Goal: Task Accomplishment & Management: Complete application form

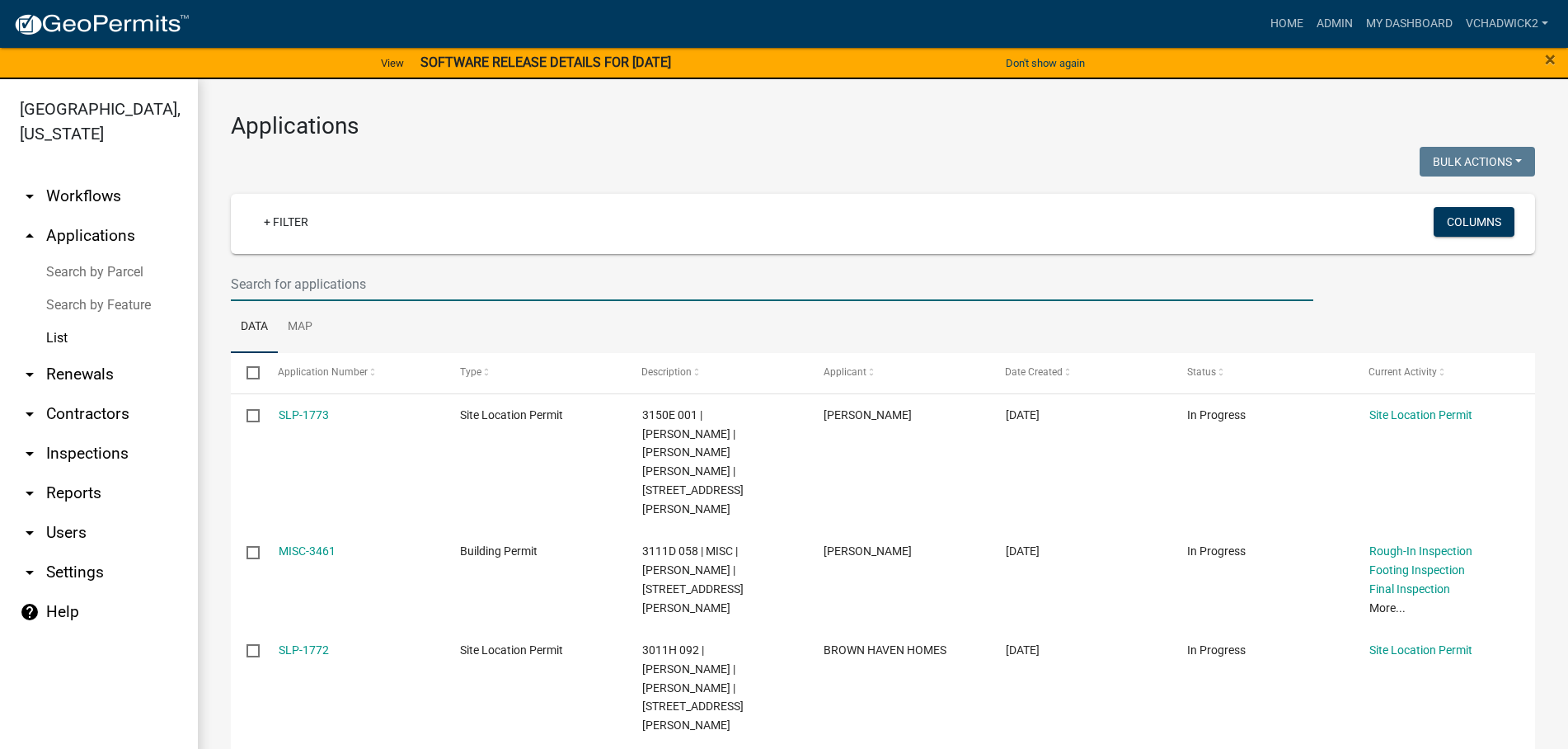
scroll to position [49, 0]
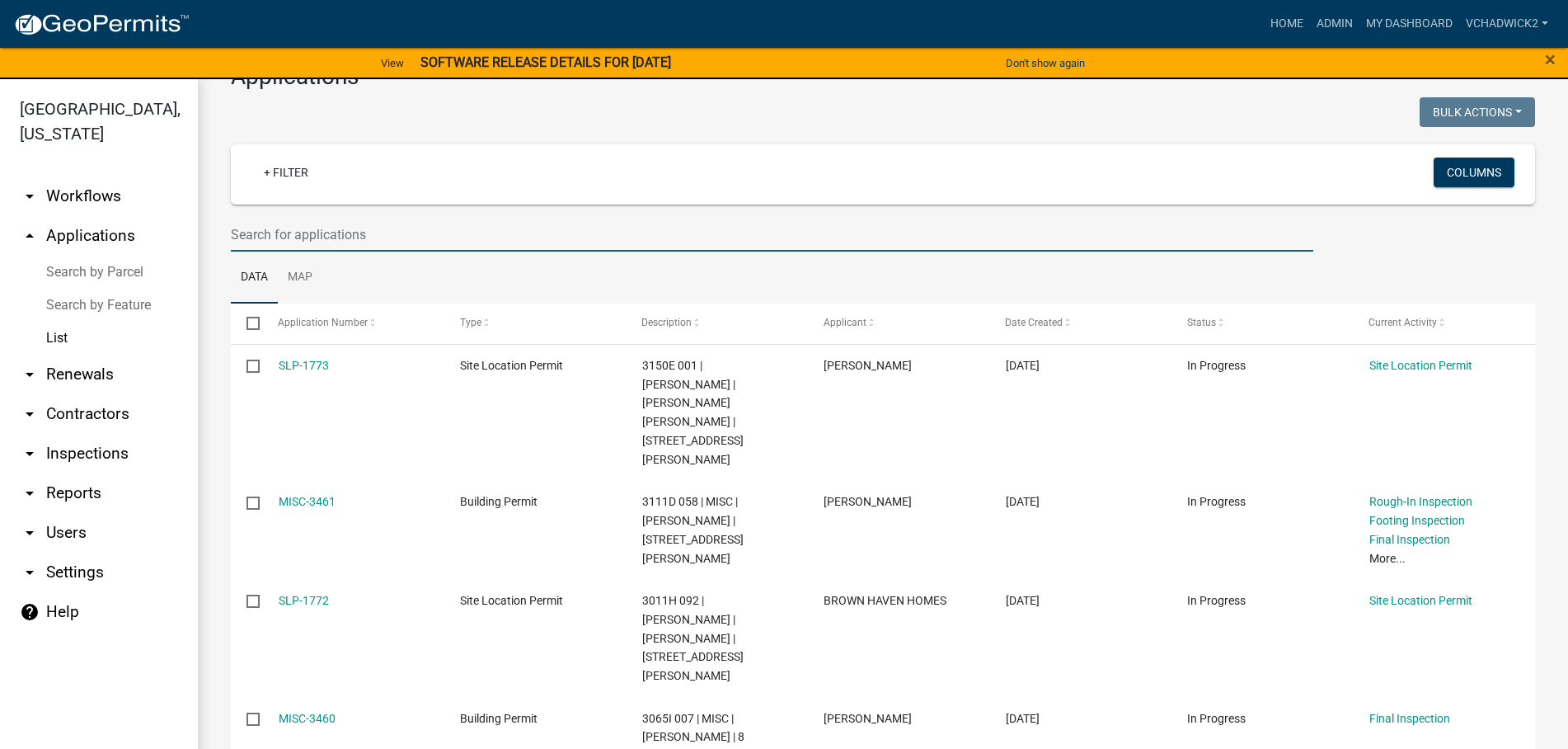
click at [336, 223] on input "text" at bounding box center [772, 234] width 1083 height 34
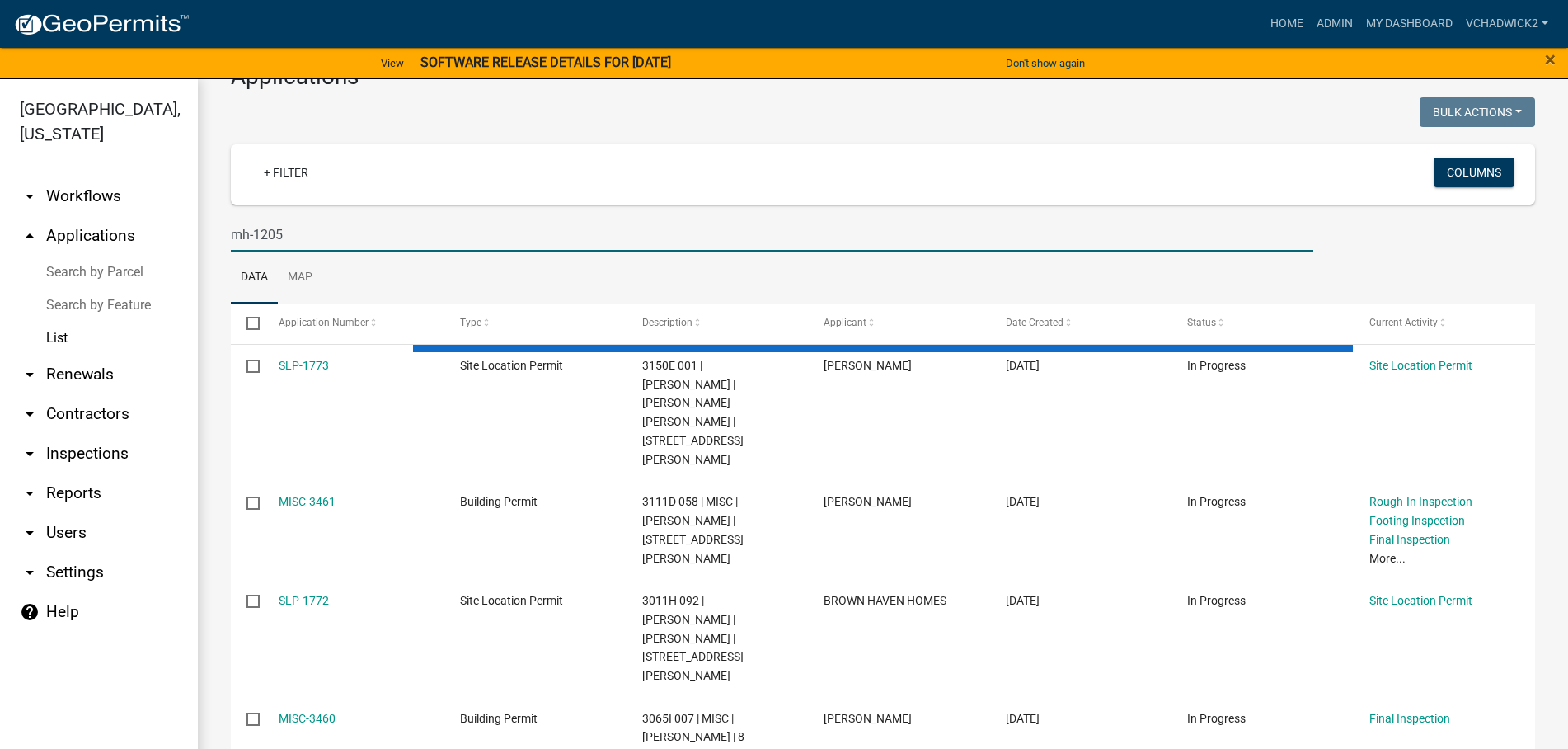
scroll to position [0, 0]
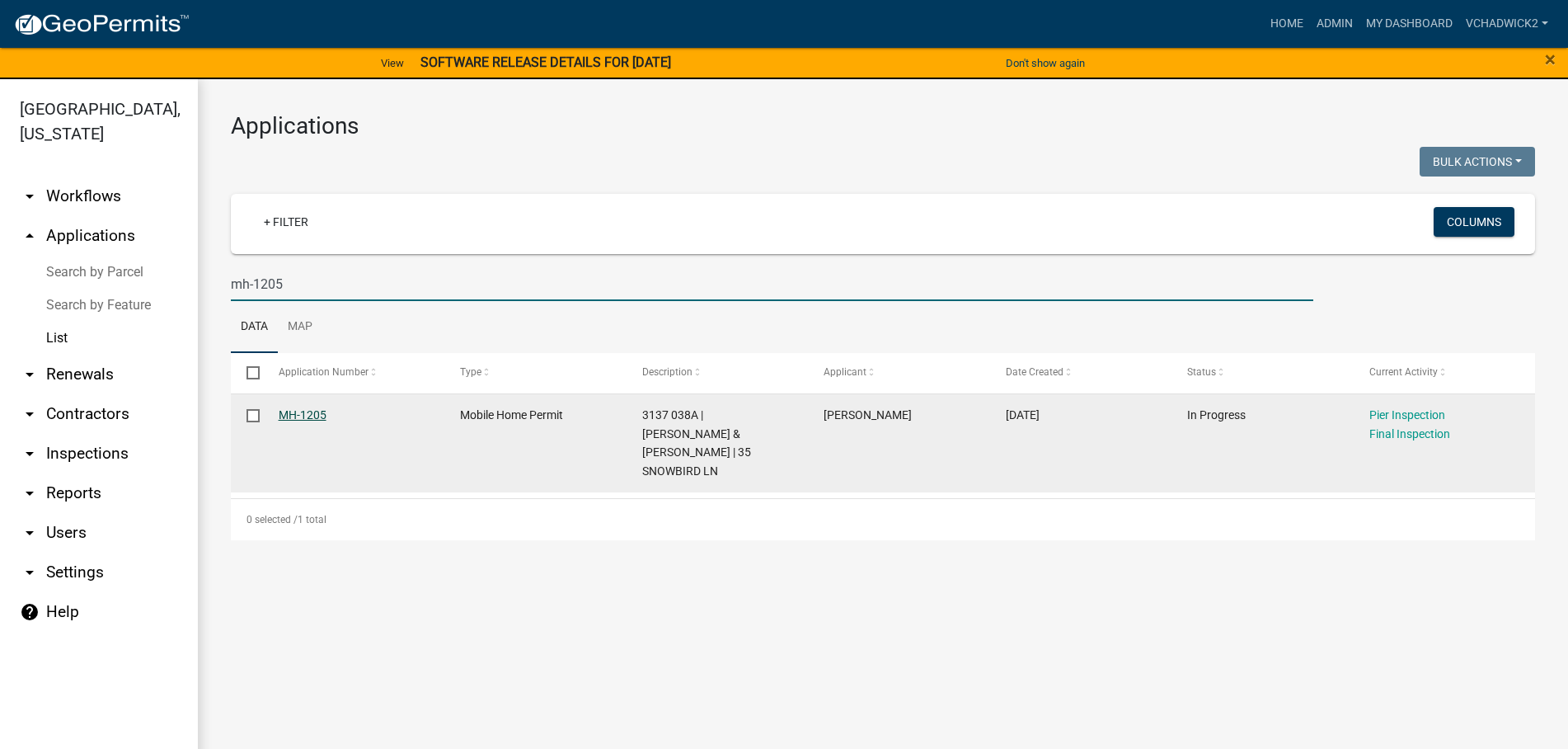
type input "mh-1205"
click at [306, 411] on link "MH-1205" at bounding box center [303, 415] width 48 height 13
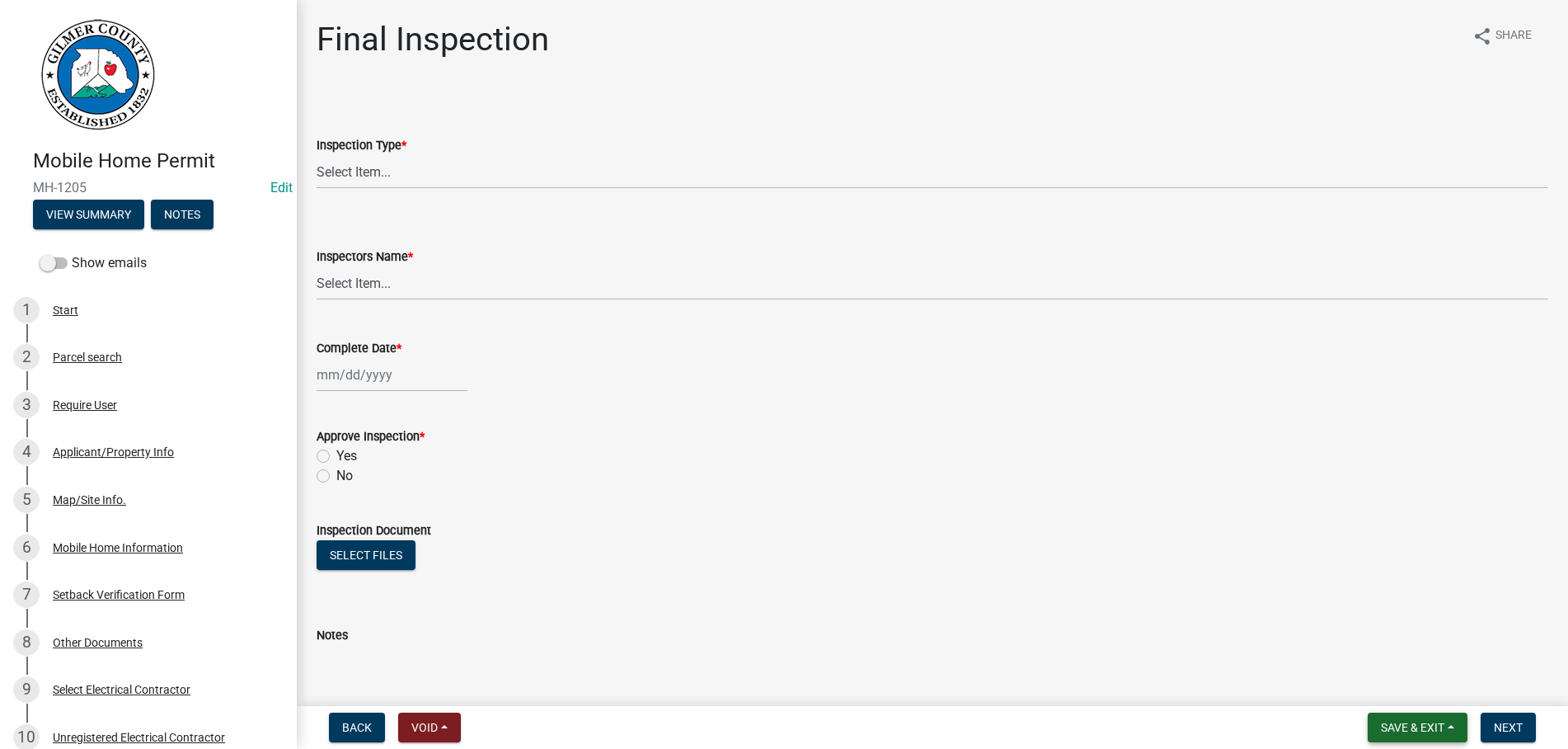
click at [1414, 716] on button "Save & Exit" at bounding box center [1418, 728] width 100 height 30
click at [1408, 688] on button "Save & Exit" at bounding box center [1401, 684] width 132 height 40
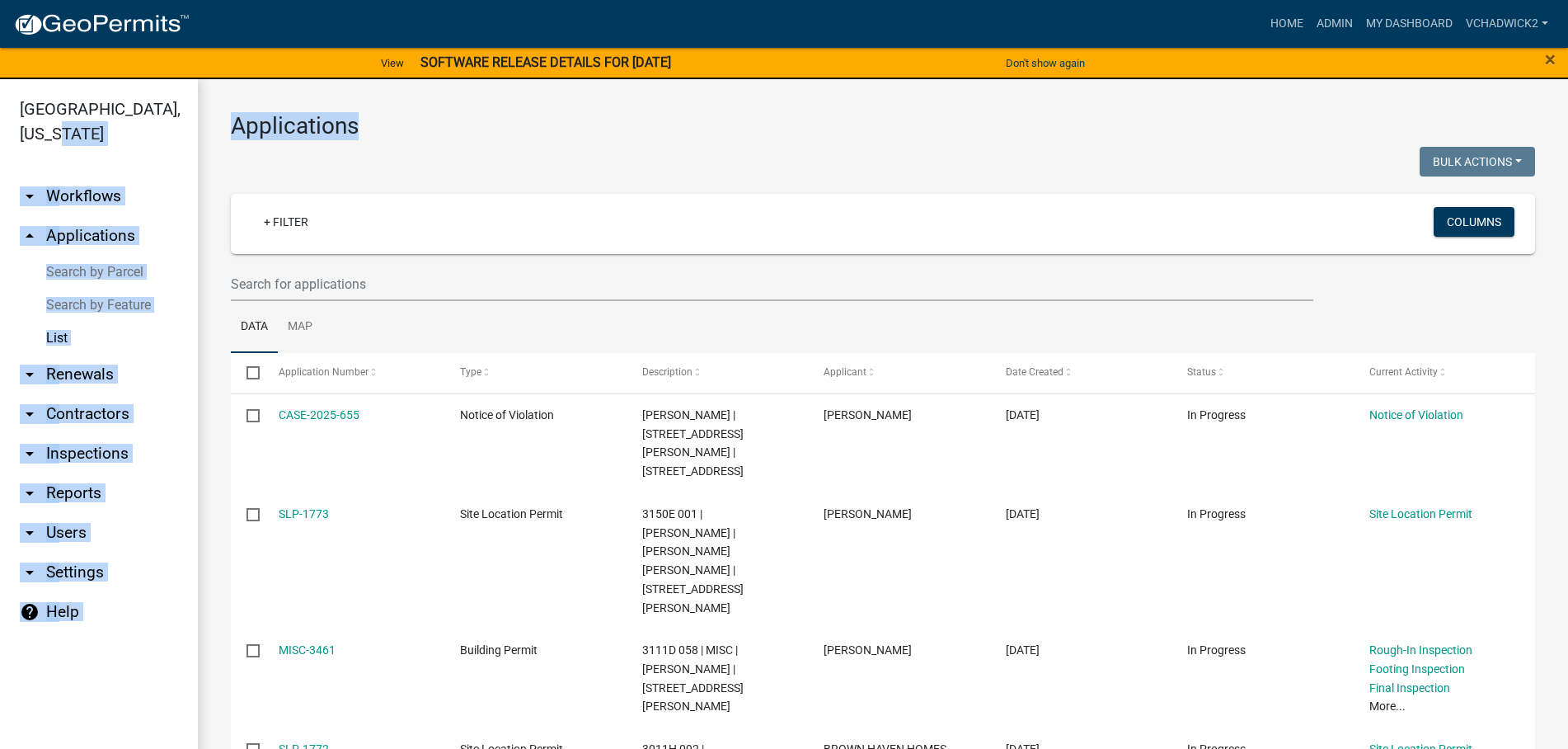
drag, startPoint x: 356, startPoint y: 132, endPoint x: 182, endPoint y: 124, distance: 174.2
click at [198, 124] on main "Applications Bulk Actions Void Expire Lock Withdraw + Filter Columns Data Map S…" at bounding box center [883, 424] width 1370 height 690
click at [317, 116] on h3 "Applications" at bounding box center [882, 126] width 1304 height 28
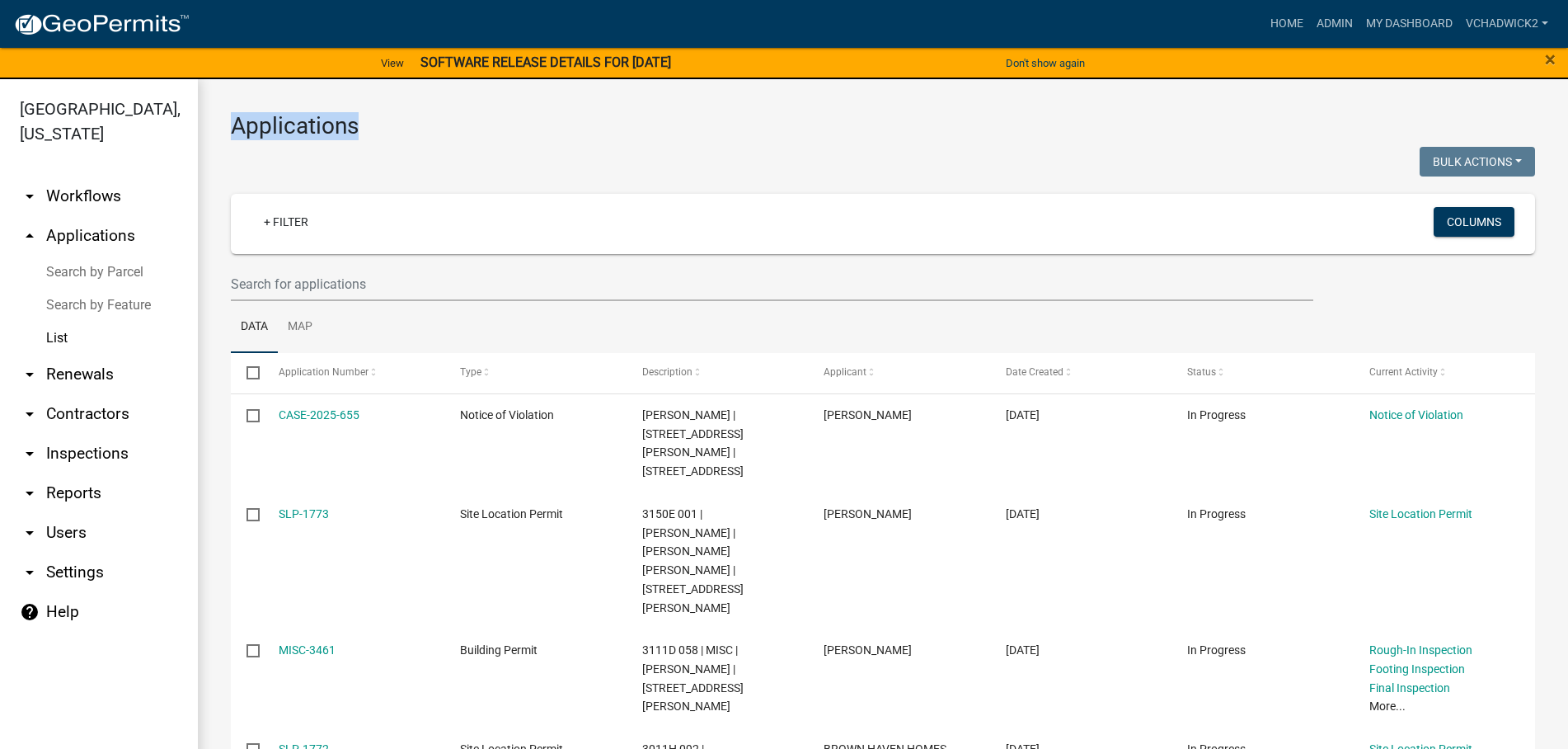
drag, startPoint x: 358, startPoint y: 127, endPoint x: 233, endPoint y: 131, distance: 125.1
click at [233, 131] on h3 "Applications" at bounding box center [882, 126] width 1304 height 28
click at [587, 134] on h3 "Applications" at bounding box center [882, 126] width 1304 height 28
click at [1272, 24] on link "Home" at bounding box center [1288, 24] width 46 height 31
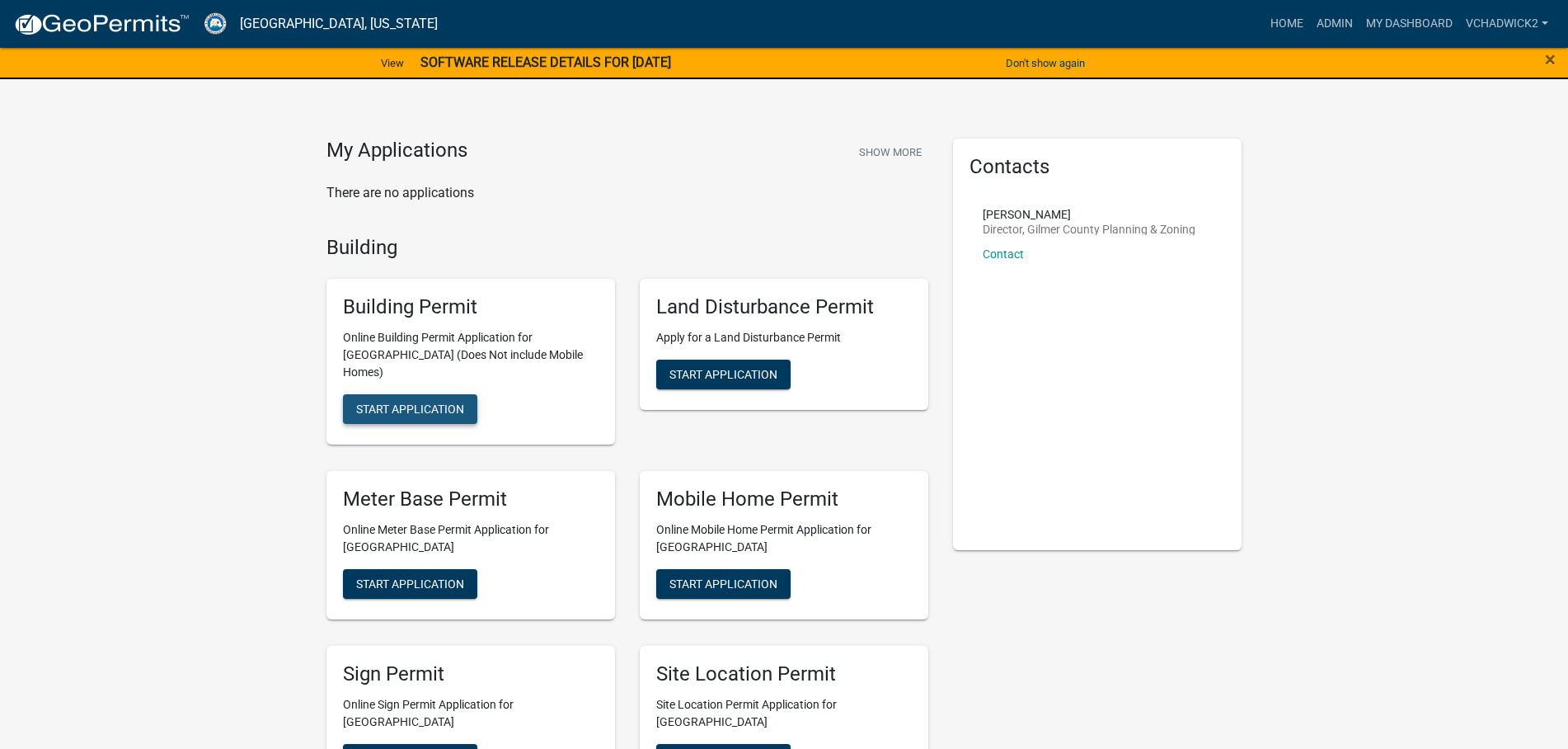
click at [402, 403] on span "Start Application" at bounding box center [410, 409] width 108 height 13
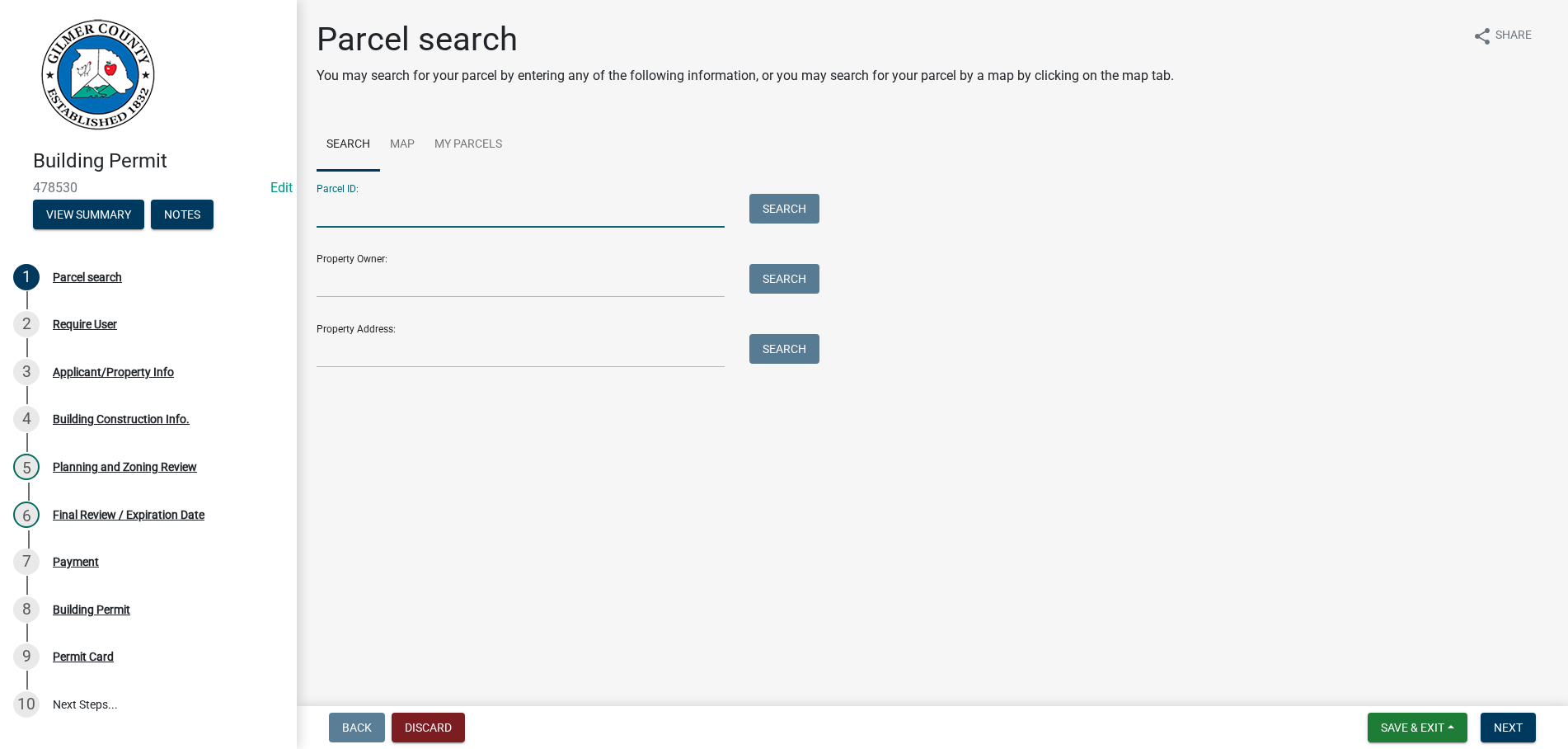
click at [374, 216] on input "Parcel ID:" at bounding box center [520, 210] width 408 height 34
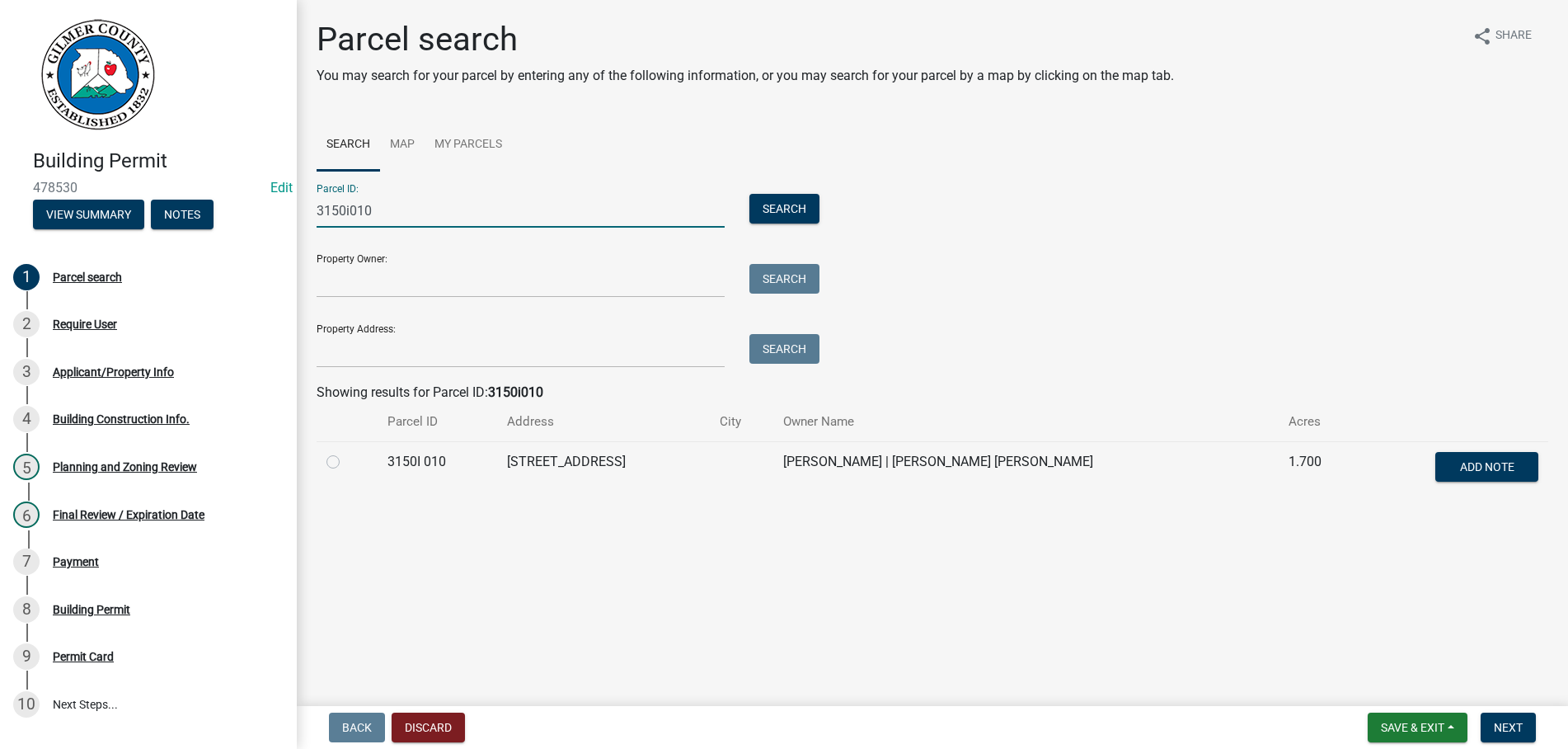
type input "3150i010"
click at [346, 452] on label at bounding box center [346, 452] width 0 height 0
click at [346, 463] on 010 "radio" at bounding box center [352, 457] width 11 height 11
radio 010 "true"
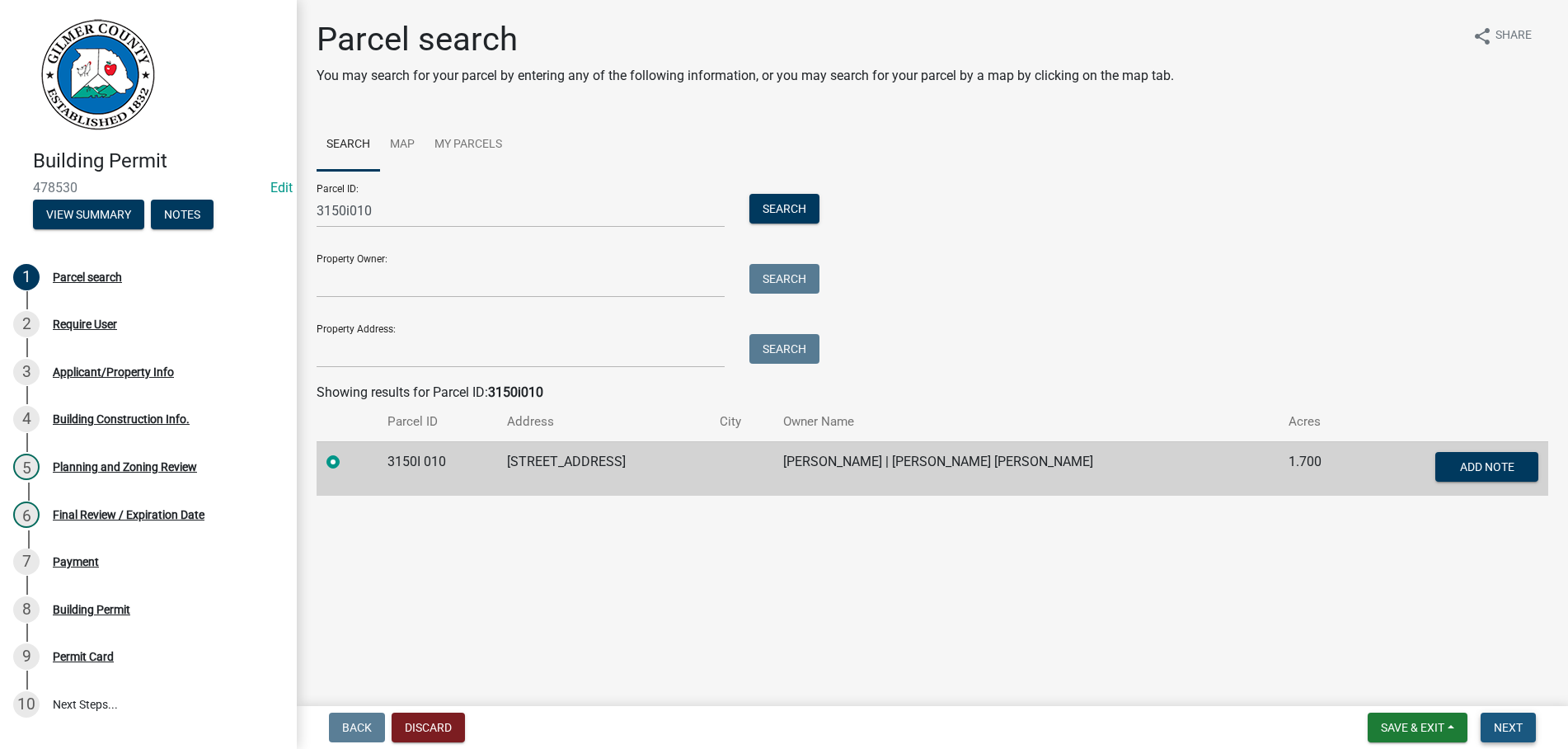
click at [1519, 724] on span "Next" at bounding box center [1508, 728] width 29 height 13
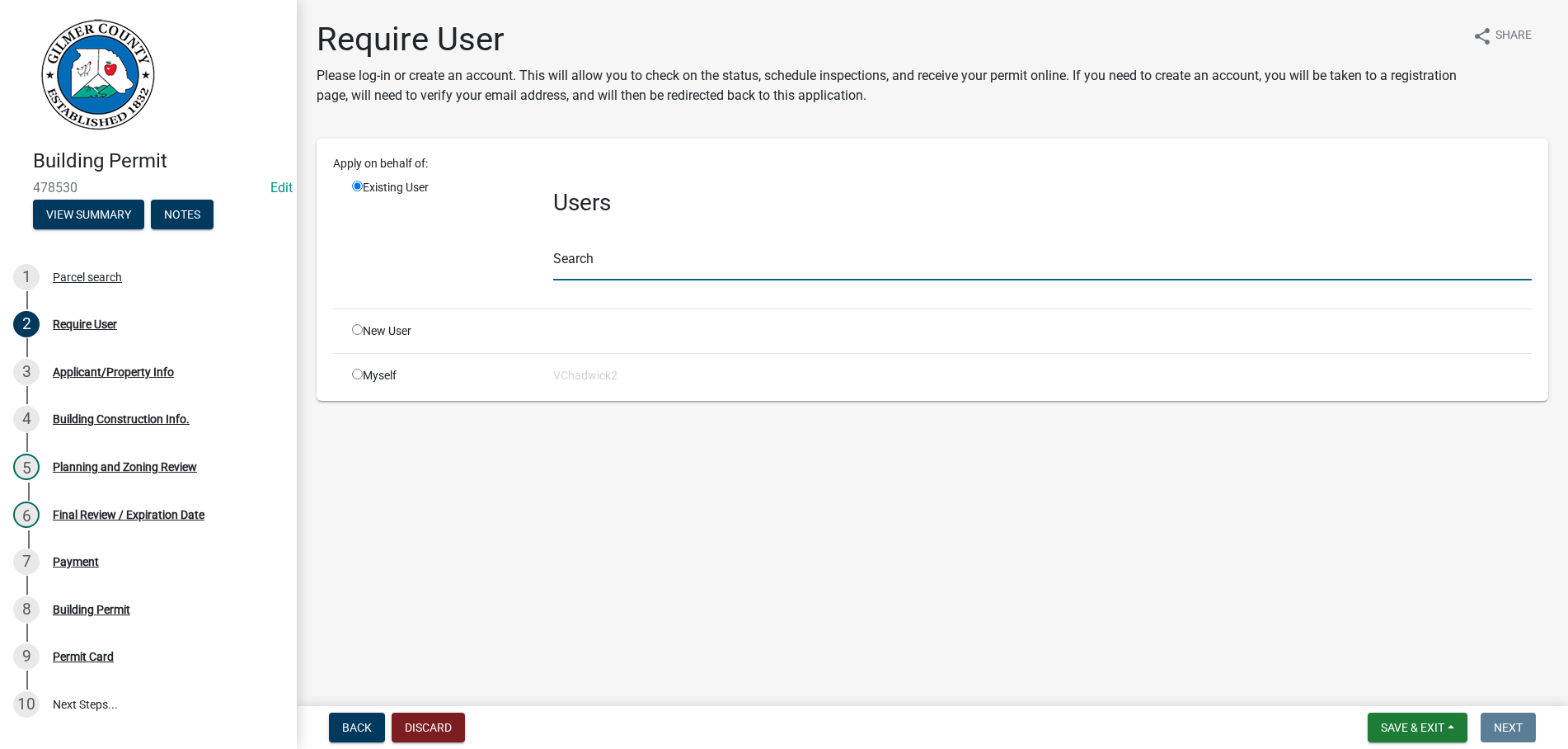
click at [604, 258] on input "text" at bounding box center [1042, 263] width 978 height 34
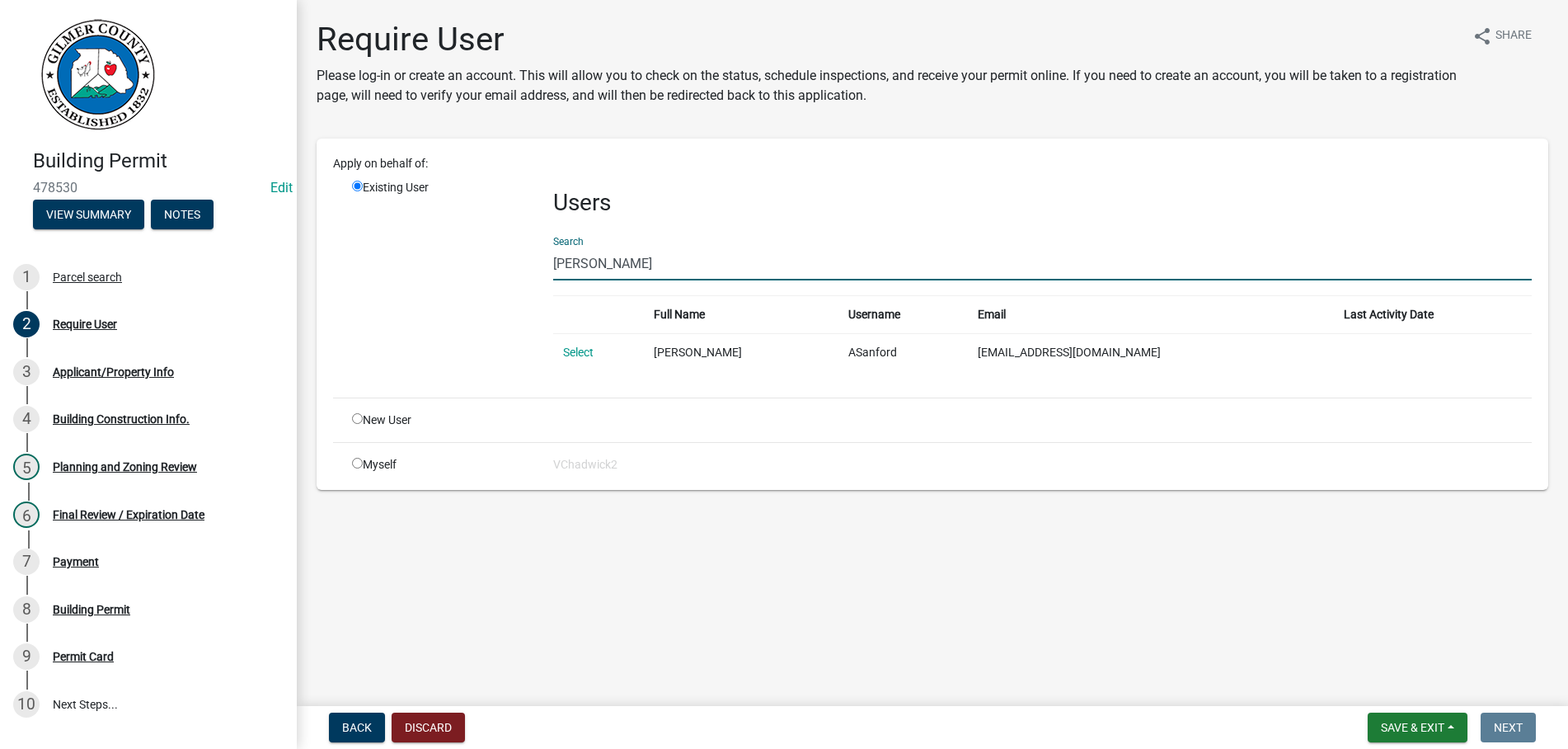
type input "anthony sanford"
click at [358, 419] on input "radio" at bounding box center [357, 418] width 11 height 11
radio input "true"
radio input "false"
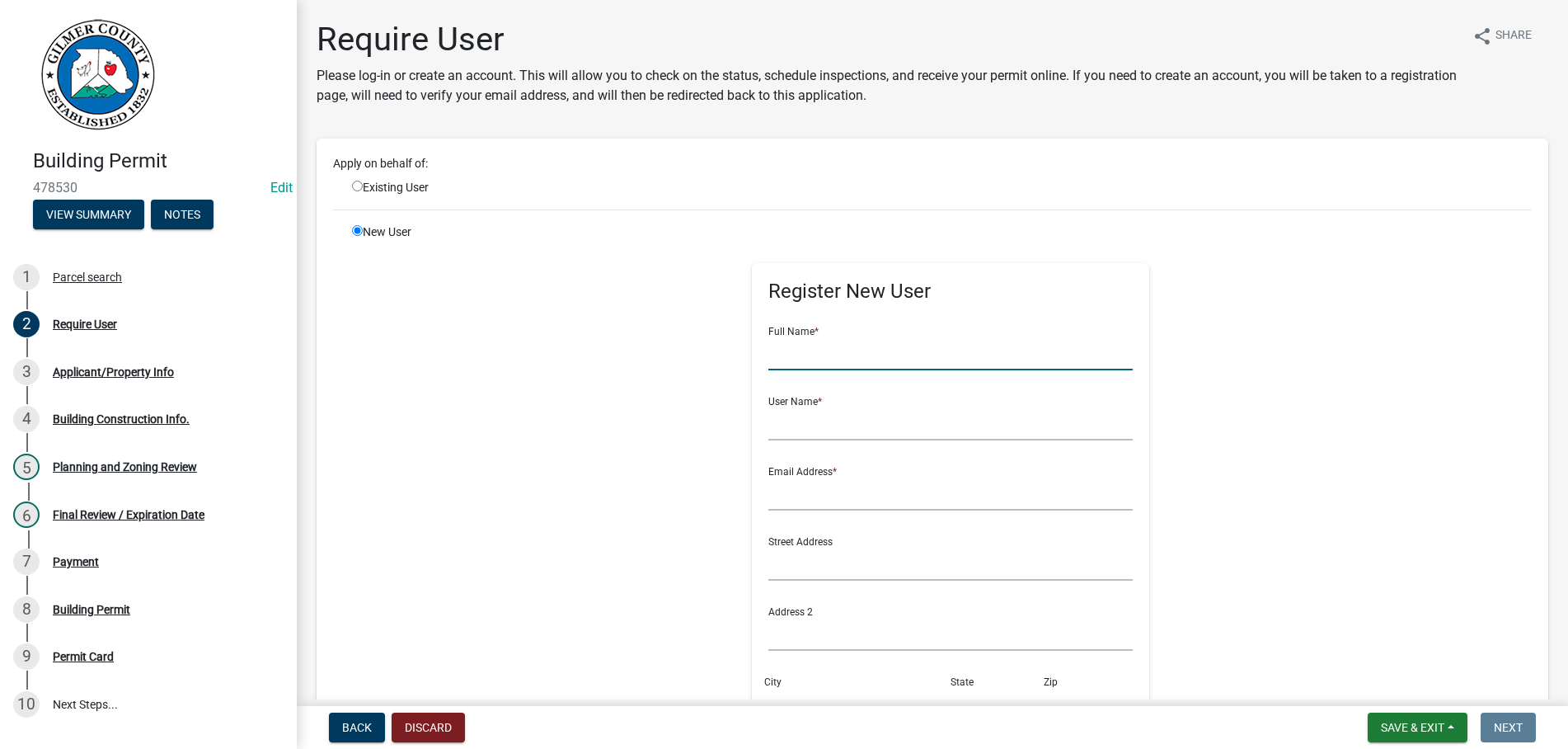
click at [804, 351] on input "text" at bounding box center [951, 353] width 366 height 34
type input "[PERSON_NAME]"
click at [945, 344] on input "[PERSON_NAME]" at bounding box center [951, 353] width 366 height 34
type input "[PERSON_NAME]"
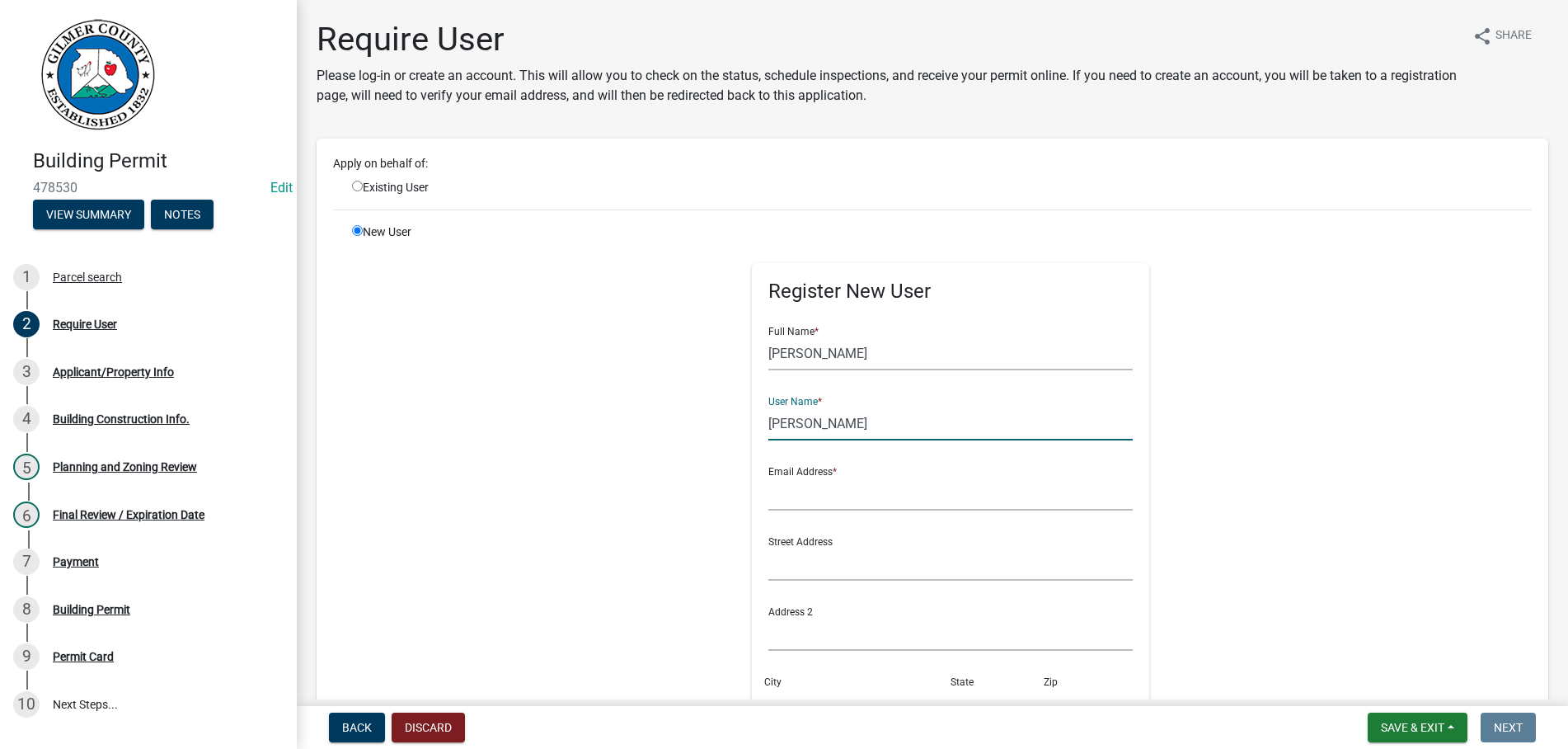
click at [935, 427] on input "[PERSON_NAME]" at bounding box center [951, 423] width 366 height 34
type input "ANTHONY J. SANFORD*"
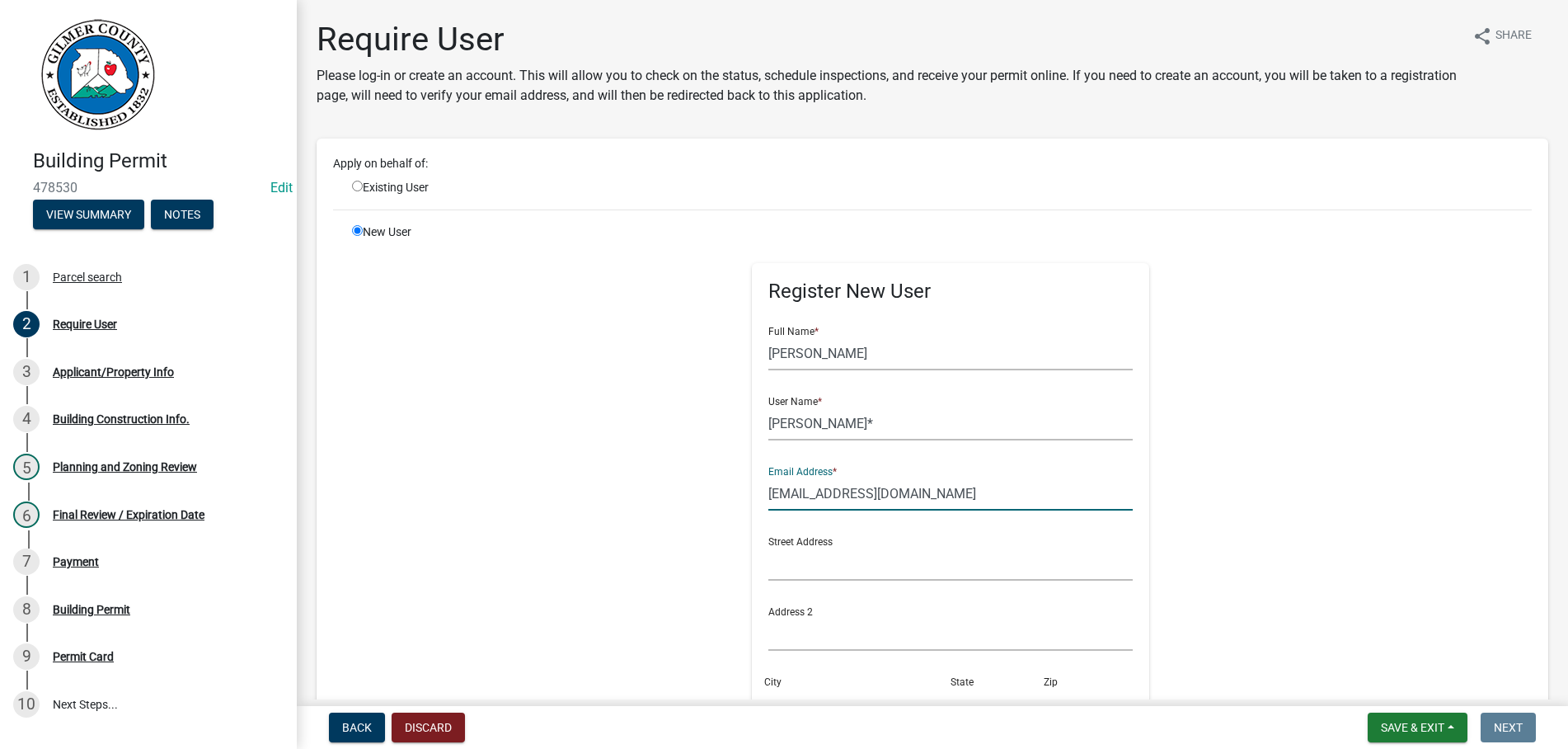
type input "REVIVALRRC@GMAIL.COM"
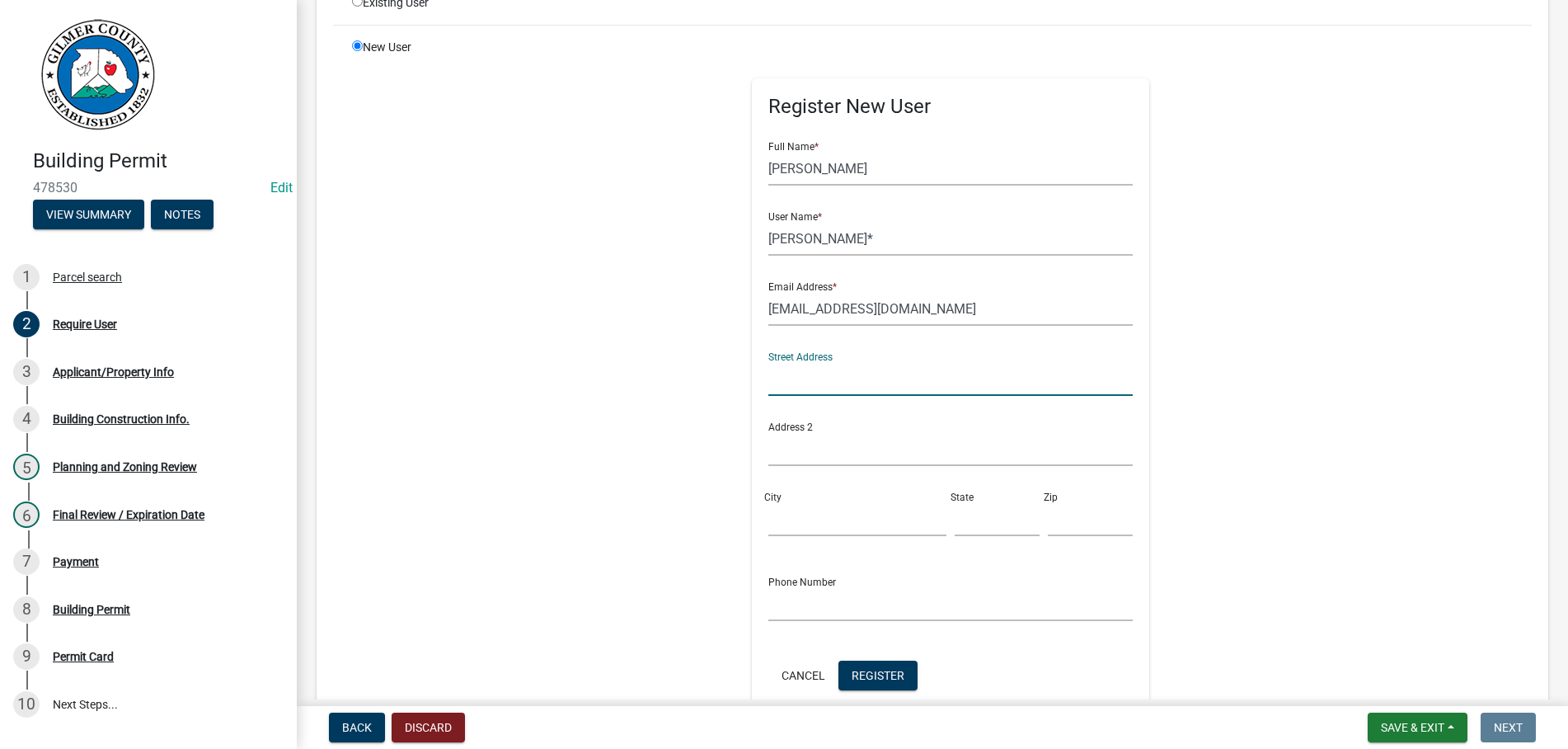
scroll to position [188, 0]
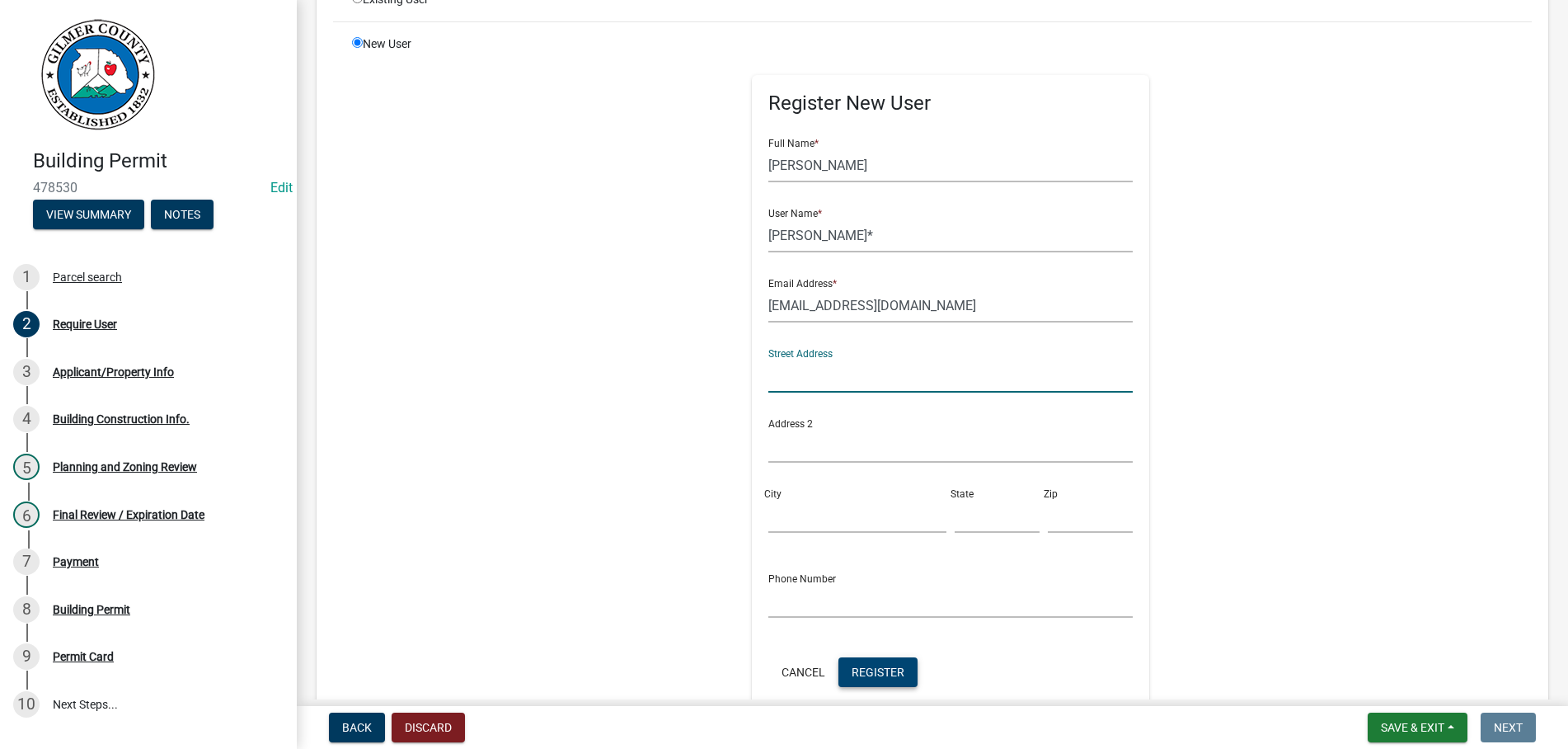
click at [897, 674] on span "Register" at bounding box center [877, 671] width 53 height 13
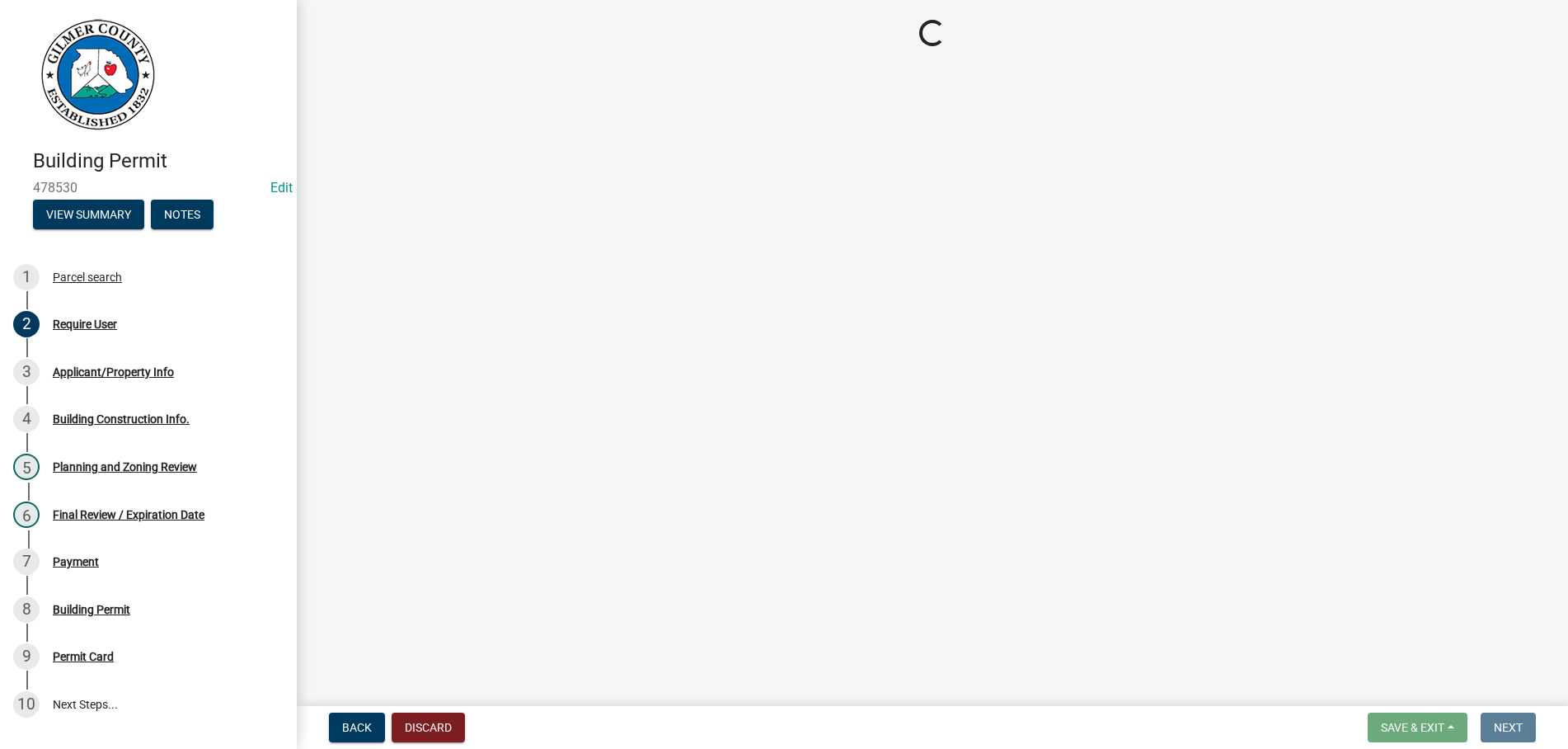
scroll to position [0, 0]
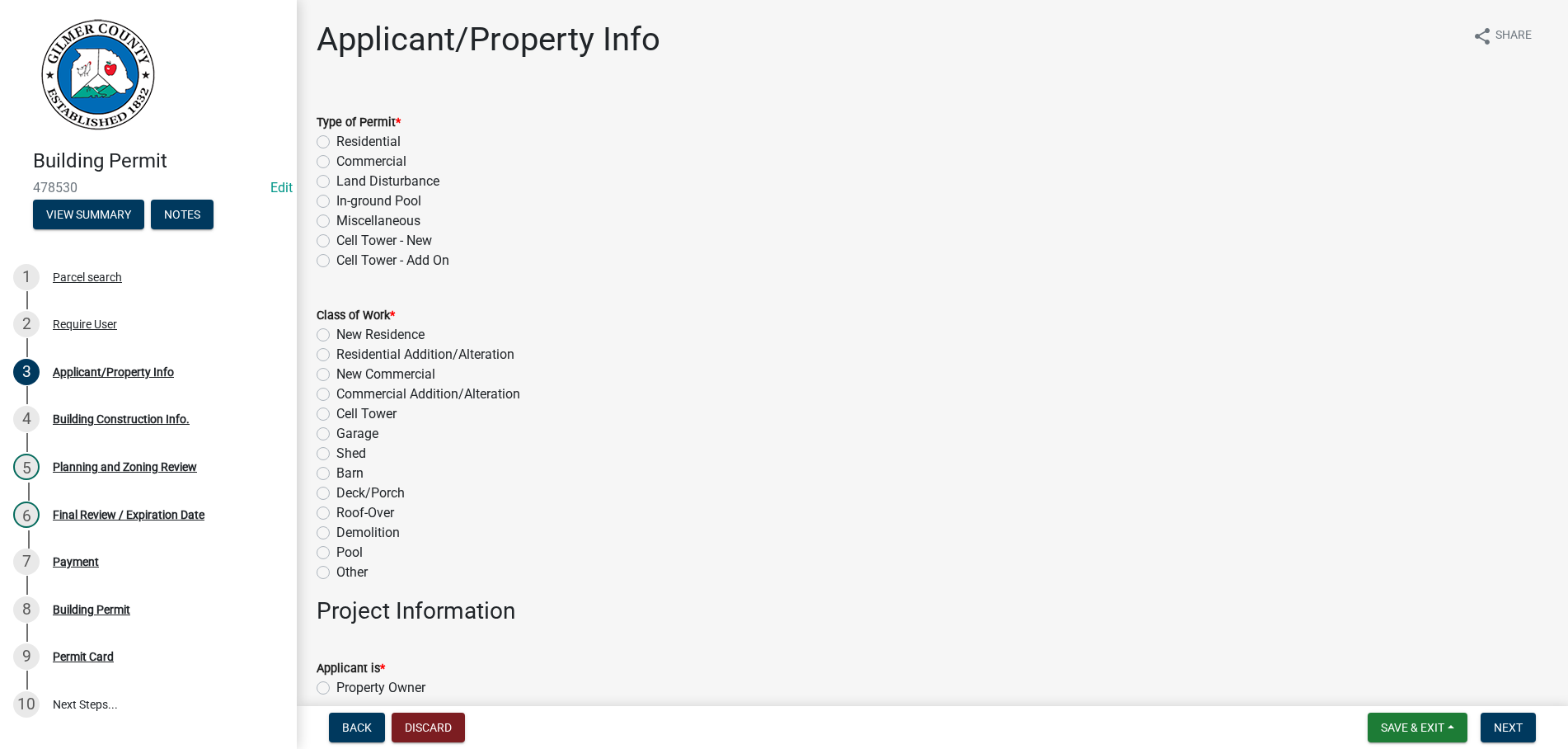
click at [336, 141] on label "Residential" at bounding box center [367, 142] width 64 height 19
click at [336, 141] on input "Residential" at bounding box center [342, 138] width 11 height 11
radio input "true"
click at [336, 331] on label "New Residence" at bounding box center [380, 334] width 88 height 19
click at [336, 331] on input "New Residence" at bounding box center [342, 331] width 11 height 11
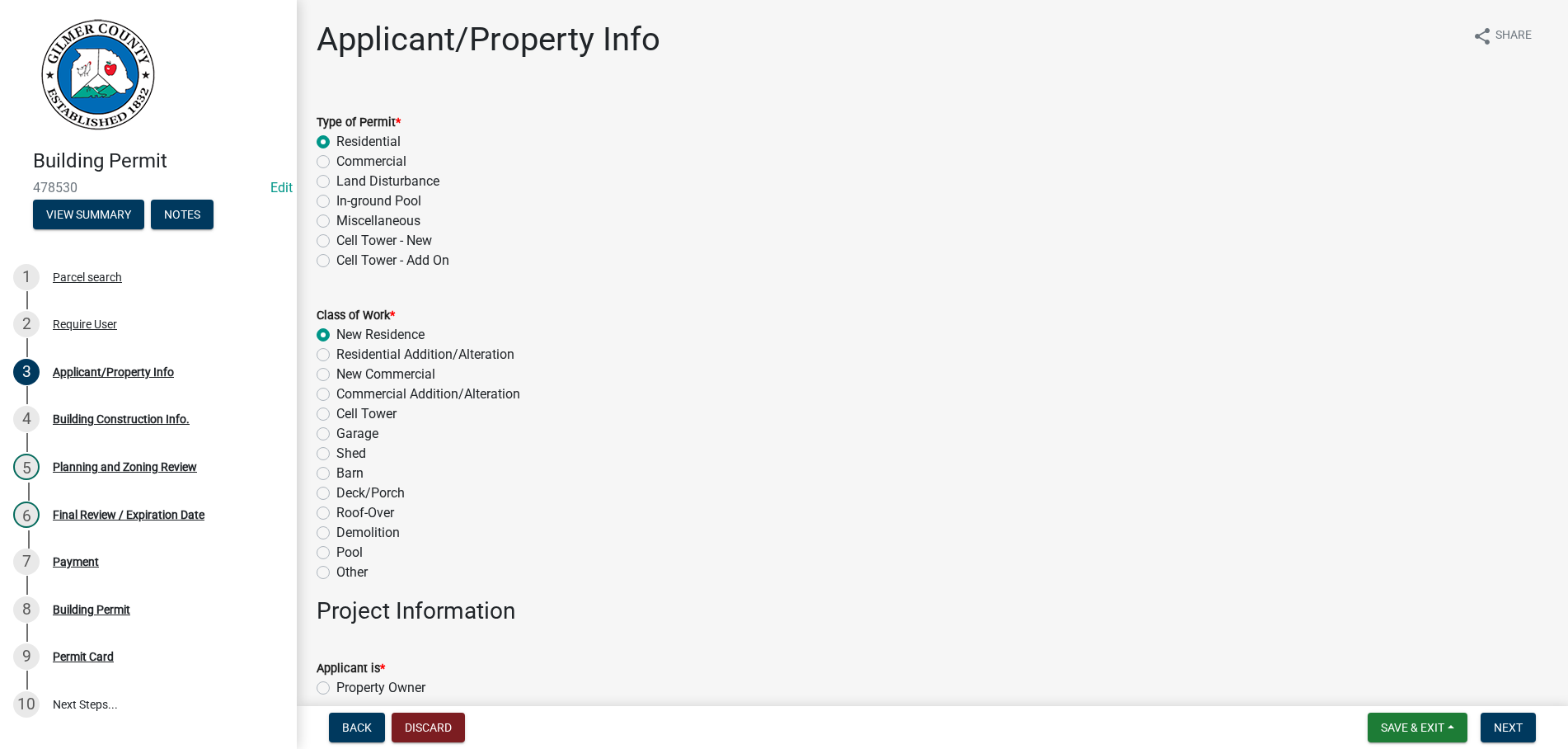
radio input "true"
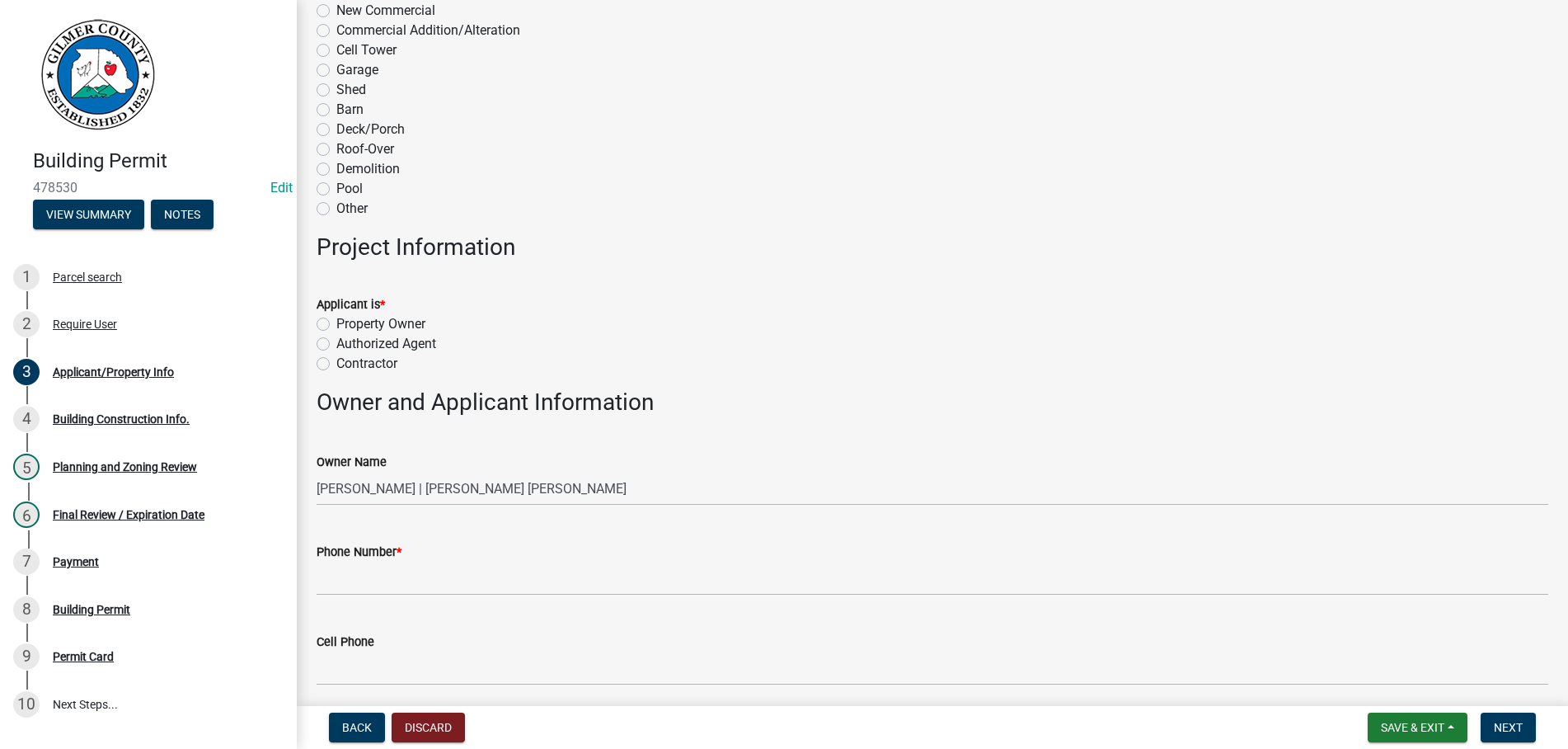
scroll to position [470, 0]
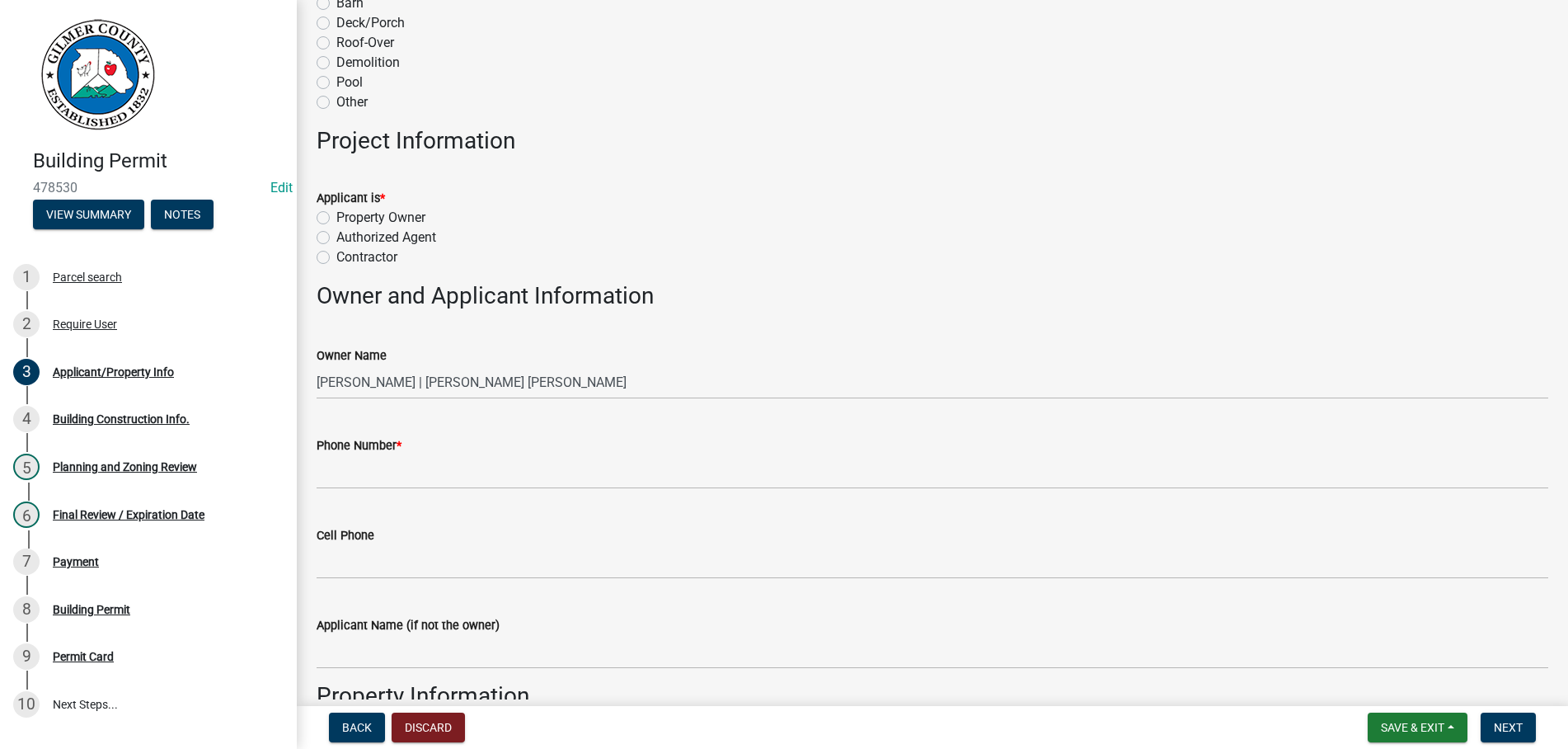
click at [336, 261] on label "Contractor" at bounding box center [367, 256] width 61 height 19
click at [336, 258] on input "Contractor" at bounding box center [342, 253] width 11 height 11
radio input "true"
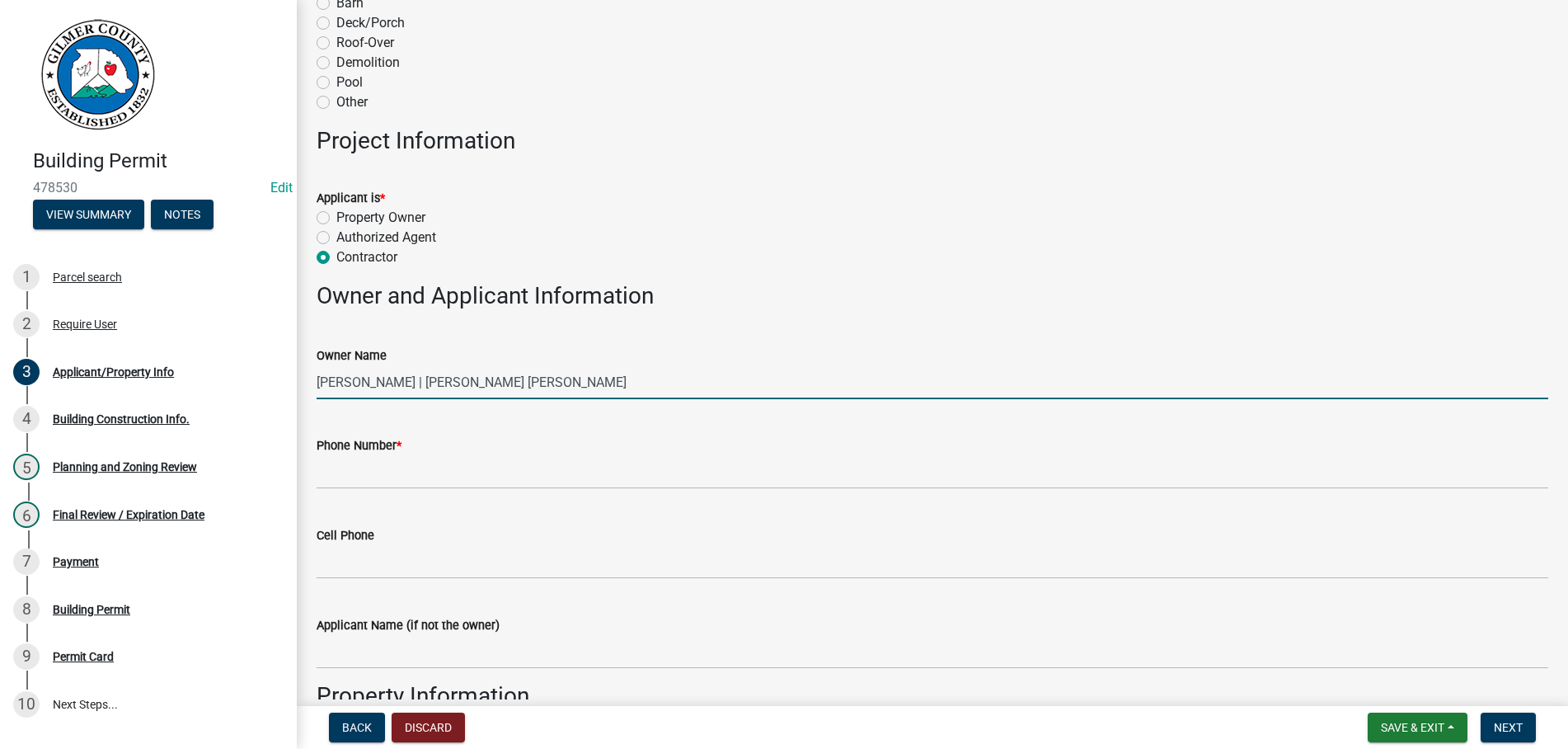
click at [367, 381] on input "ROBERT R NICHOLSON | NICHOLSON HELEN MARIE" at bounding box center [932, 382] width 1232 height 34
type input "ROBERT & HELEN NICHOLSON"
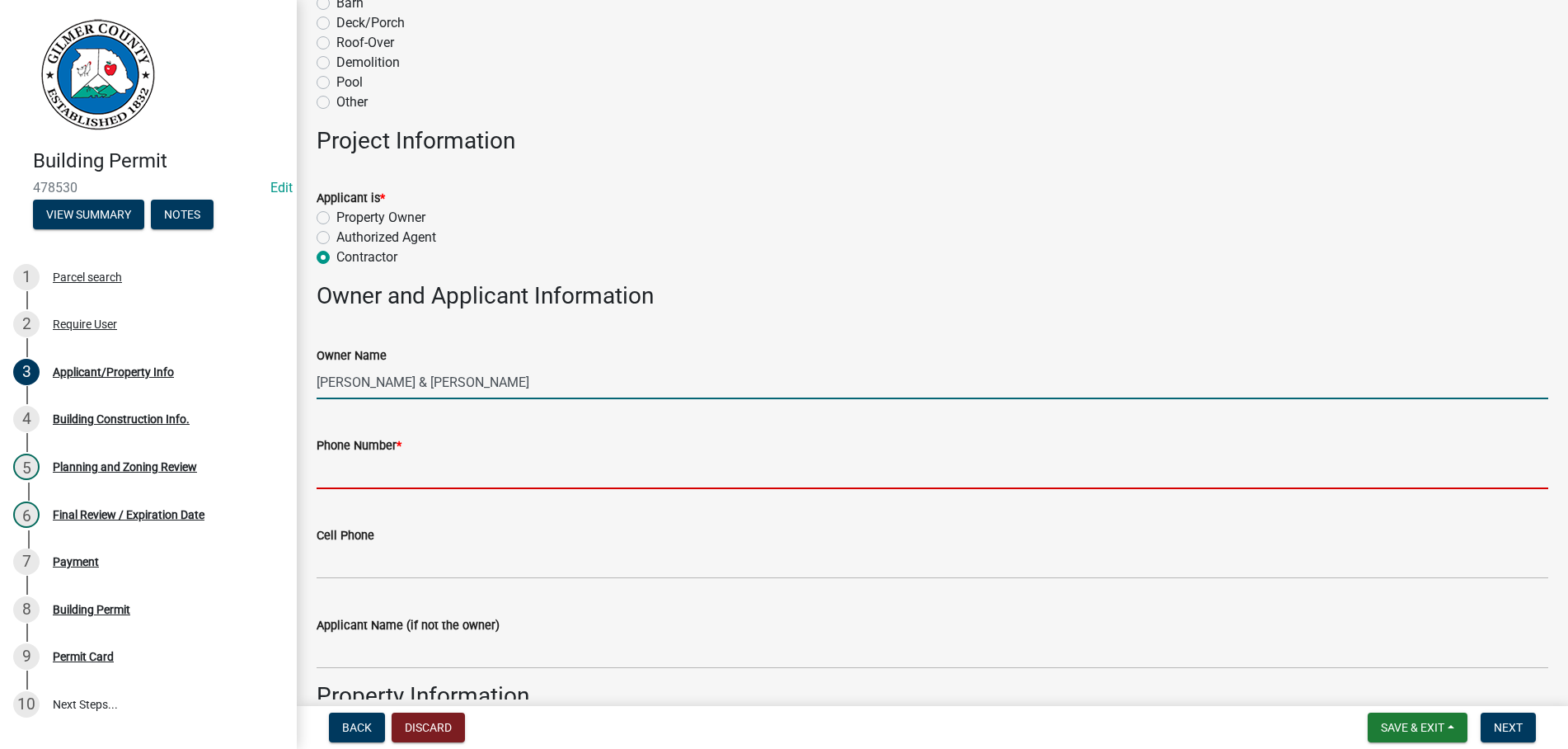
click at [522, 467] on input "Phone Number *" at bounding box center [932, 472] width 1232 height 34
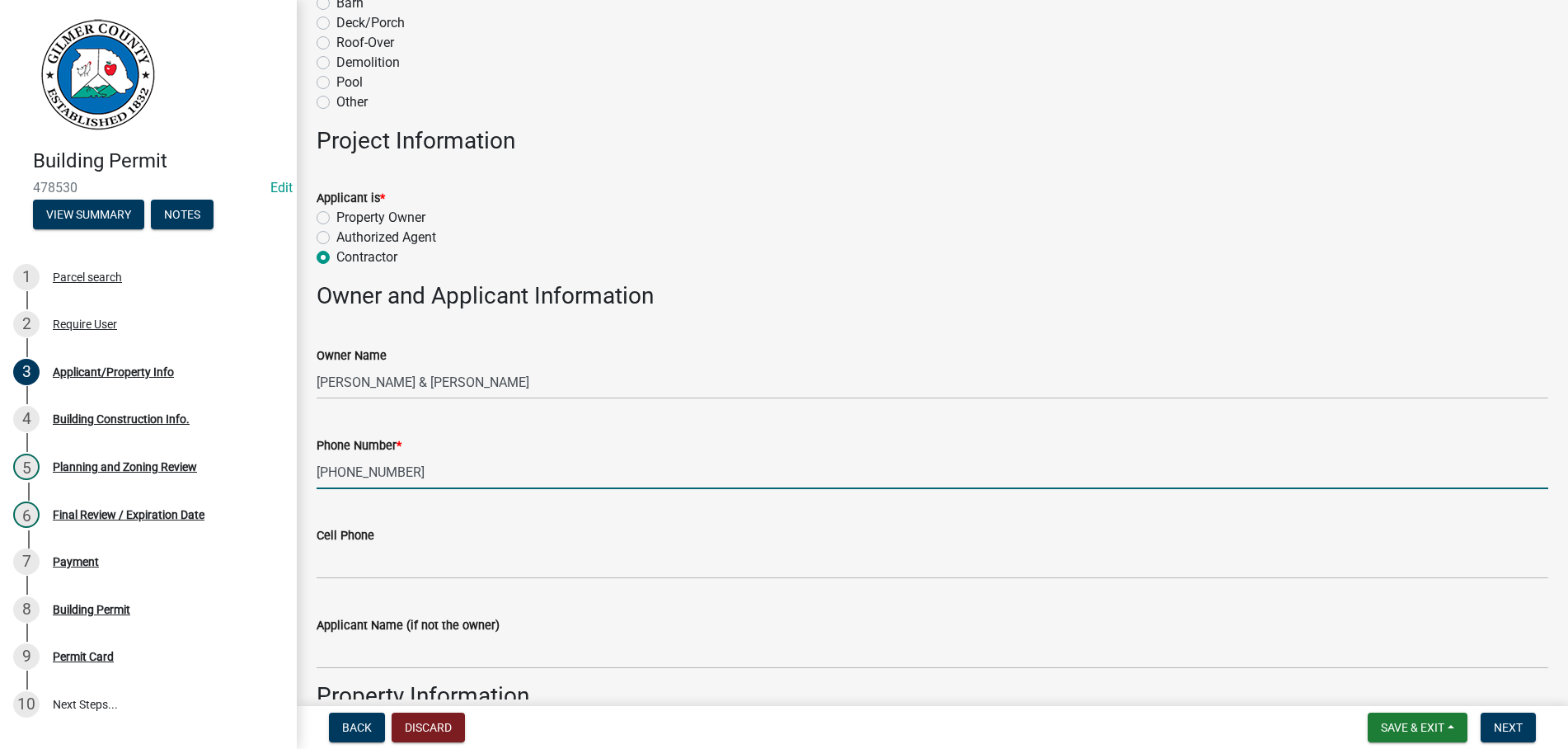
scroll to position [752, 0]
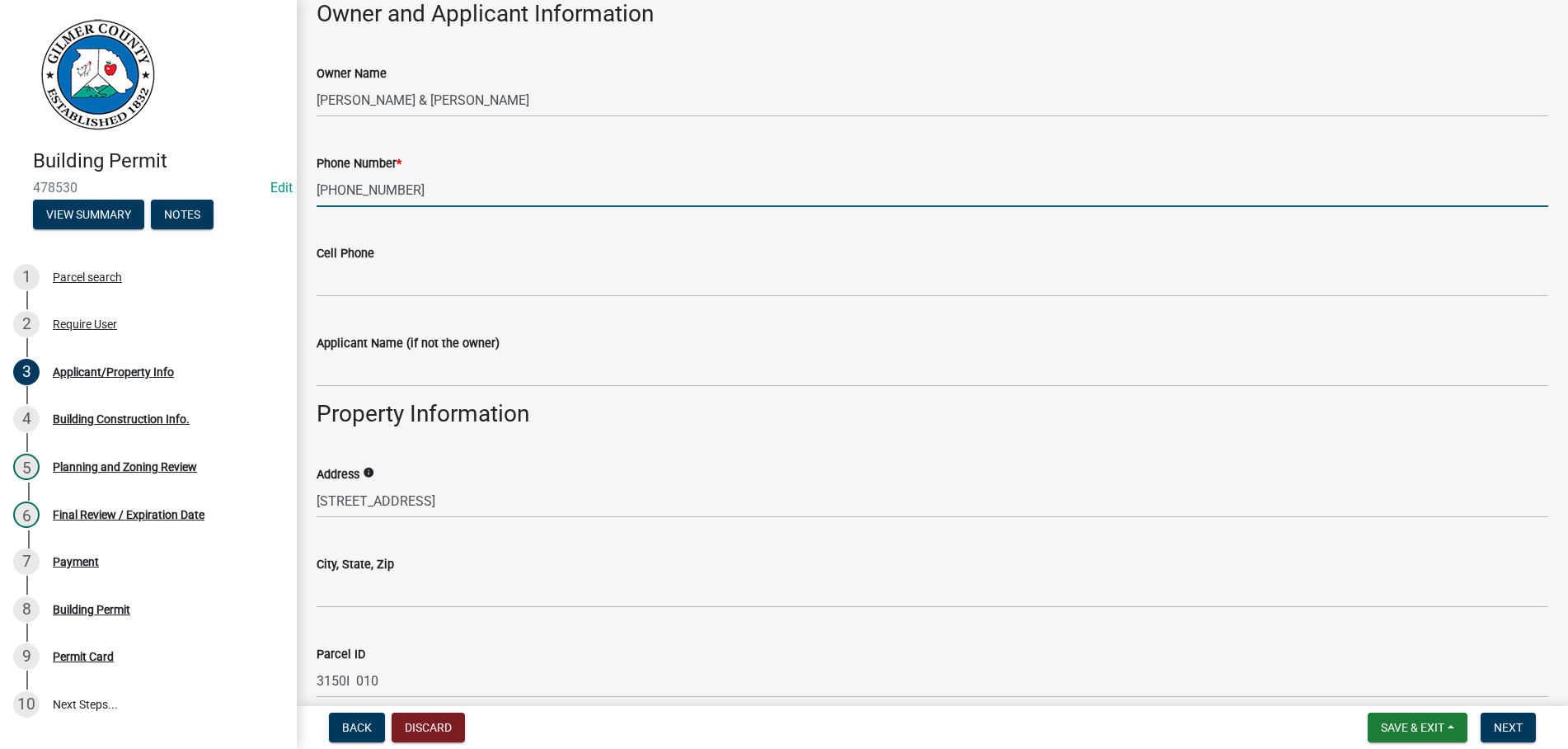
type input "706-686-0694"
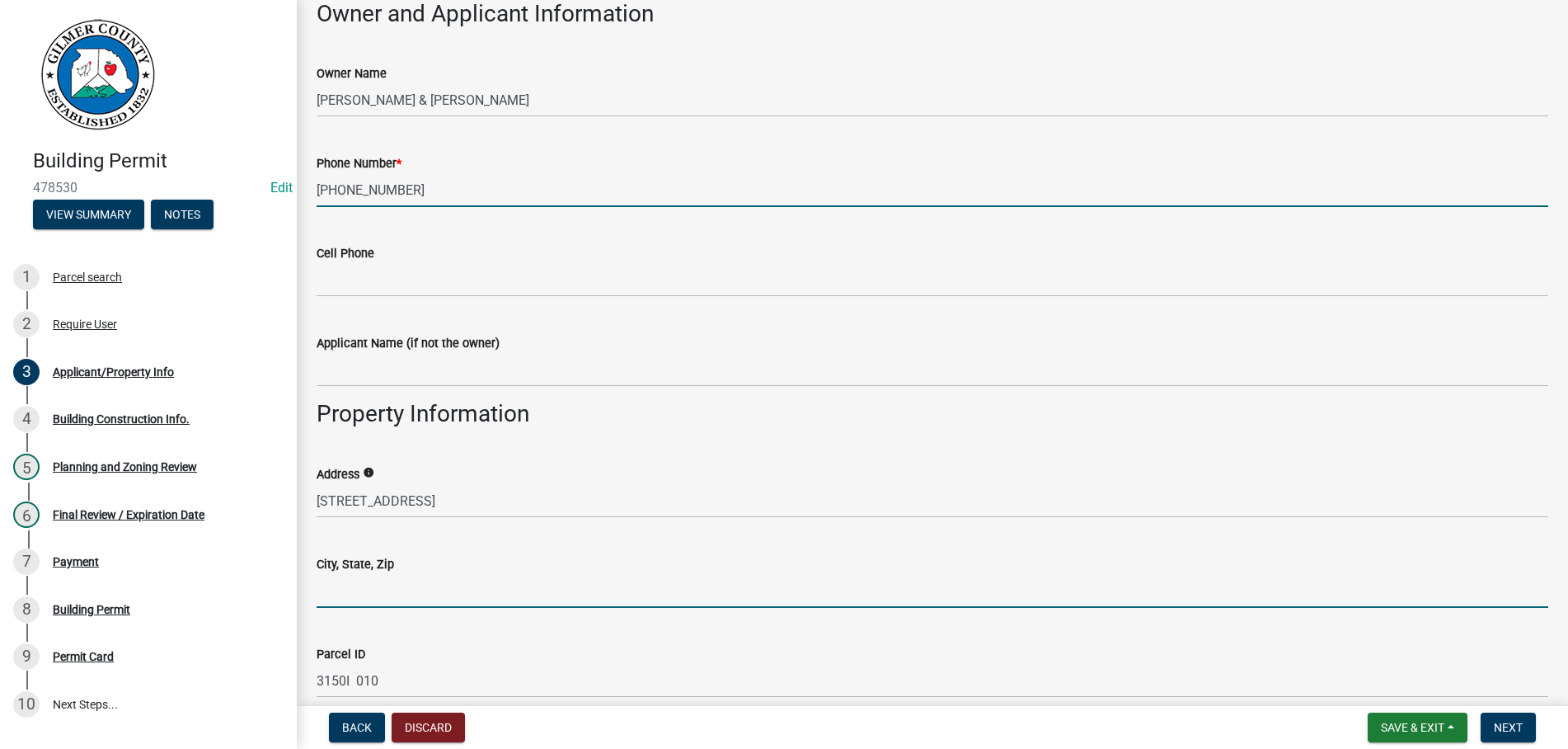
click at [382, 586] on input "City, State, Zip" at bounding box center [932, 591] width 1232 height 34
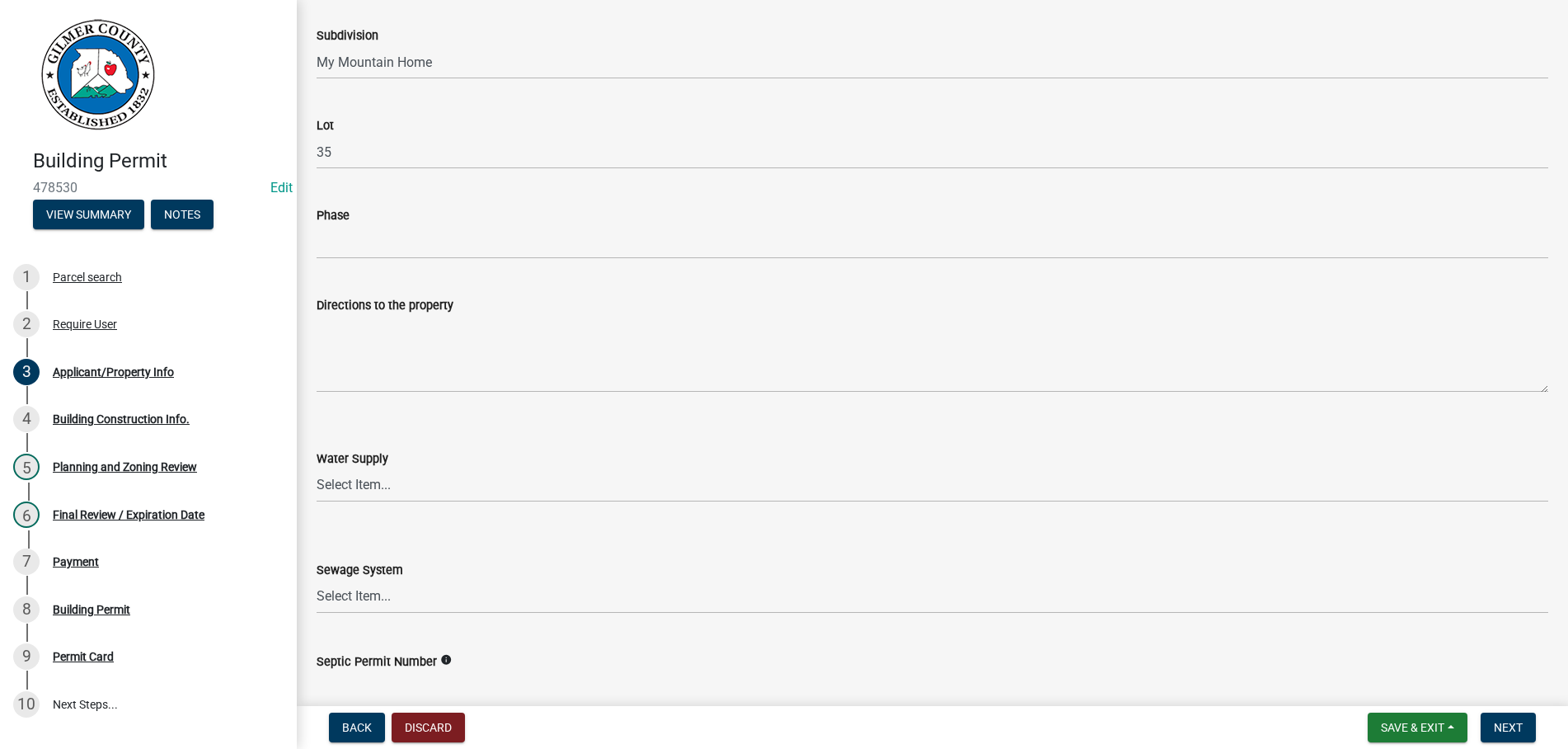
scroll to position [2068, 0]
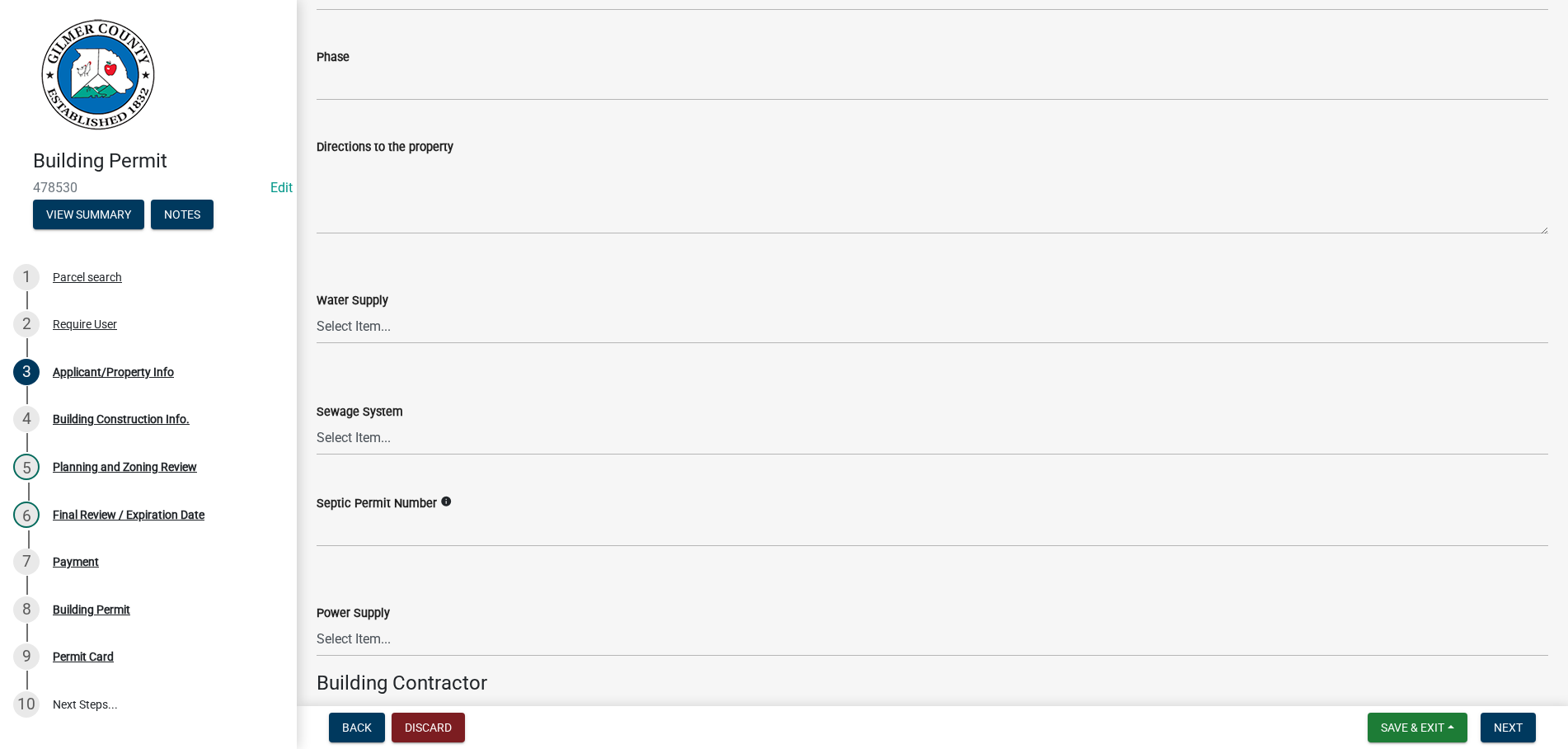
type input "ELLIJAY GA 30536"
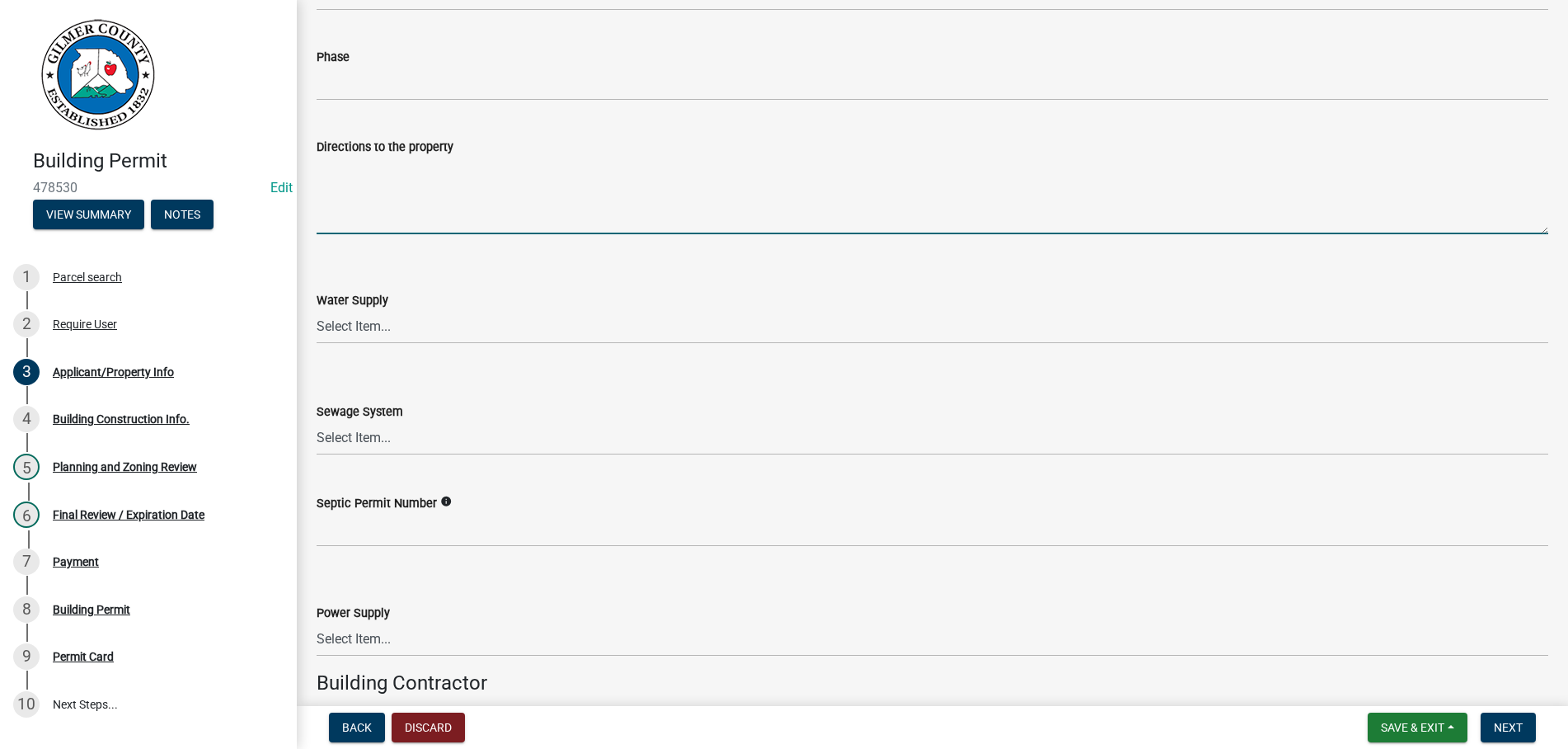
click at [417, 209] on textarea "Directions to the property" at bounding box center [932, 195] width 1232 height 78
click at [329, 162] on textarea "52 - LT ON BIG CREEK RD - ROY RD - TO EAST NEW HOPE -" at bounding box center [932, 195] width 1232 height 78
click at [539, 163] on textarea "52E - LT ON BIG CREEK RD - ROY RD - TO EAST NEW HOPE -" at bounding box center [932, 195] width 1232 height 78
click at [716, 170] on textarea "52E - LT ON BIG CREEK RD - ROY RD - LT ON EAST NEW HOPE -" at bounding box center [932, 195] width 1232 height 78
type textarea "52E - LT ON BIG CREEK RD - ROY RD - LT ON EAST NEW HOPE - RT ON SQUIRREL HUNTIN…"
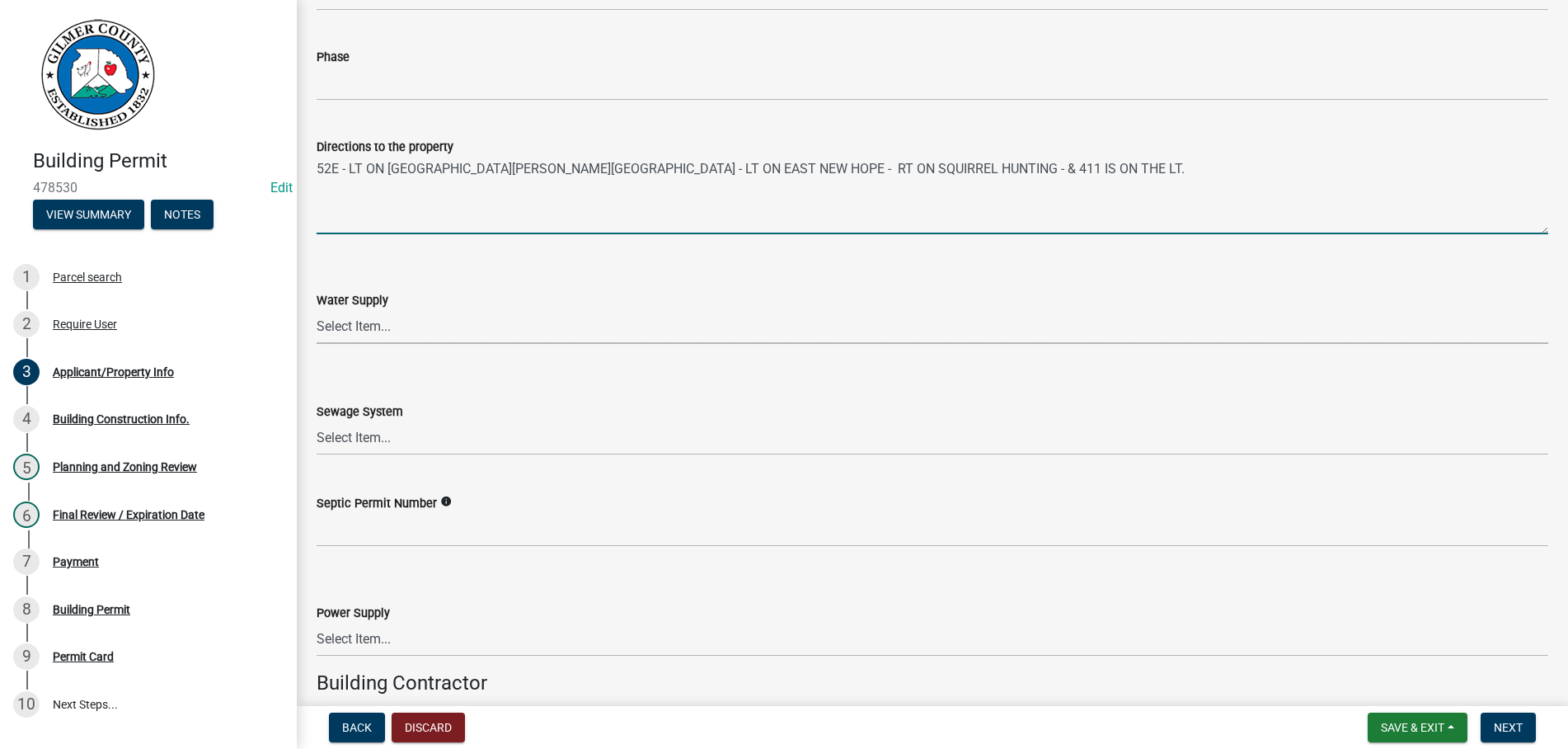
click at [317, 310] on select "Select Item... Well Community Public Spring" at bounding box center [932, 327] width 1232 height 34
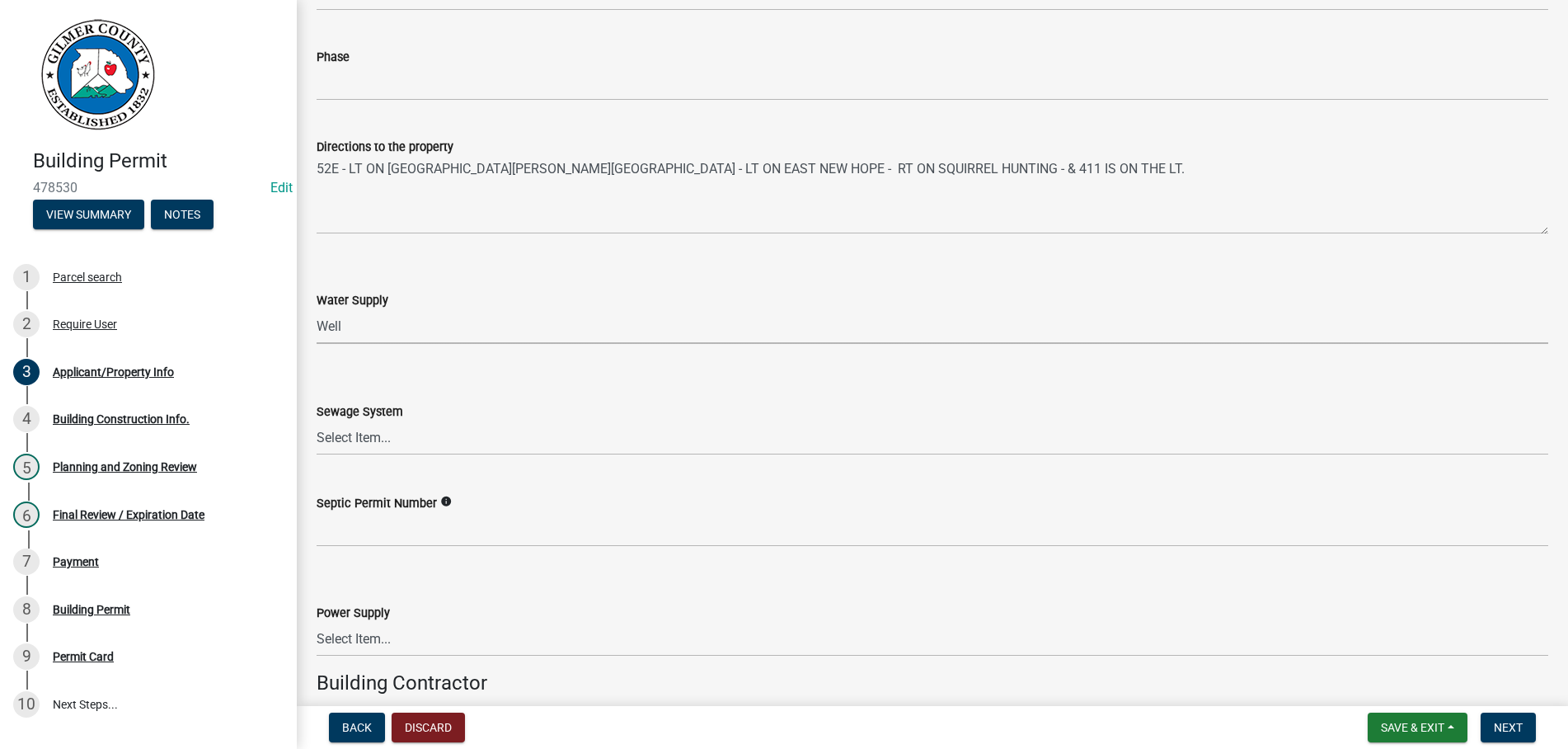
click option "Well" at bounding box center [0, 0] width 0 height 0
select select "6d3c22a4-bb85-4608-b1e4-8a8b34b9a216"
click at [317, 421] on select "Select Item... Septic Community Public" at bounding box center [932, 438] width 1232 height 34
click option "Septic" at bounding box center [0, 0] width 0 height 0
select select "92a37e23-3b7d-408e-b3c7-0afbe39b0942"
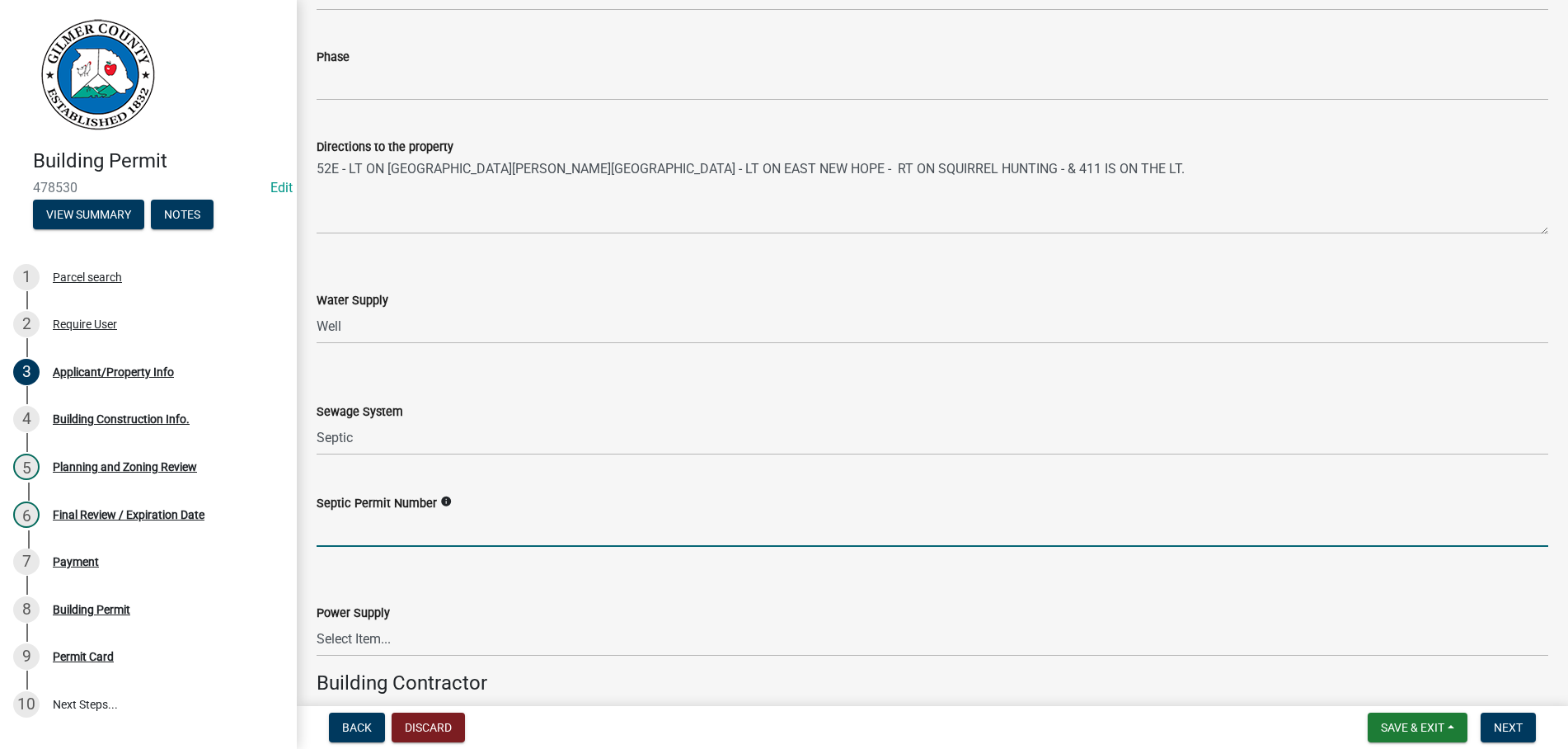
click at [336, 527] on input "Septic Permit Number" at bounding box center [932, 530] width 1232 height 34
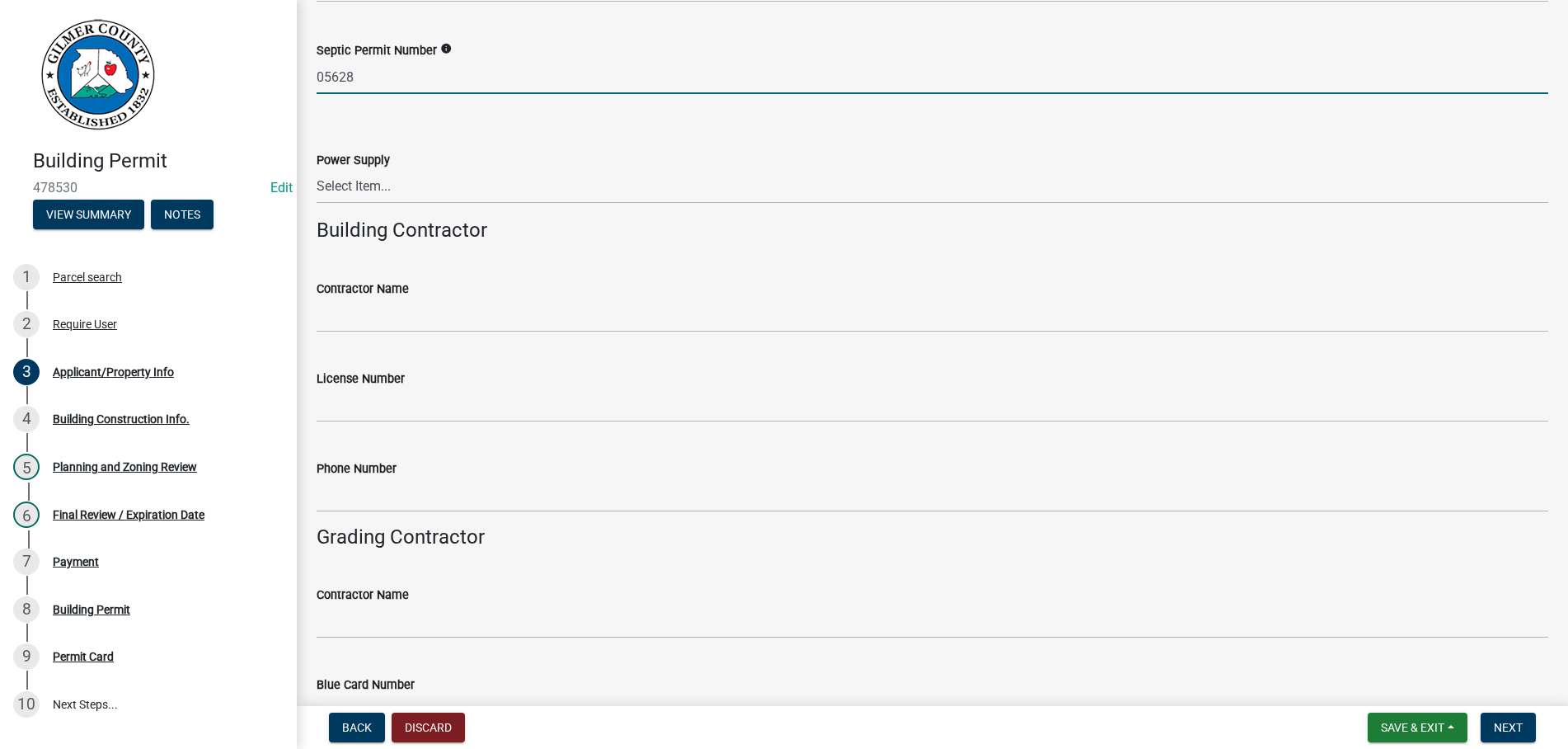
scroll to position [2539, 0]
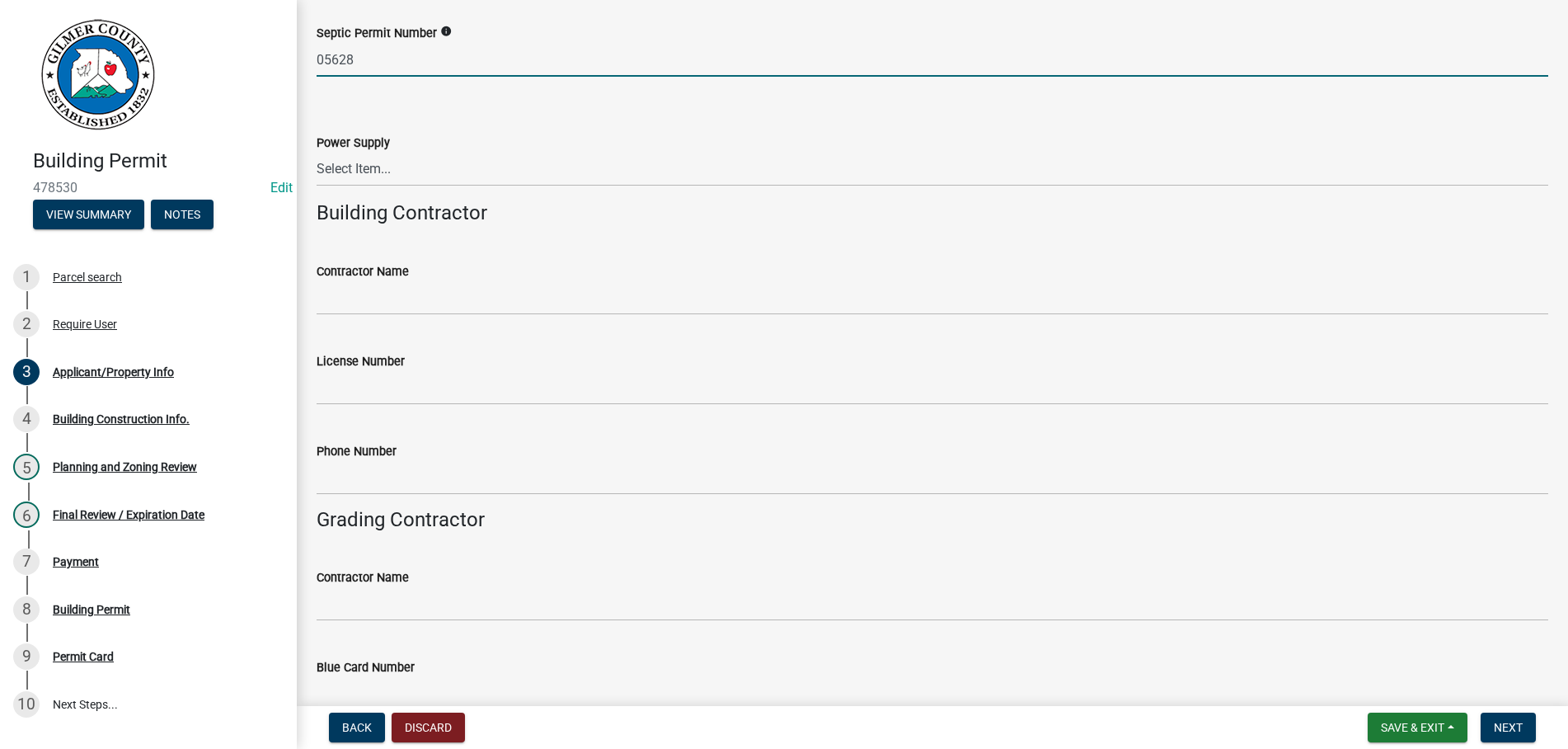
type input "05628"
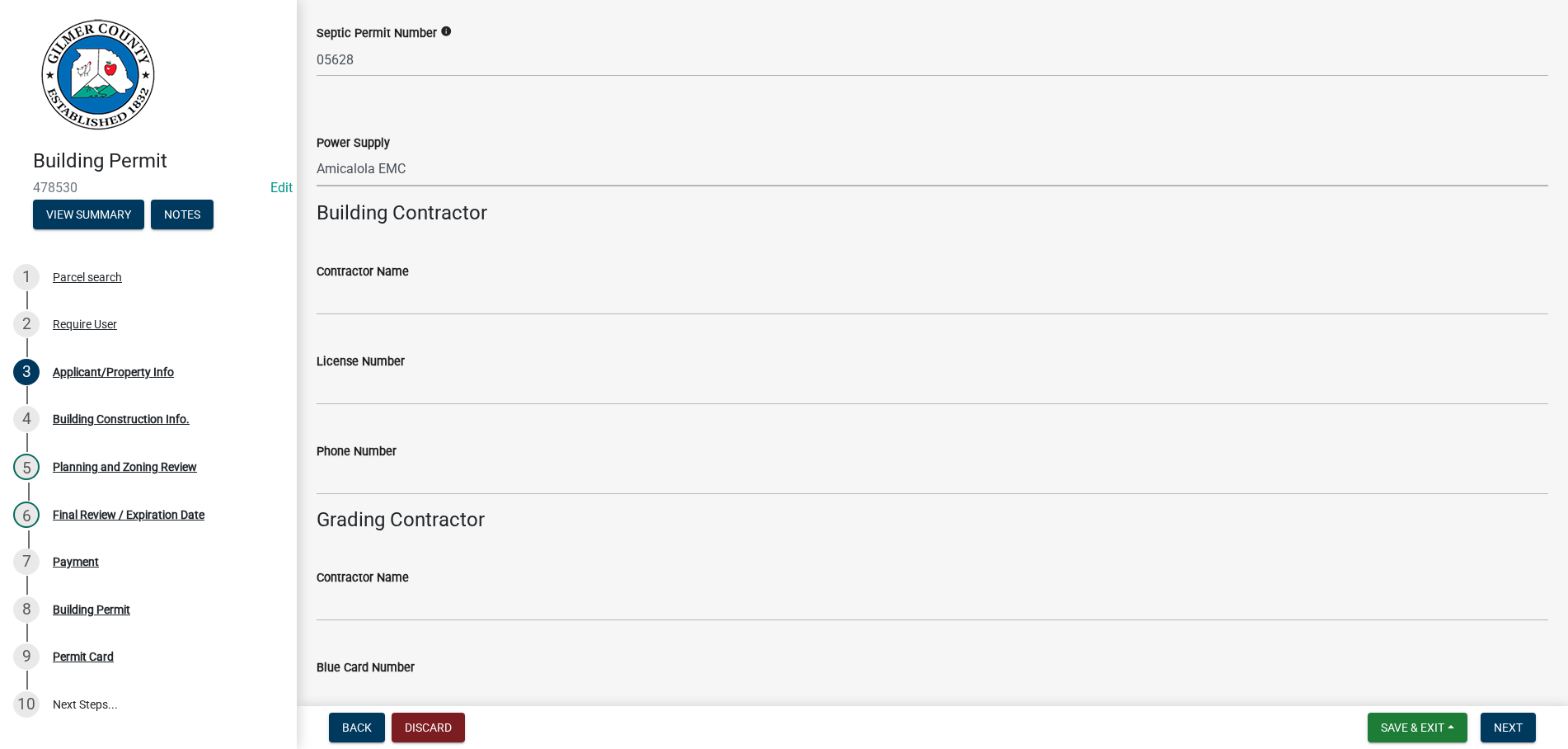
select select "c9feaa94-b03b-4165-97cf-90fdf63947c5"
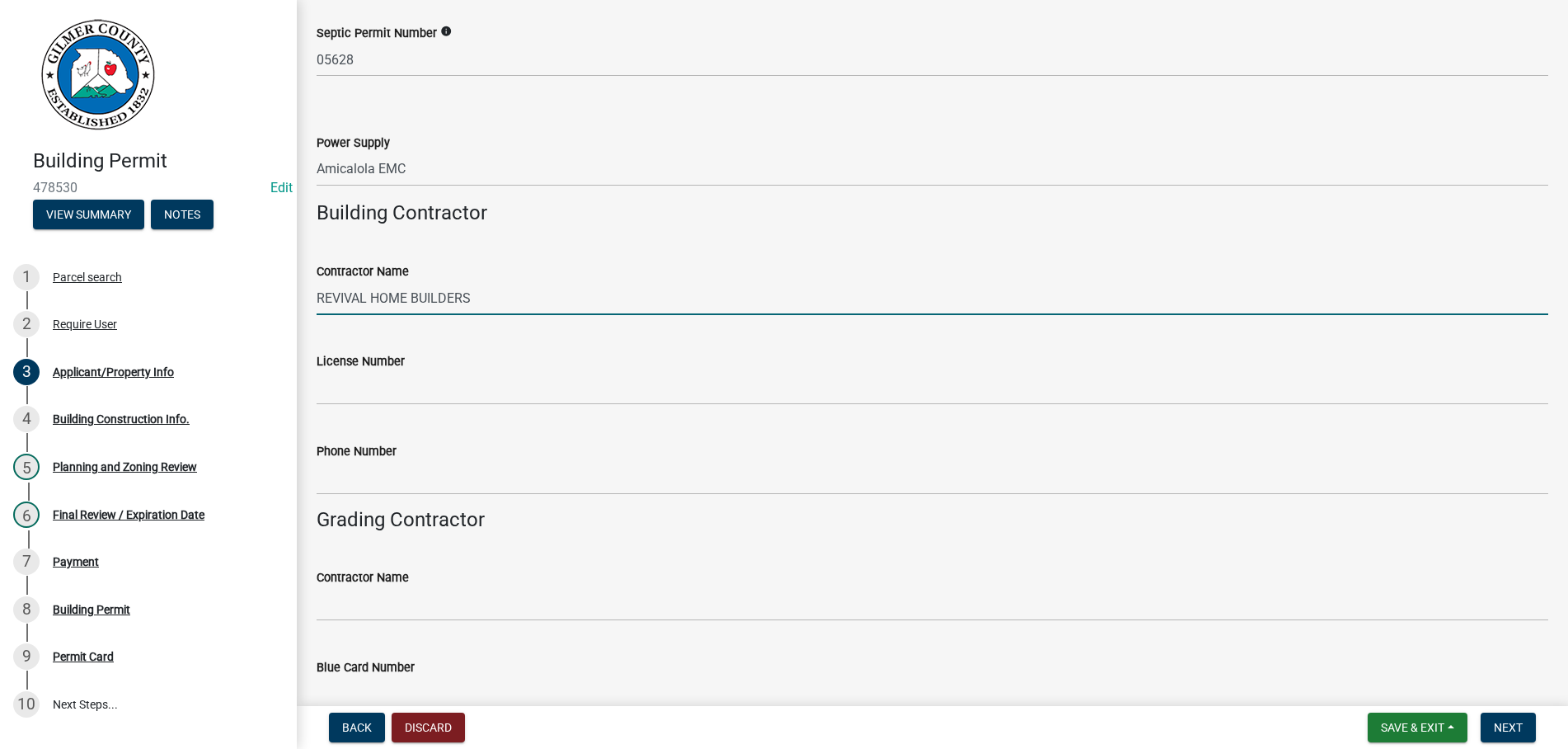
type input "REVIVAL HOME BUILDERS"
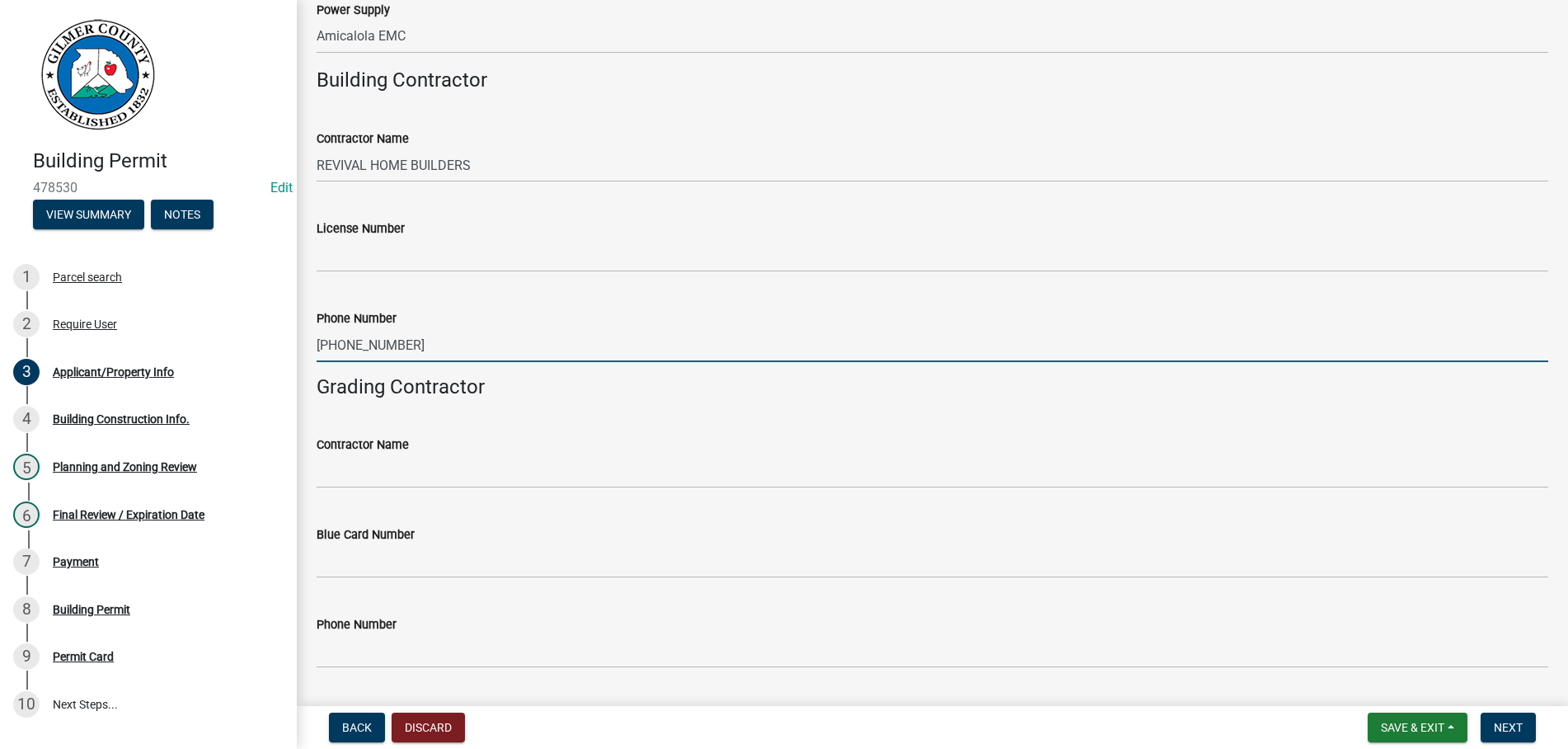
scroll to position [2717, 0]
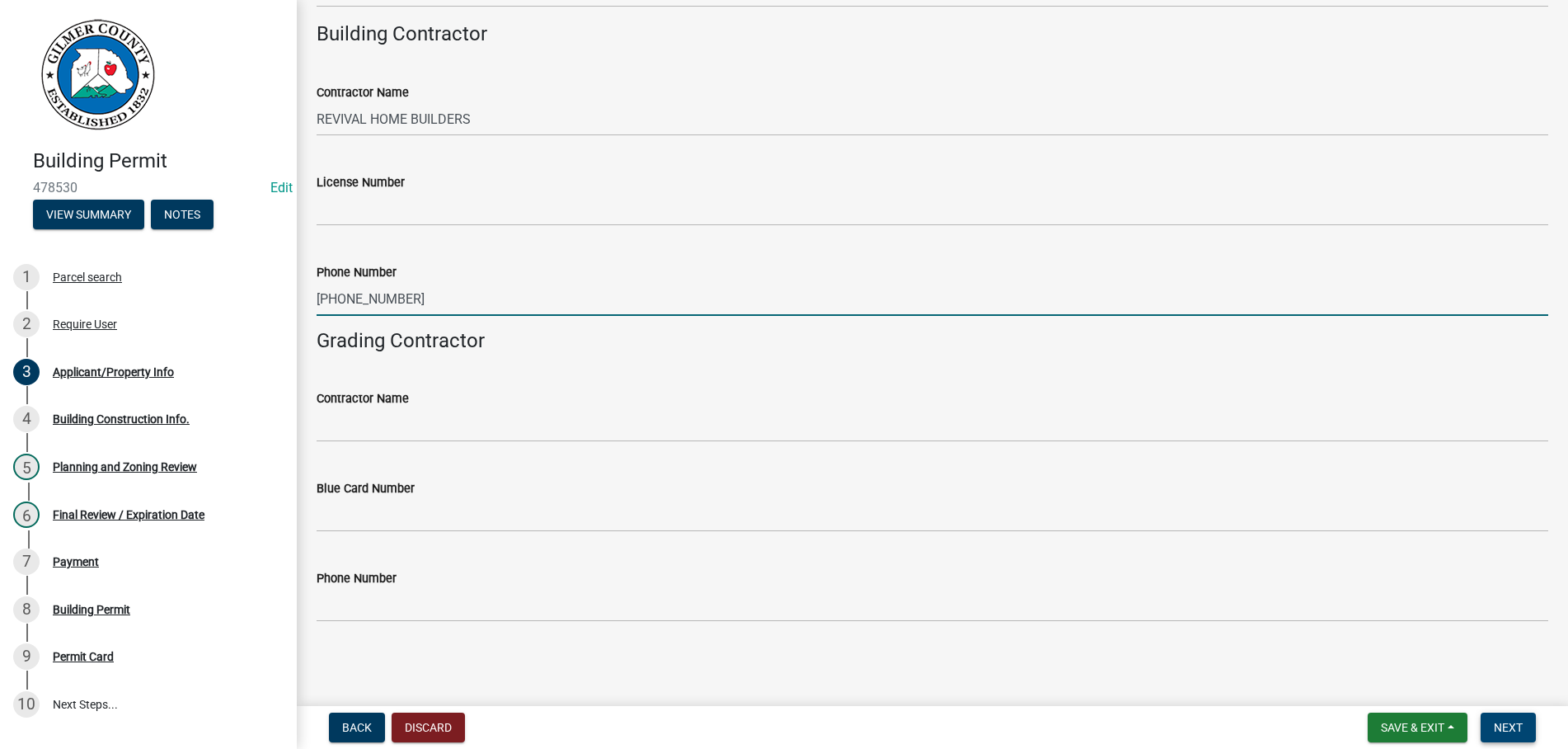
type input "706-686-0694"
click at [1500, 728] on span "Next" at bounding box center [1508, 728] width 29 height 13
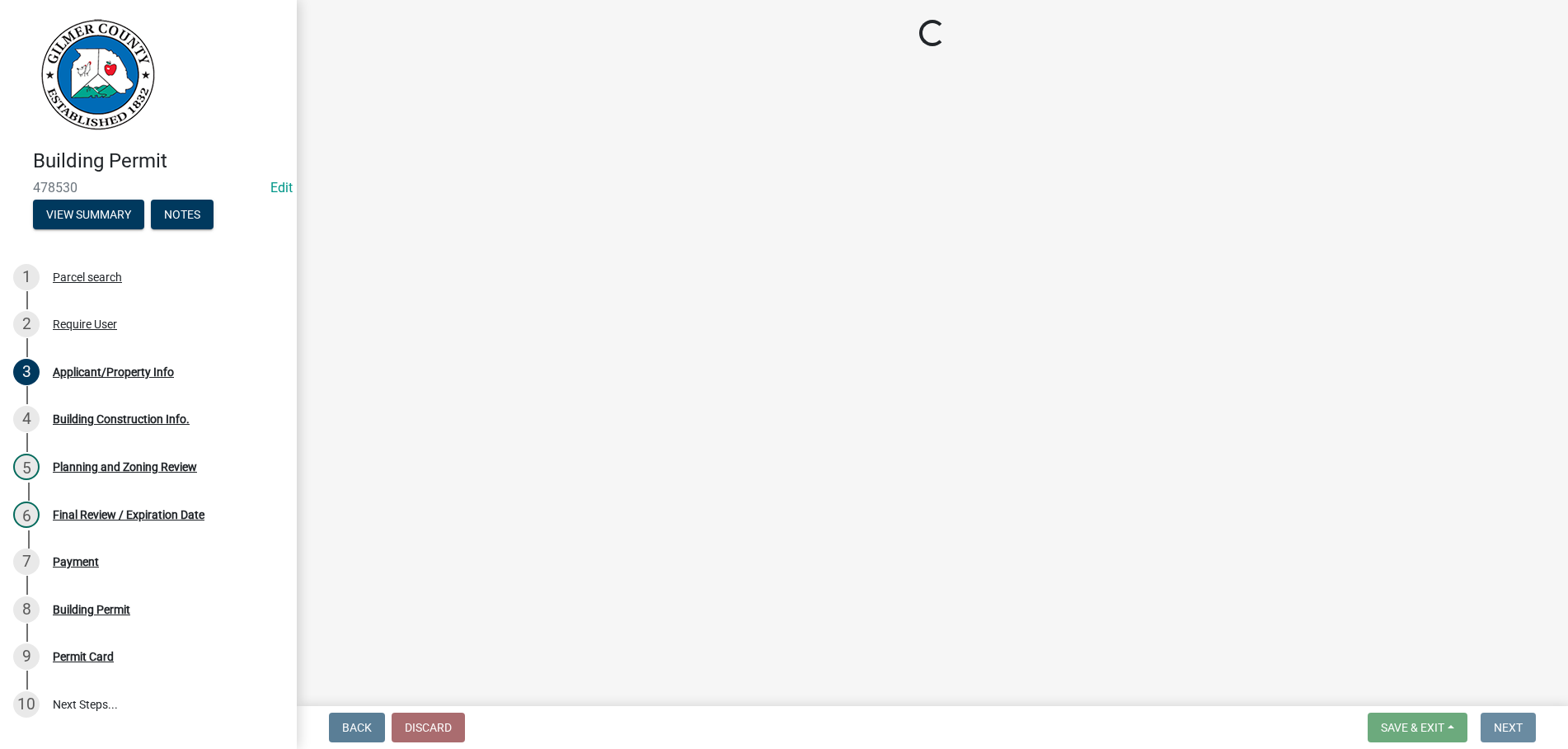
scroll to position [0, 0]
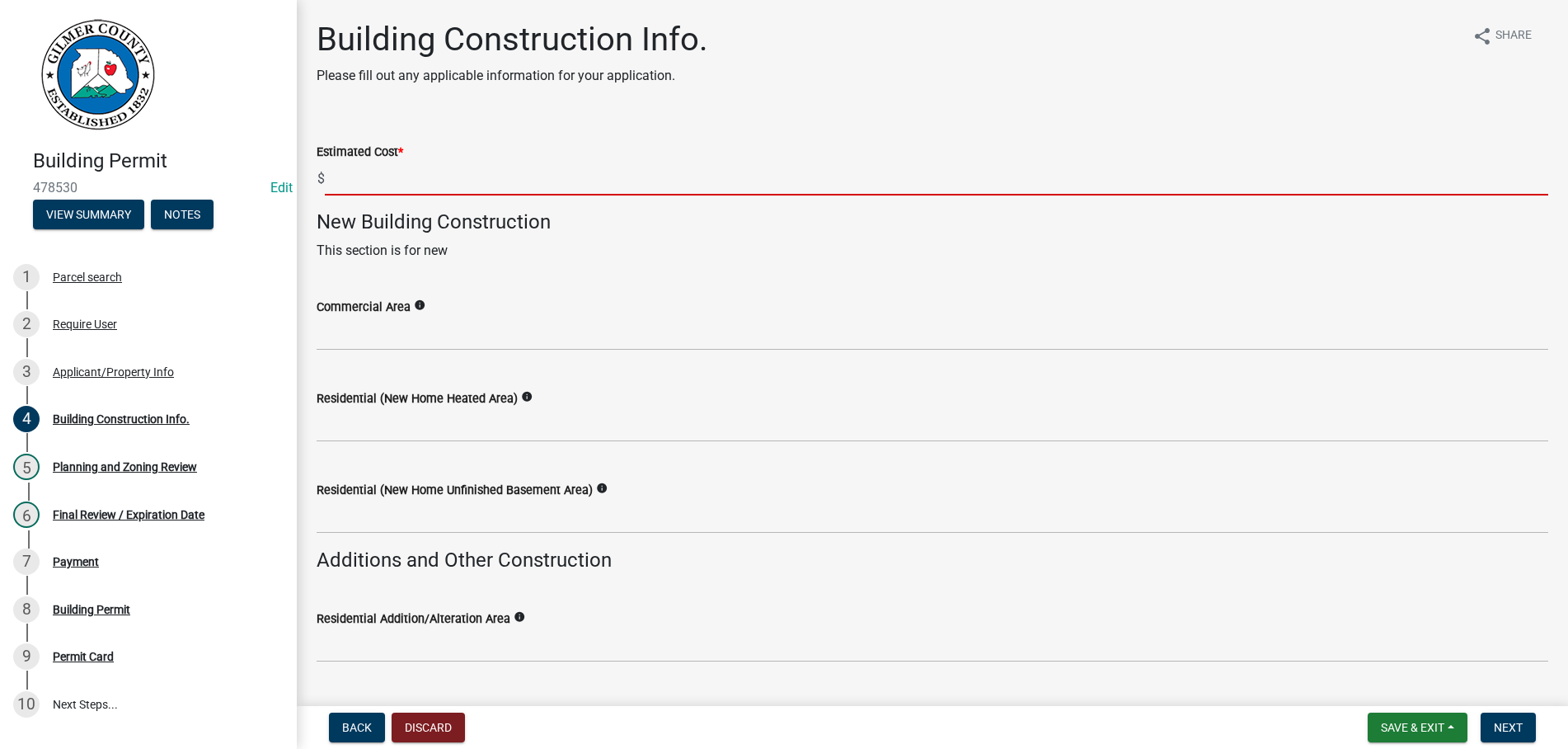
click at [430, 184] on input "text" at bounding box center [937, 179] width 1224 height 34
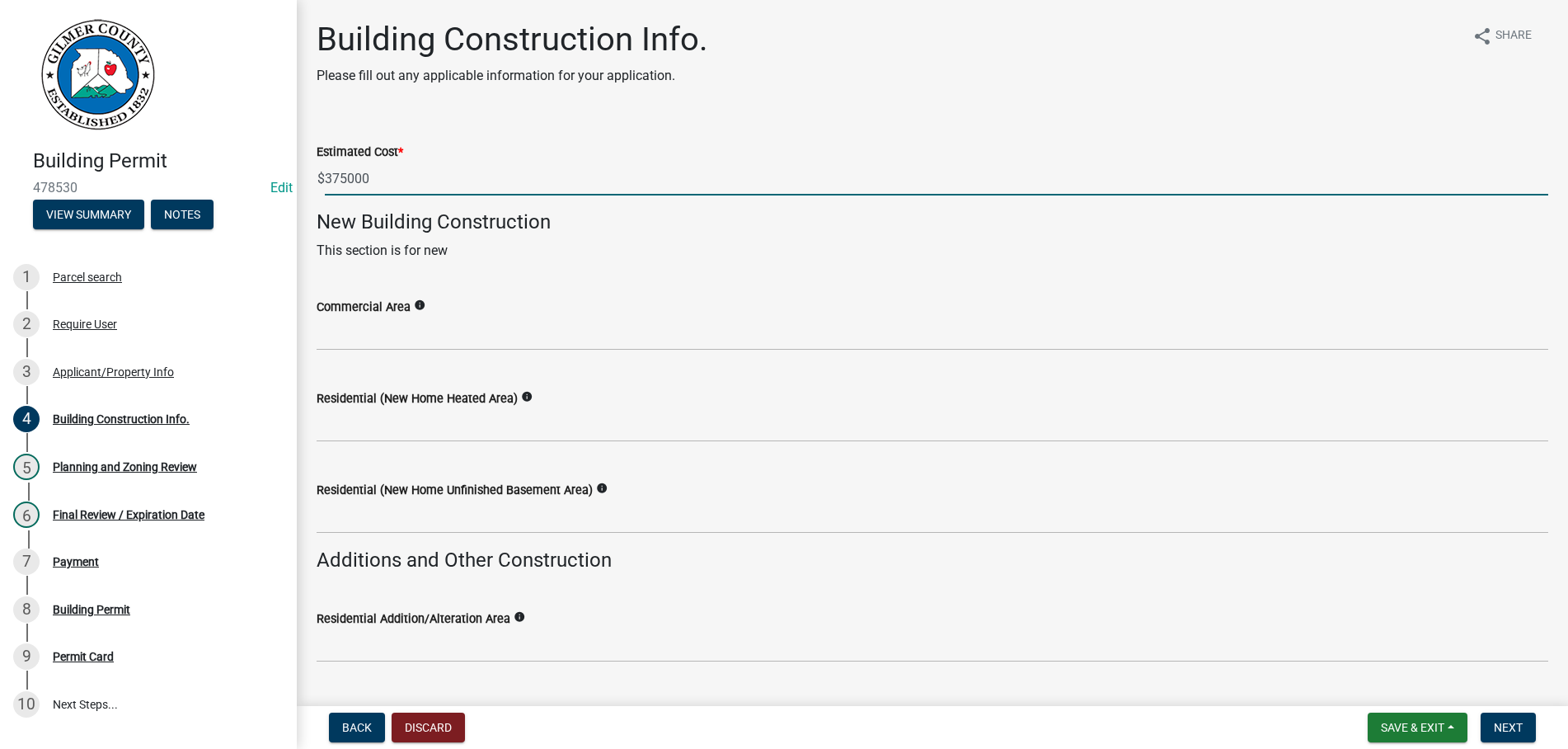
type input "375000"
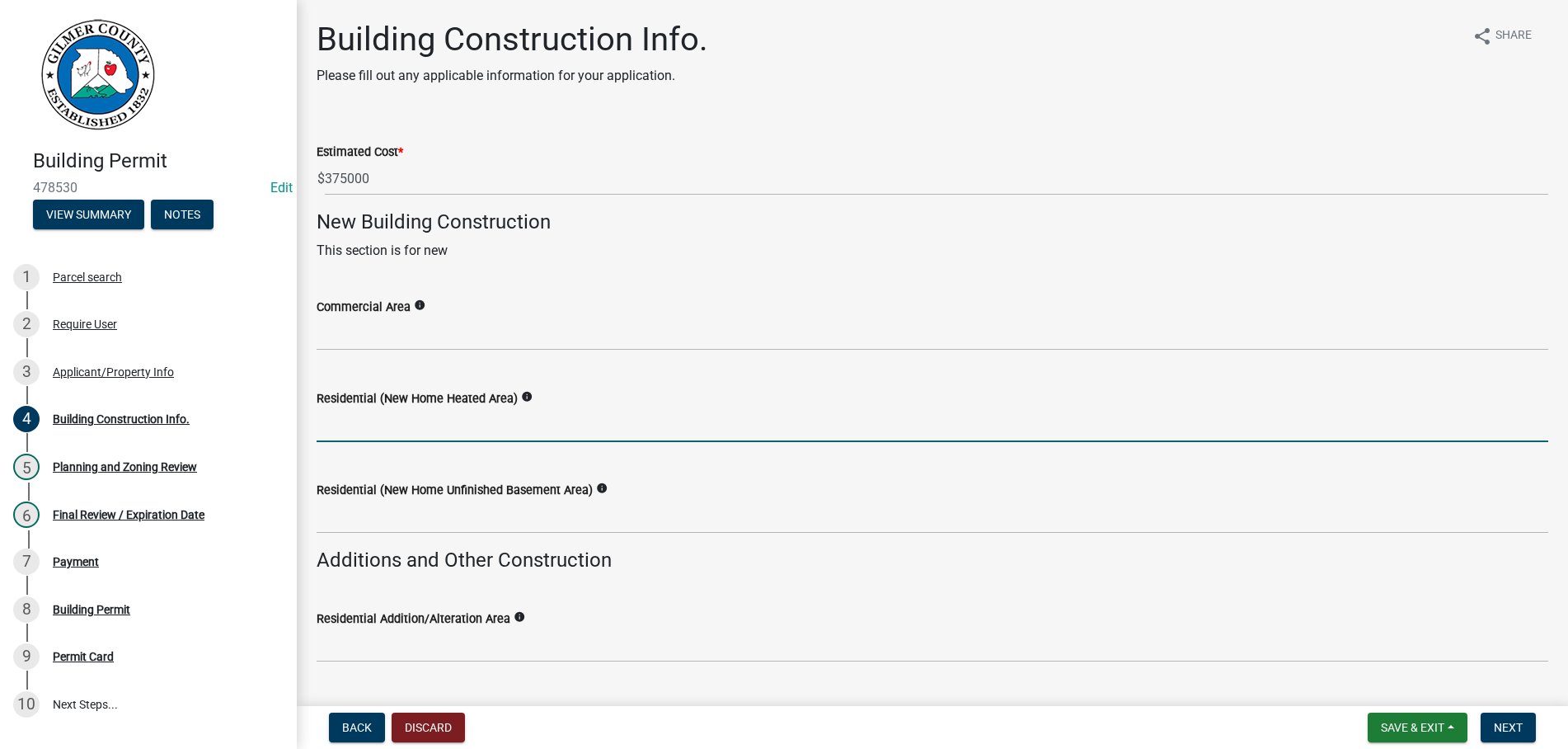
click at [442, 422] on input "text" at bounding box center [932, 425] width 1232 height 34
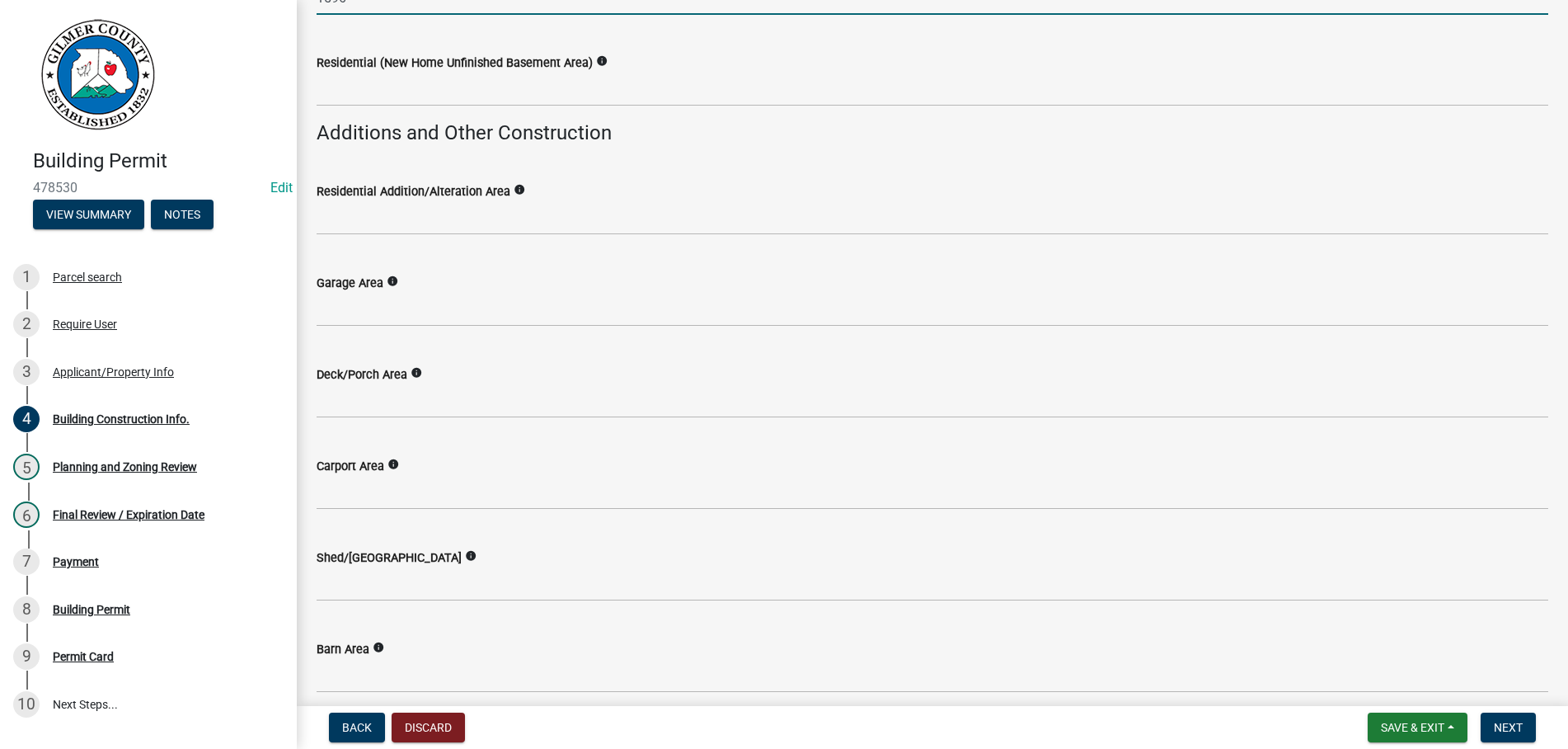
scroll to position [470, 0]
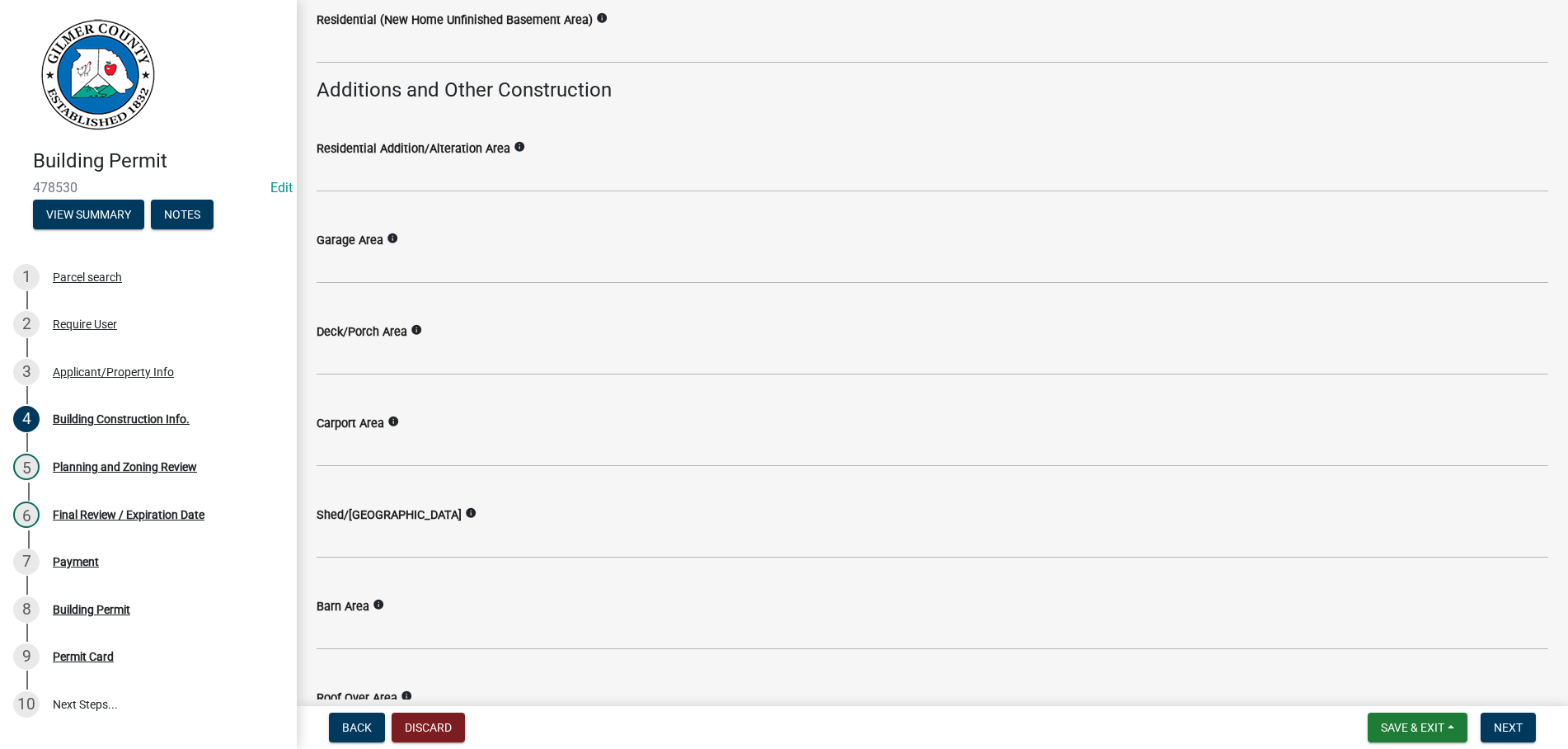
type input "1596"
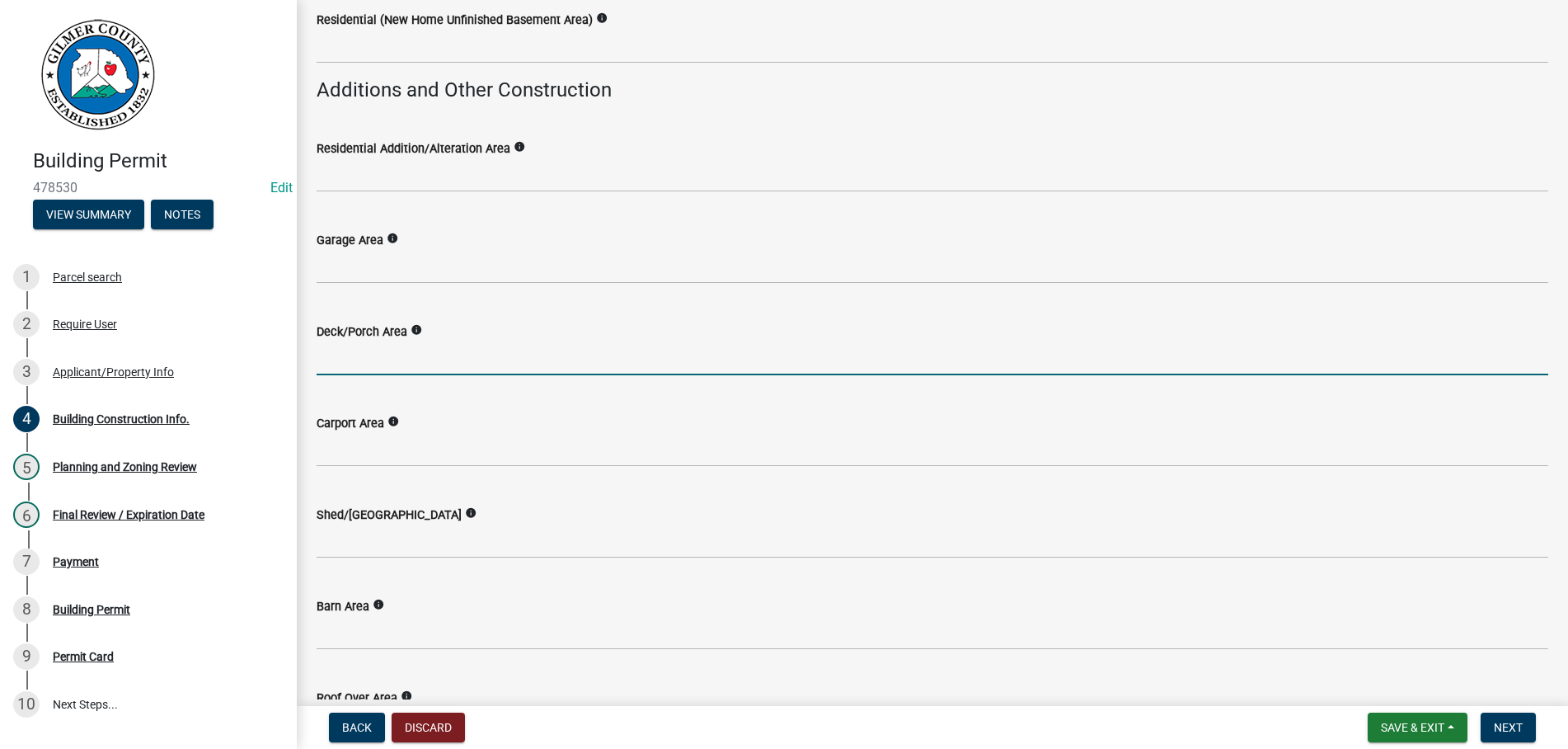
click at [402, 366] on input "text" at bounding box center [932, 358] width 1232 height 34
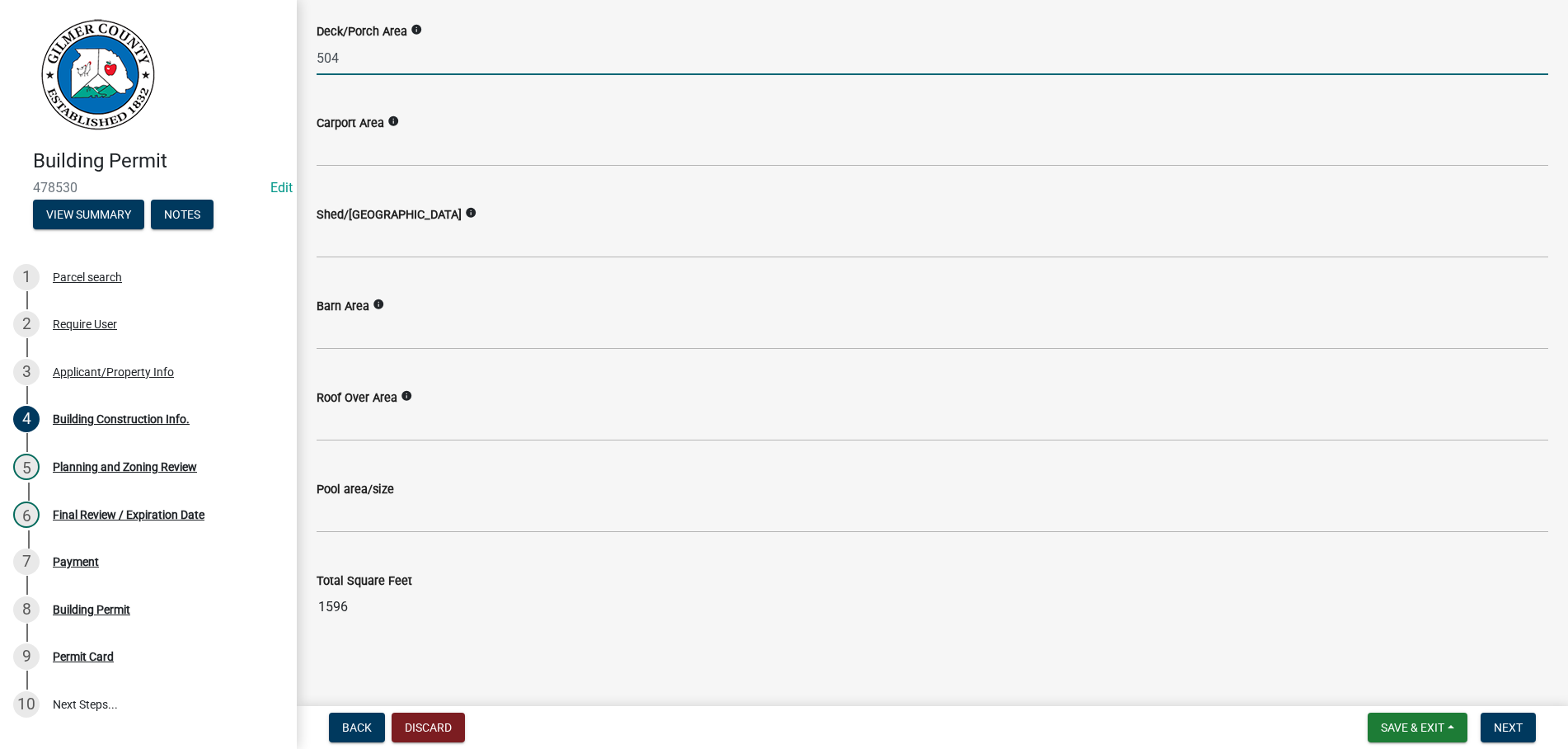
scroll to position [774, 0]
type input "504"
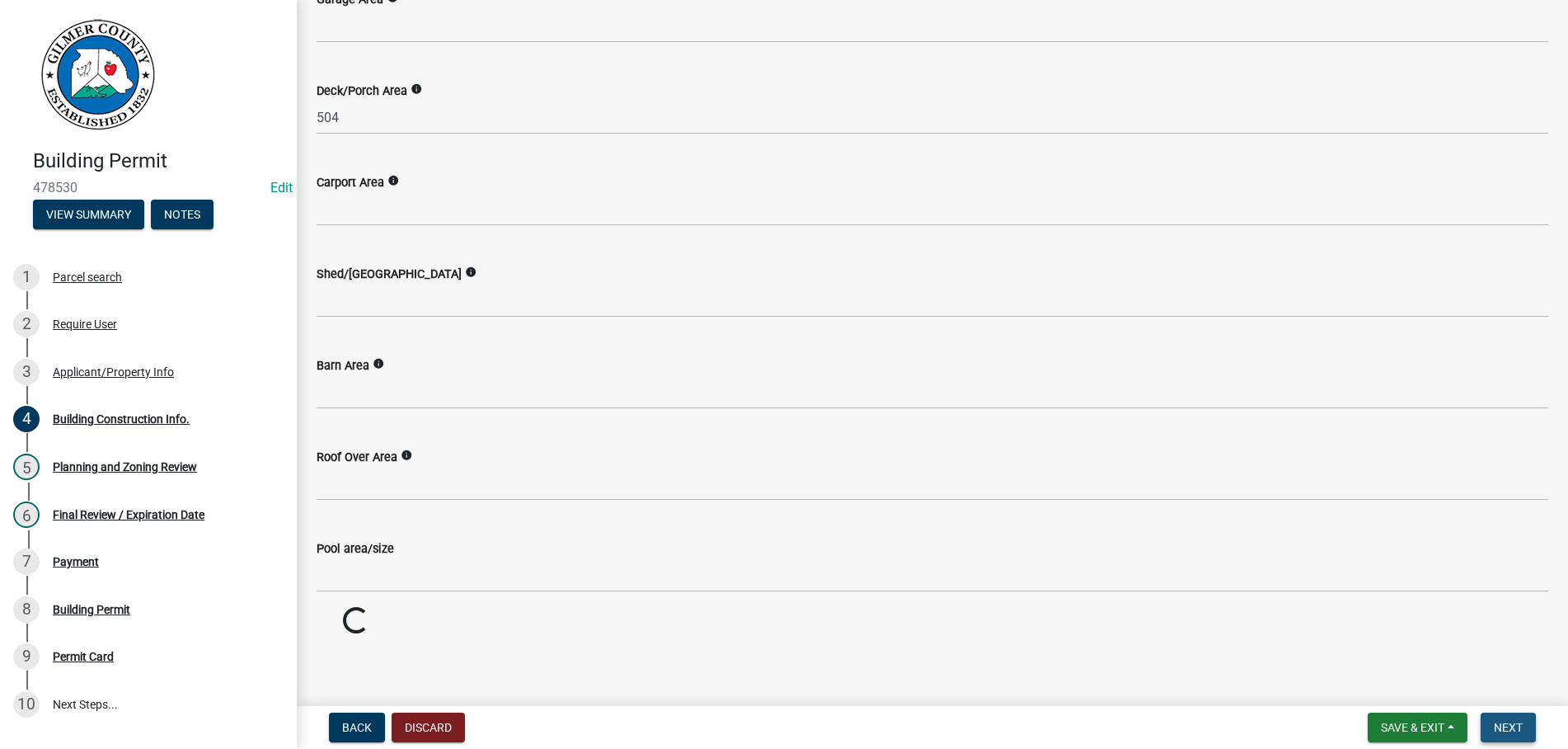
click at [1505, 730] on span "Next" at bounding box center [1508, 728] width 29 height 13
click at [1518, 727] on span "Next" at bounding box center [1508, 728] width 29 height 13
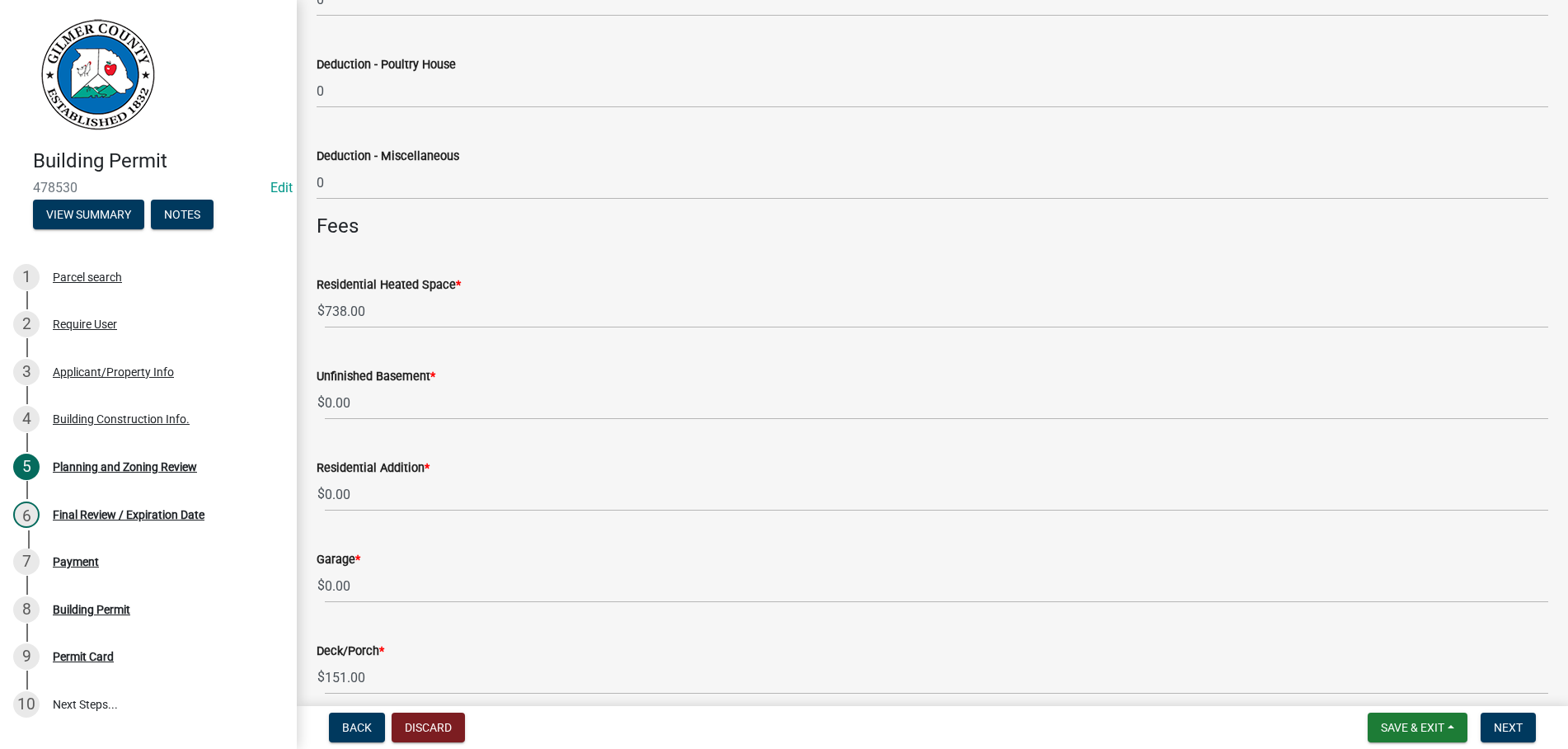
scroll to position [1692, 0]
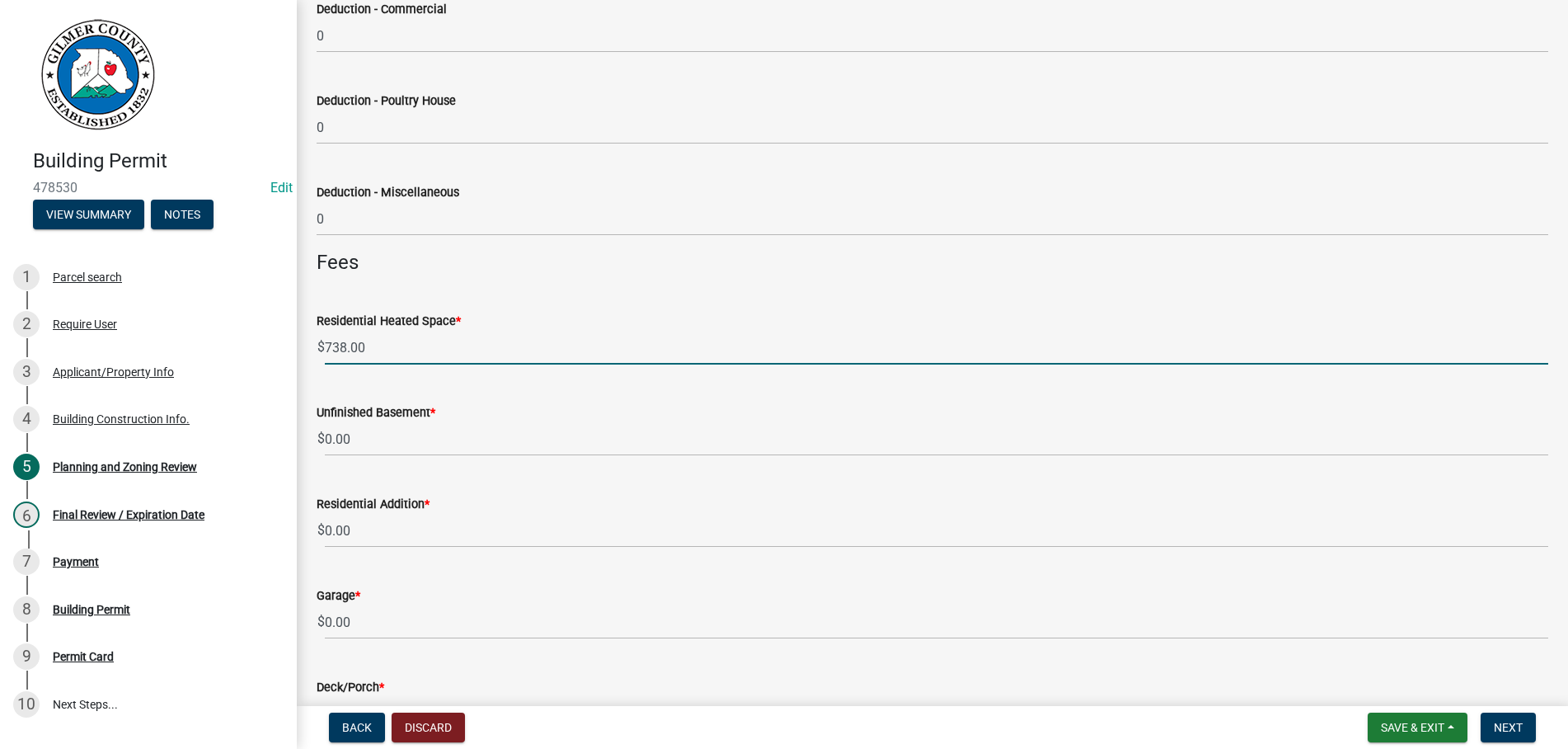
drag, startPoint x: 388, startPoint y: 344, endPoint x: 165, endPoint y: 352, distance: 223.1
click at [325, 352] on input "738.00" at bounding box center [937, 347] width 1224 height 34
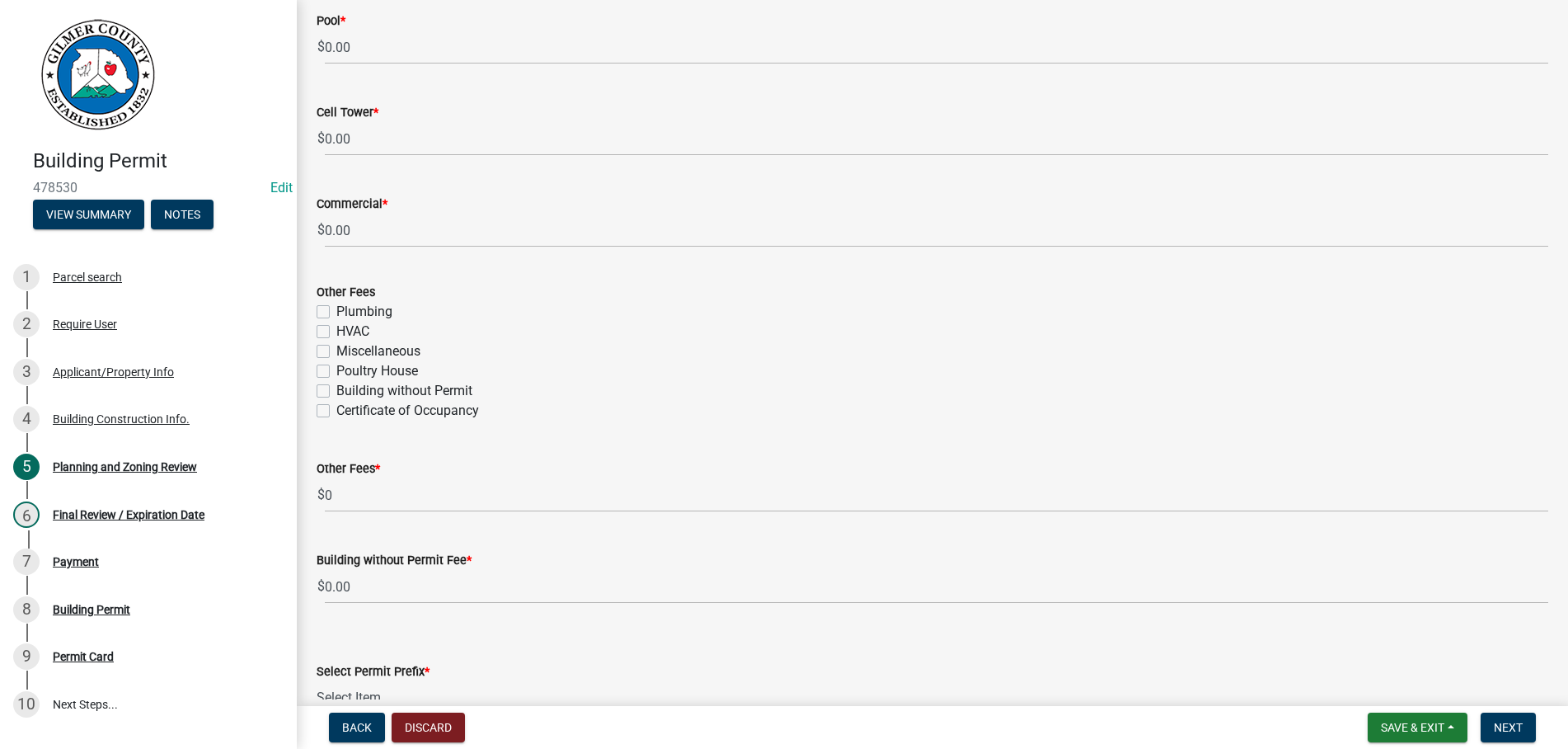
scroll to position [2915, 0]
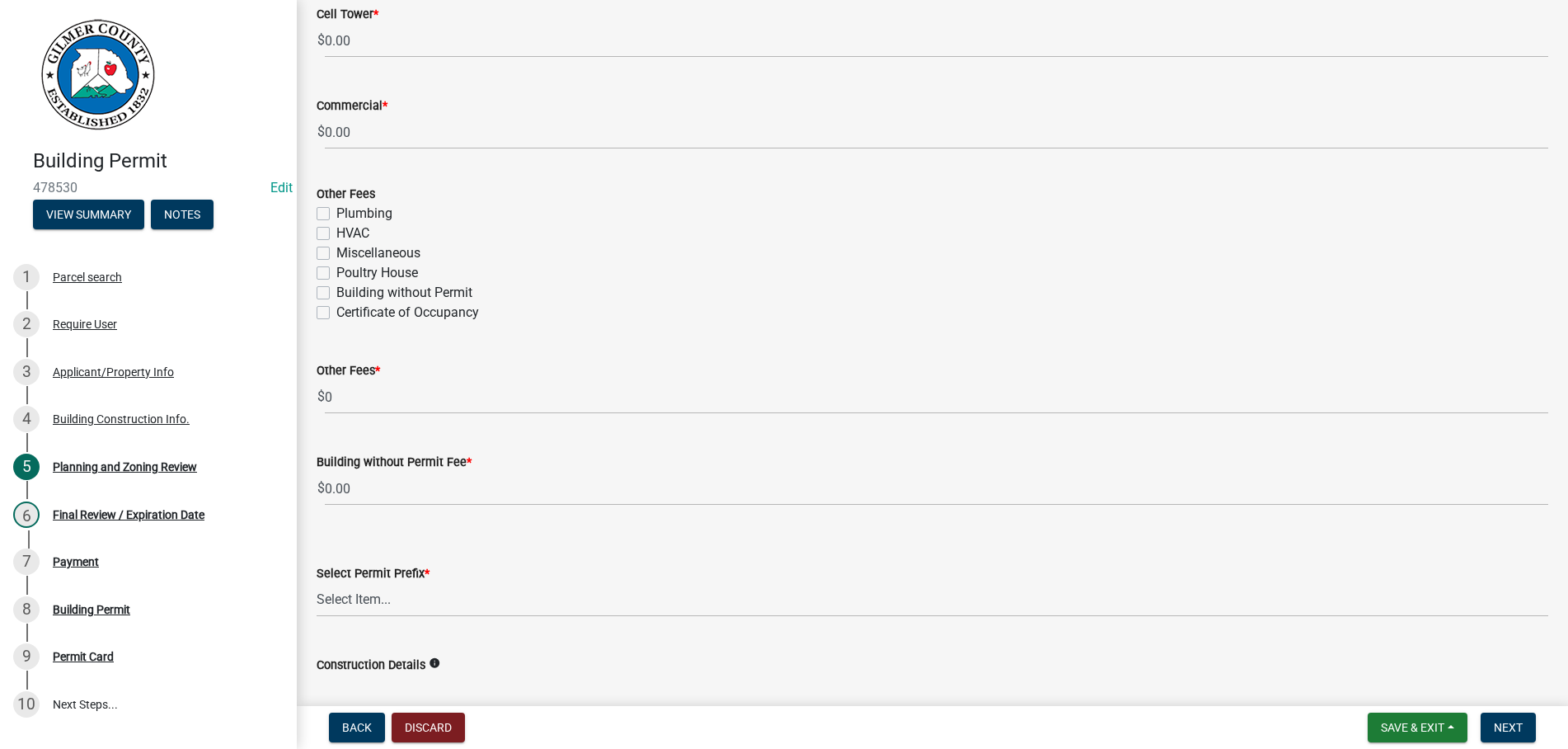
type input "488.00"
click at [336, 308] on label "Certificate of Occupancy" at bounding box center [407, 312] width 143 height 19
click at [336, 308] on input "Certificate of Occupancy" at bounding box center [342, 308] width 11 height 11
checkbox input "true"
checkbox input "false"
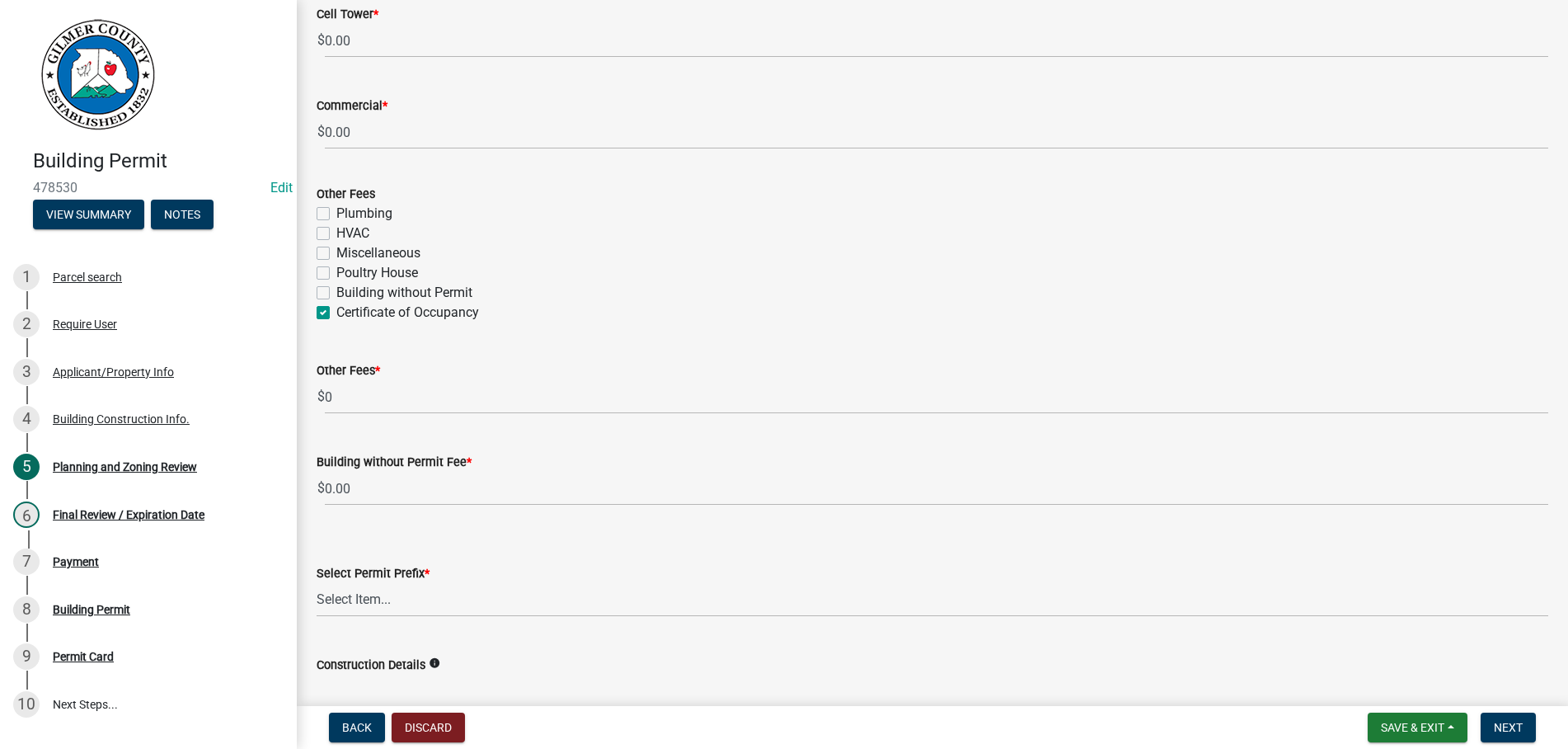
checkbox input "false"
checkbox input "true"
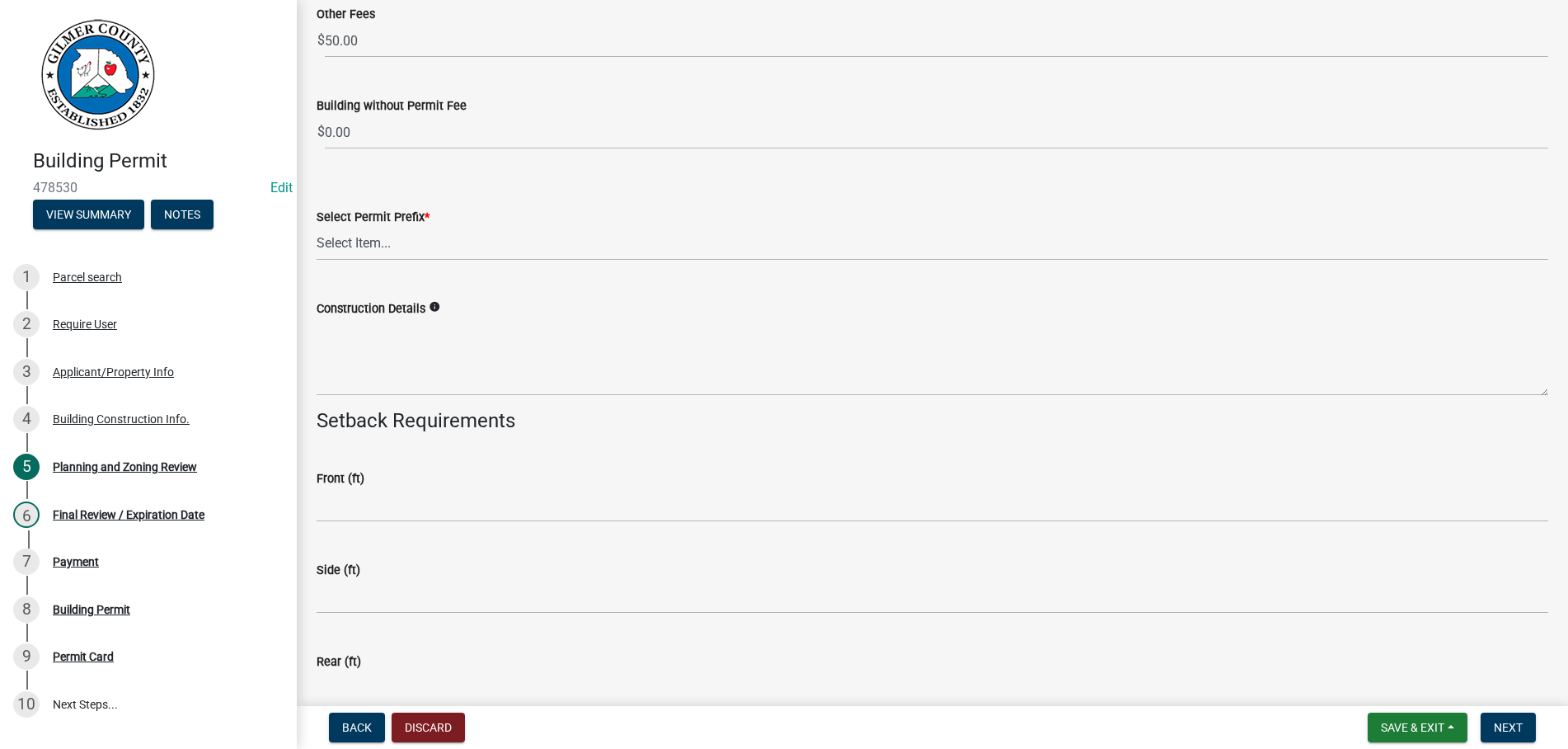
scroll to position [3290, 0]
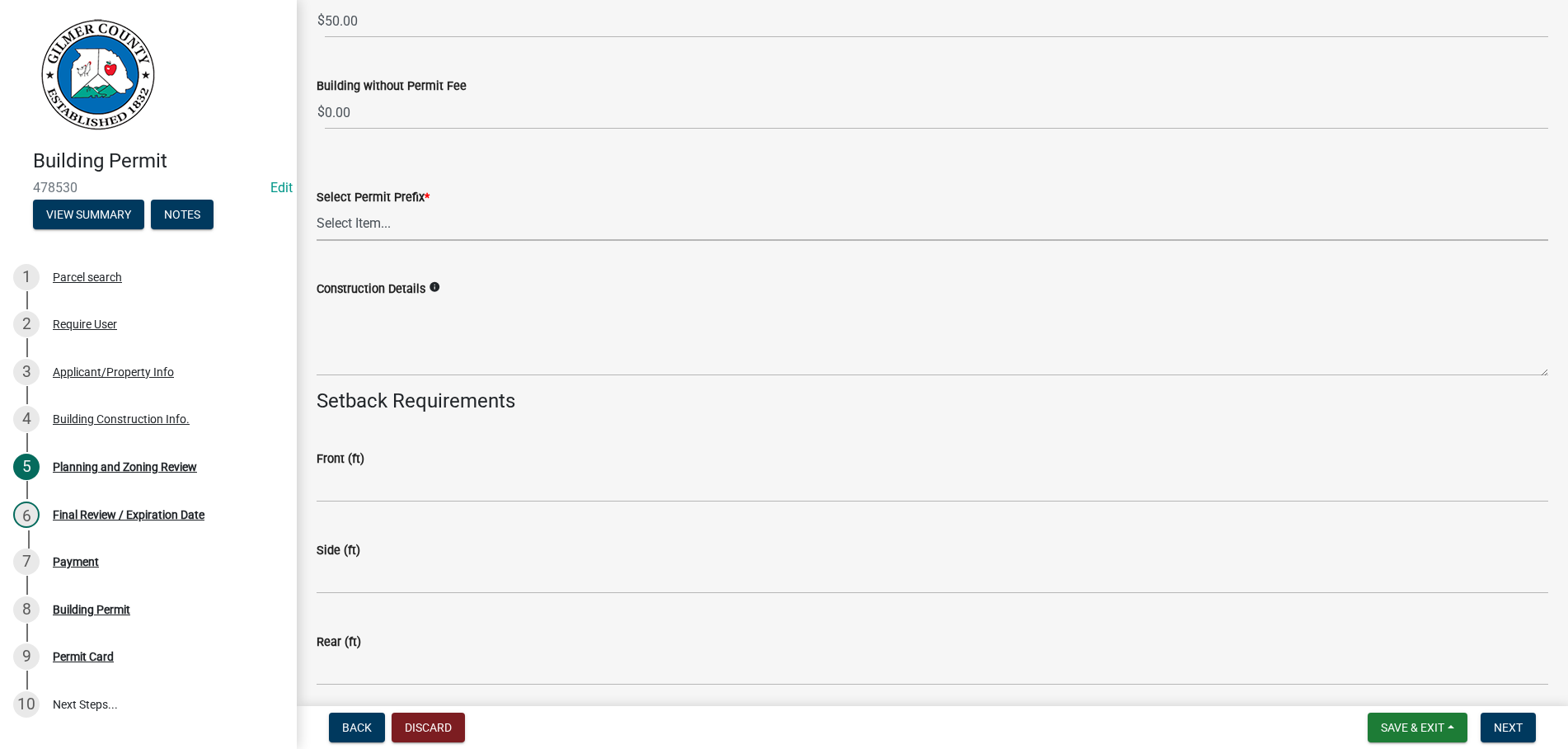
click at [317, 207] on select "Select Item... RES COMM MB LAND POOL MISC CELL TOWER - NEW CELL TOWER - ADD ON" at bounding box center [932, 224] width 1232 height 34
click option "RES" at bounding box center [0, 0] width 0 height 0
select select "b5c39336-92b9-49ce-a0a5-4e9e9babf743"
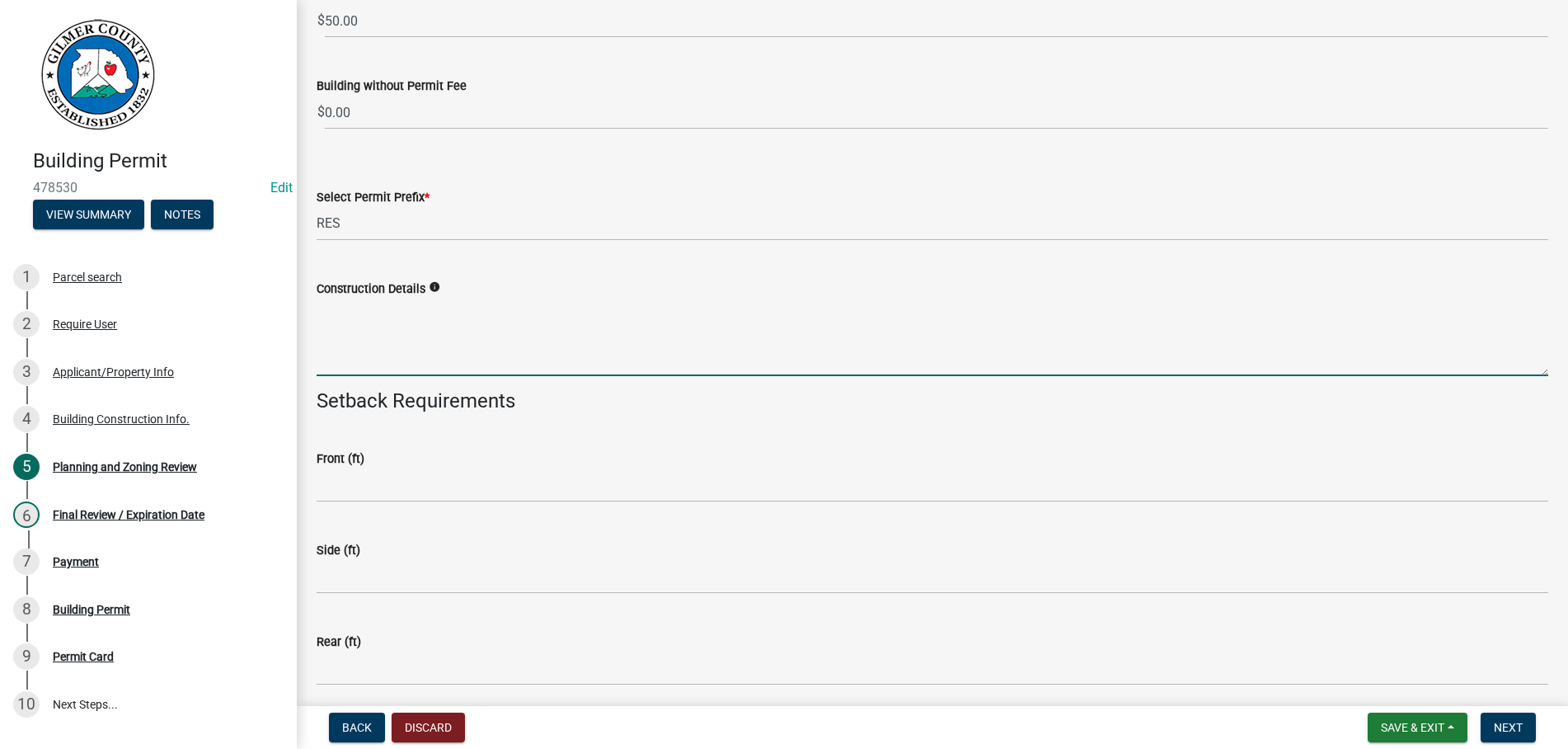
click at [373, 365] on textarea "Construction Details" at bounding box center [932, 337] width 1232 height 78
type textarea "NEW HOME"
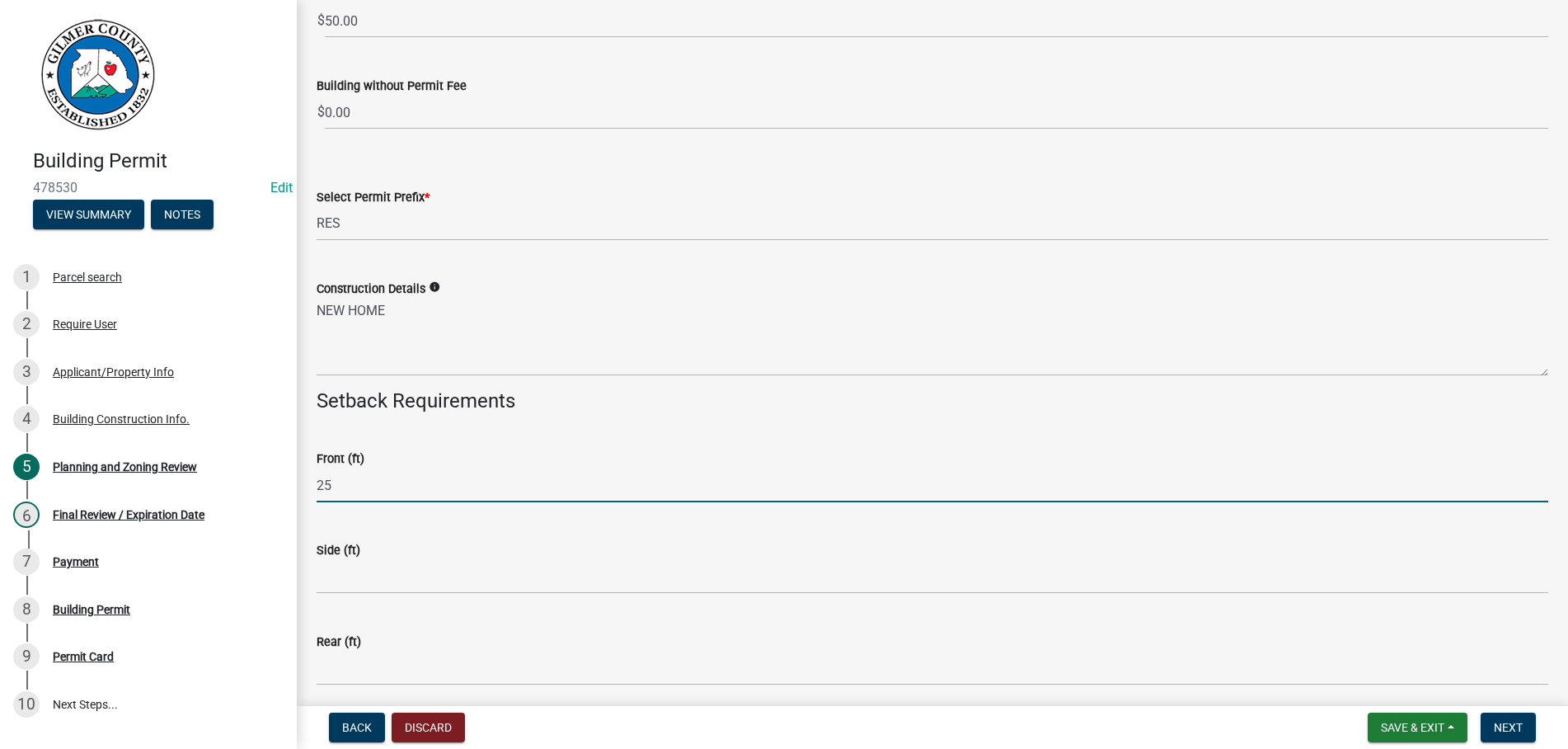
type input "25"
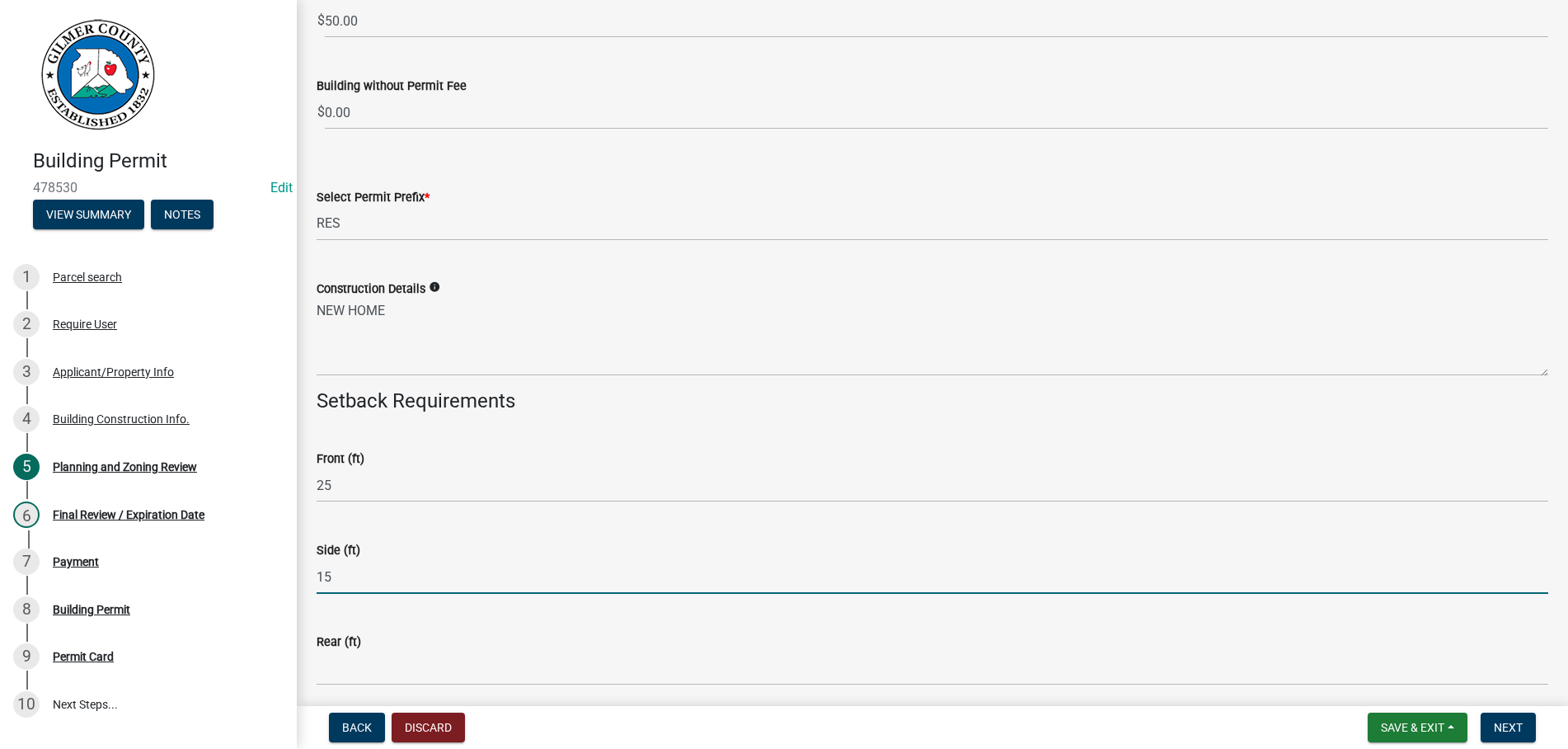
type input "15"
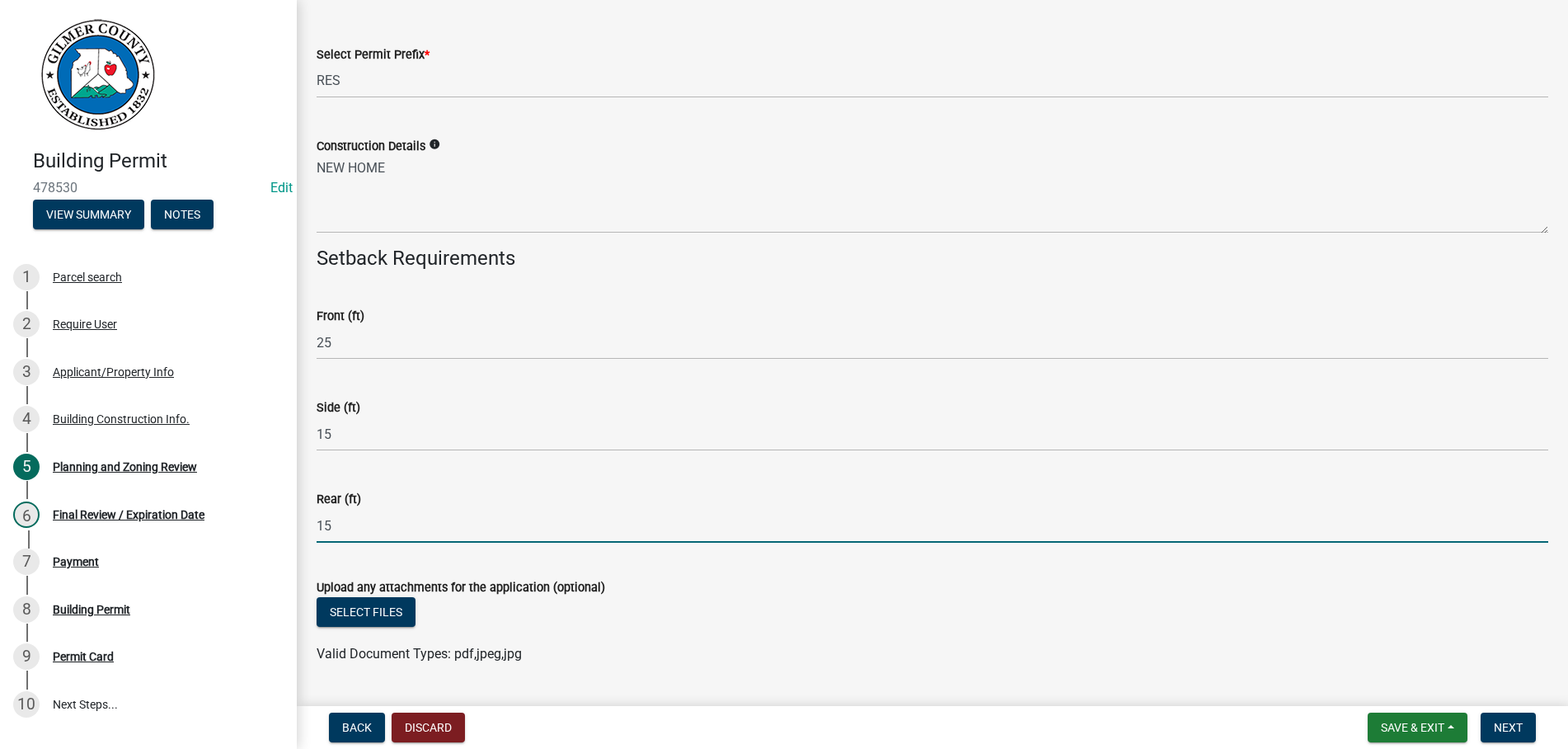
scroll to position [3477, 0]
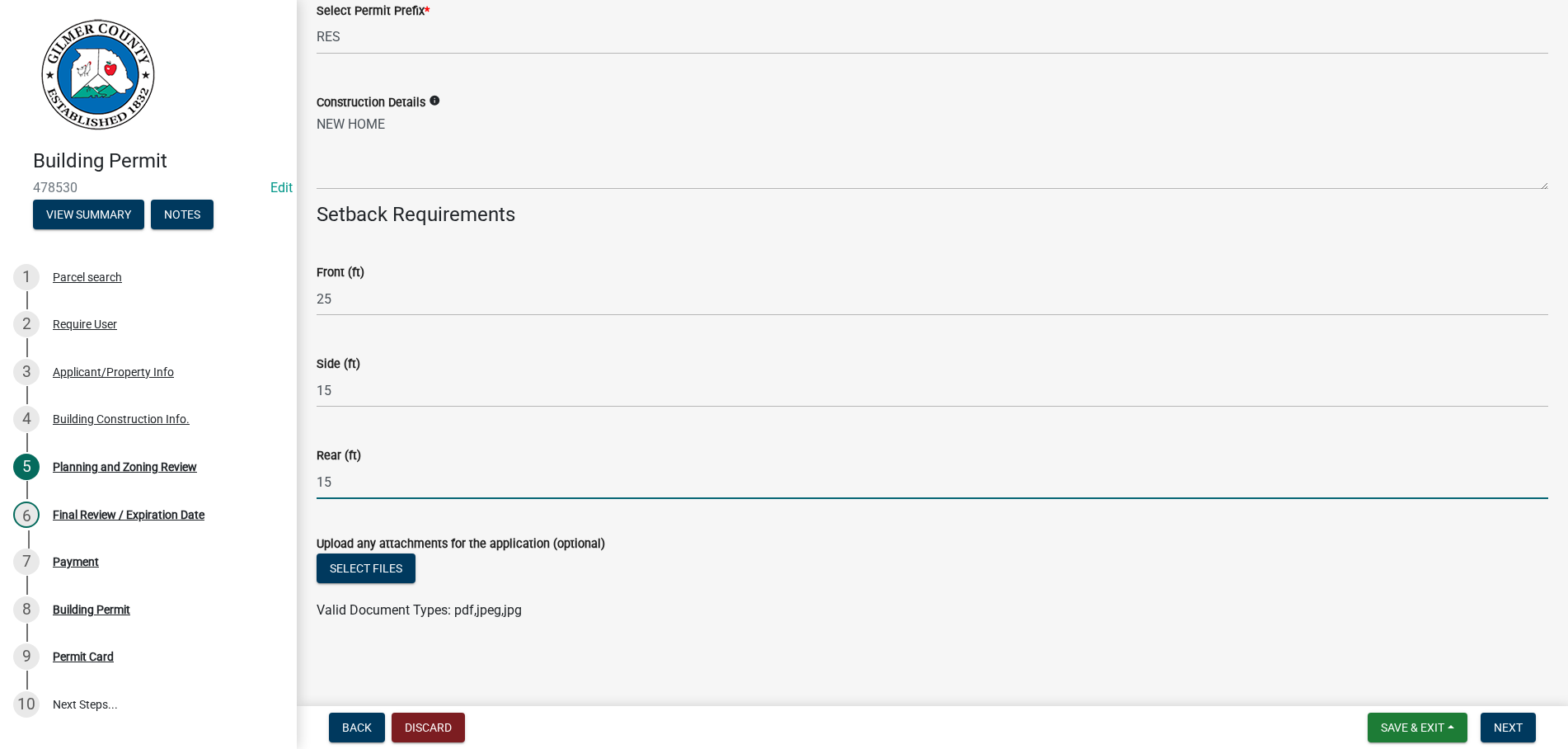
type input "15"
click at [379, 568] on button "Select files" at bounding box center [366, 568] width 99 height 30
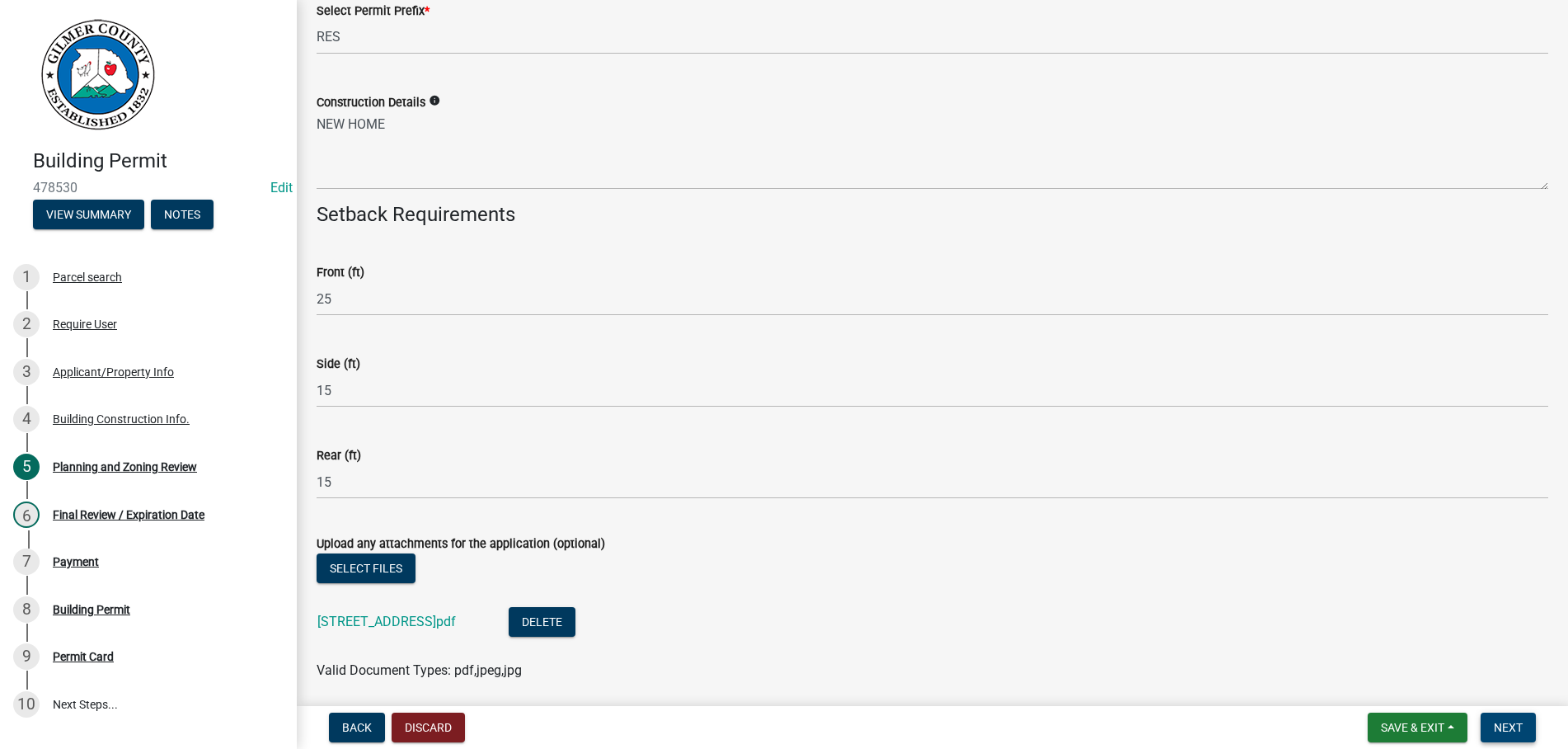
click at [1508, 724] on span "Next" at bounding box center [1508, 728] width 29 height 13
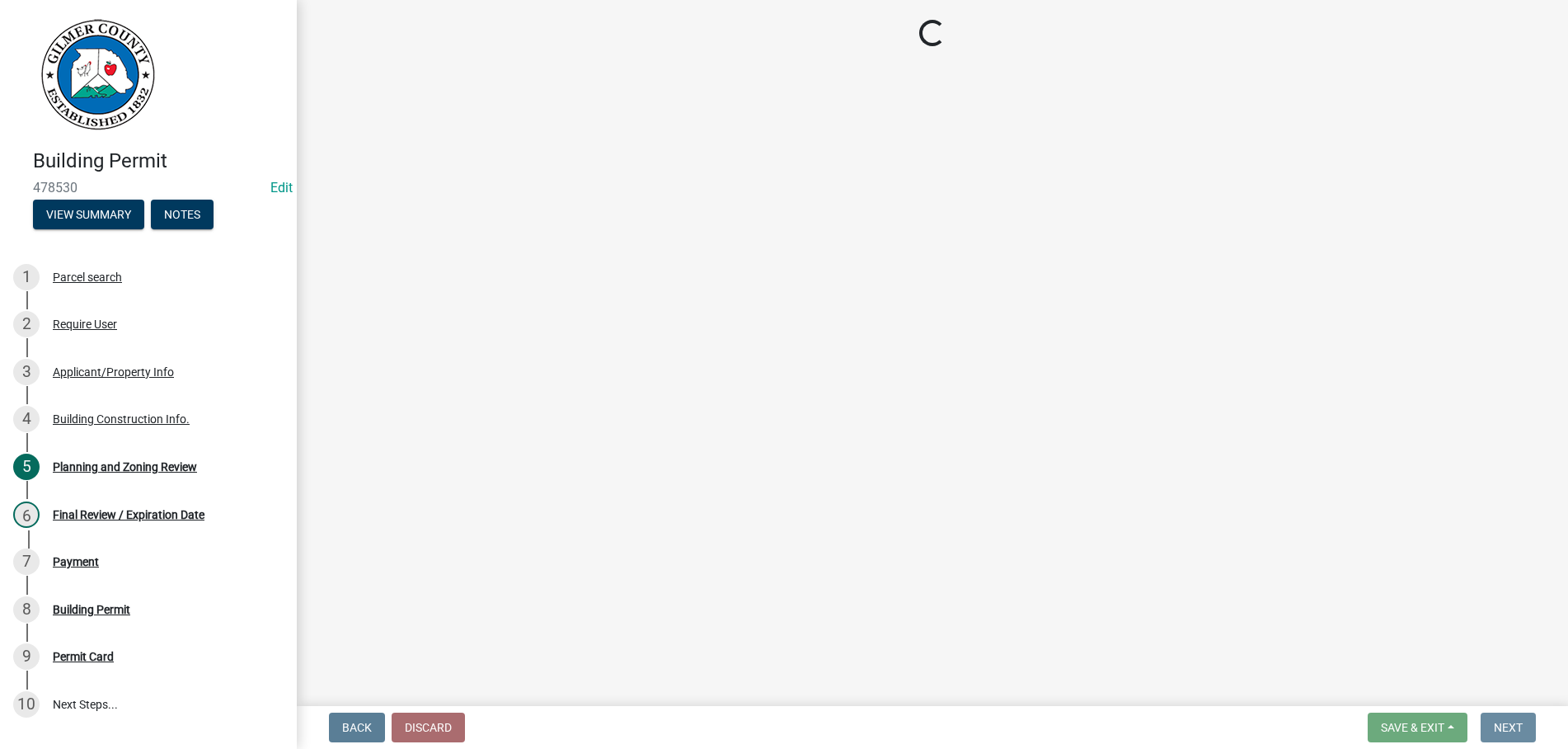
scroll to position [0, 0]
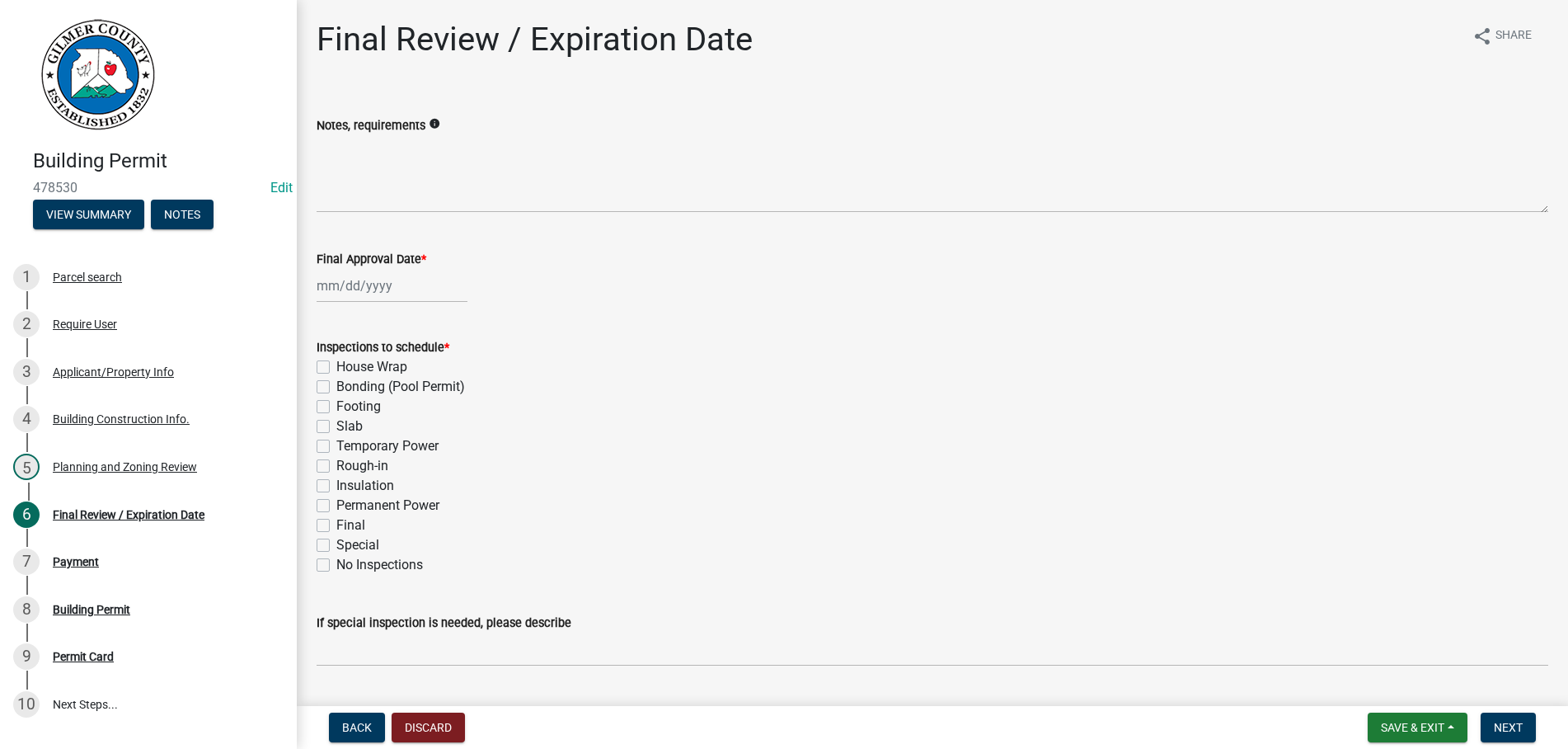
select select "9"
select select "2025"
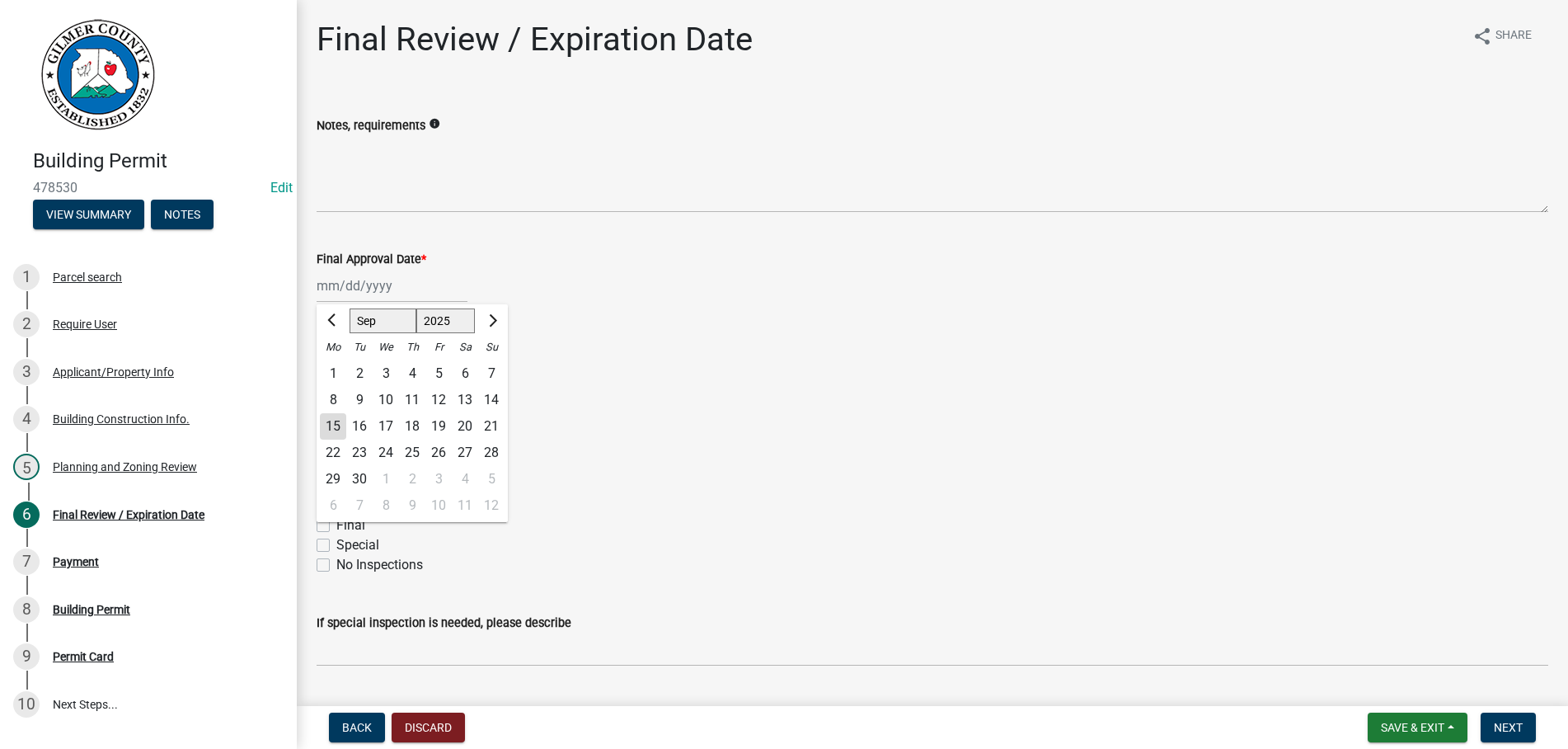
click at [404, 280] on input "Final Approval Date *" at bounding box center [392, 285] width 151 height 34
click at [336, 420] on div "15" at bounding box center [333, 426] width 27 height 27
type input "[DATE]"
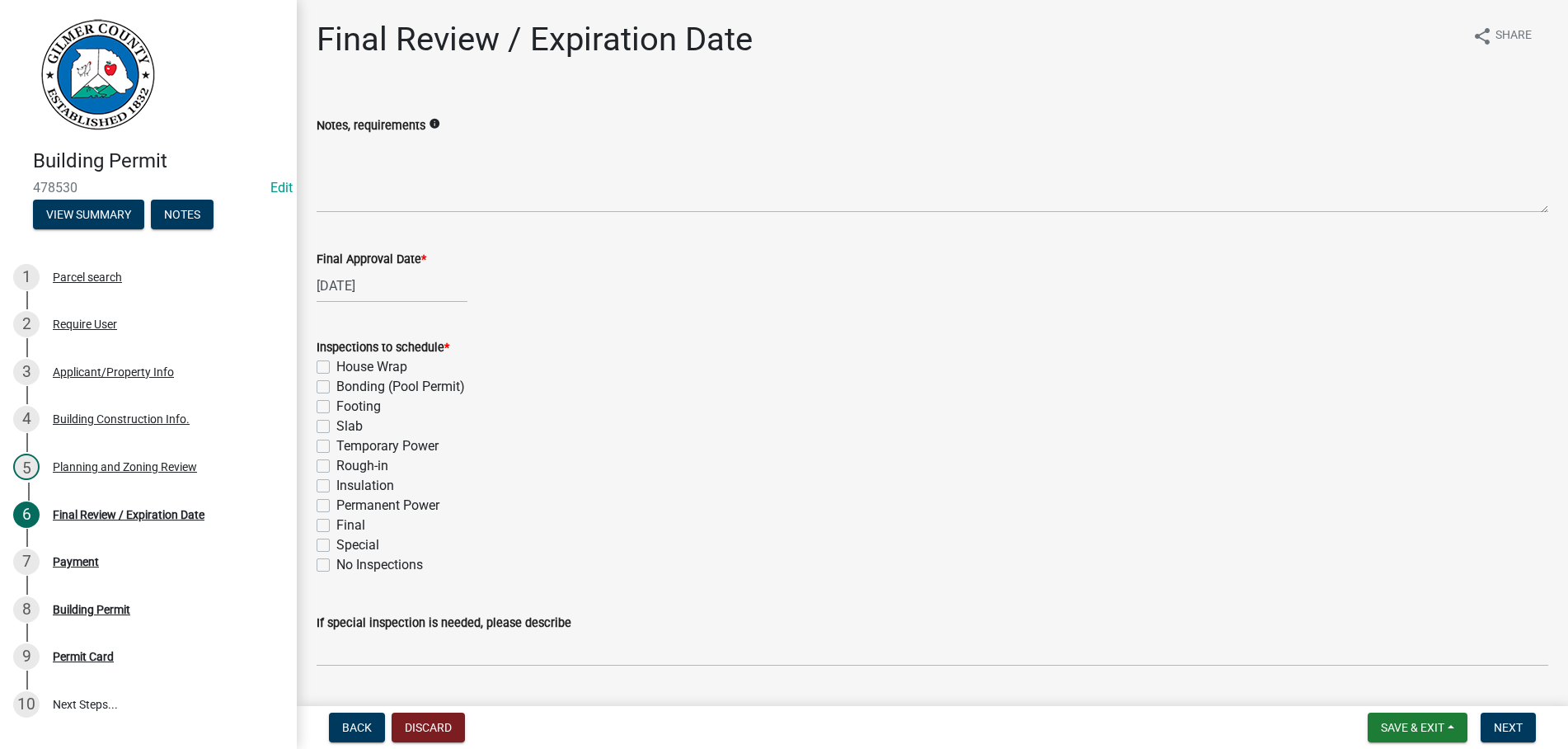
click at [336, 404] on label "Footing" at bounding box center [358, 406] width 44 height 19
click at [336, 404] on input "Footing" at bounding box center [342, 402] width 11 height 11
checkbox input "true"
checkbox input "false"
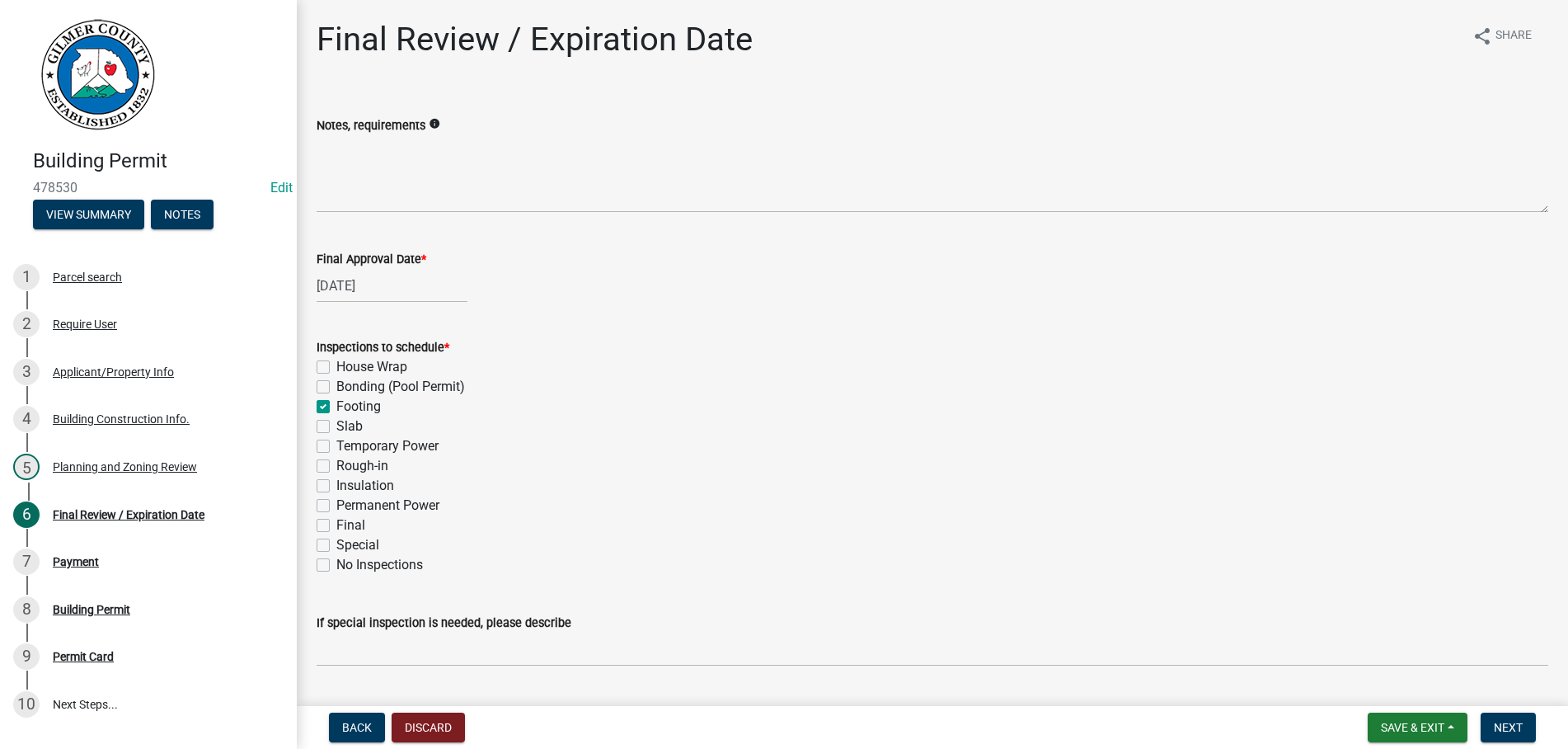
checkbox input "true"
checkbox input "false"
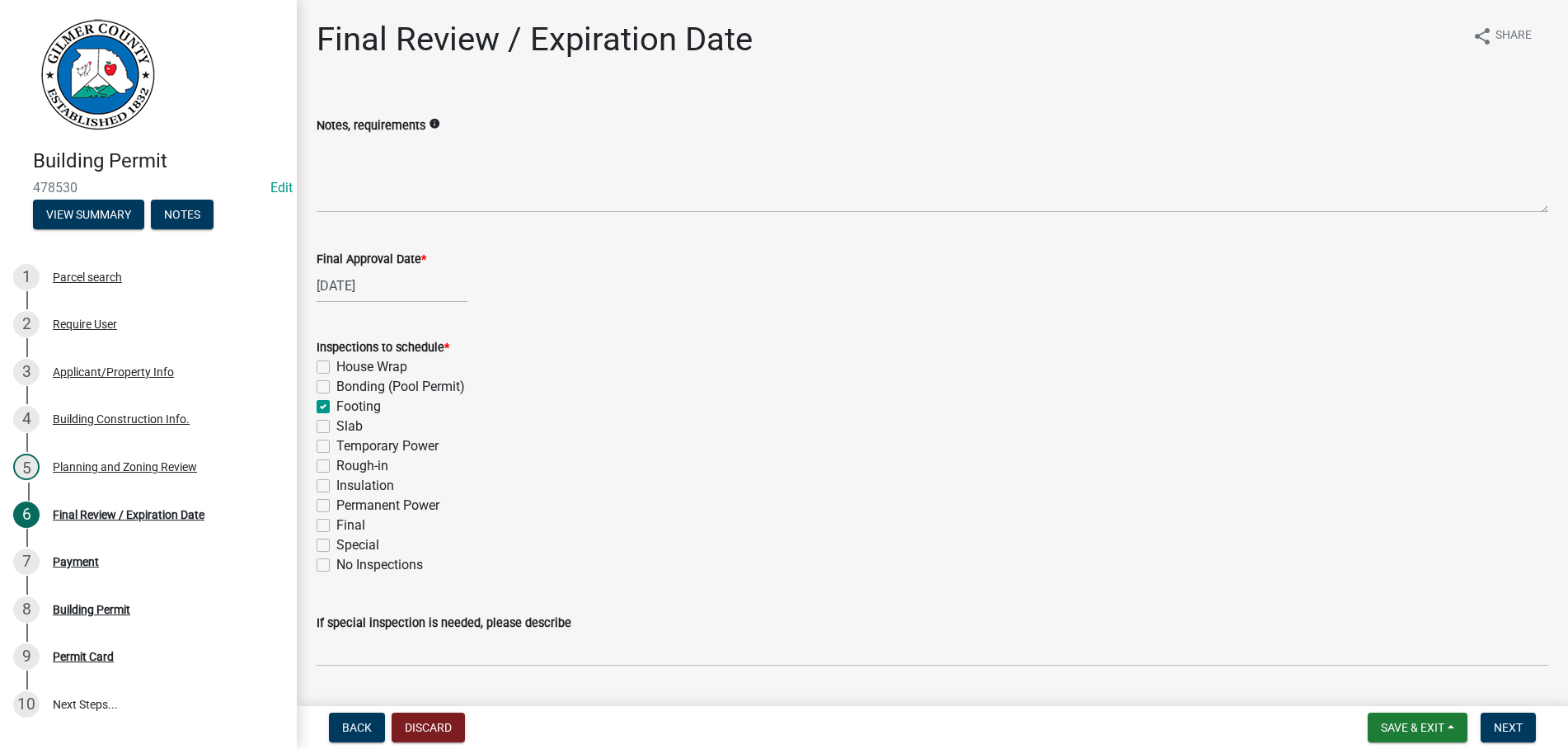
checkbox input "false"
click at [336, 465] on label "Rough-in" at bounding box center [362, 466] width 52 height 19
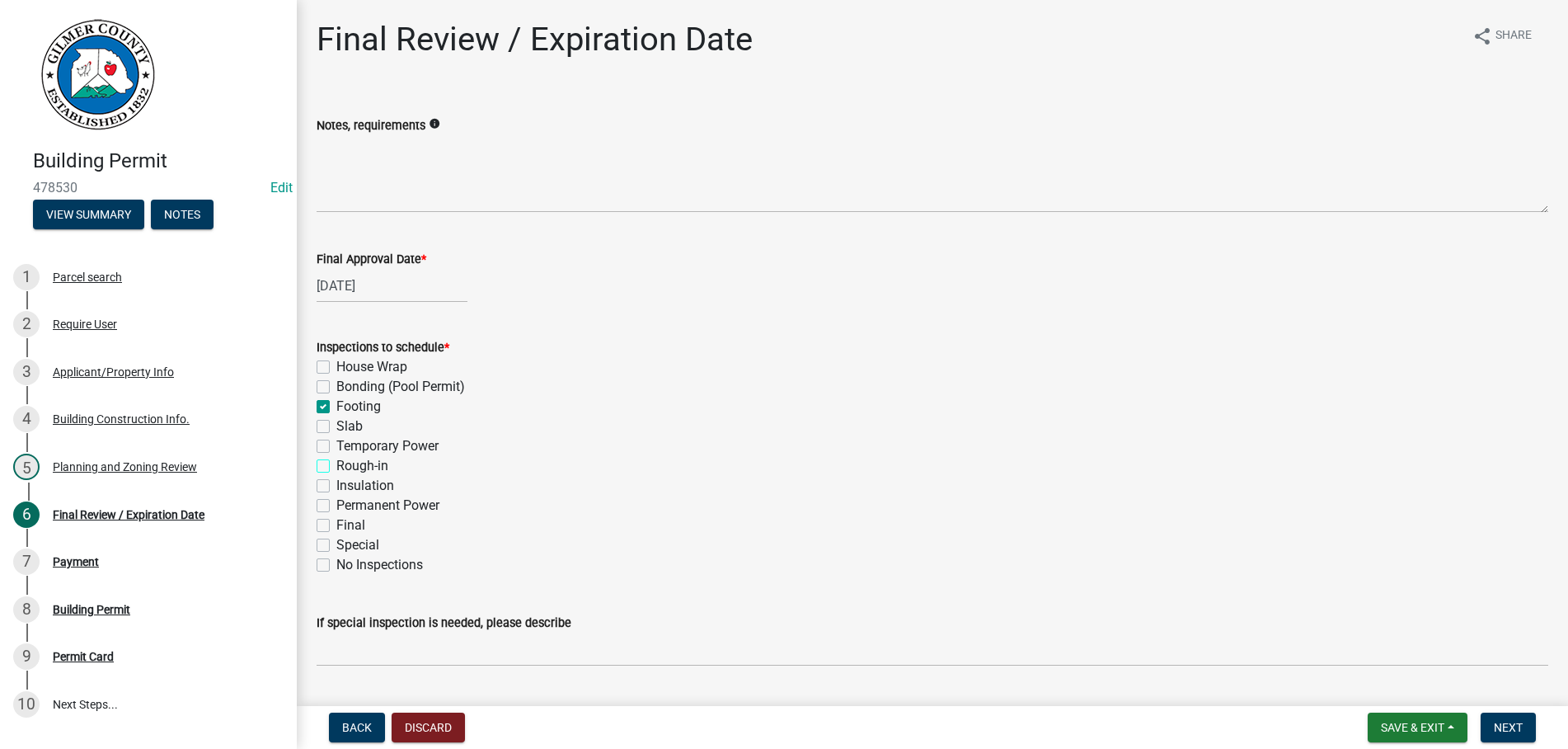
click at [336, 465] on input "Rough-in" at bounding box center [342, 462] width 11 height 11
checkbox input "true"
checkbox input "false"
checkbox input "true"
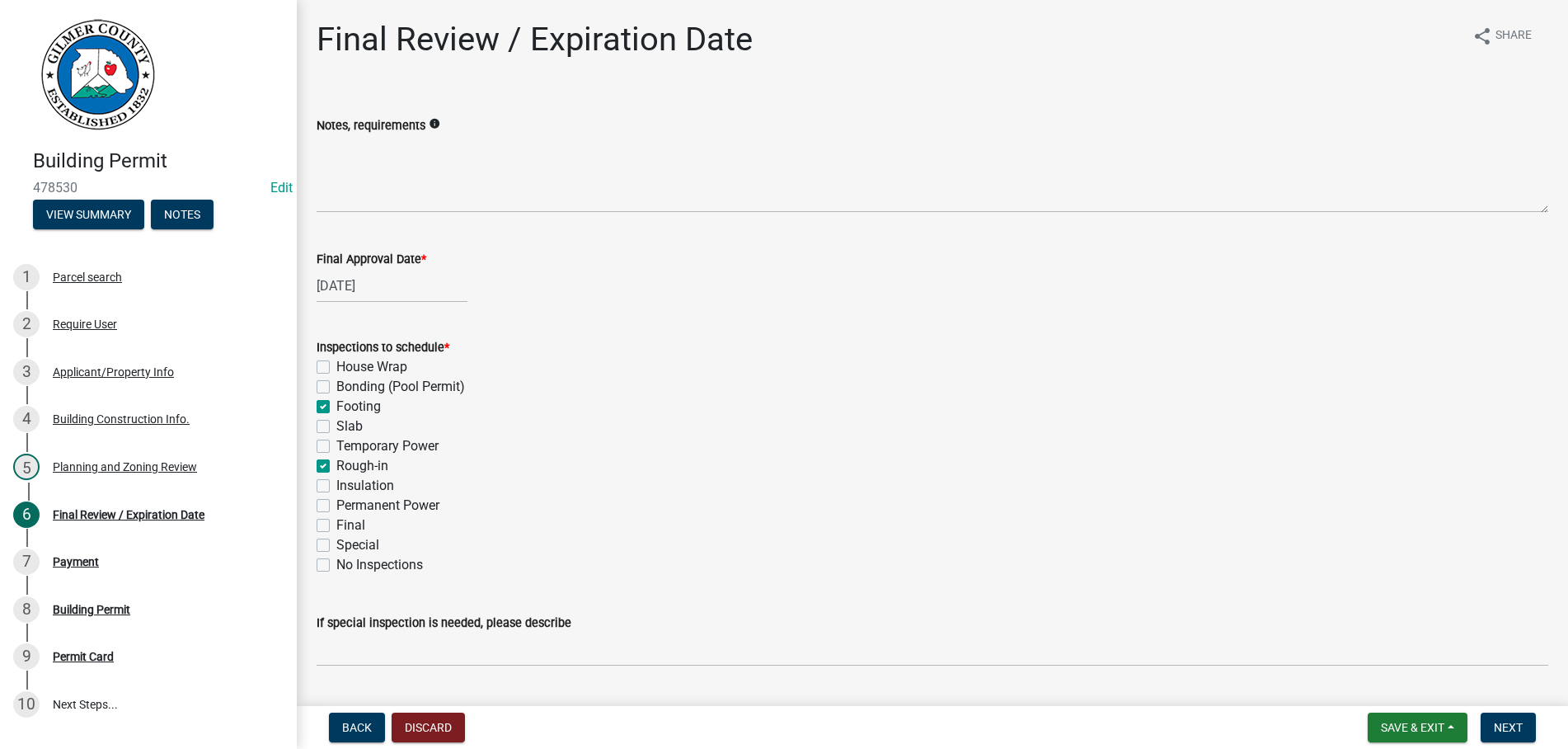
checkbox input "false"
checkbox input "true"
checkbox input "false"
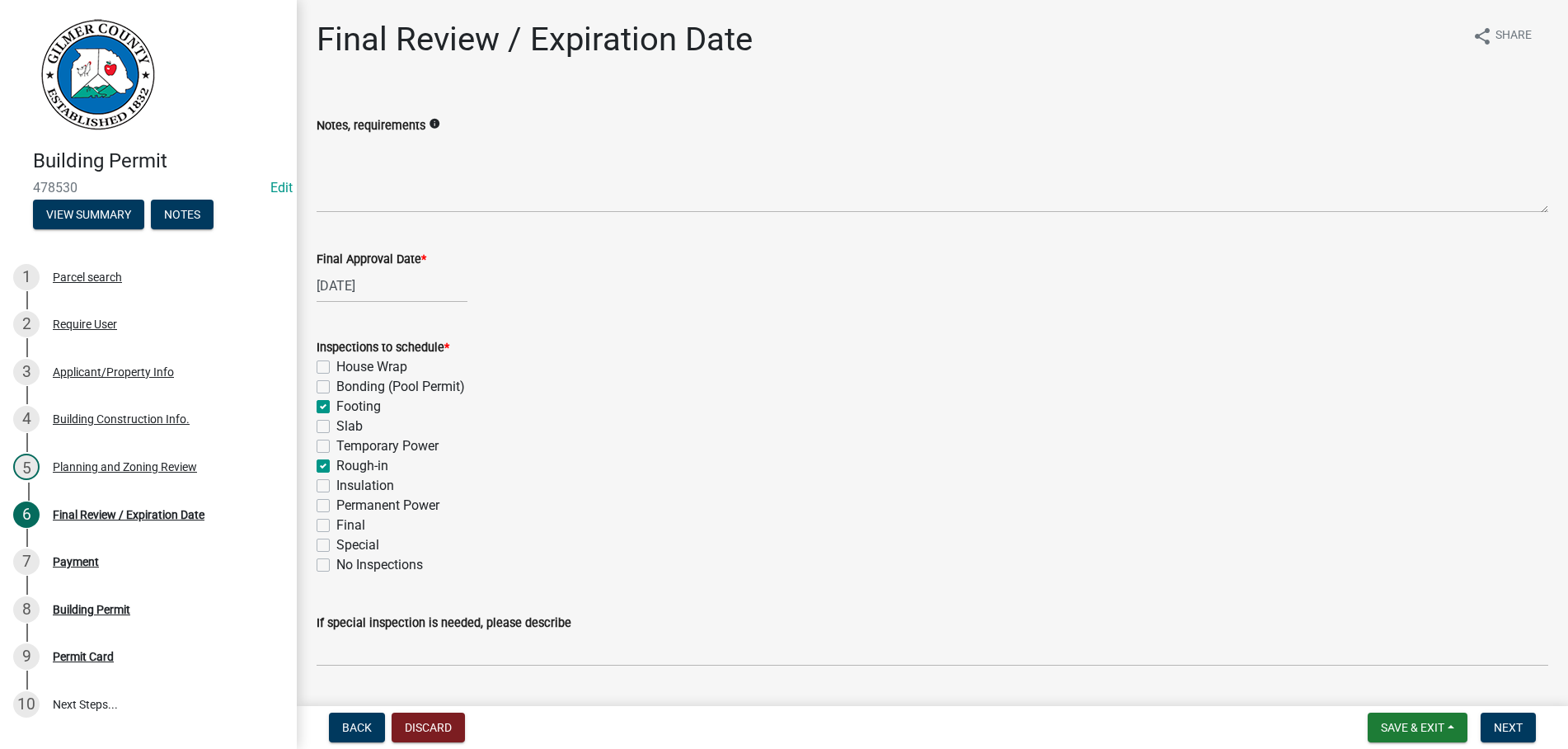
checkbox input "false"
click at [336, 503] on label "Permanent Power" at bounding box center [387, 505] width 103 height 19
click at [336, 503] on input "Permanent Power" at bounding box center [342, 501] width 11 height 11
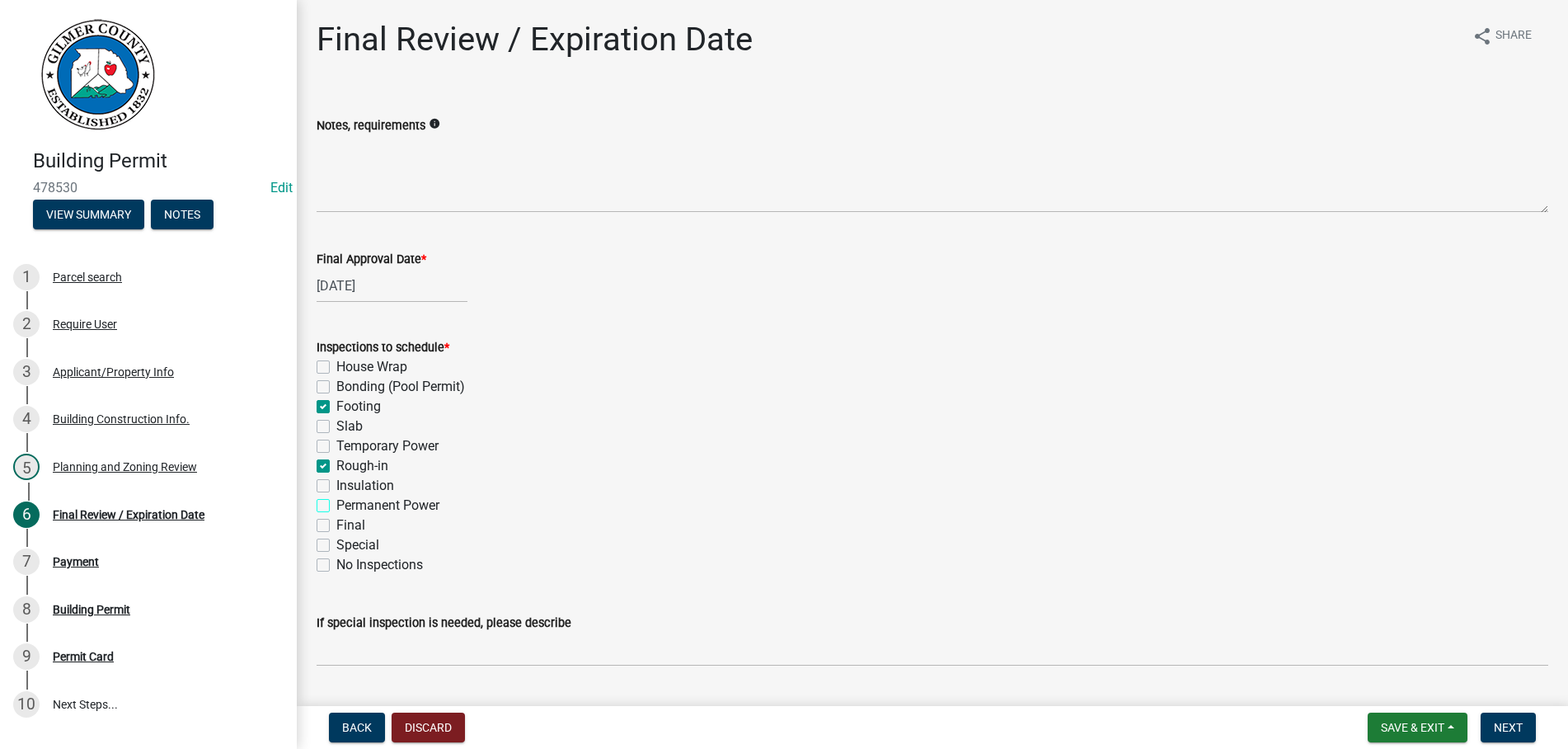
checkbox input "true"
checkbox input "false"
checkbox input "true"
checkbox input "false"
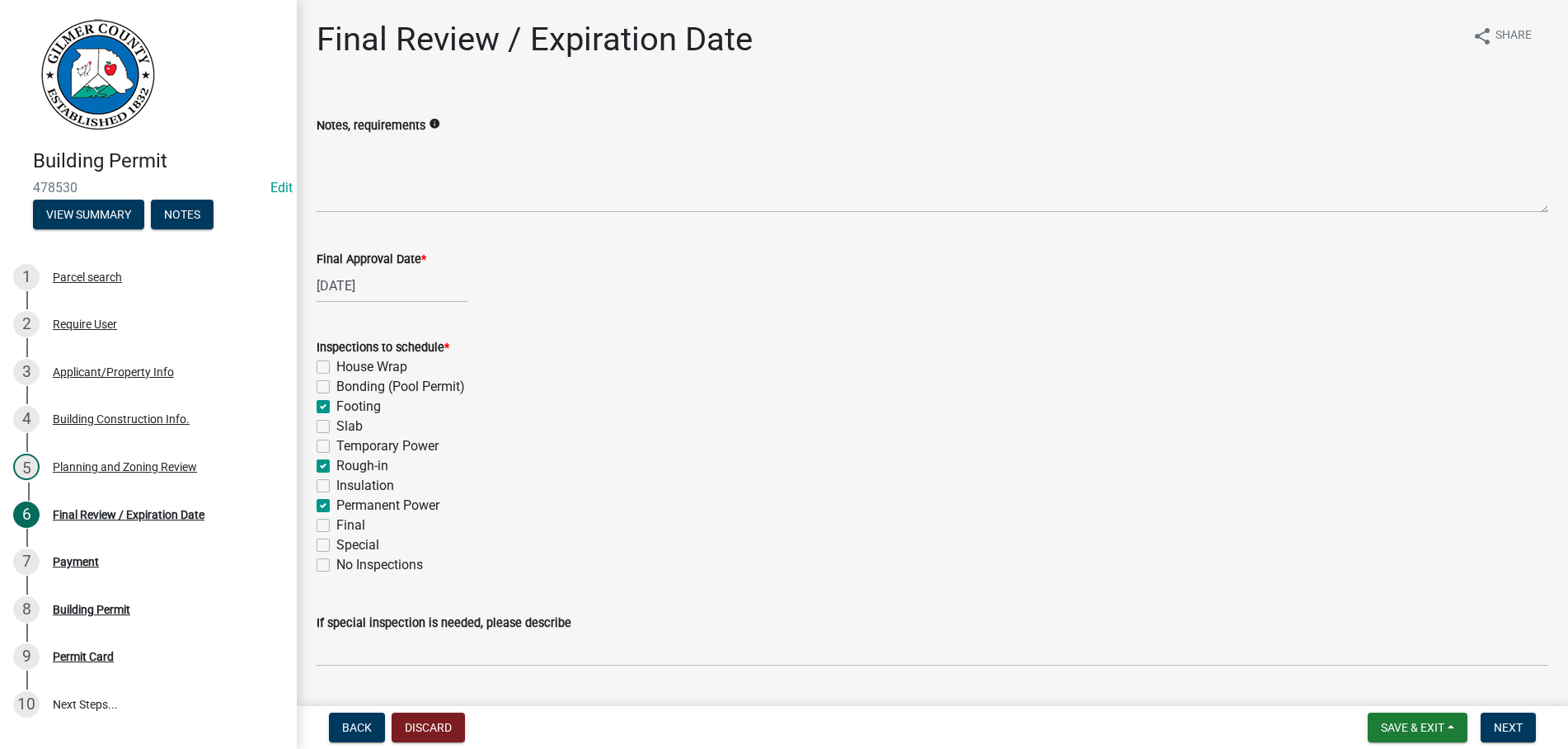
checkbox input "false"
checkbox input "true"
checkbox input "false"
checkbox input "true"
checkbox input "false"
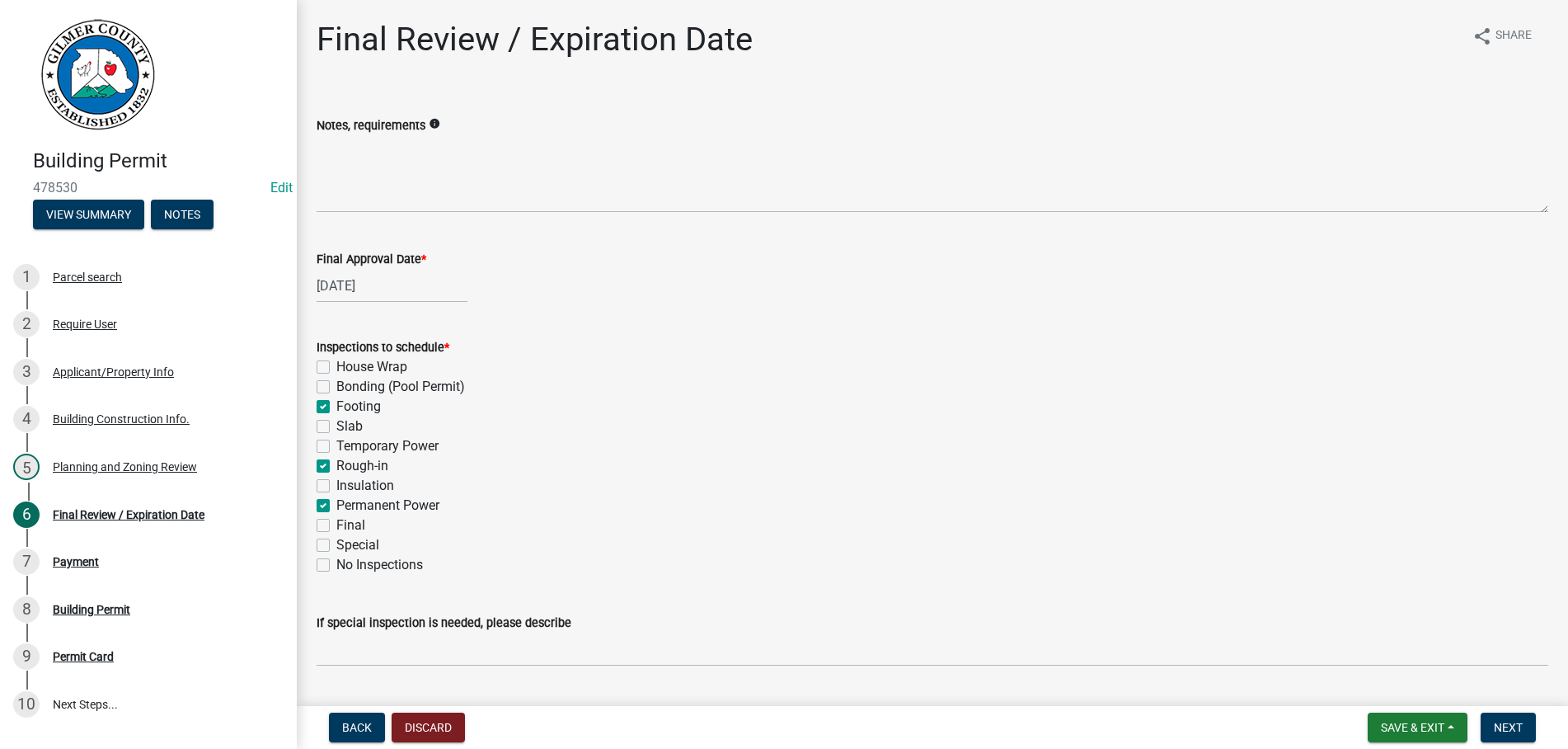
checkbox input "false"
click at [336, 530] on label "Final" at bounding box center [350, 525] width 29 height 19
click at [336, 526] on input "Final" at bounding box center [342, 521] width 11 height 11
checkbox input "true"
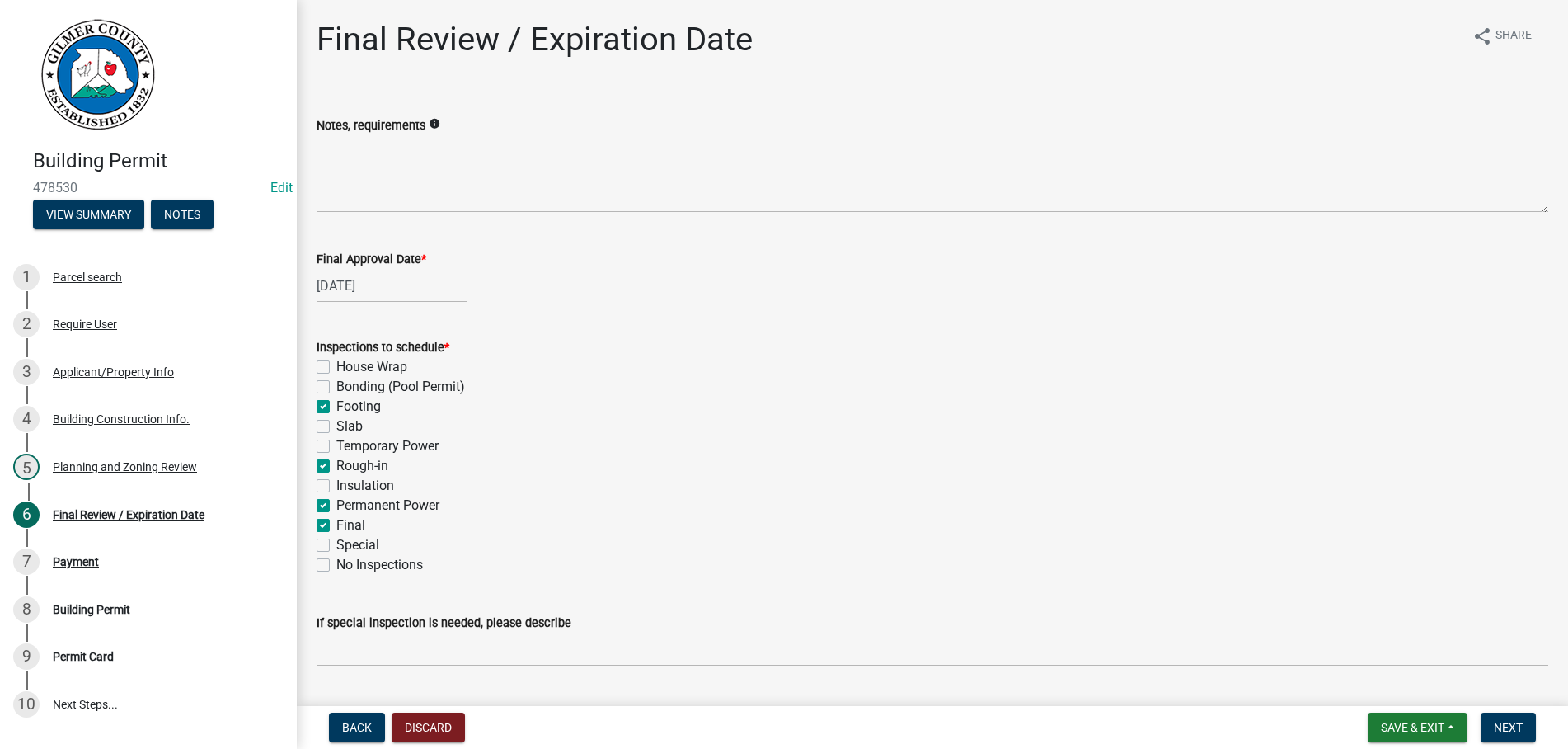
checkbox input "false"
checkbox input "true"
checkbox input "false"
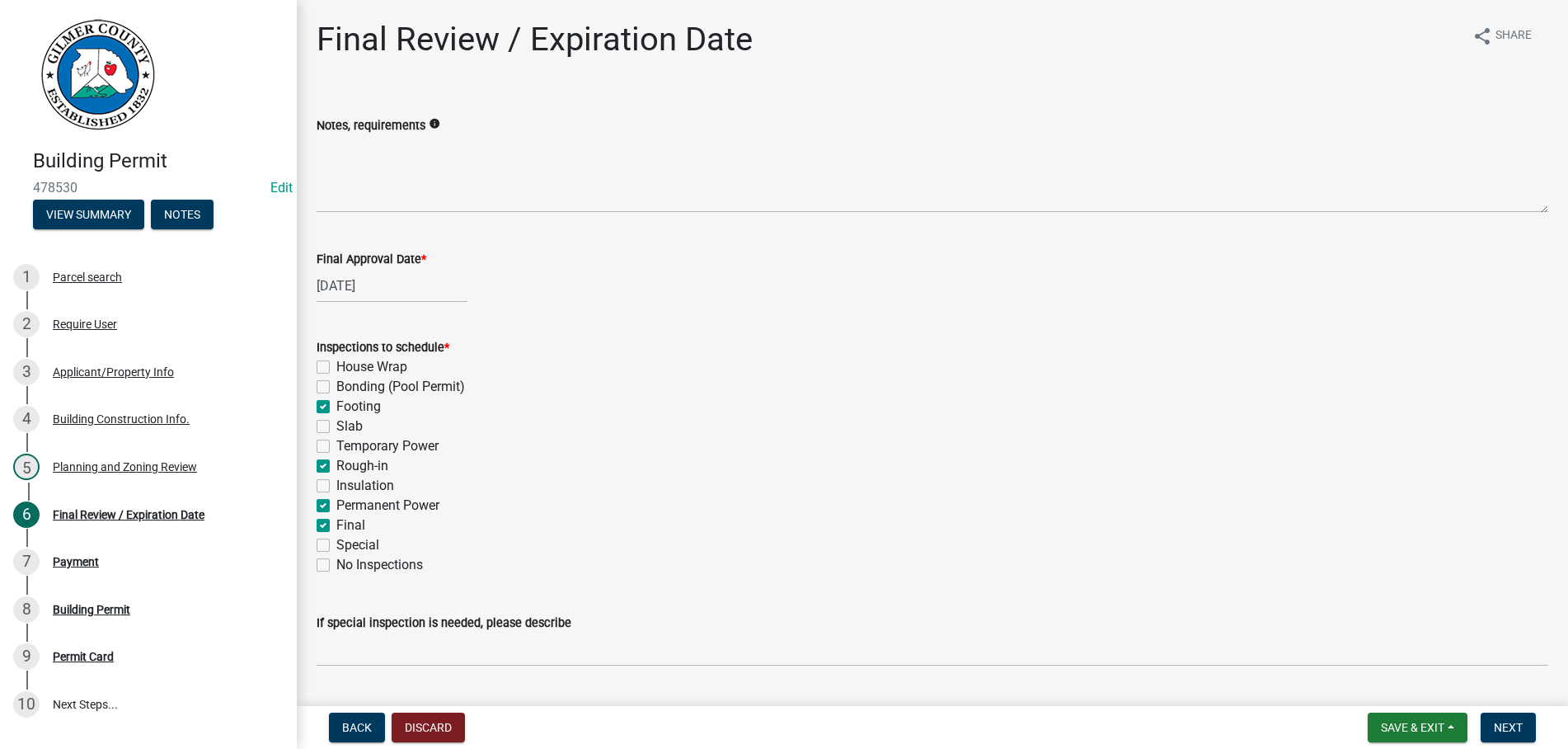
checkbox input "true"
checkbox input "false"
checkbox input "true"
checkbox input "false"
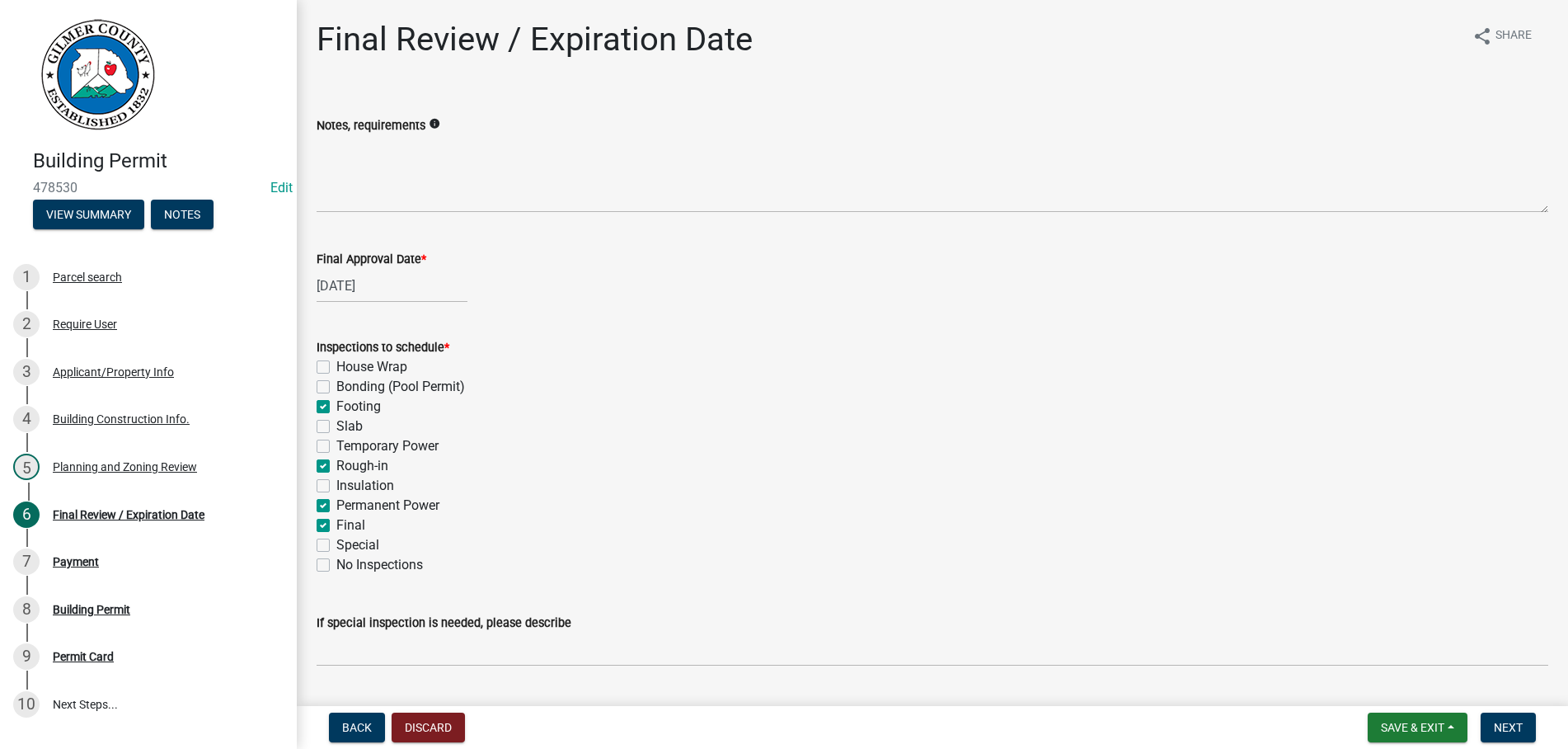
checkbox input "false"
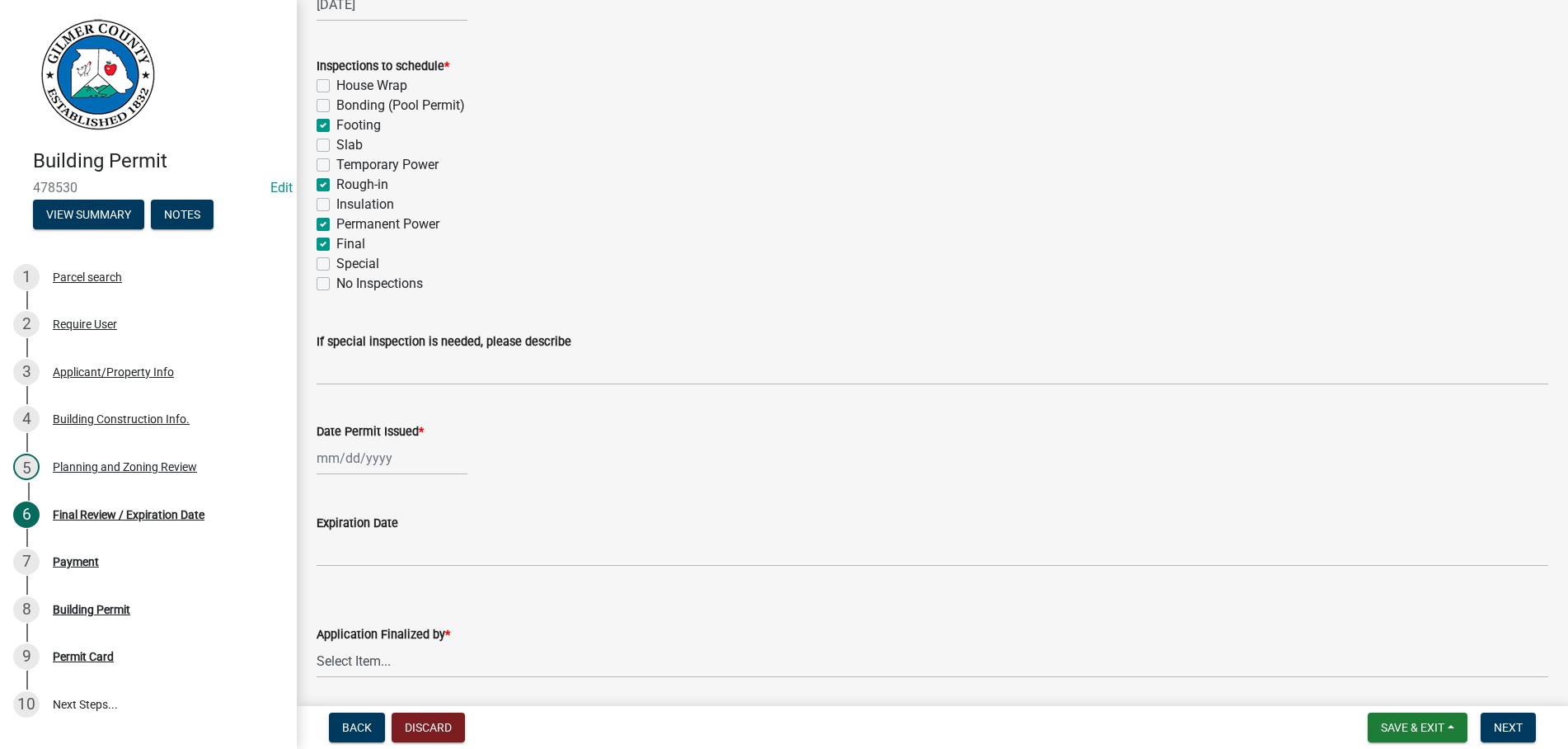
scroll to position [282, 0]
select select "9"
select select "2025"
click at [442, 458] on input "Date Permit Issued *" at bounding box center [392, 457] width 151 height 34
click at [336, 593] on div "15" at bounding box center [333, 598] width 27 height 27
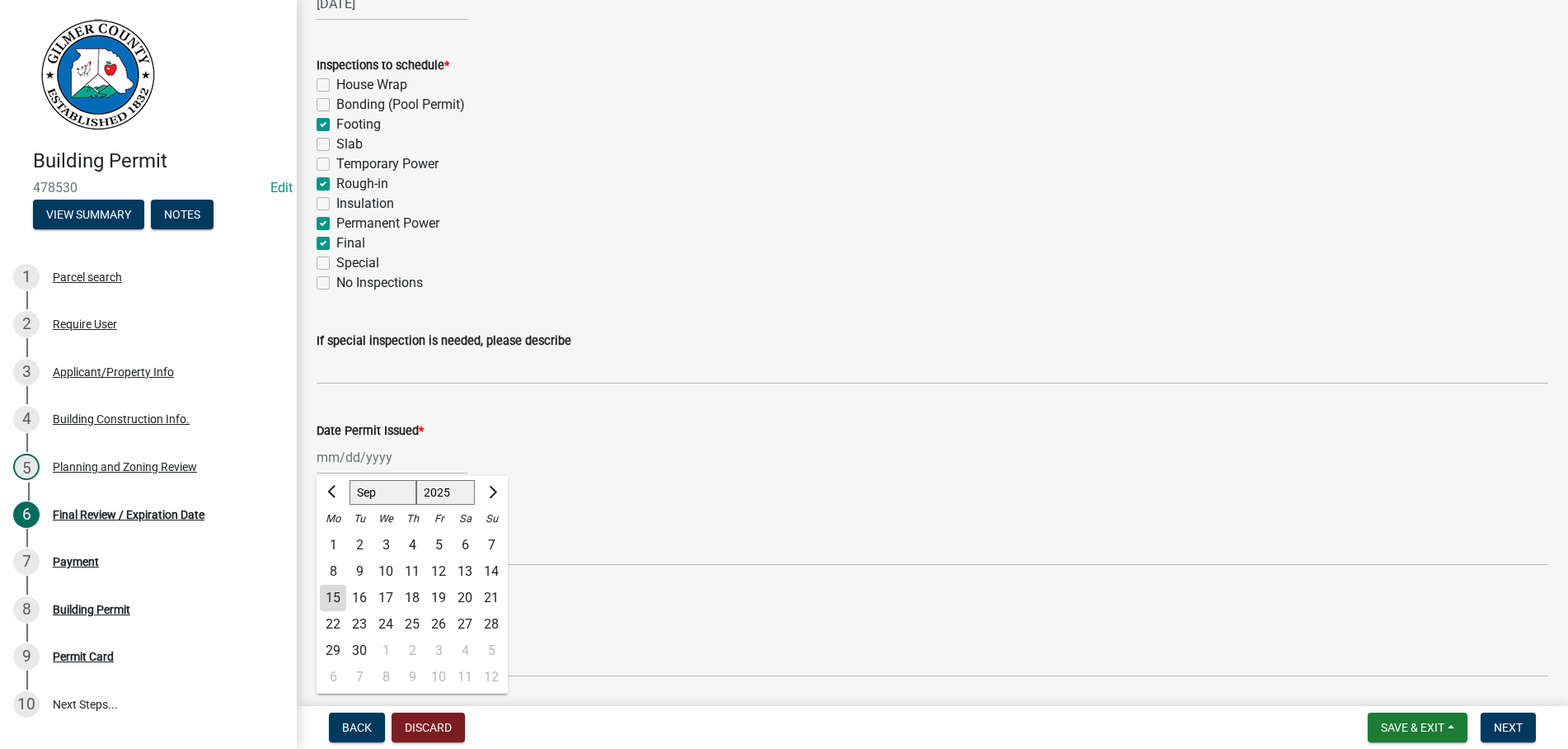
type input "[DATE]"
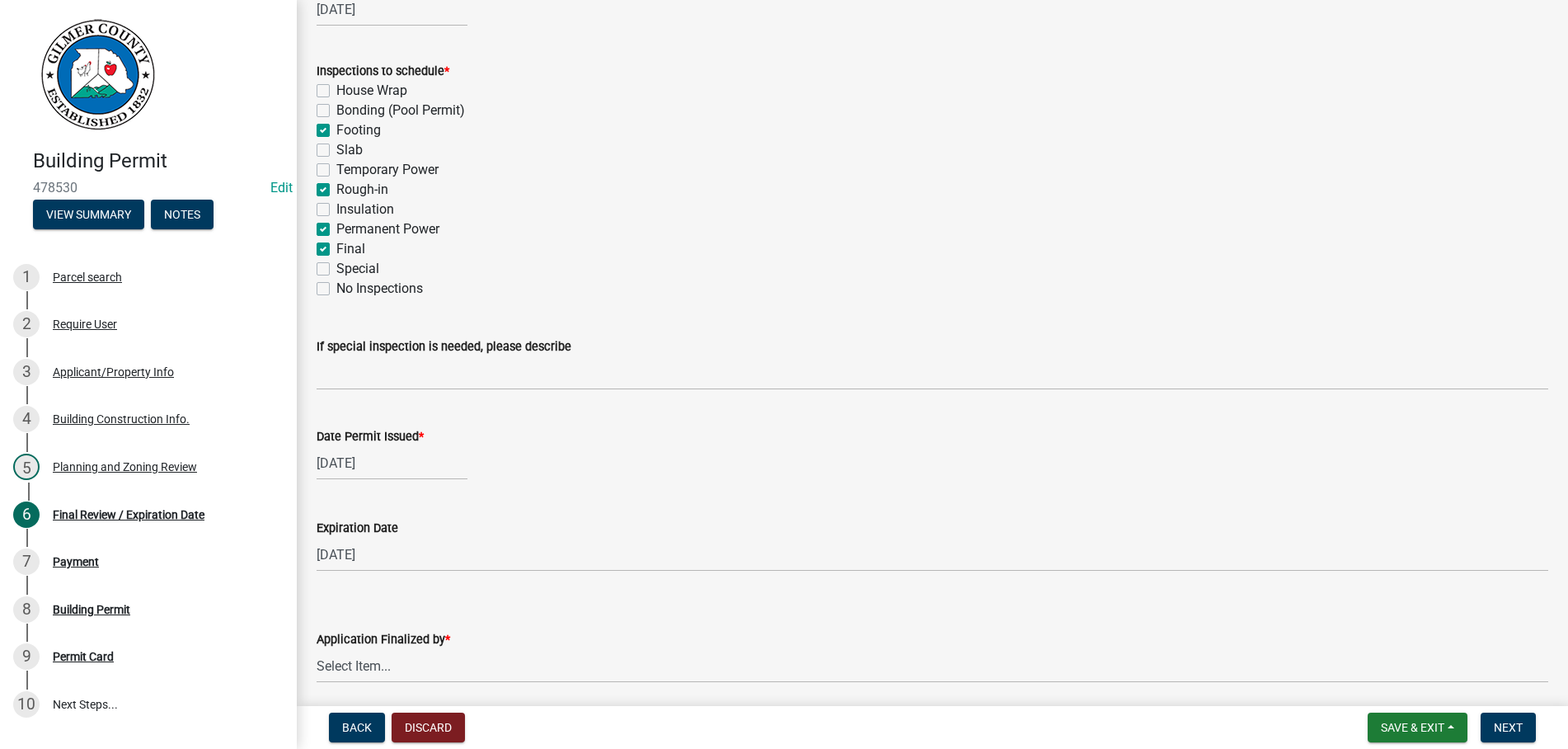
scroll to position [339, 0]
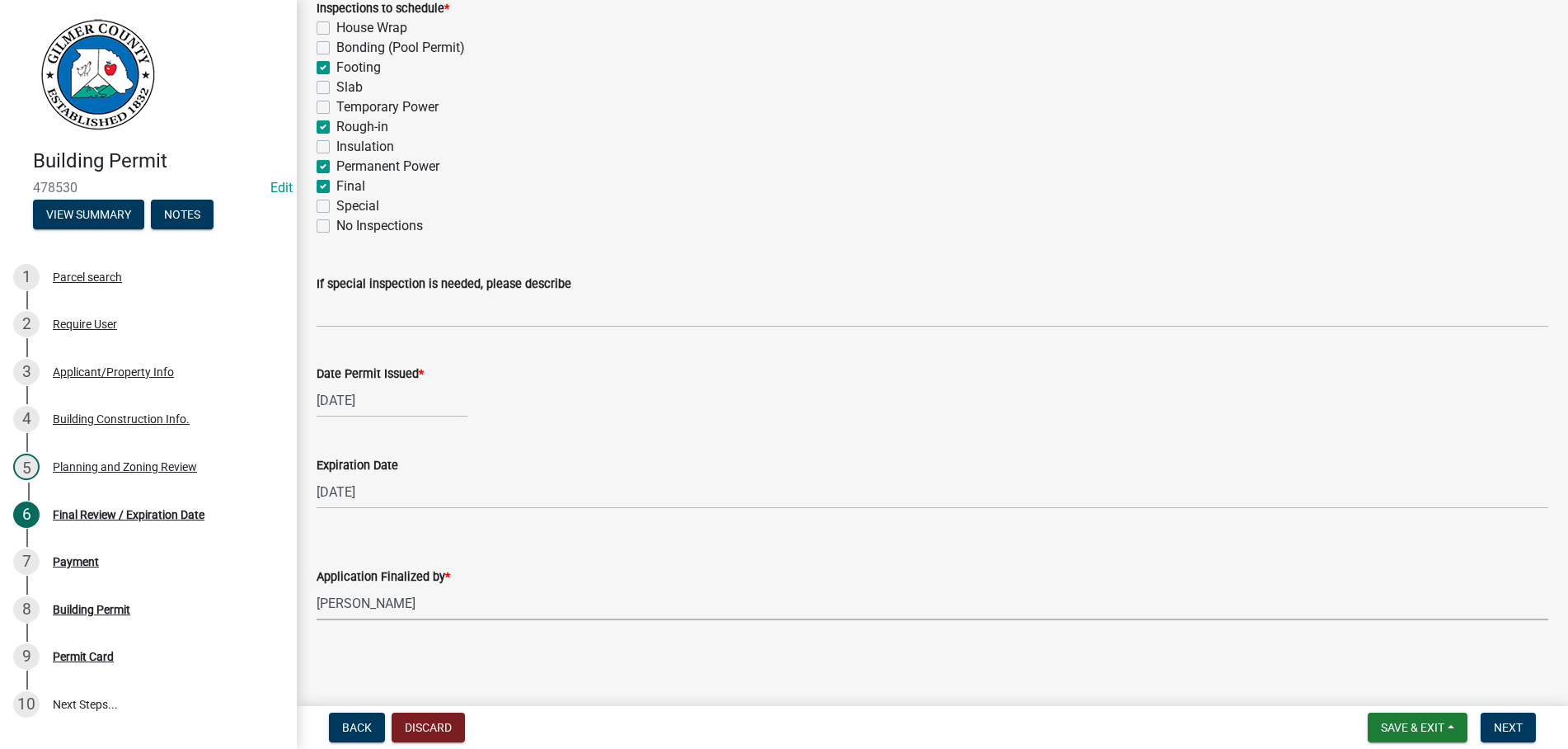
select select "b44f7338-8171-40f4-83dd-b8ba3065c966"
click at [1508, 721] on span "Next" at bounding box center [1508, 728] width 29 height 13
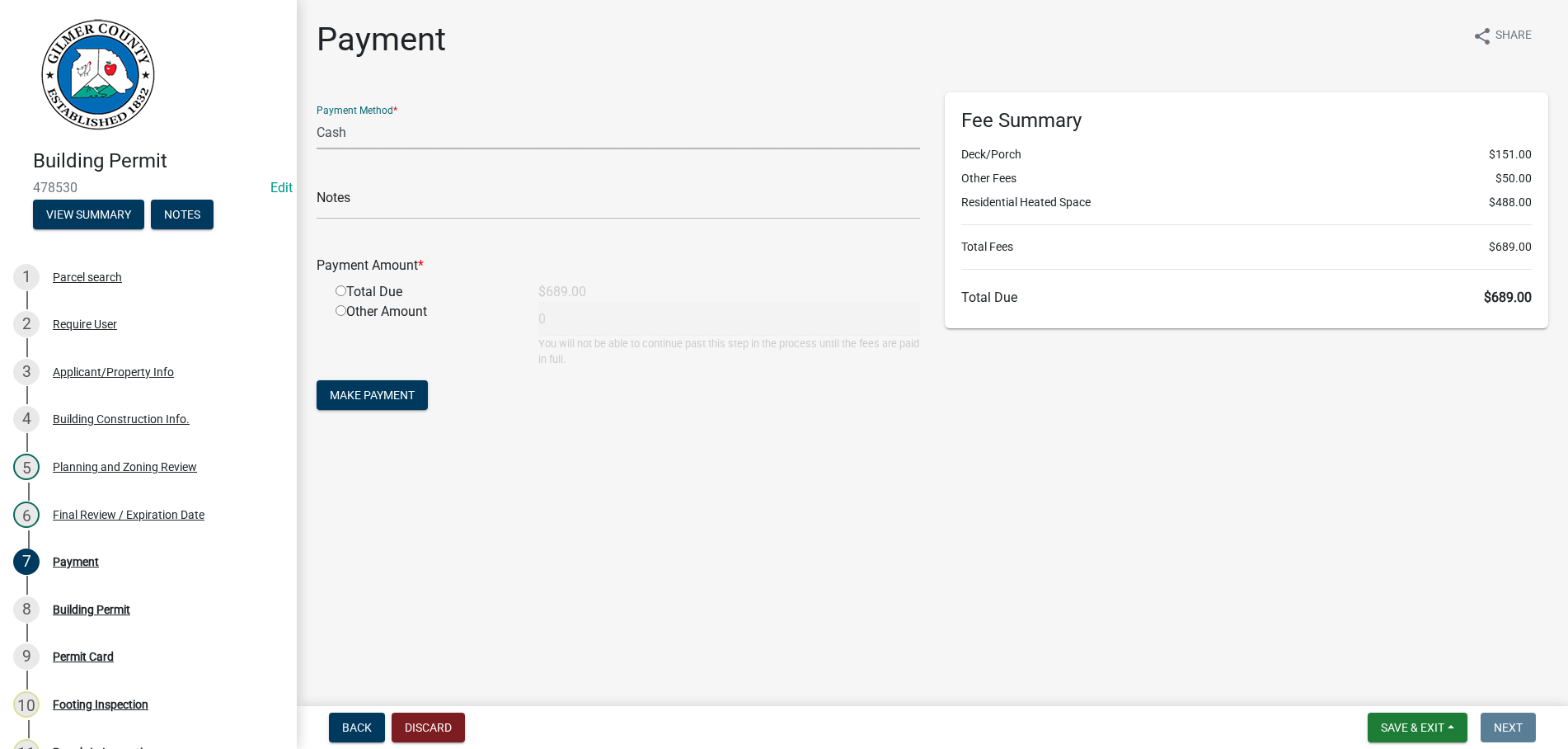
click at [317, 116] on select "Credit Card POS Check Cash" at bounding box center [618, 132] width 604 height 34
select select "1: 0"
click option "Check" at bounding box center [0, 0] width 0 height 0
click at [386, 201] on input "text" at bounding box center [618, 202] width 604 height 34
type input "000916"
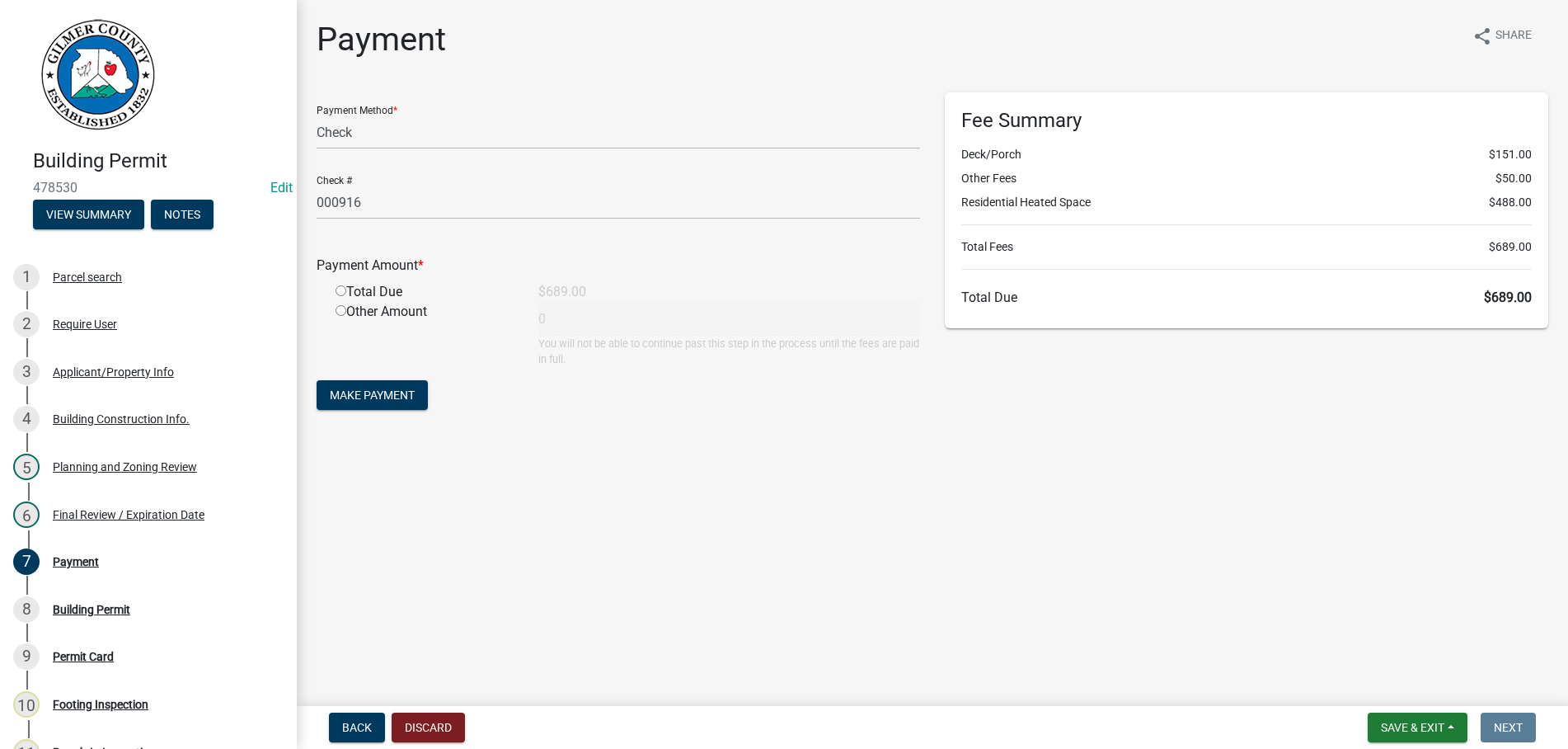
click at [336, 285] on input "radio" at bounding box center [342, 291] width 11 height 11
radio input "true"
type input "689"
click at [317, 381] on button "Make Payment" at bounding box center [372, 395] width 111 height 30
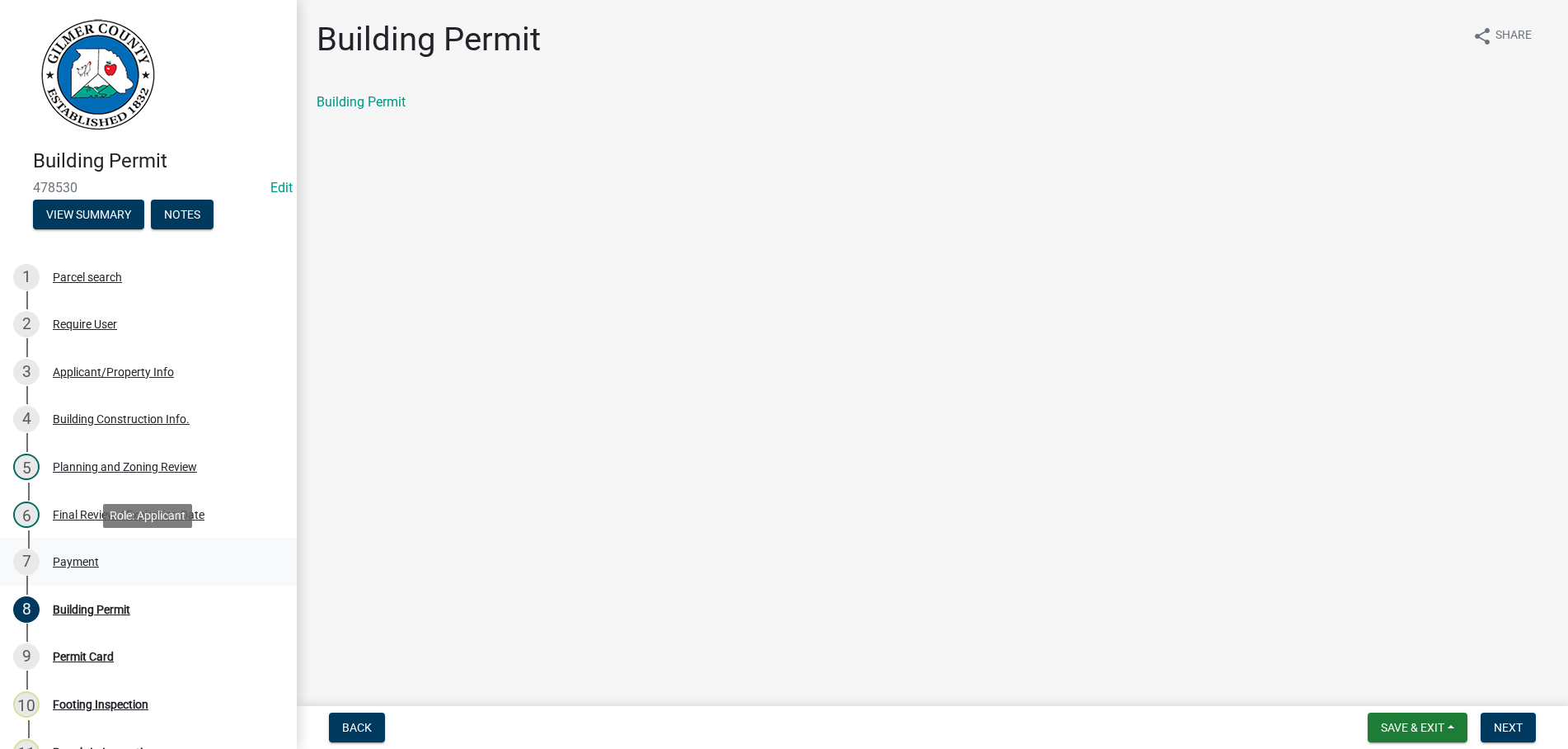
click at [75, 563] on div "Payment" at bounding box center [76, 561] width 46 height 11
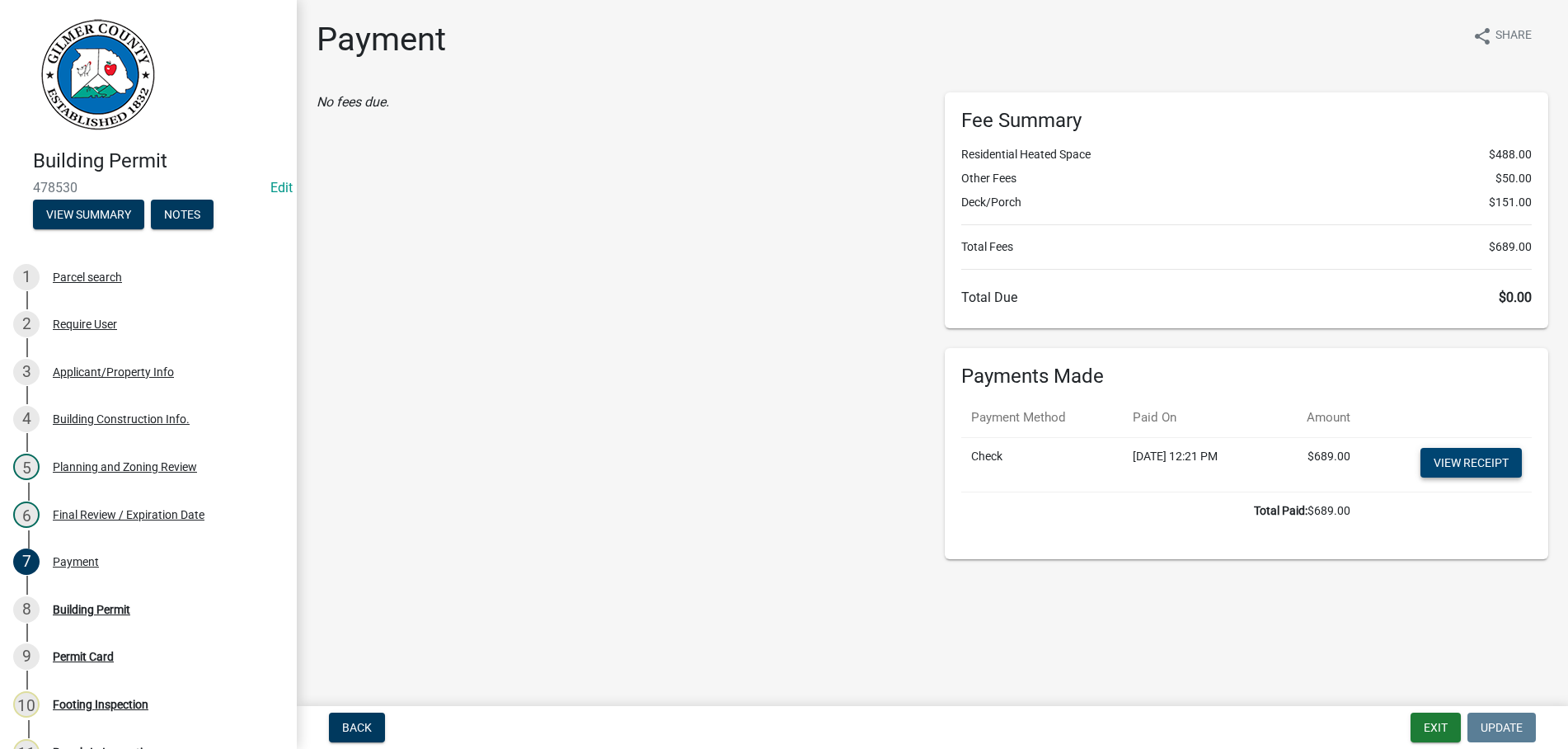
click at [1471, 452] on link "View receipt" at bounding box center [1472, 463] width 102 height 30
click at [104, 608] on div "Building Permit" at bounding box center [92, 609] width 78 height 11
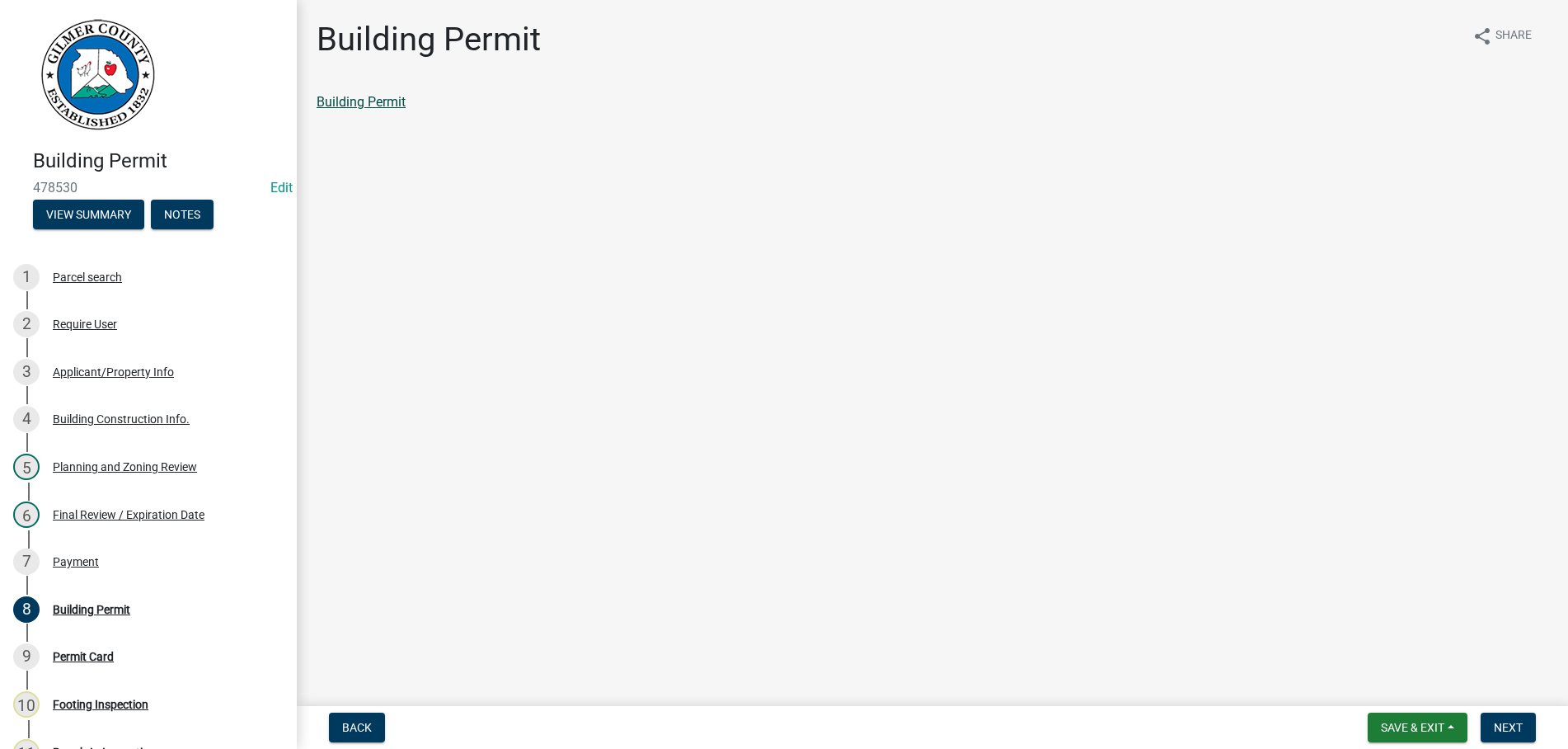
click at [378, 105] on link "Building Permit" at bounding box center [361, 102] width 89 height 16
click at [1507, 721] on span "Next" at bounding box center [1508, 728] width 29 height 13
click at [343, 100] on link "Permit Card" at bounding box center [351, 102] width 68 height 16
click at [1501, 721] on span "Next" at bounding box center [1508, 728] width 29 height 13
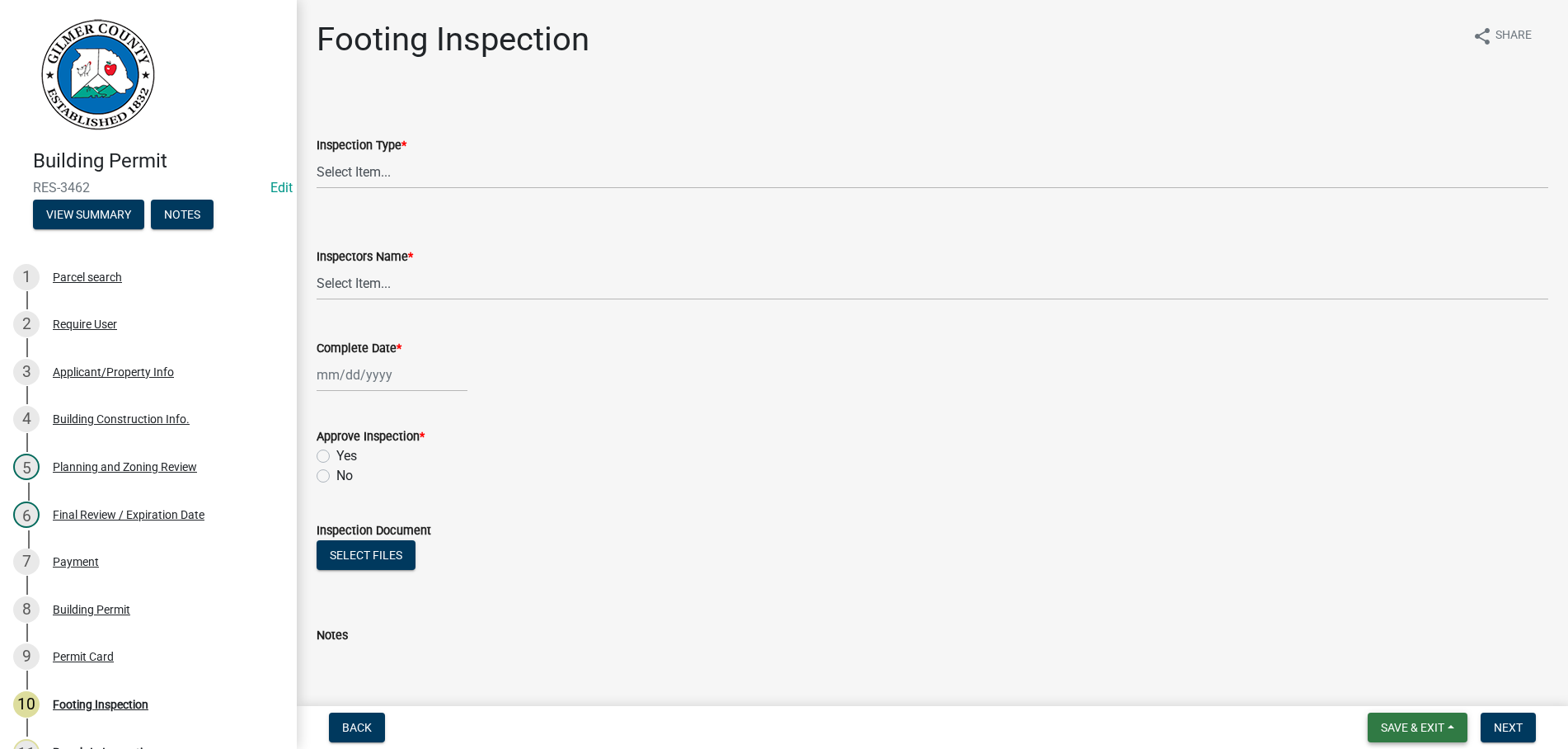
click at [1400, 729] on span "Save & Exit" at bounding box center [1412, 728] width 64 height 13
click at [1402, 680] on button "Save & Exit" at bounding box center [1401, 684] width 132 height 40
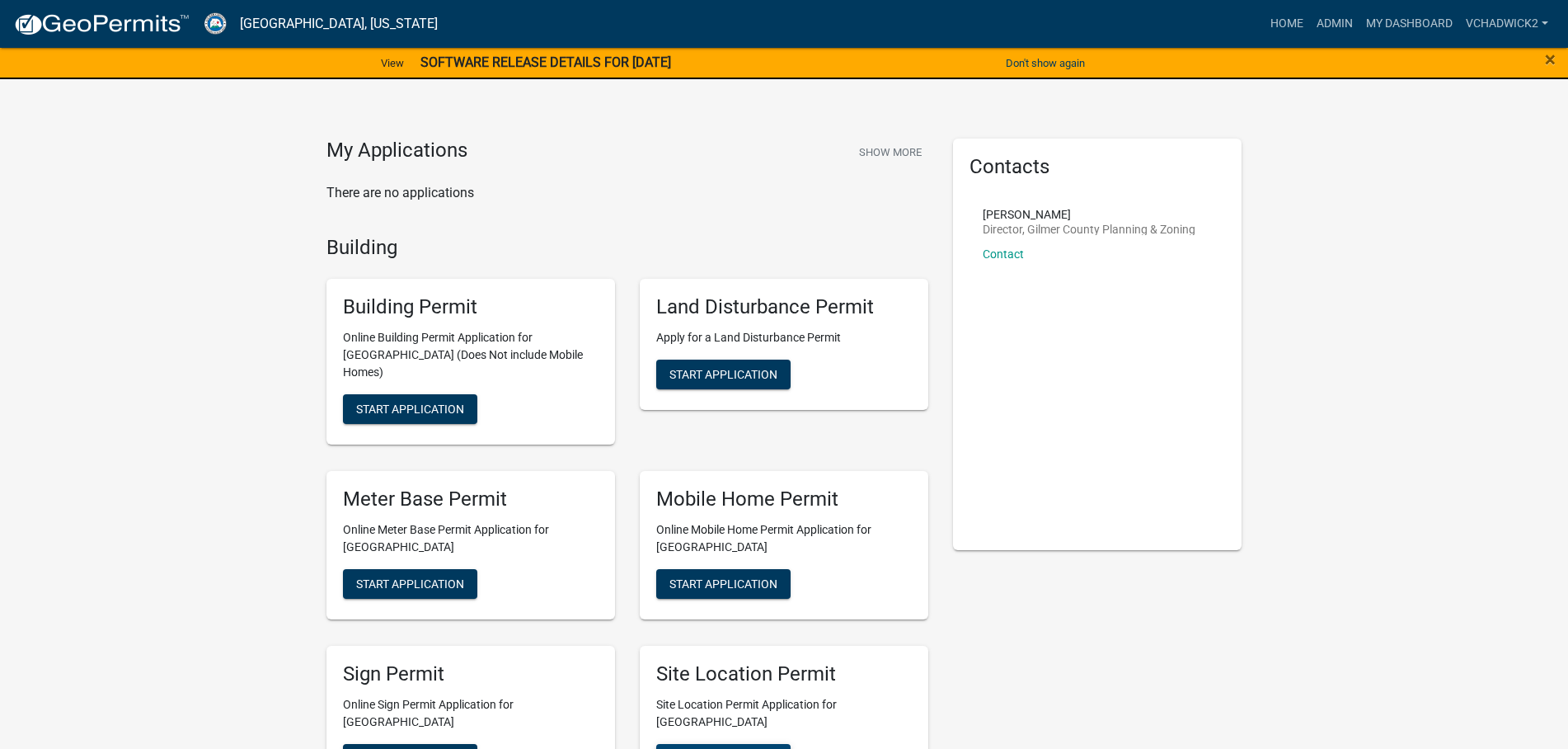
click at [712, 748] on span "Start Application" at bounding box center [723, 757] width 108 height 13
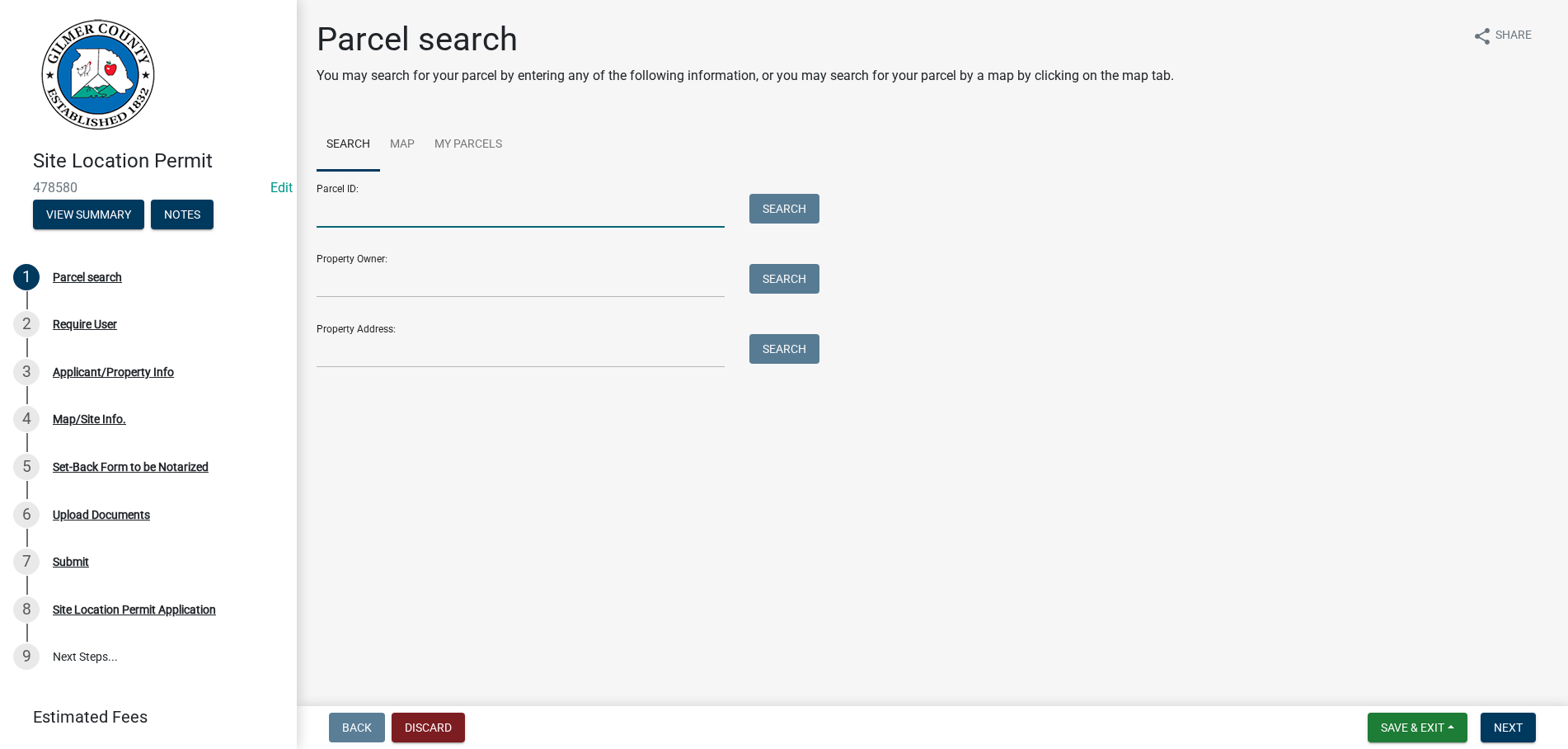
click at [375, 212] on input "Parcel ID:" at bounding box center [520, 210] width 408 height 34
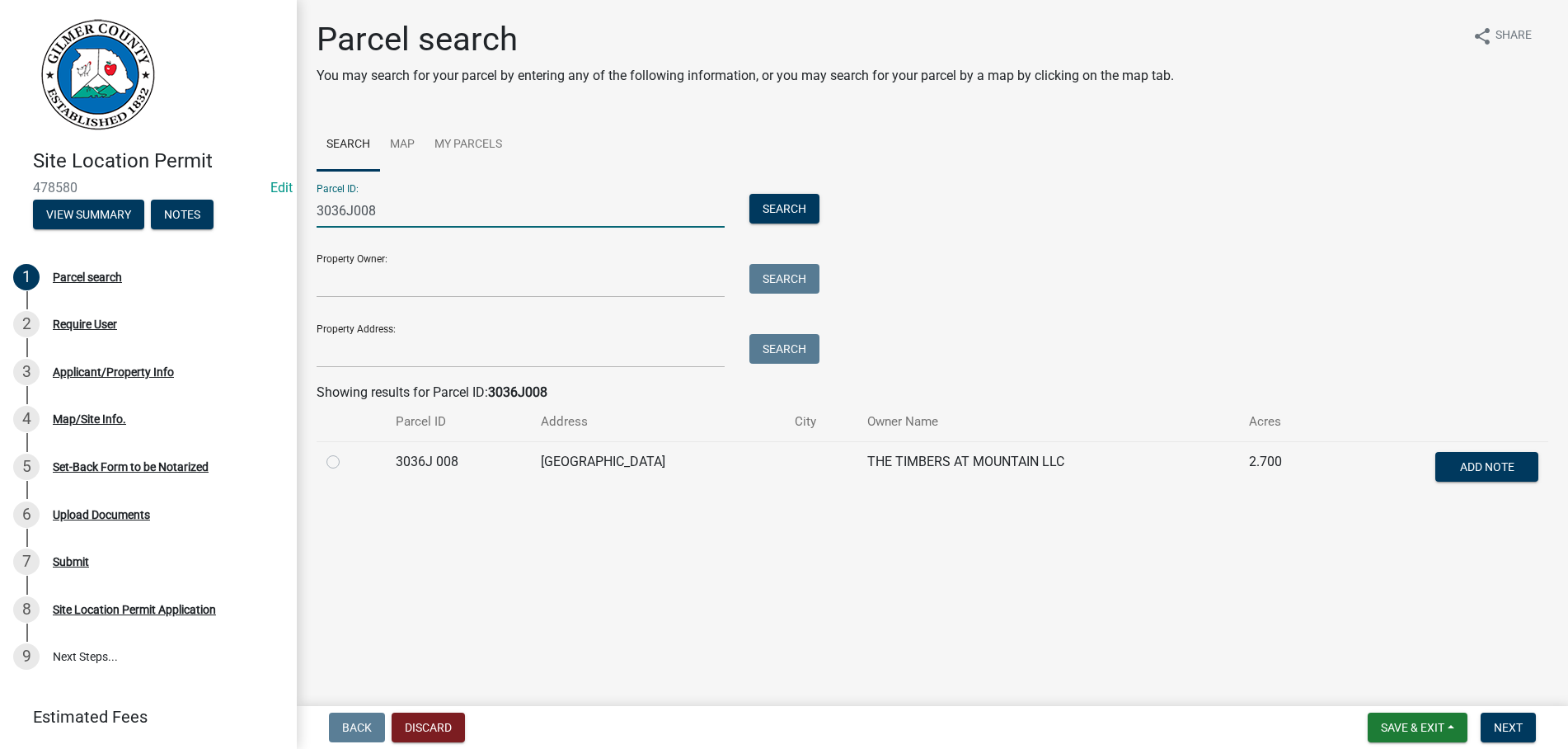
type input "3036J008"
click at [346, 452] on label at bounding box center [346, 452] width 0 height 0
click at [346, 461] on 008 "radio" at bounding box center [352, 457] width 11 height 11
radio 008 "true"
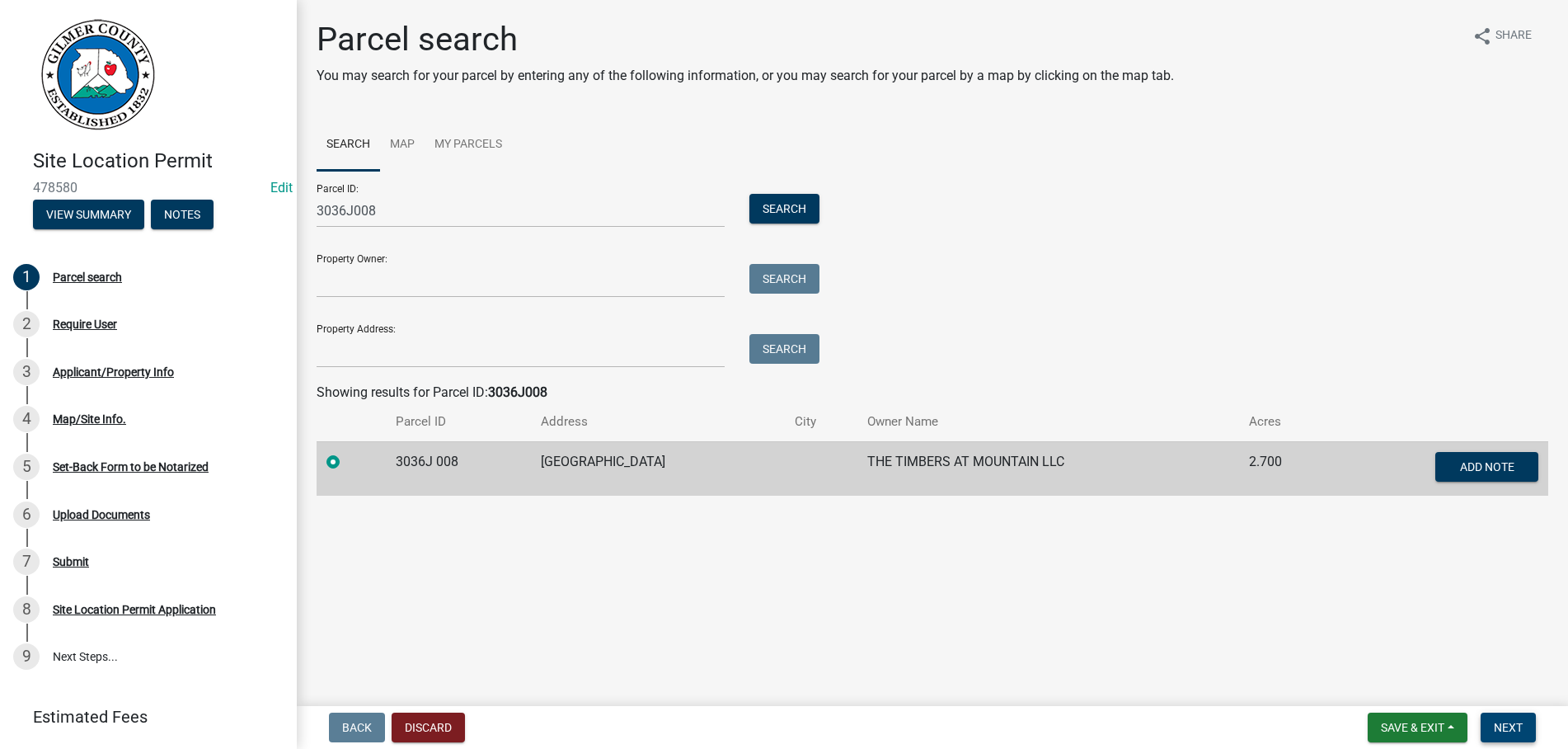
click at [1509, 721] on span "Next" at bounding box center [1508, 728] width 29 height 13
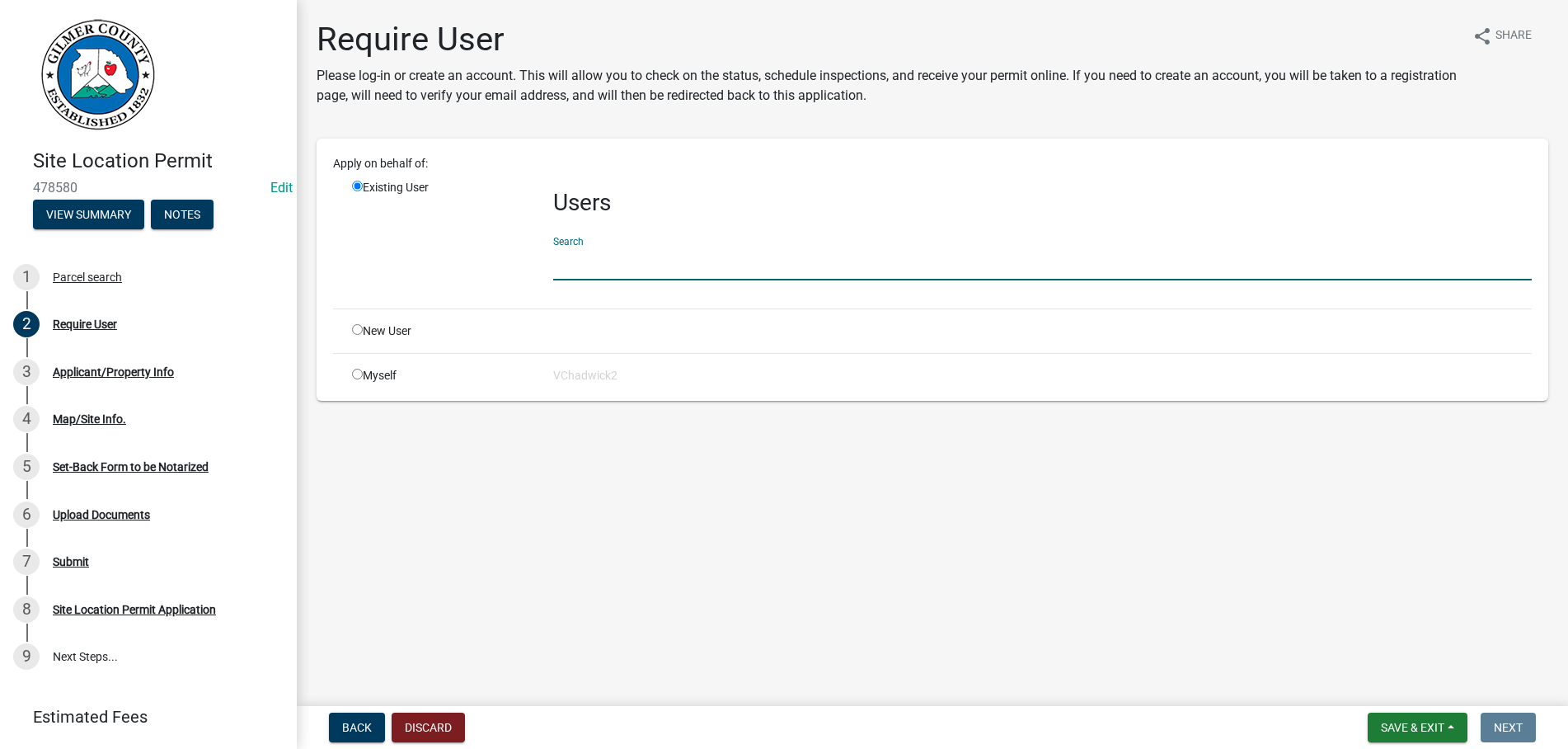
click at [607, 255] on input "text" at bounding box center [1042, 263] width 978 height 34
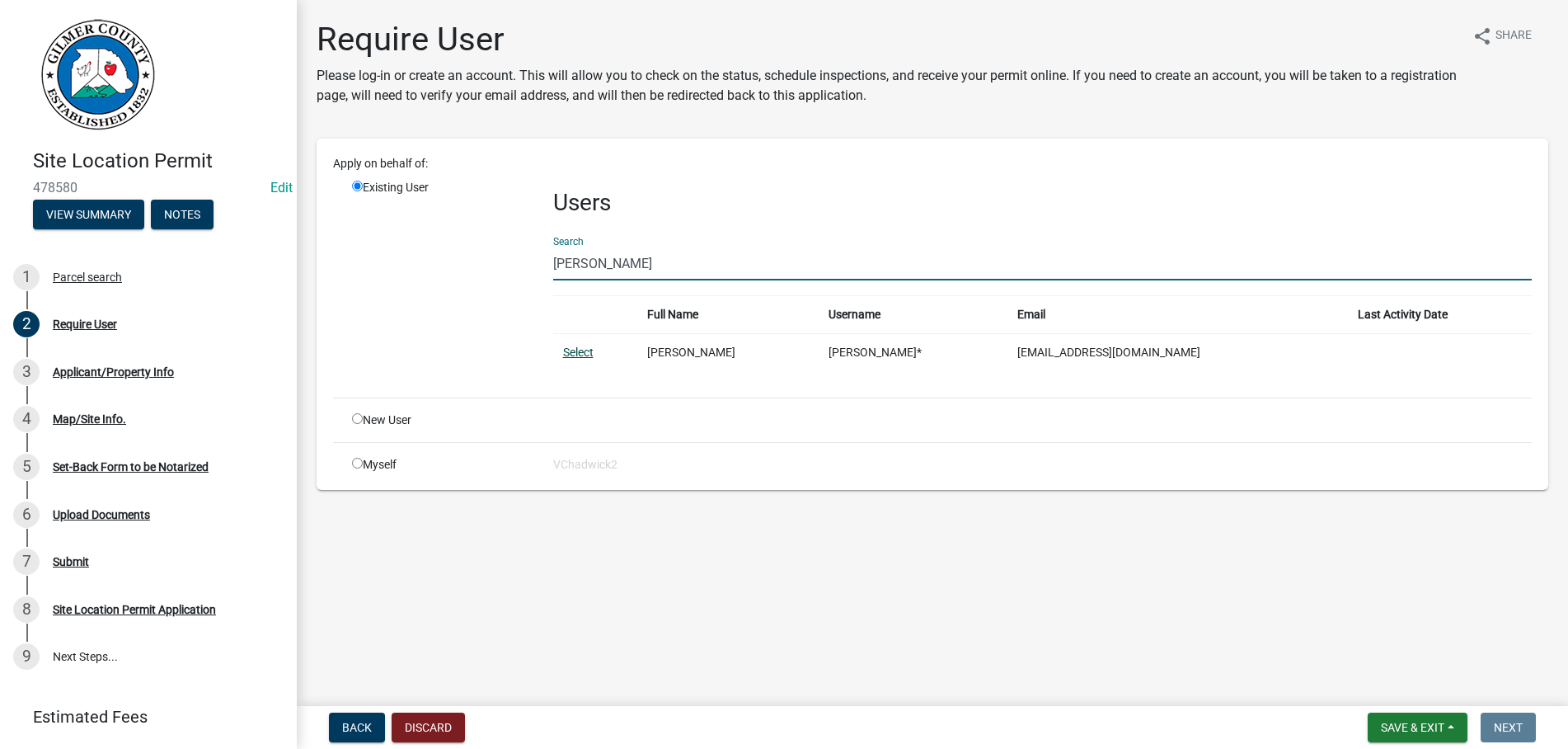
type input "ANTHONY J. SANFO"
click at [582, 348] on link "Select" at bounding box center [578, 352] width 31 height 13
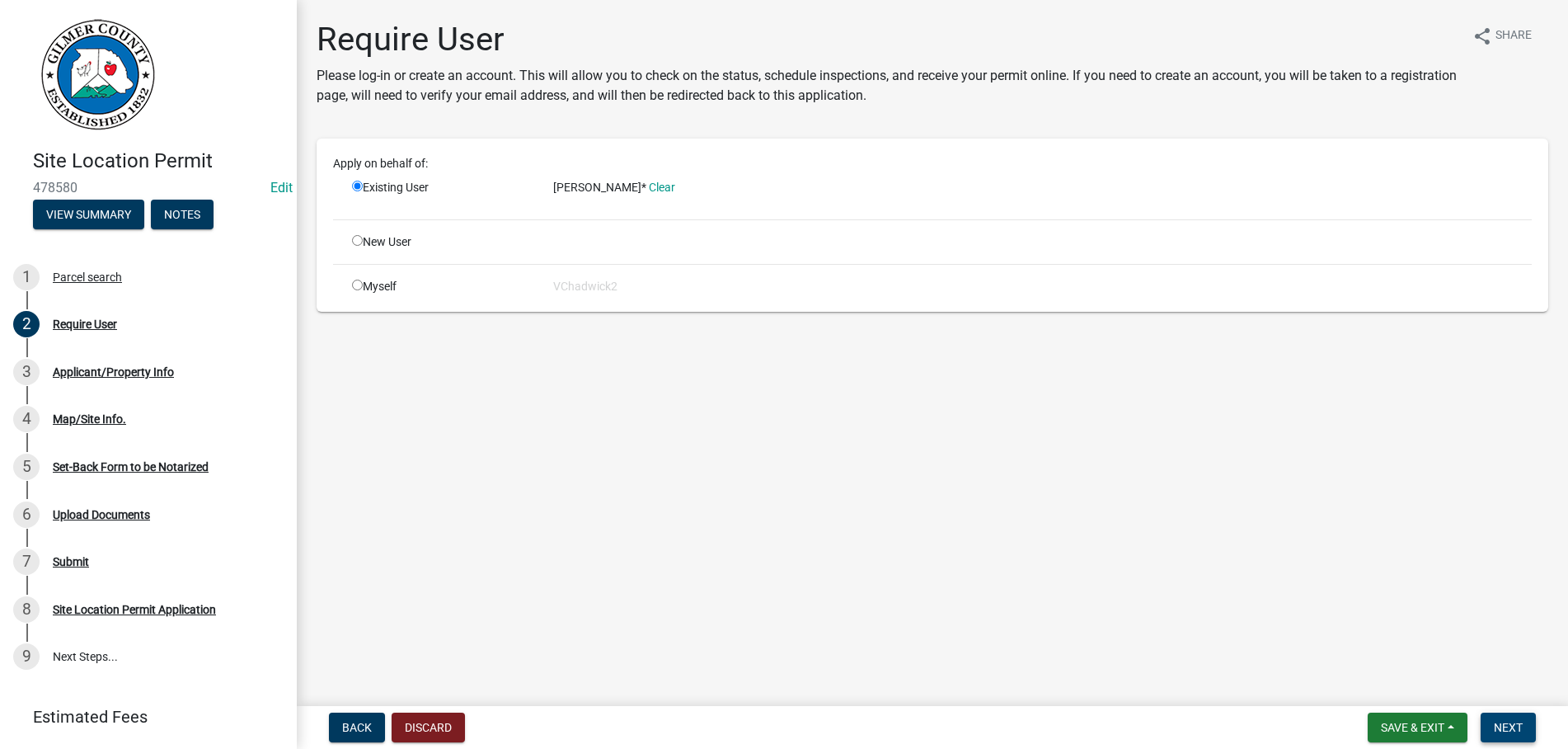
click at [1514, 728] on span "Next" at bounding box center [1508, 728] width 29 height 13
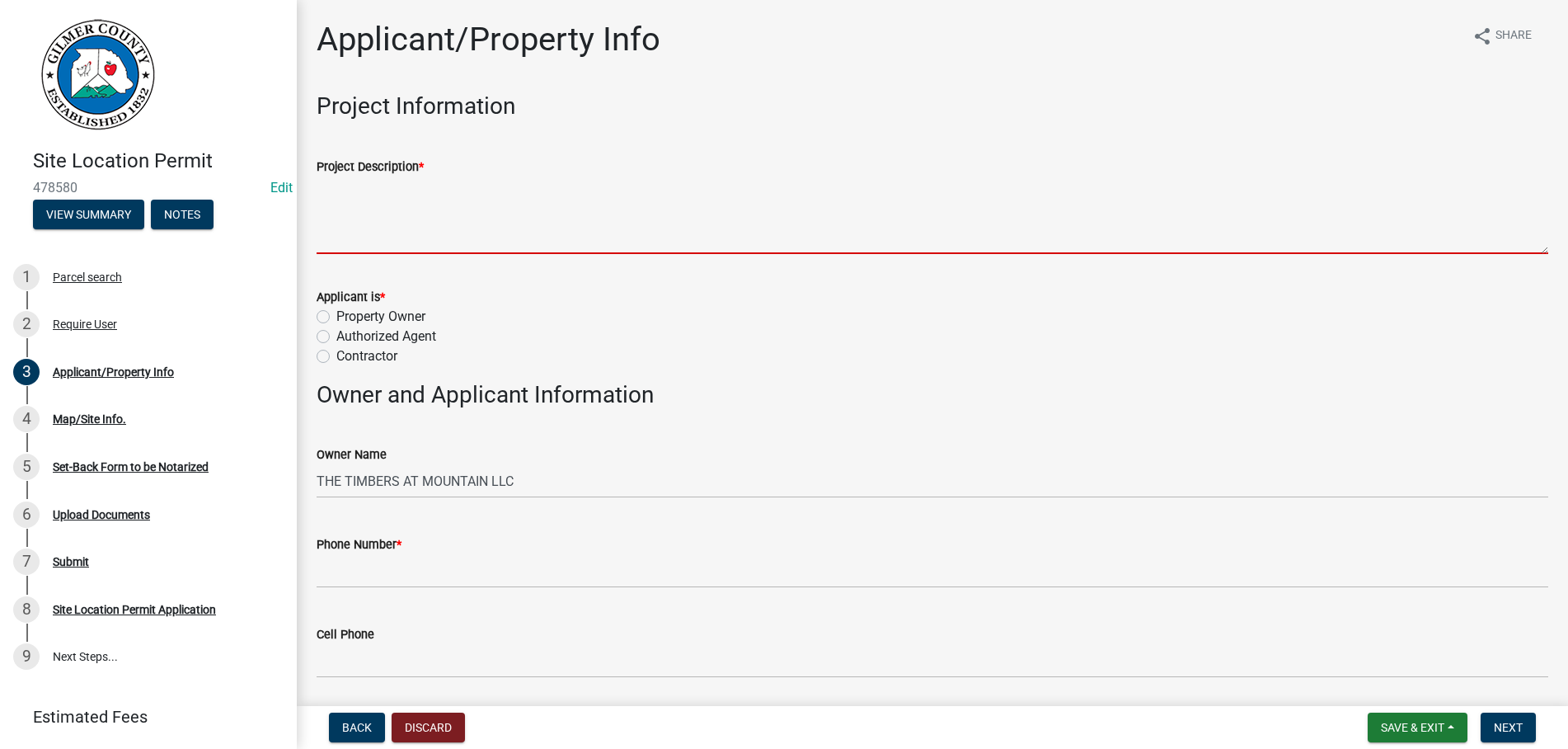
click at [443, 197] on textarea "Project Description *" at bounding box center [932, 216] width 1232 height 78
type textarea "N"
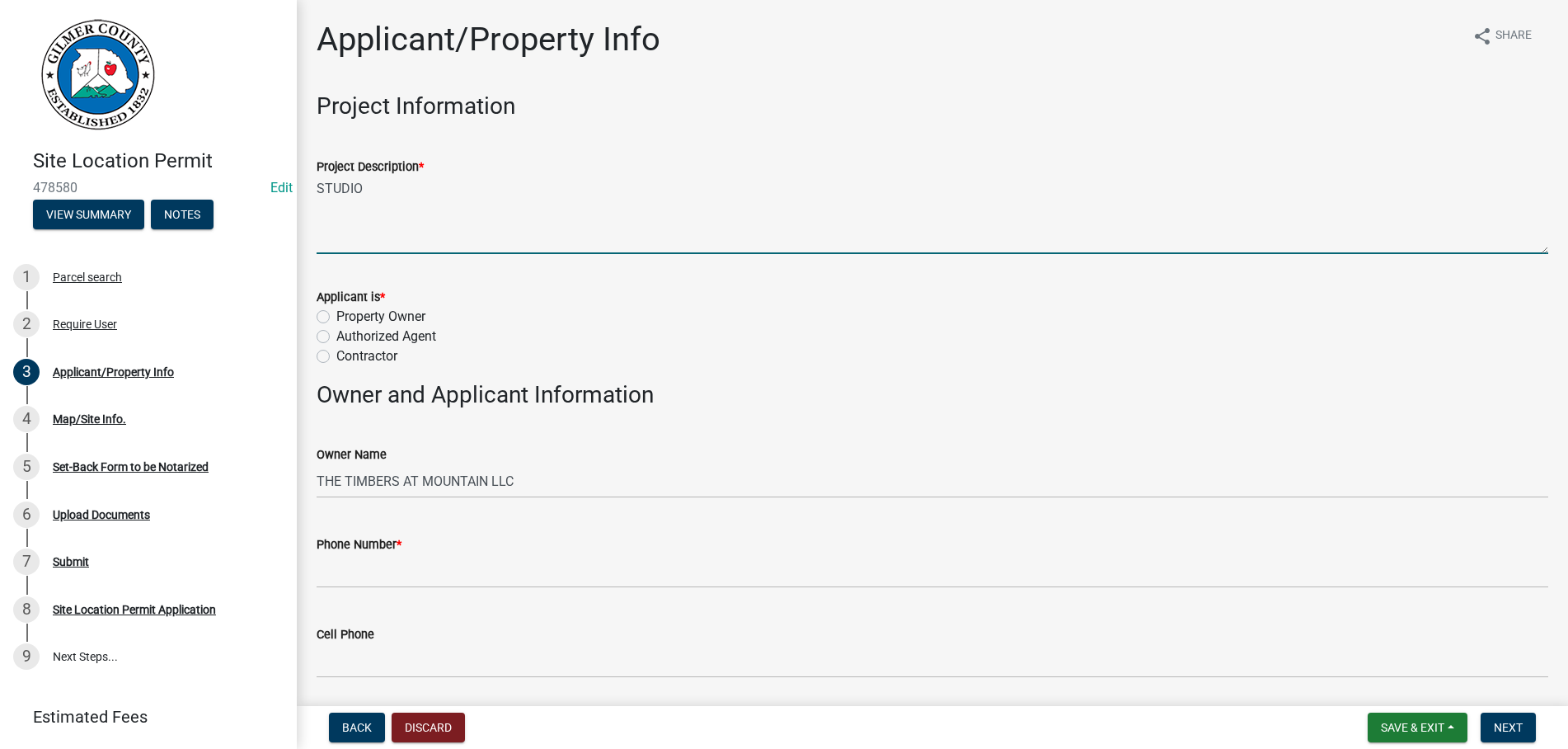
type textarea "STUDIO"
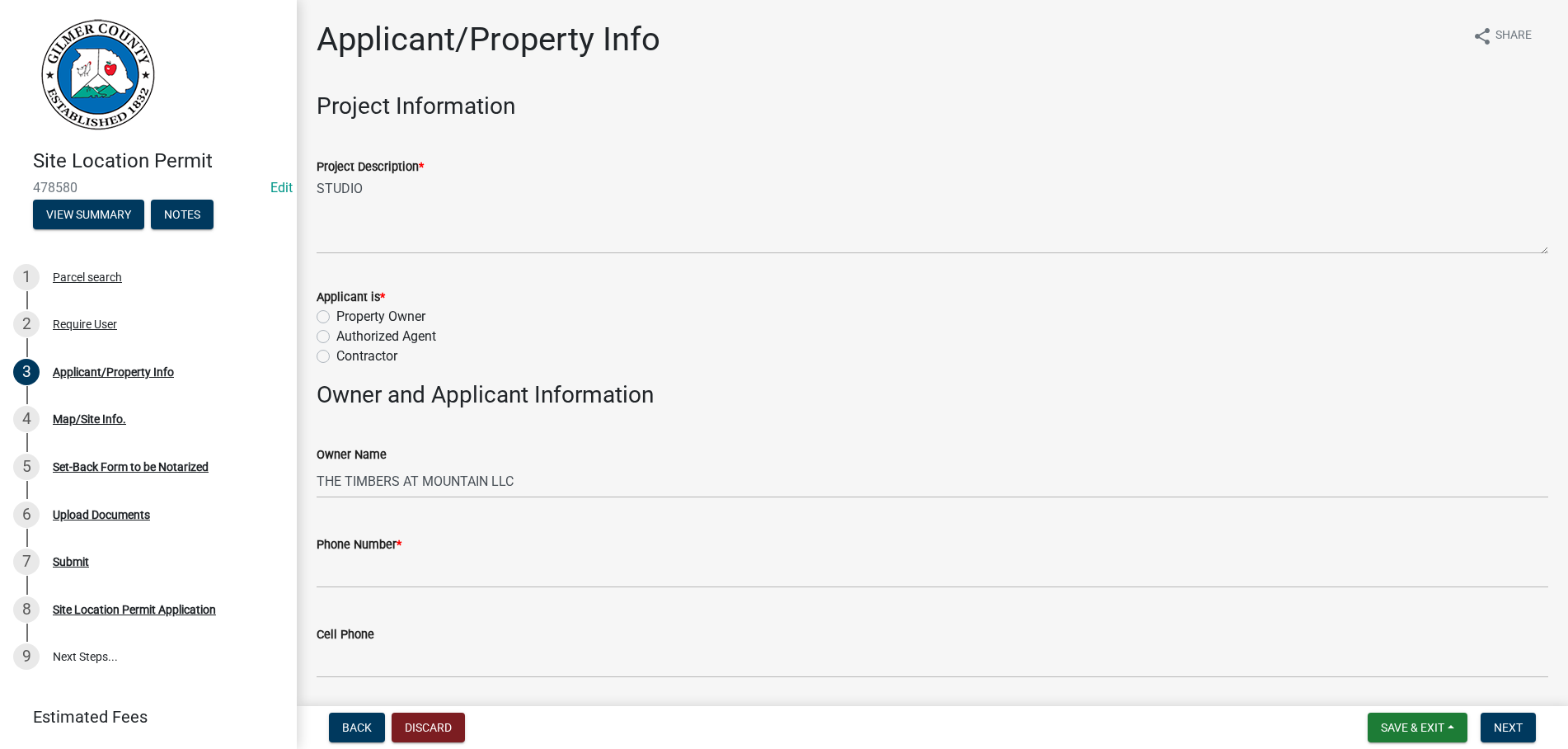
click at [336, 359] on label "Contractor" at bounding box center [367, 356] width 61 height 19
click at [336, 357] on input "Contractor" at bounding box center [342, 352] width 11 height 11
radio input "true"
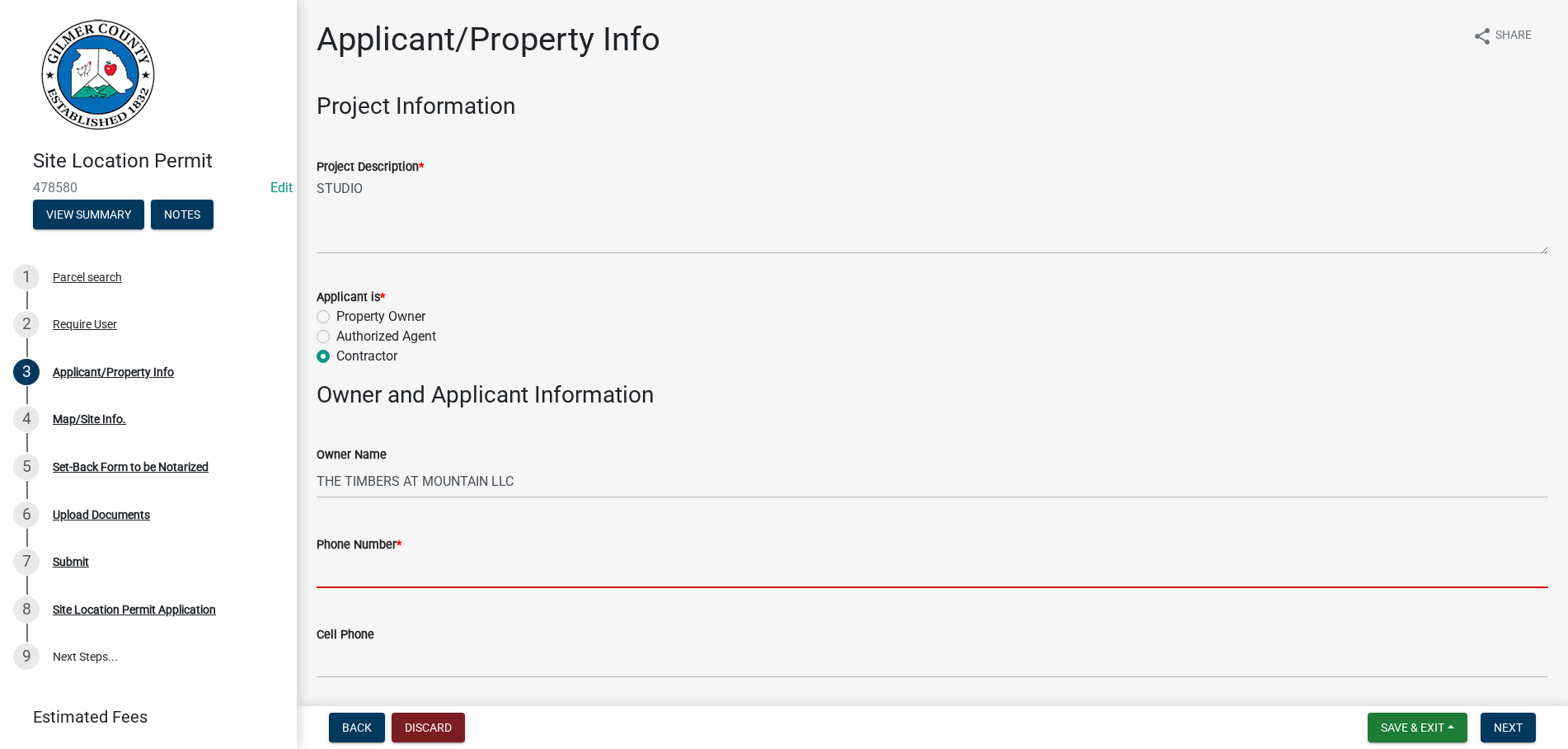
click at [380, 572] on input "Phone Number *" at bounding box center [932, 571] width 1232 height 34
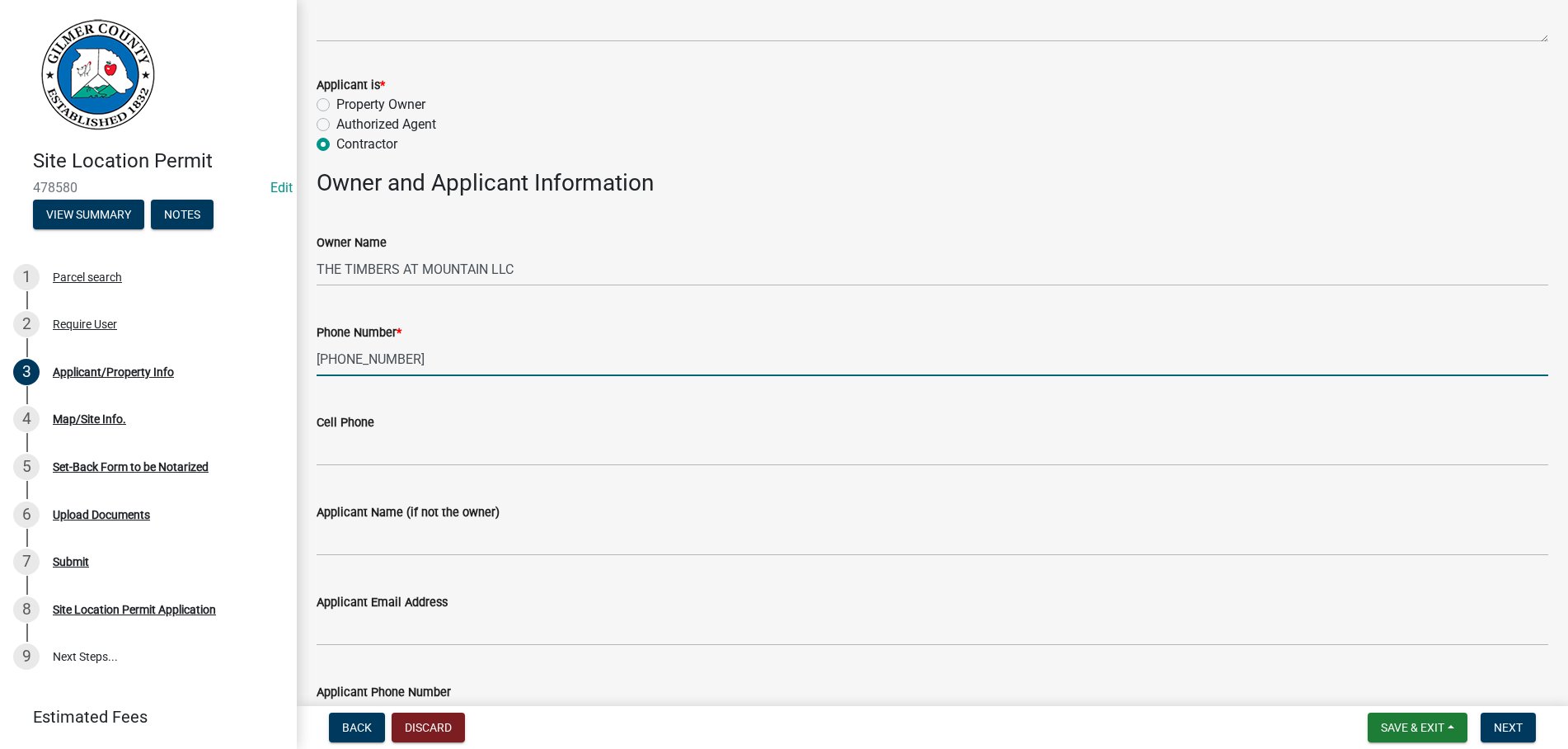
scroll to position [376, 0]
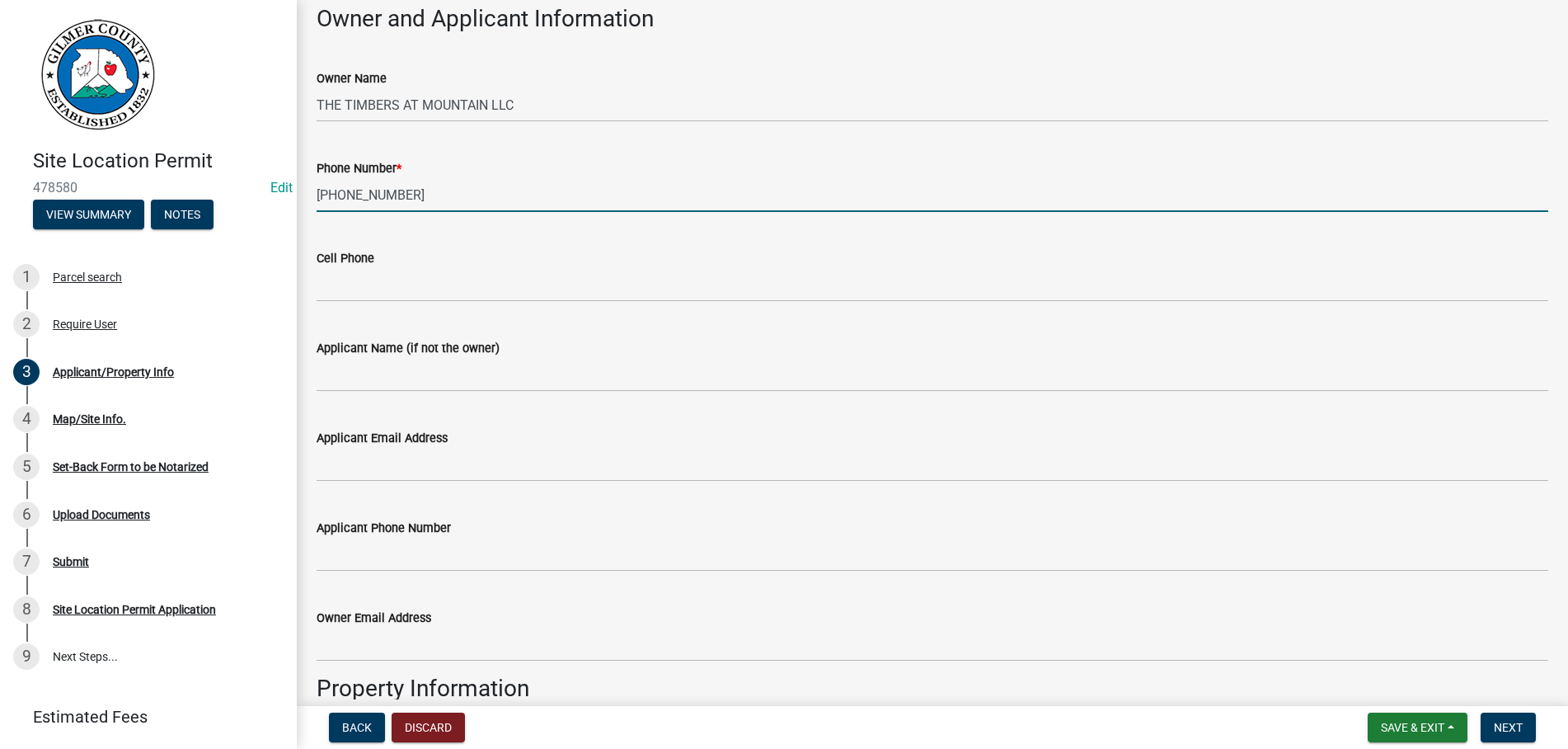
type input "706-686-0694"
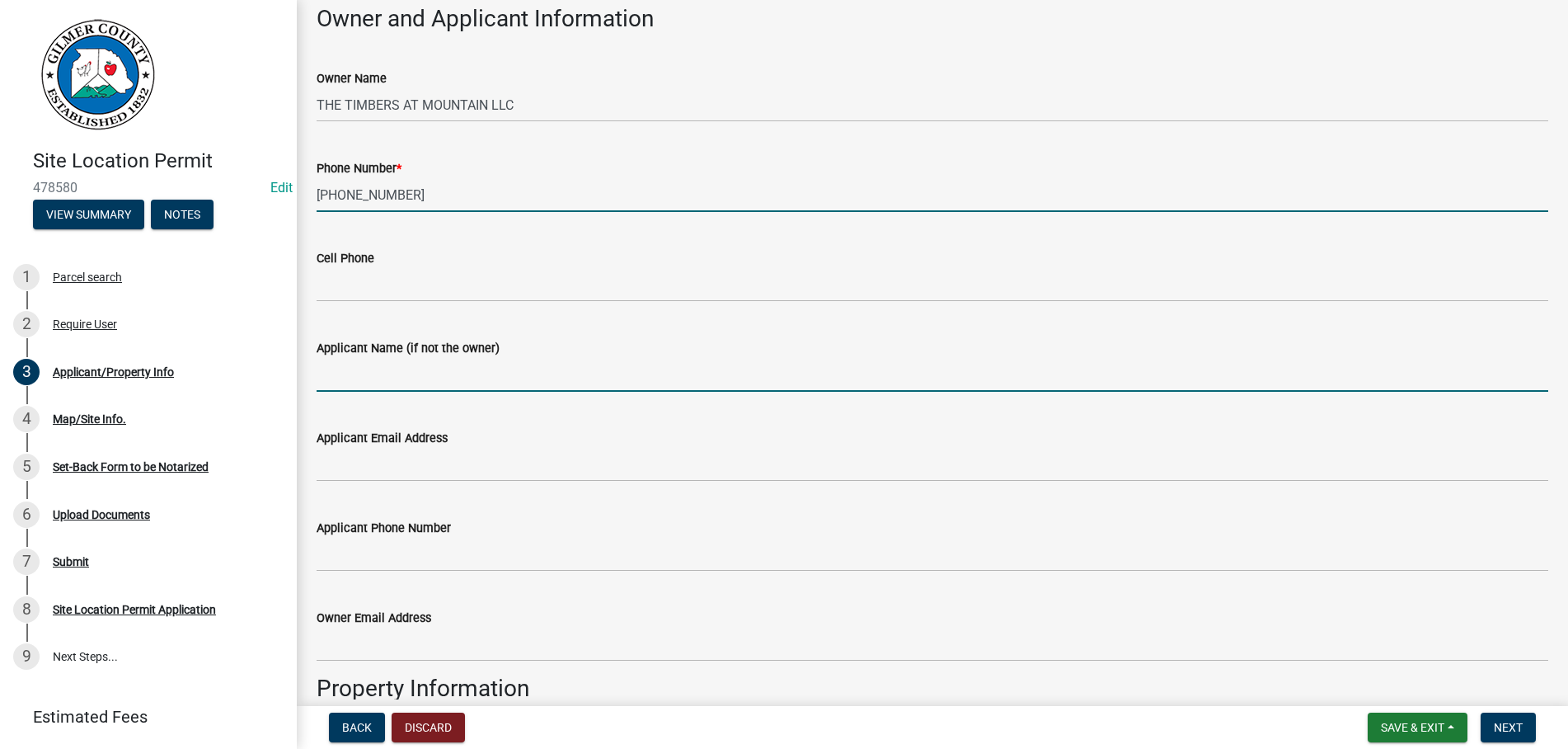
click at [389, 379] on input "Applicant Name (if not the owner)" at bounding box center [932, 375] width 1232 height 34
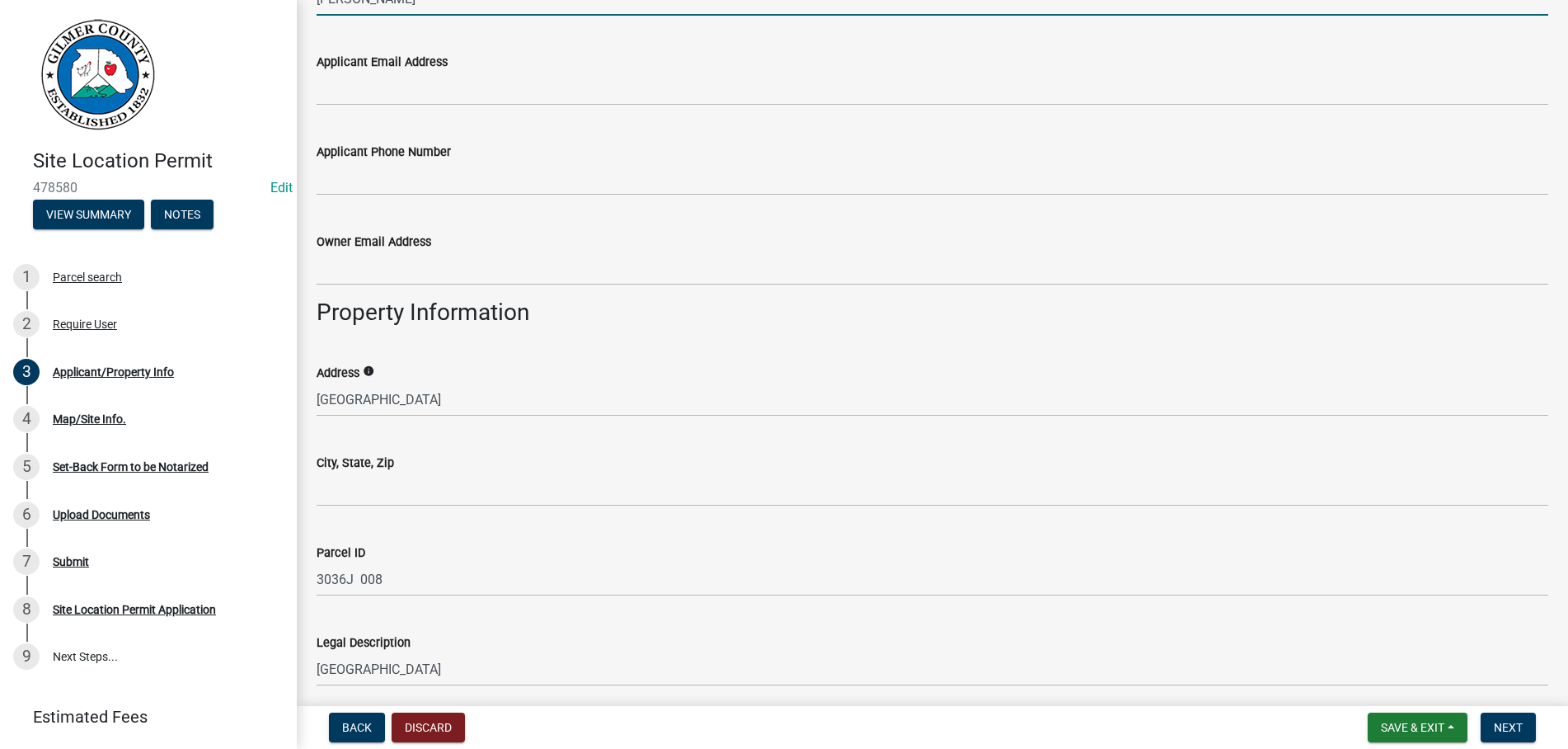
scroll to position [940, 0]
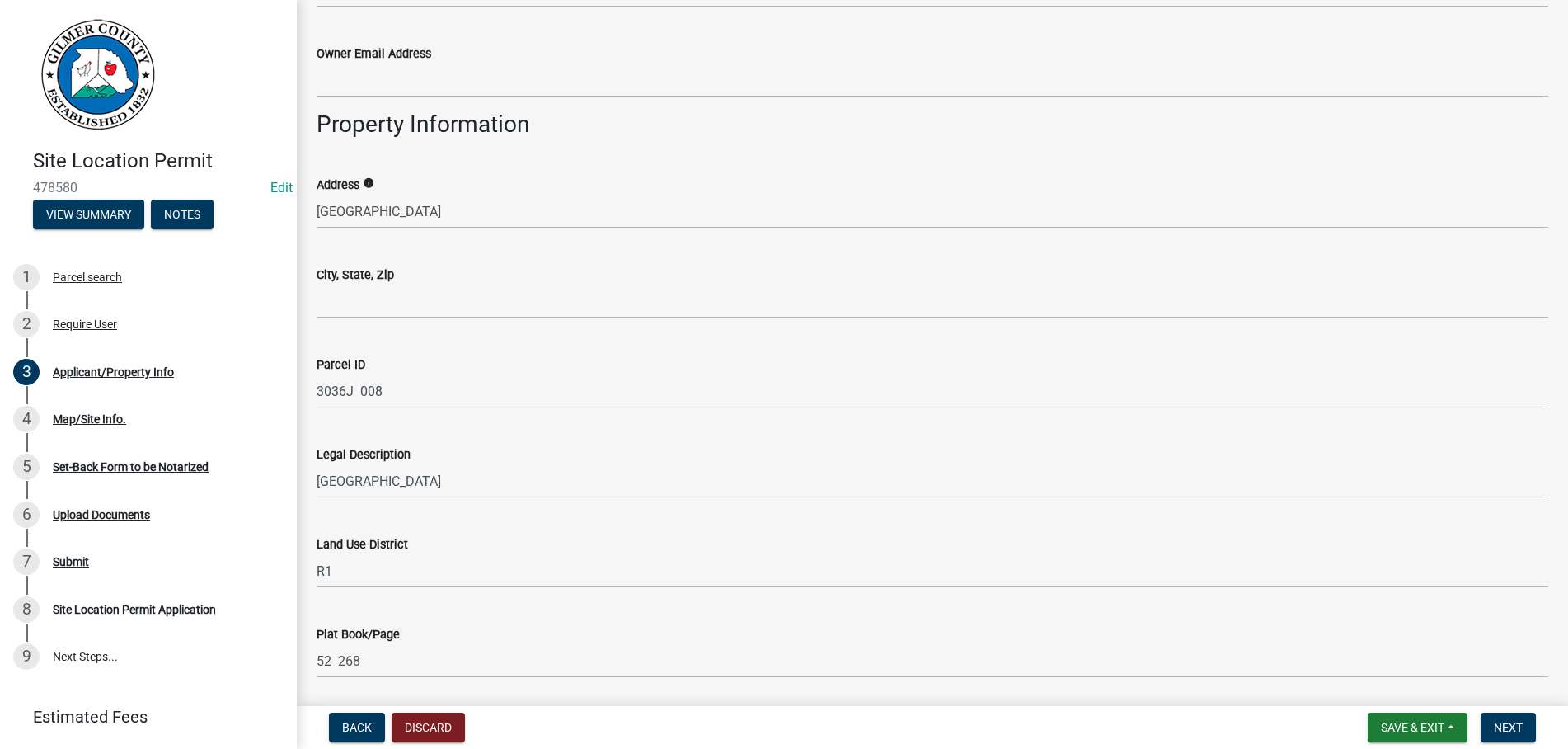
type input "ANTHONY SANFORD"
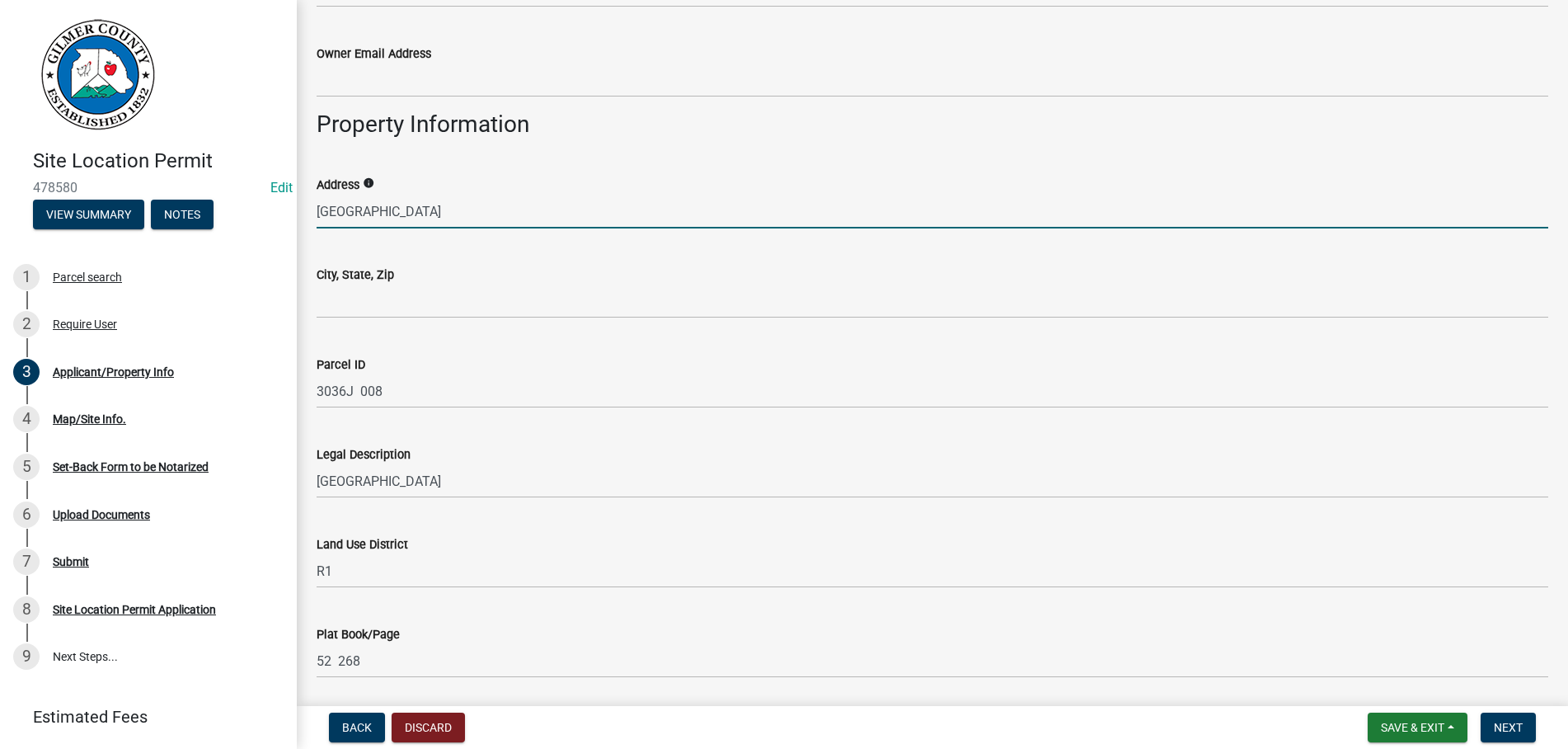
click at [317, 206] on input "BUCKS RIDGE RD" at bounding box center [932, 211] width 1232 height 34
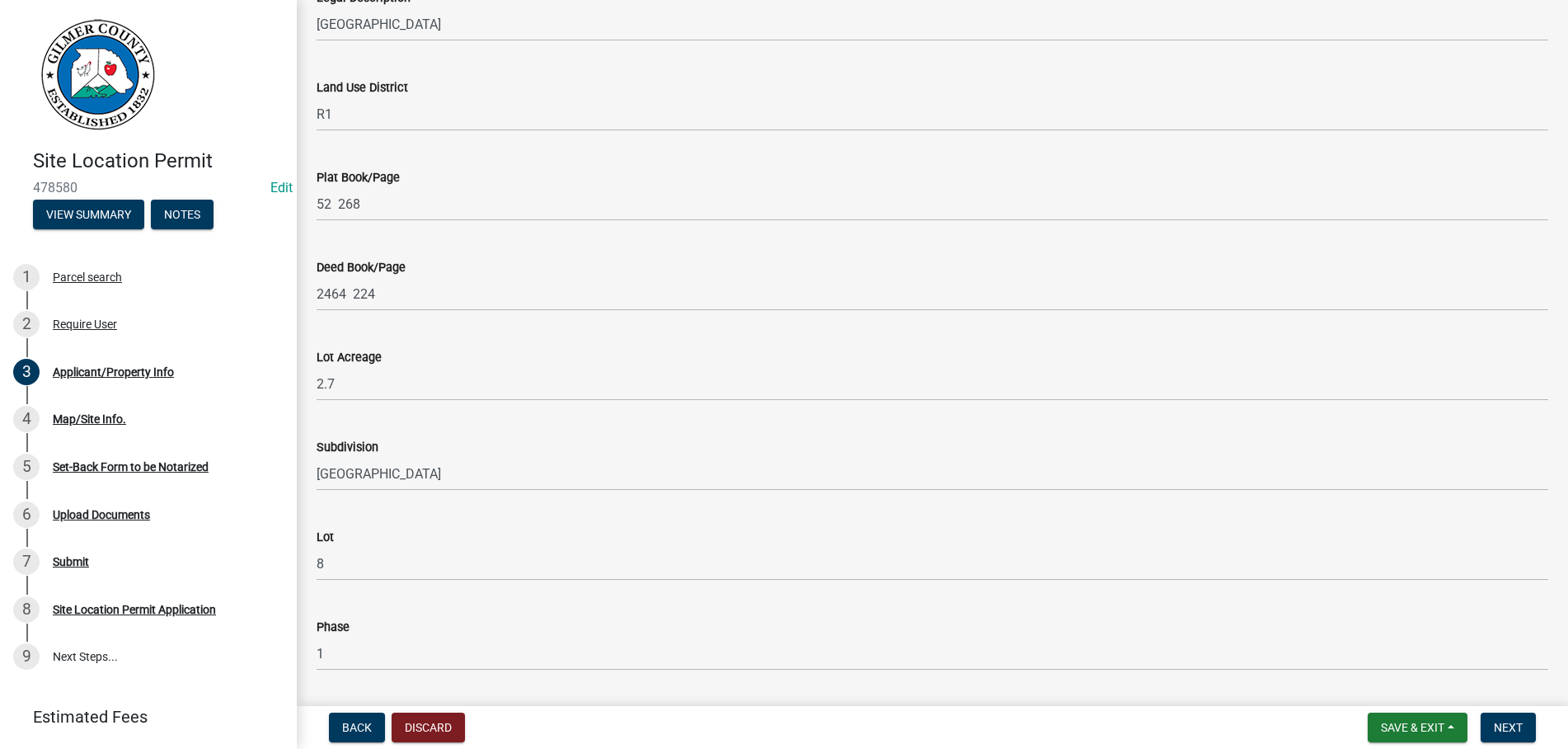
scroll to position [1579, 0]
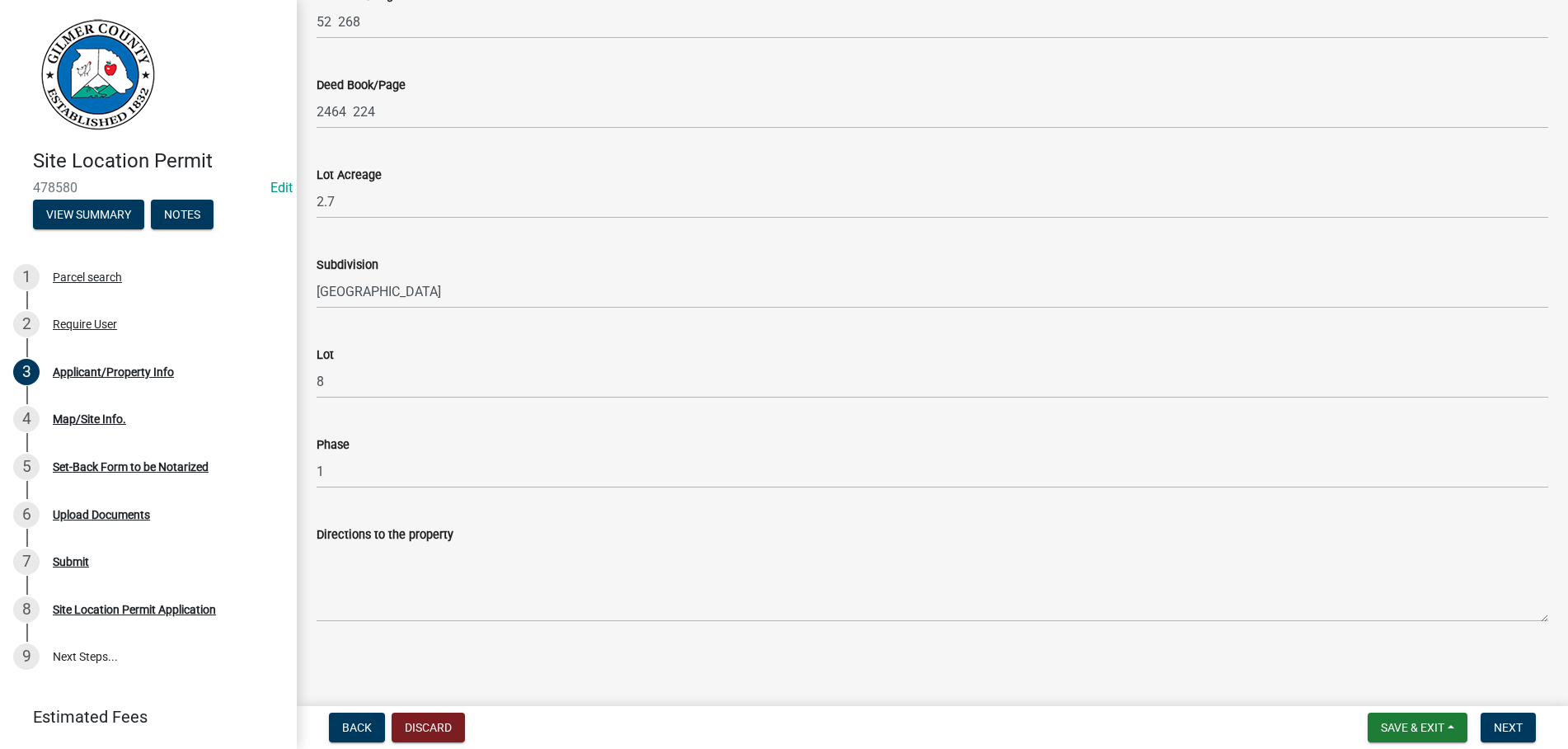
type input "ELLIJAY GA 30540"
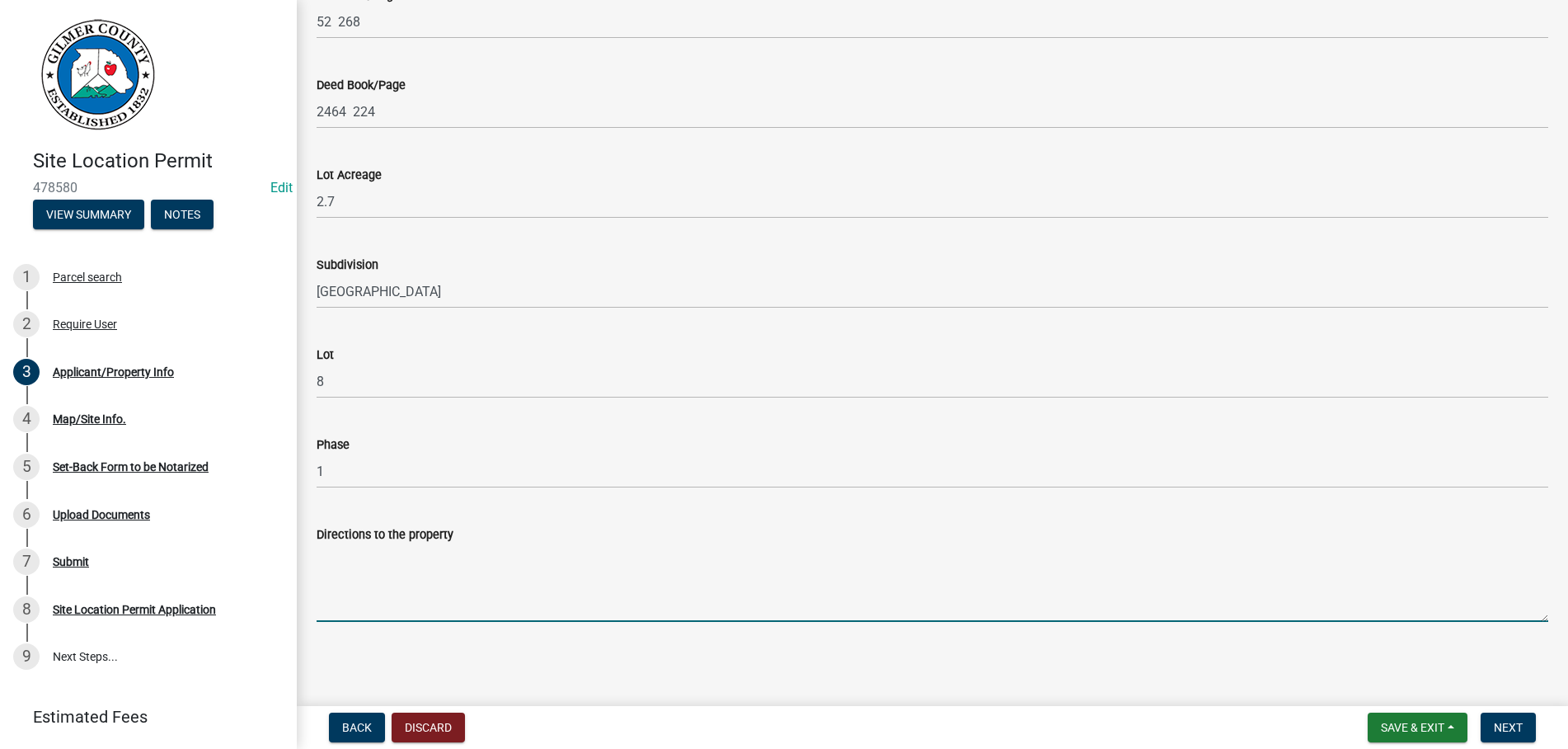
click at [404, 566] on textarea "Directions to the property" at bounding box center [932, 583] width 1232 height 78
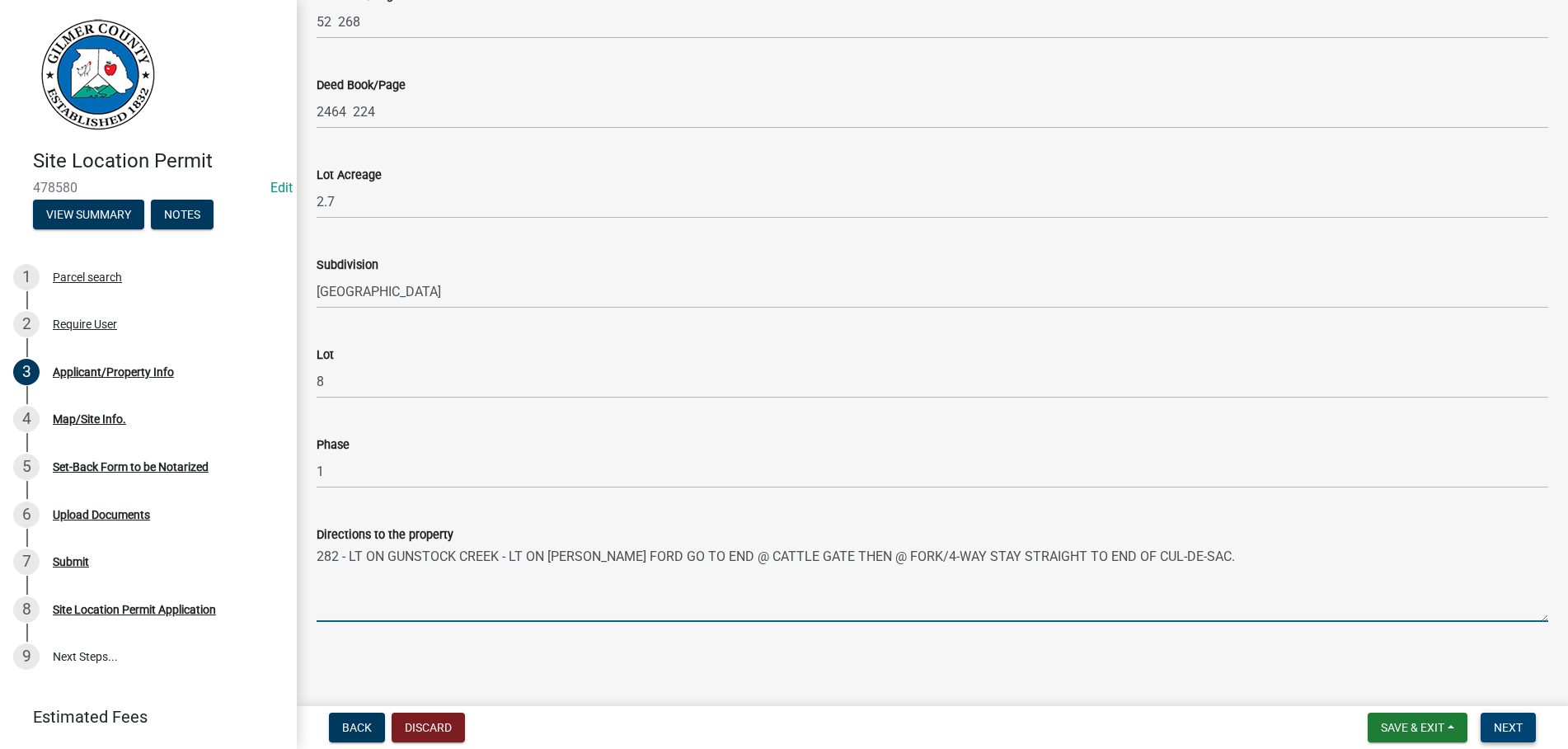
type textarea "282 - LT ON GUNSTOCK CREEK - LT ON HICKS FORD GO TO END @ CATTLE GATE THEN @ FO…"
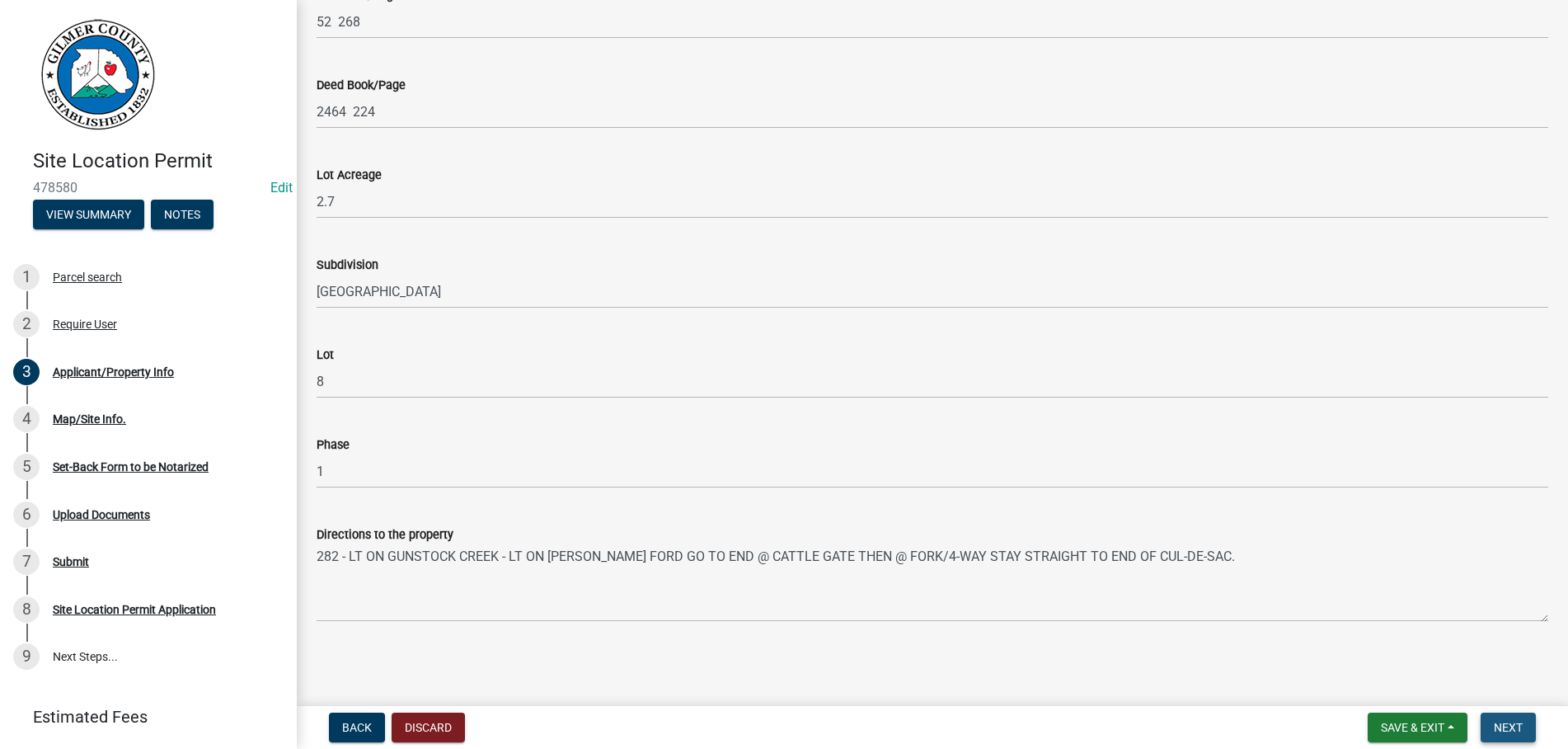
click at [1510, 722] on span "Next" at bounding box center [1508, 728] width 29 height 13
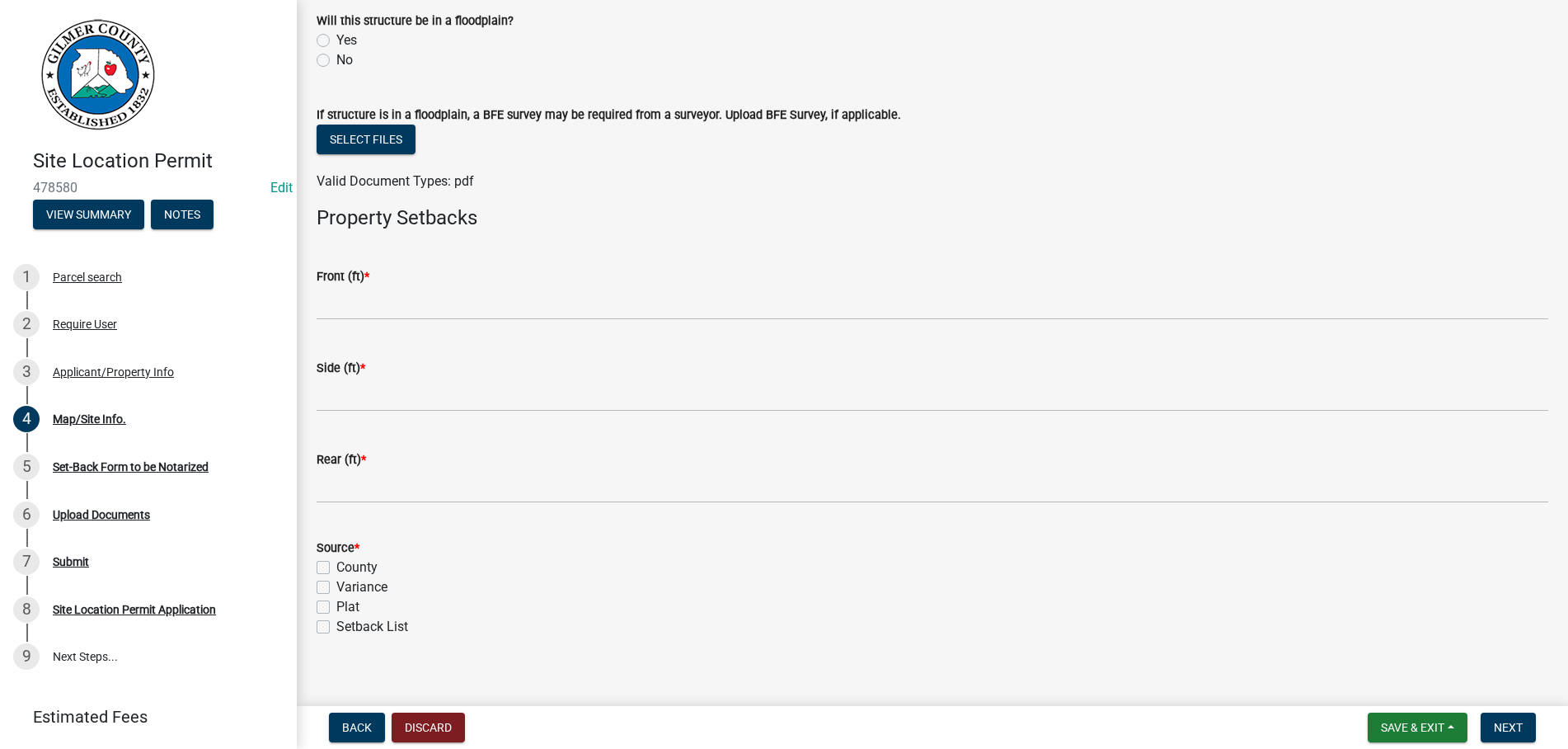
scroll to position [585, 0]
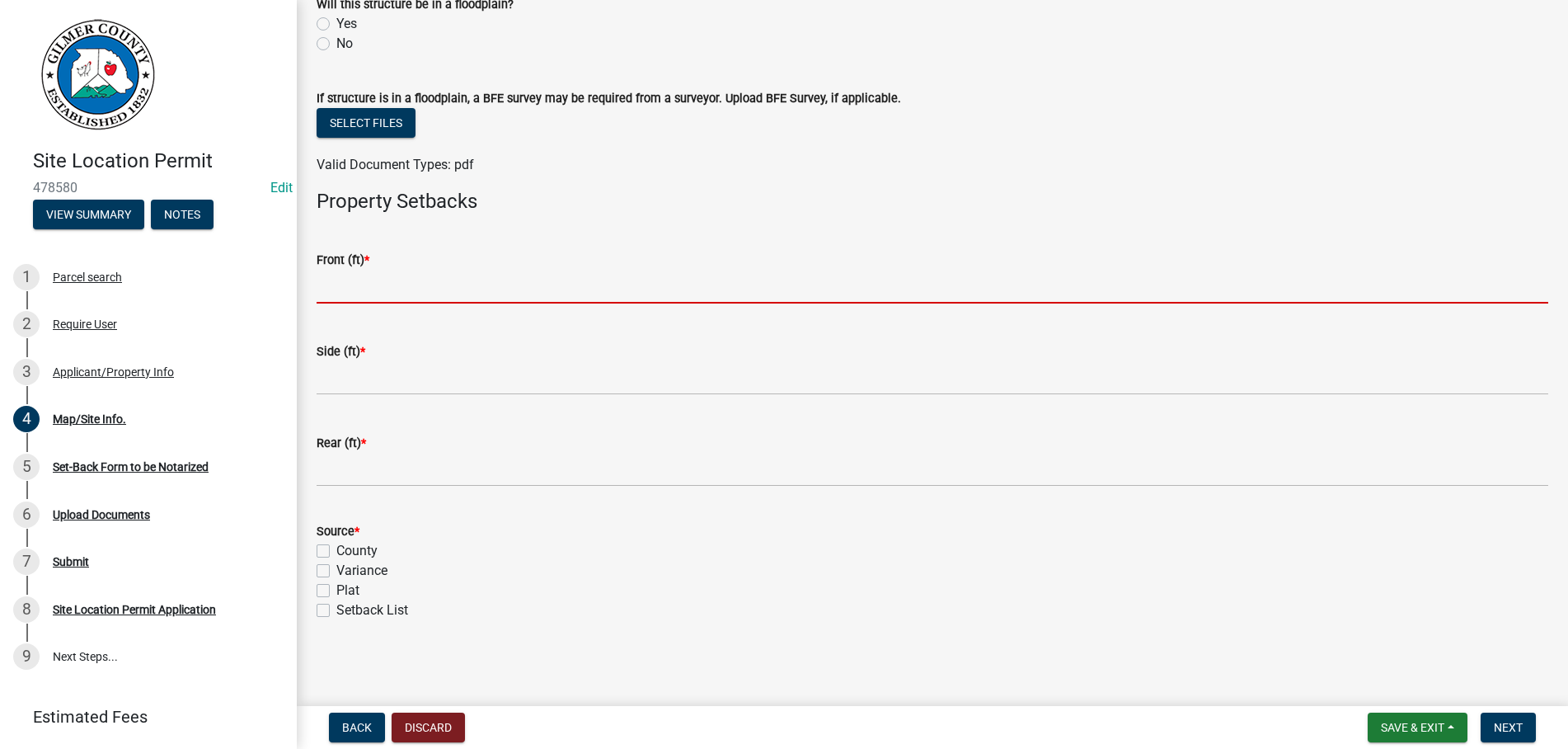
click at [459, 276] on input "text" at bounding box center [932, 286] width 1232 height 34
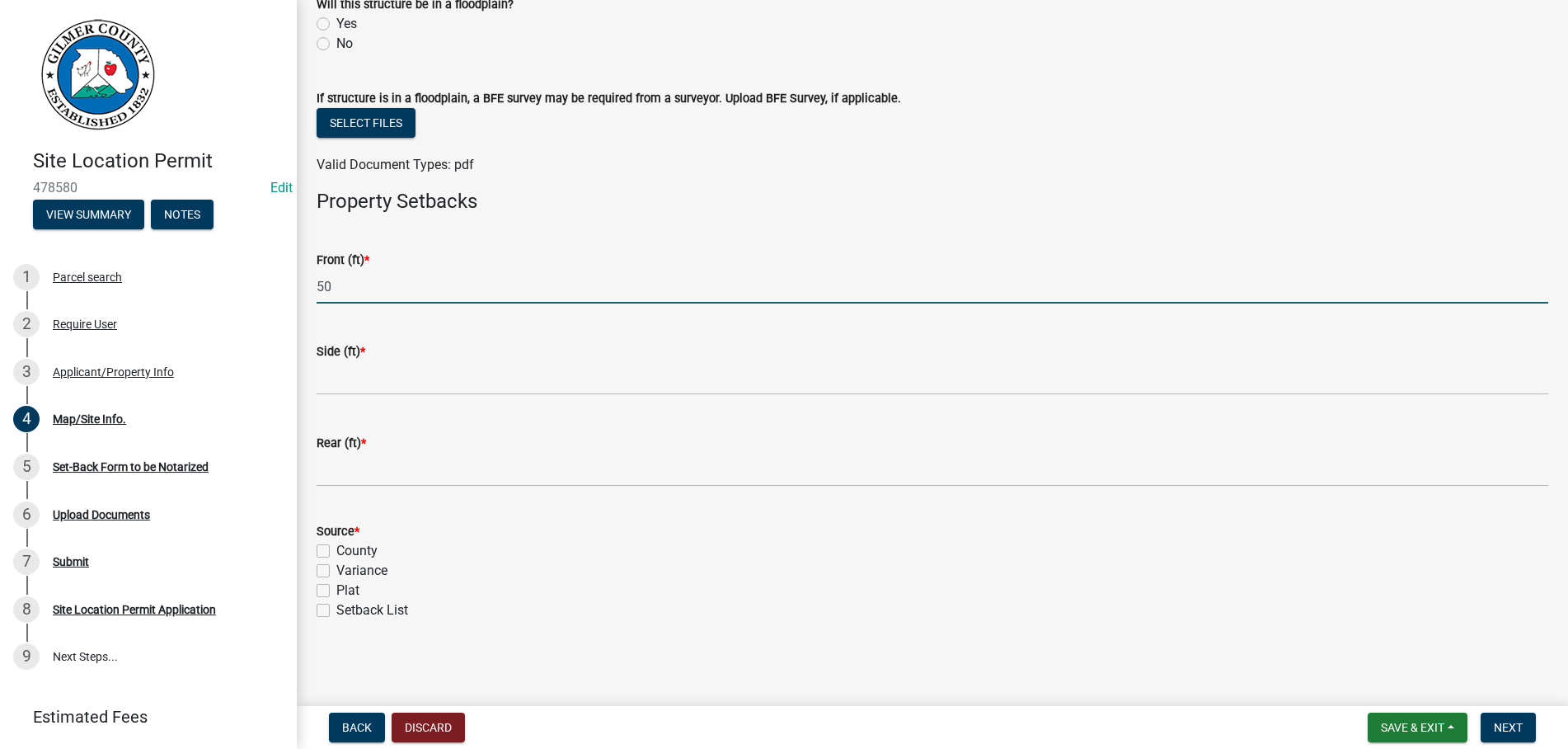
type input "50"
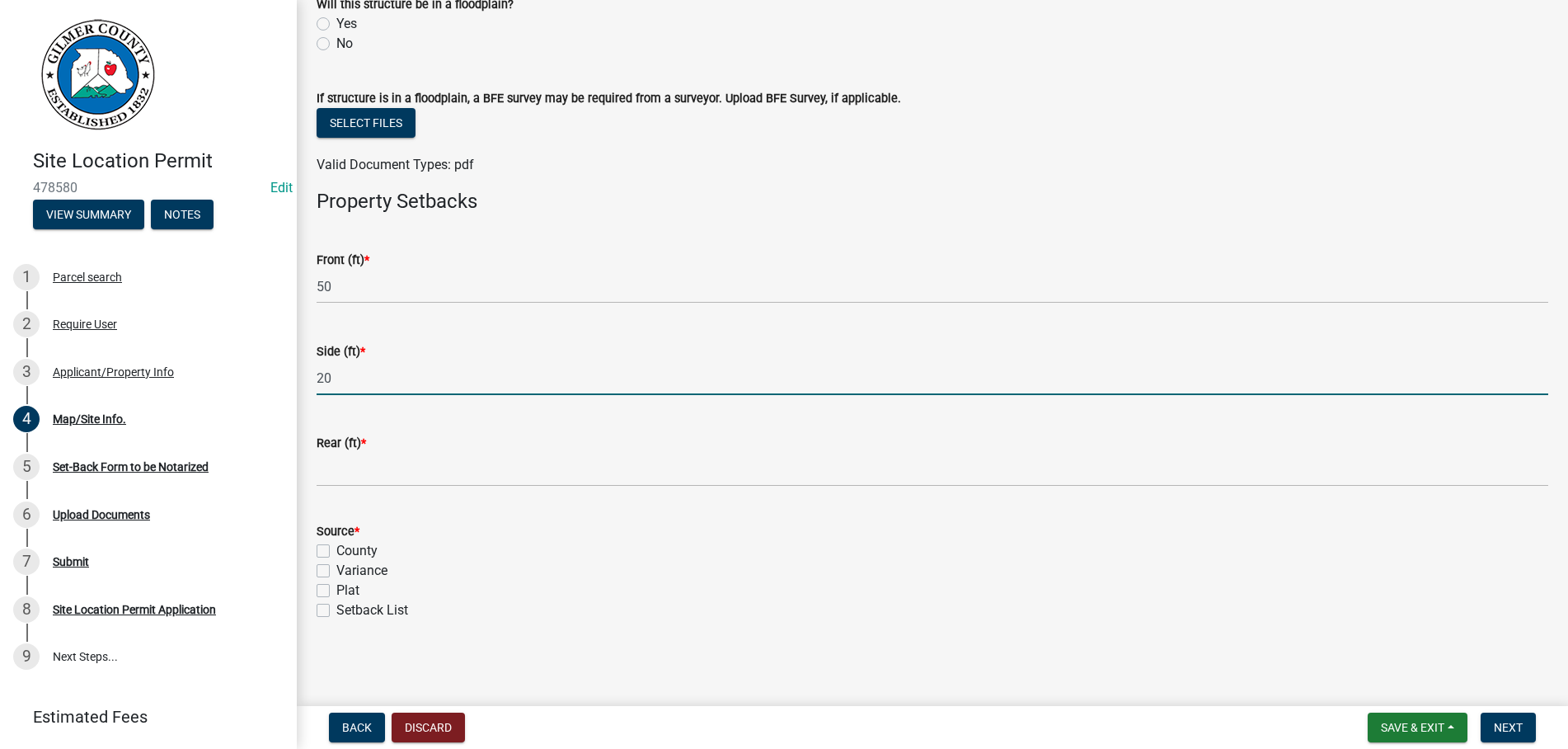
type input "20"
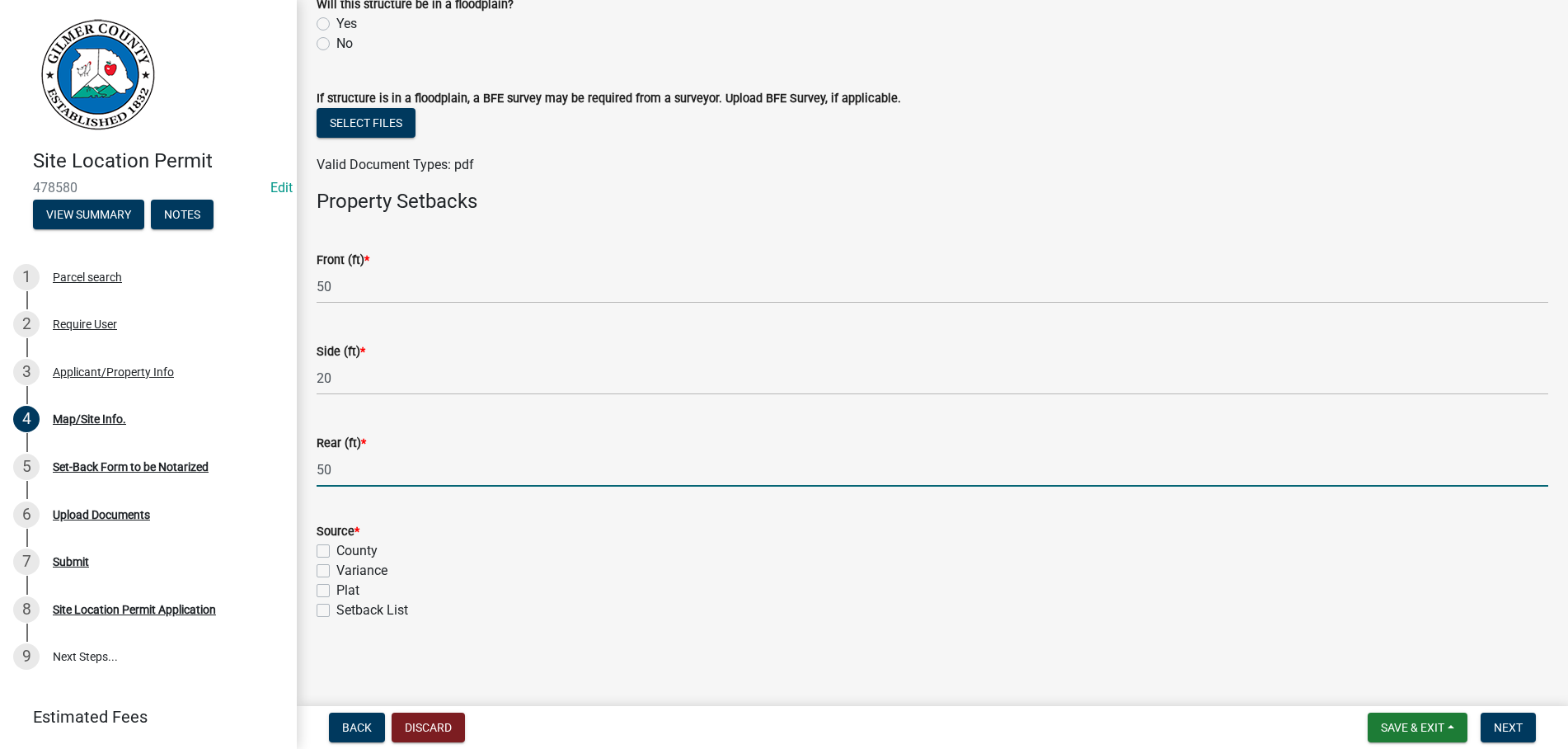
type input "50"
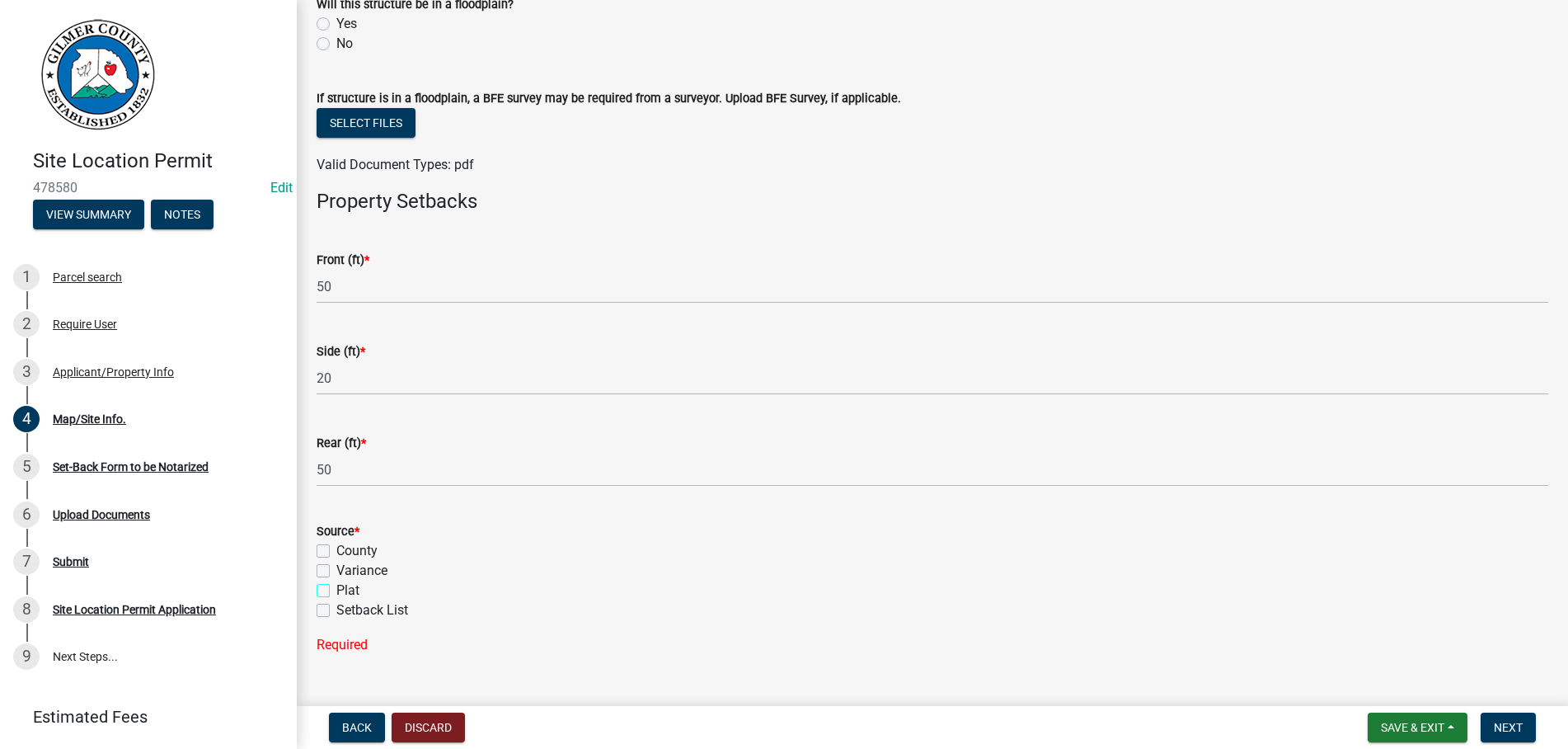
click at [336, 580] on input "Plat" at bounding box center [342, 586] width 11 height 11
checkbox input "true"
checkbox input "false"
checkbox input "true"
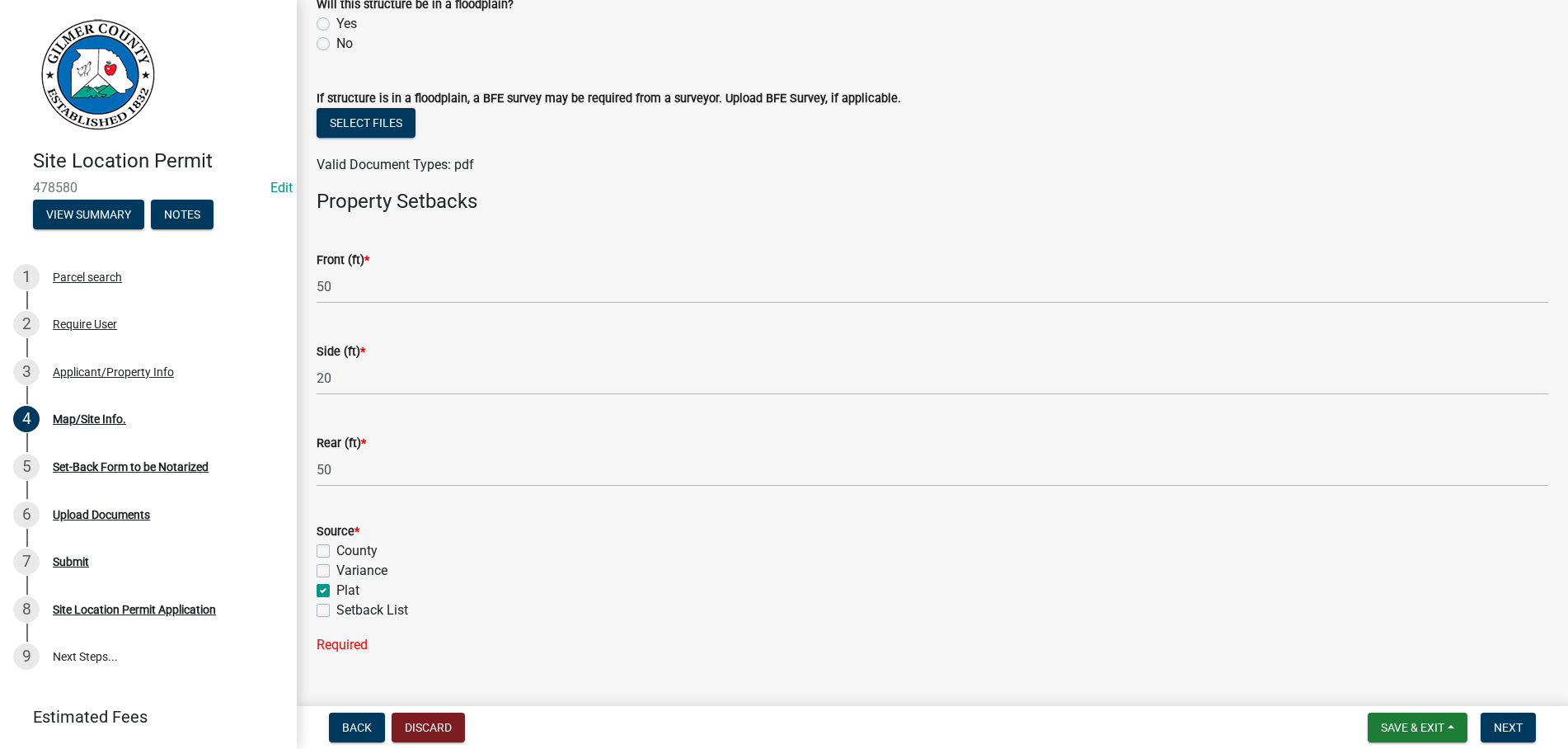
checkbox input "false"
click at [1491, 728] on button "Next" at bounding box center [1509, 728] width 56 height 30
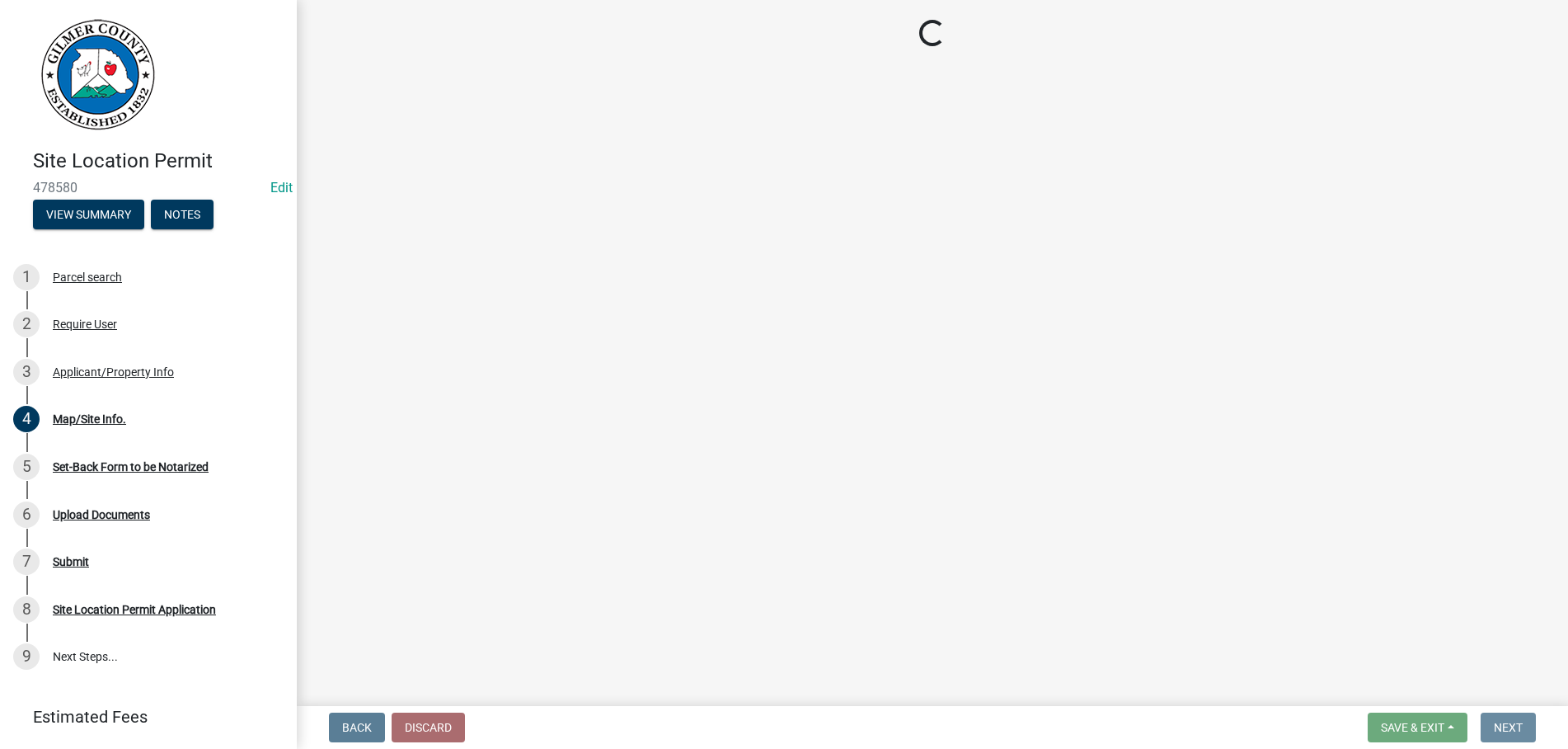
scroll to position [0, 0]
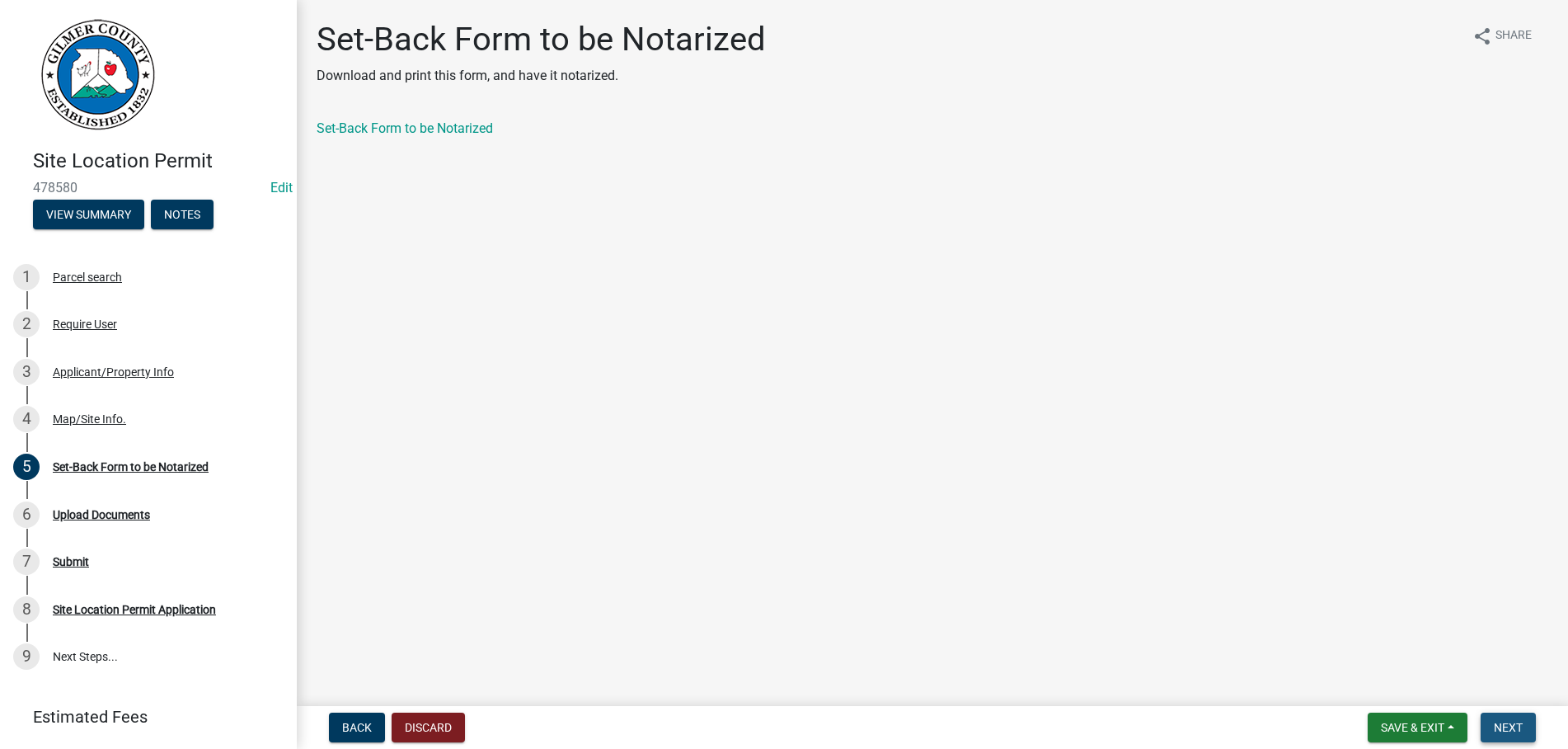
click at [1521, 724] on span "Next" at bounding box center [1508, 728] width 29 height 13
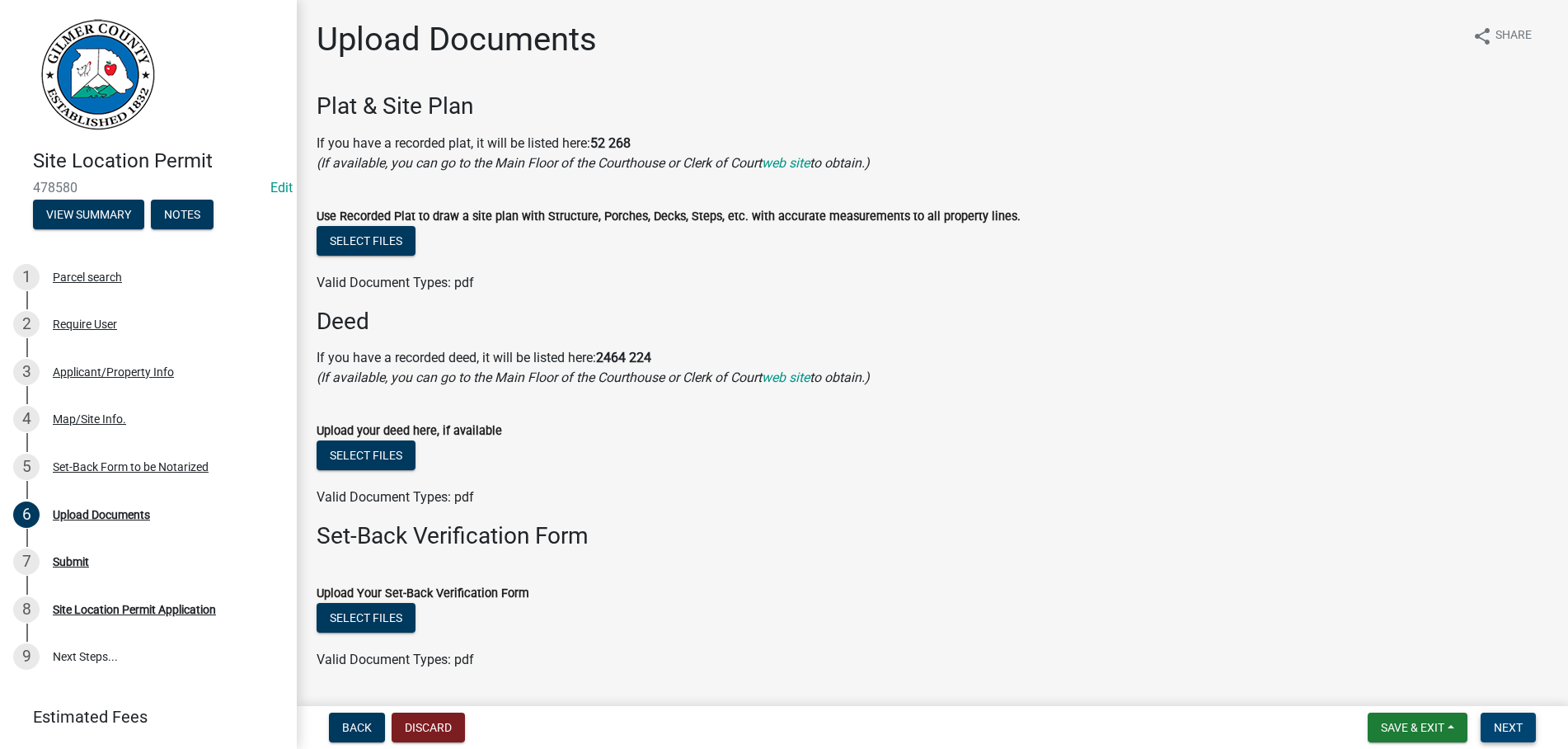
click at [1521, 724] on span "Next" at bounding box center [1508, 728] width 29 height 13
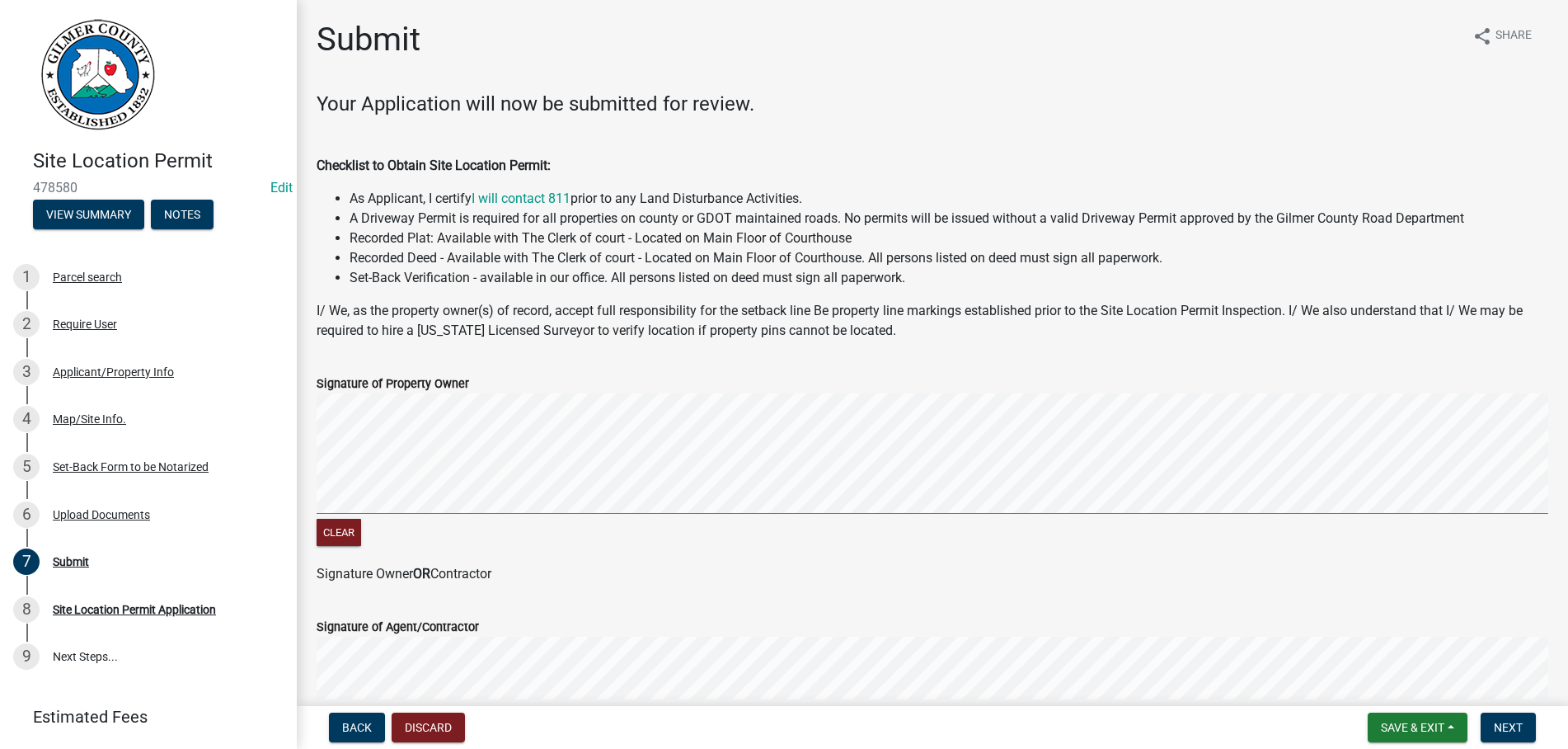
scroll to position [338, 0]
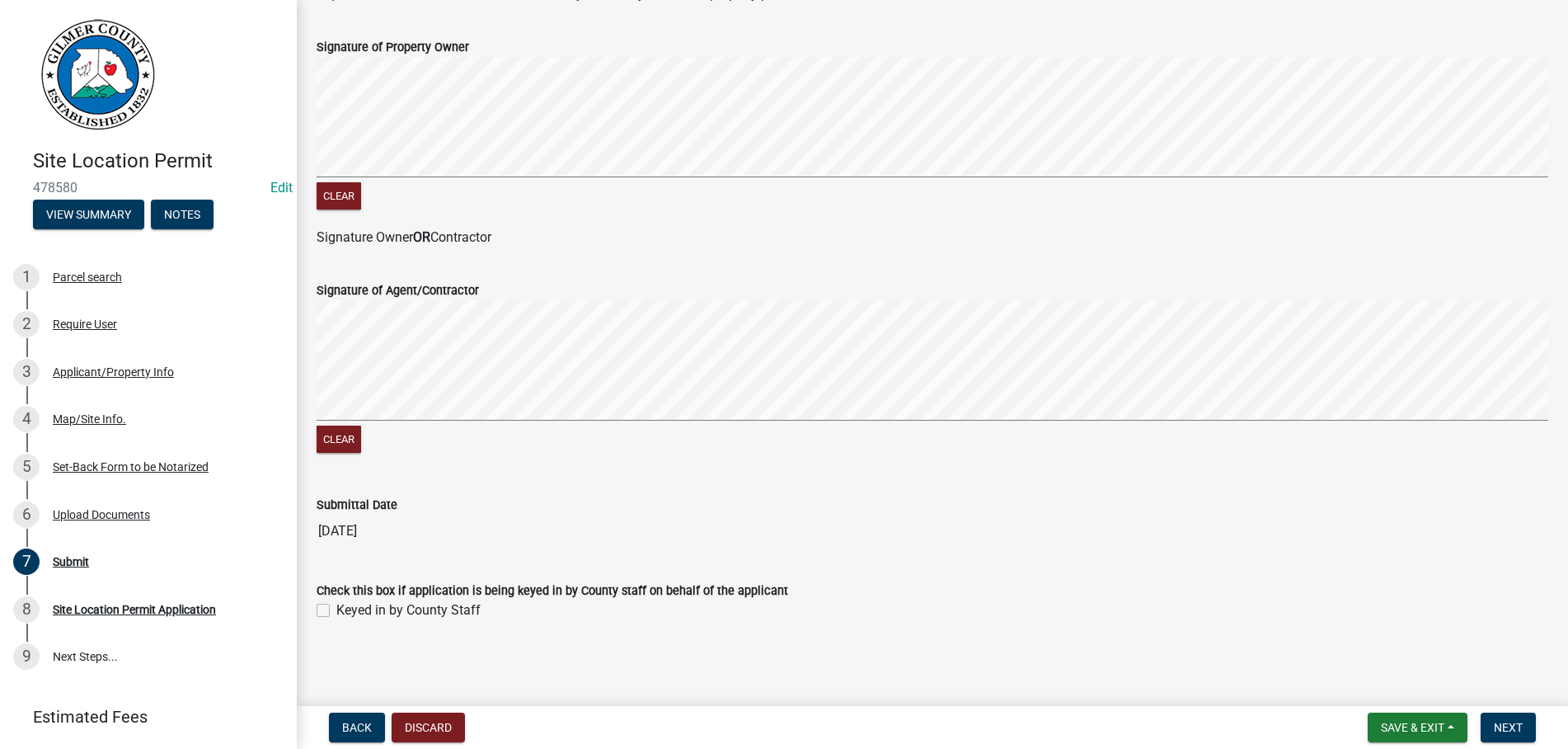
click at [336, 607] on label "Keyed in by County Staff" at bounding box center [408, 609] width 144 height 19
click at [336, 607] on input "Keyed in by County Staff" at bounding box center [342, 605] width 11 height 11
checkbox input "true"
click at [1509, 721] on span "Next" at bounding box center [1508, 728] width 29 height 13
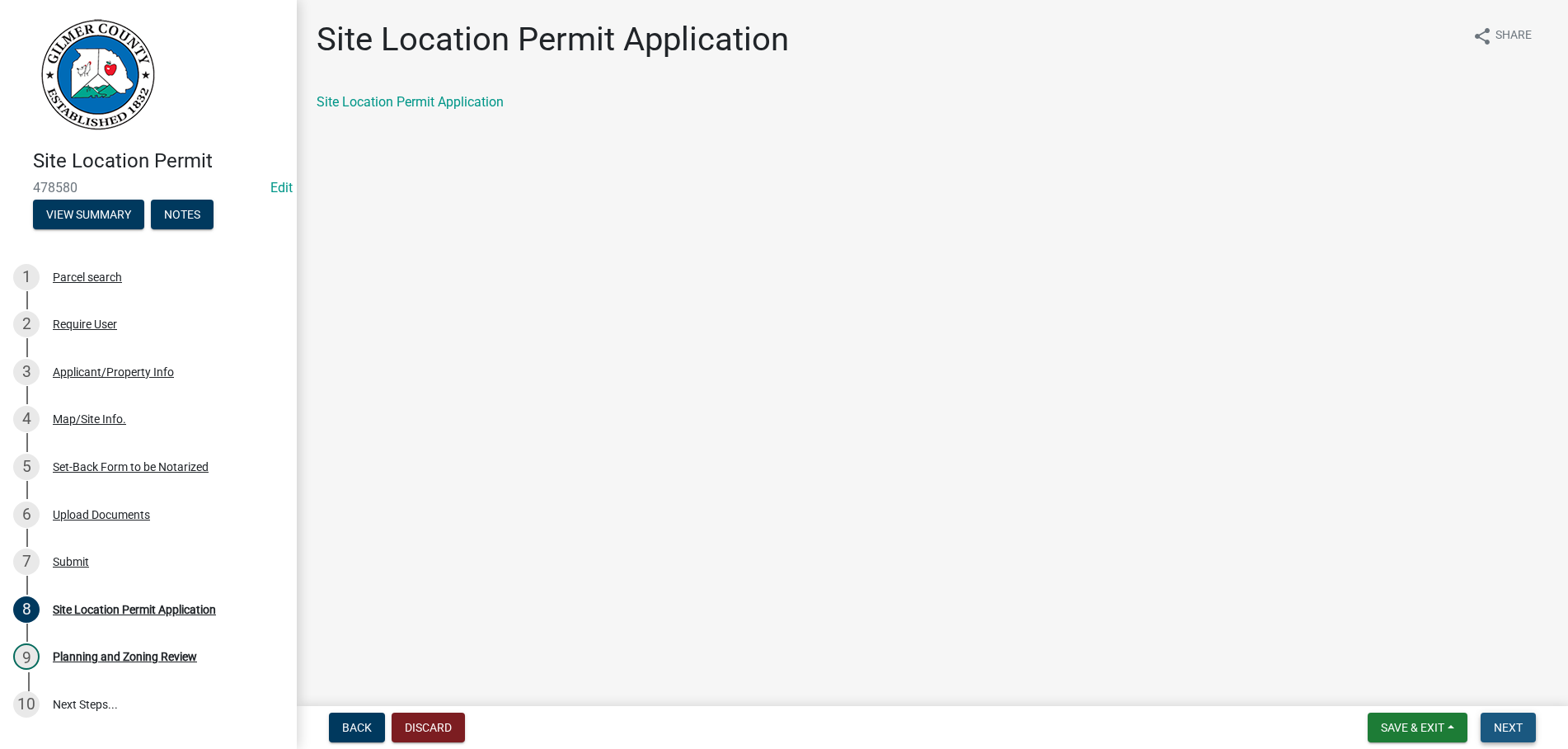
click at [1508, 723] on span "Next" at bounding box center [1508, 728] width 29 height 13
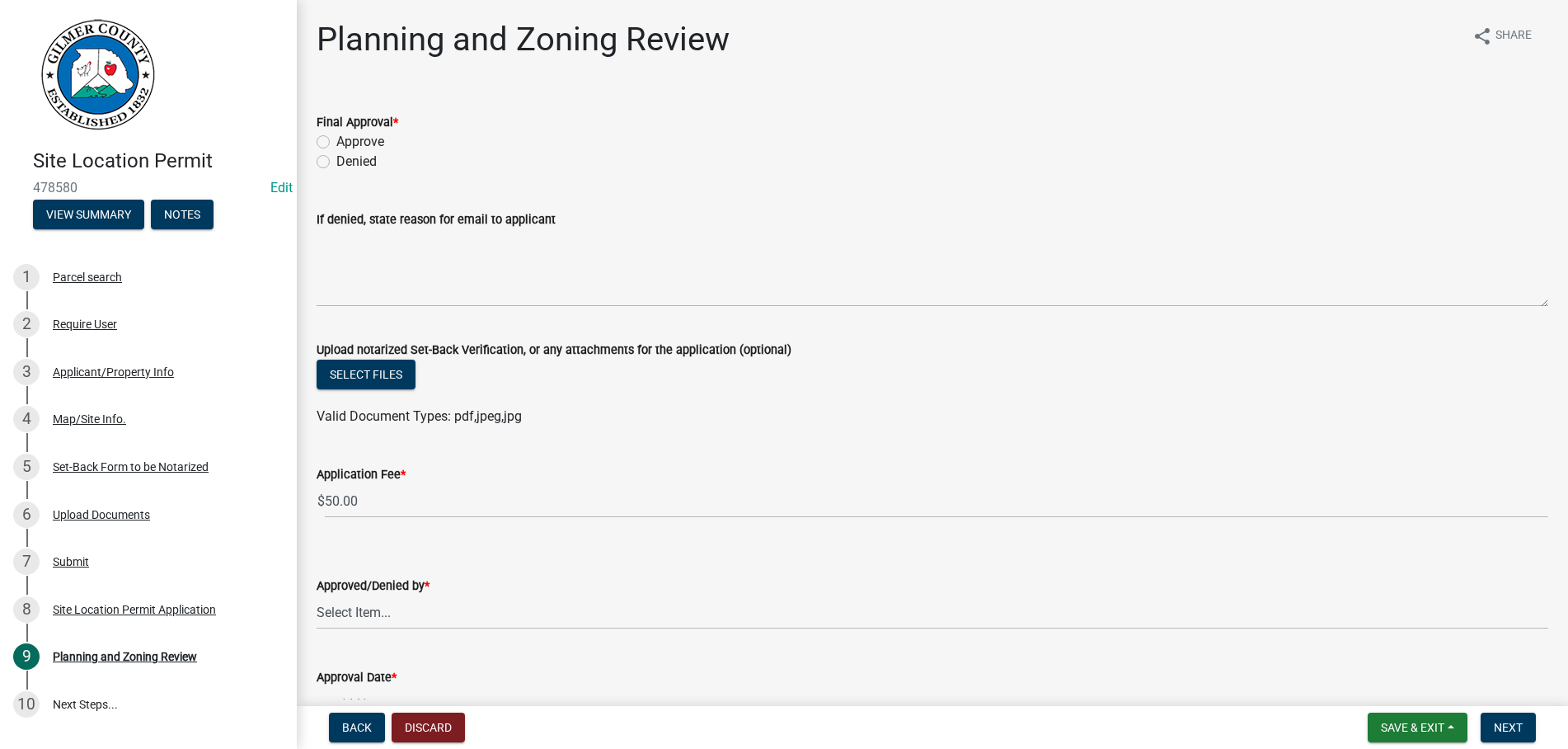
click at [336, 143] on label "Approve" at bounding box center [360, 142] width 48 height 19
click at [336, 143] on input "Approve" at bounding box center [342, 138] width 11 height 11
radio input "true"
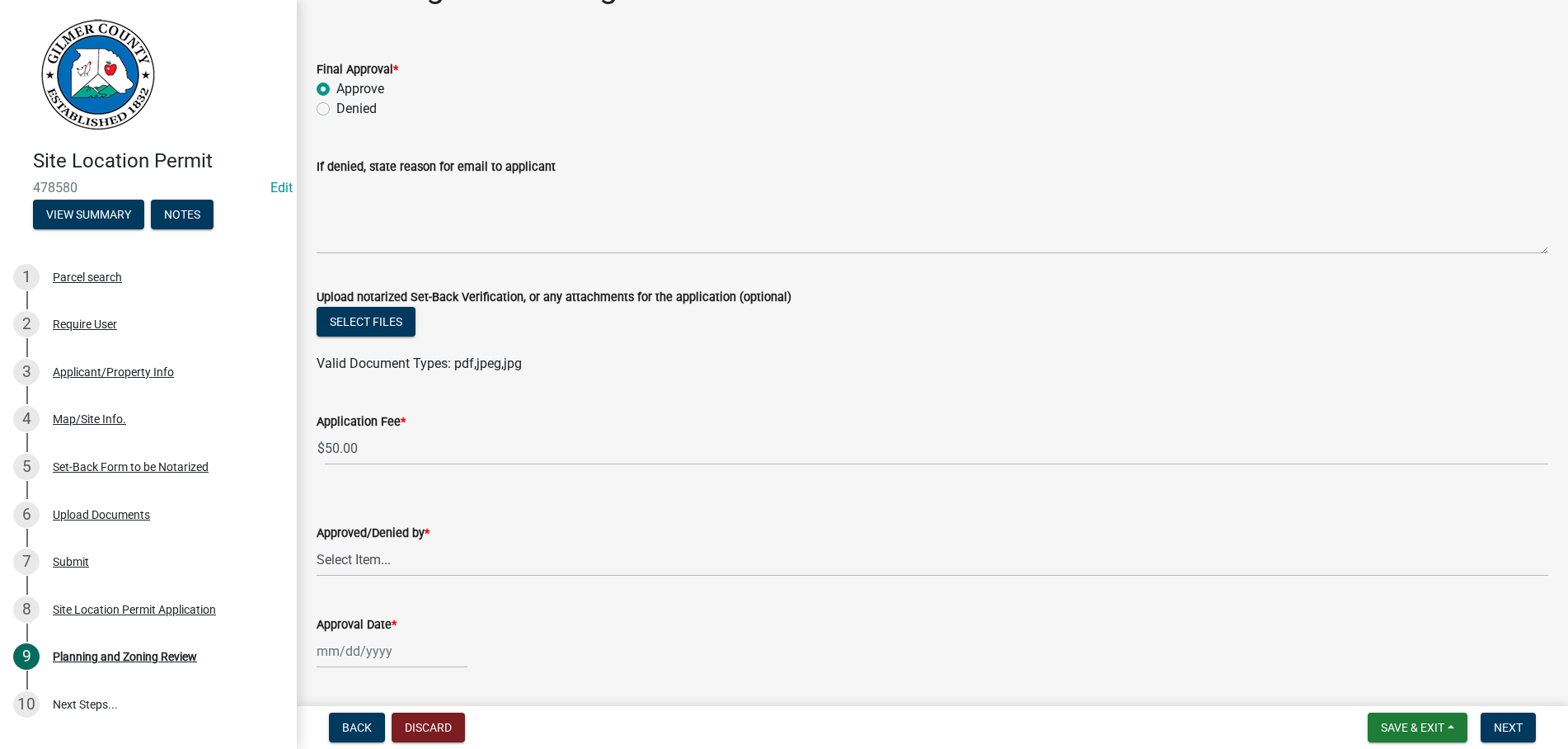
scroll to position [94, 0]
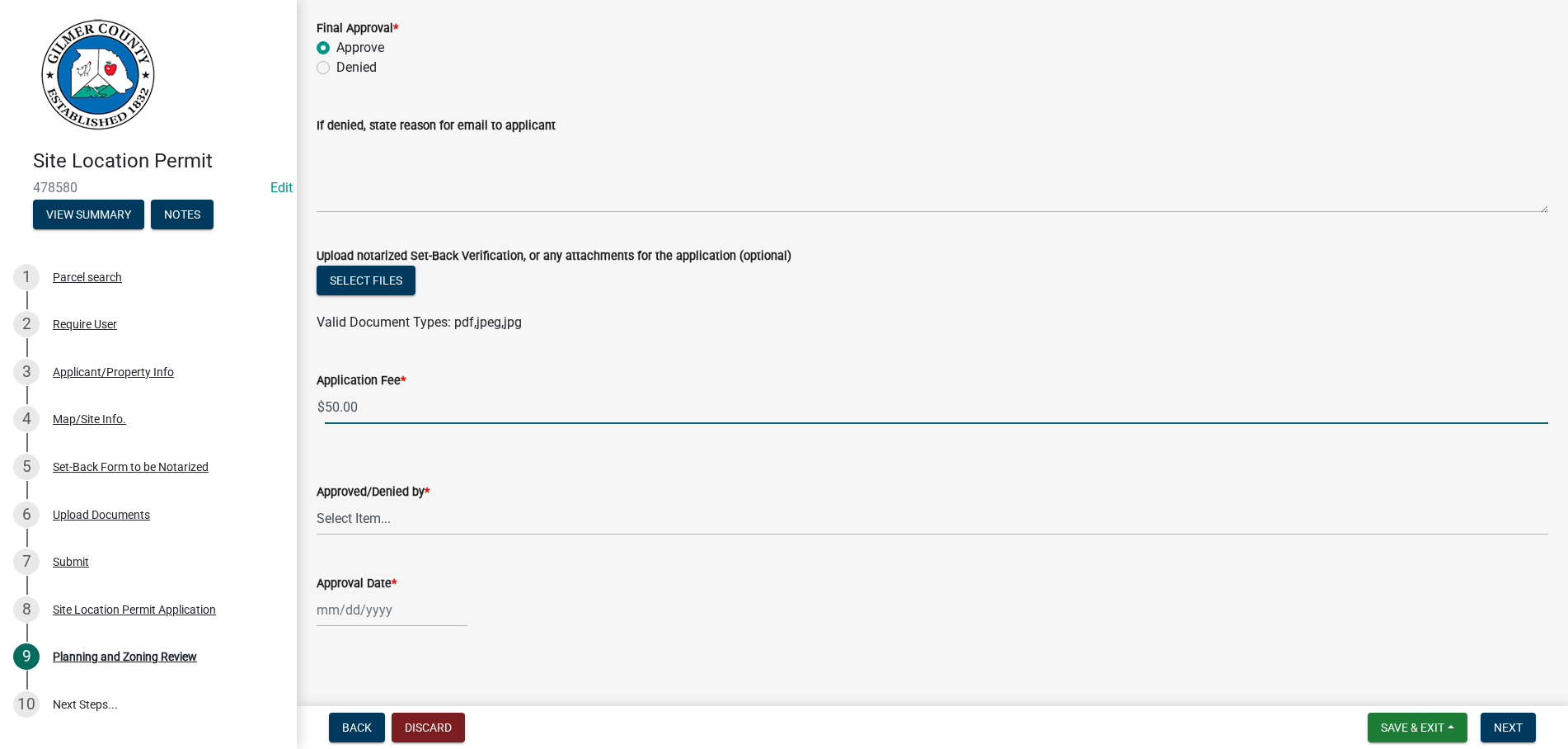
drag, startPoint x: 433, startPoint y: 409, endPoint x: 164, endPoint y: 409, distance: 269.0
click at [325, 409] on input "50.00" at bounding box center [937, 406] width 1224 height 34
type input "0.00"
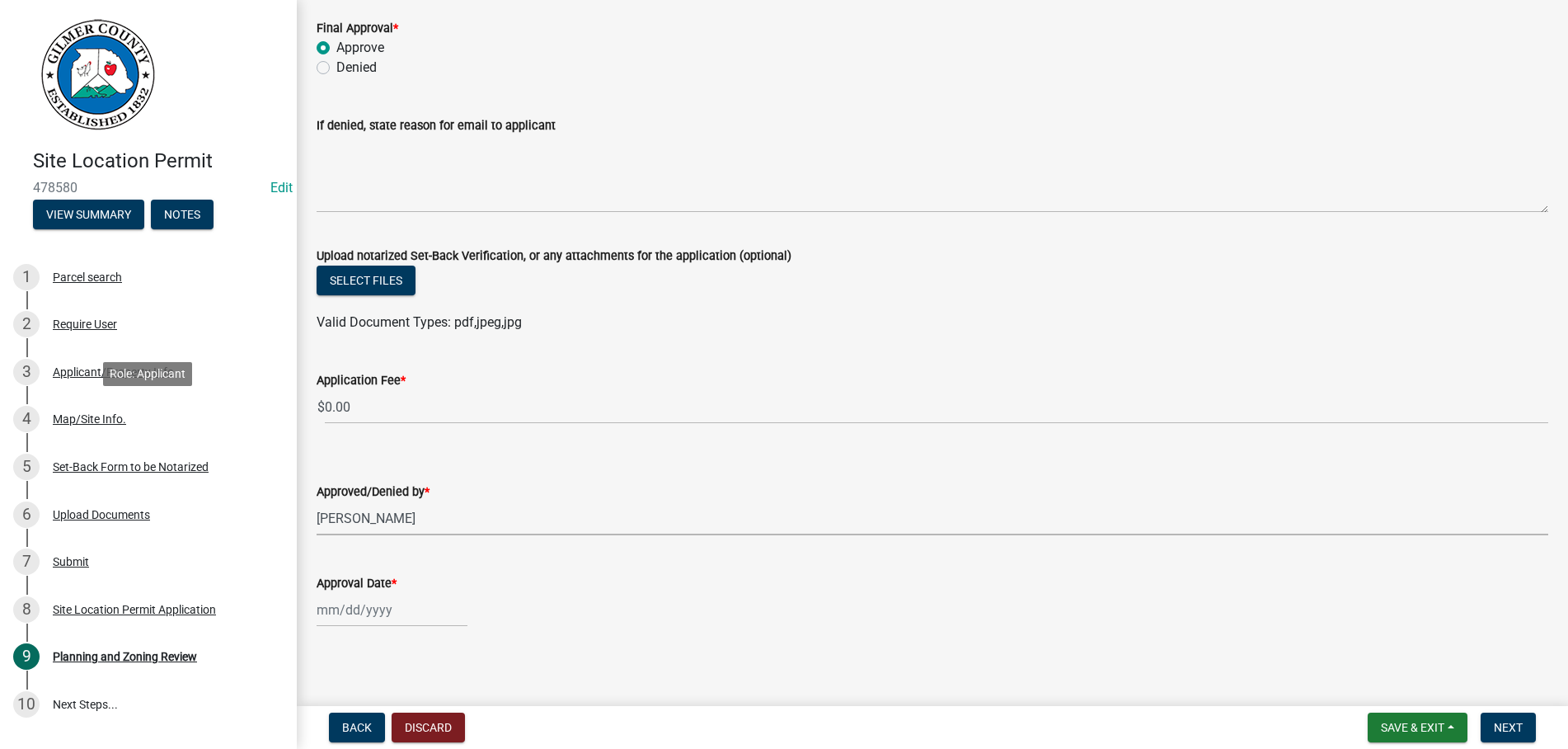
select select "b44f7338-8171-40f4-83dd-b8ba3065c966"
select select "9"
select select "2025"
type input "[DATE]"
click at [1506, 726] on span "Next" at bounding box center [1508, 728] width 29 height 13
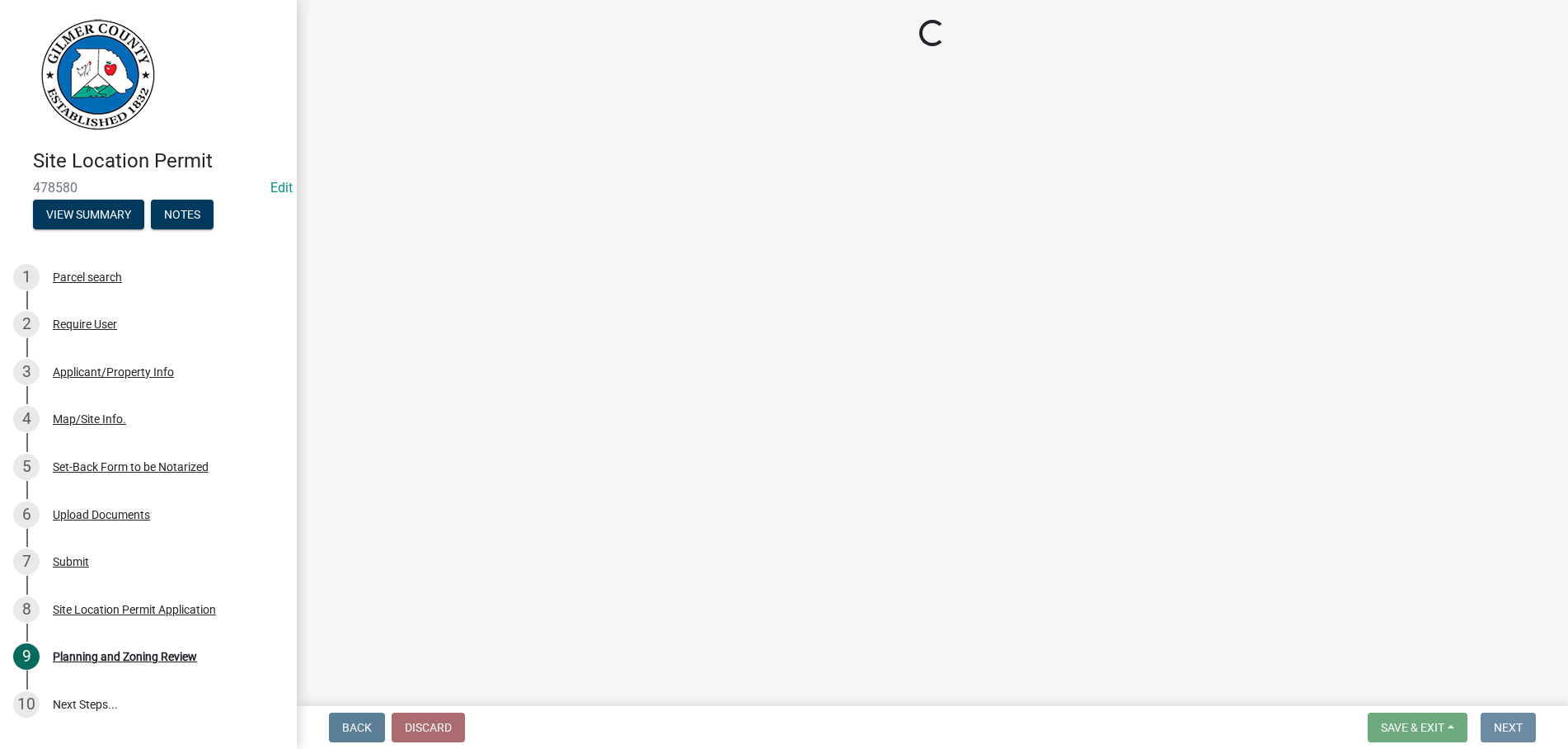
scroll to position [0, 0]
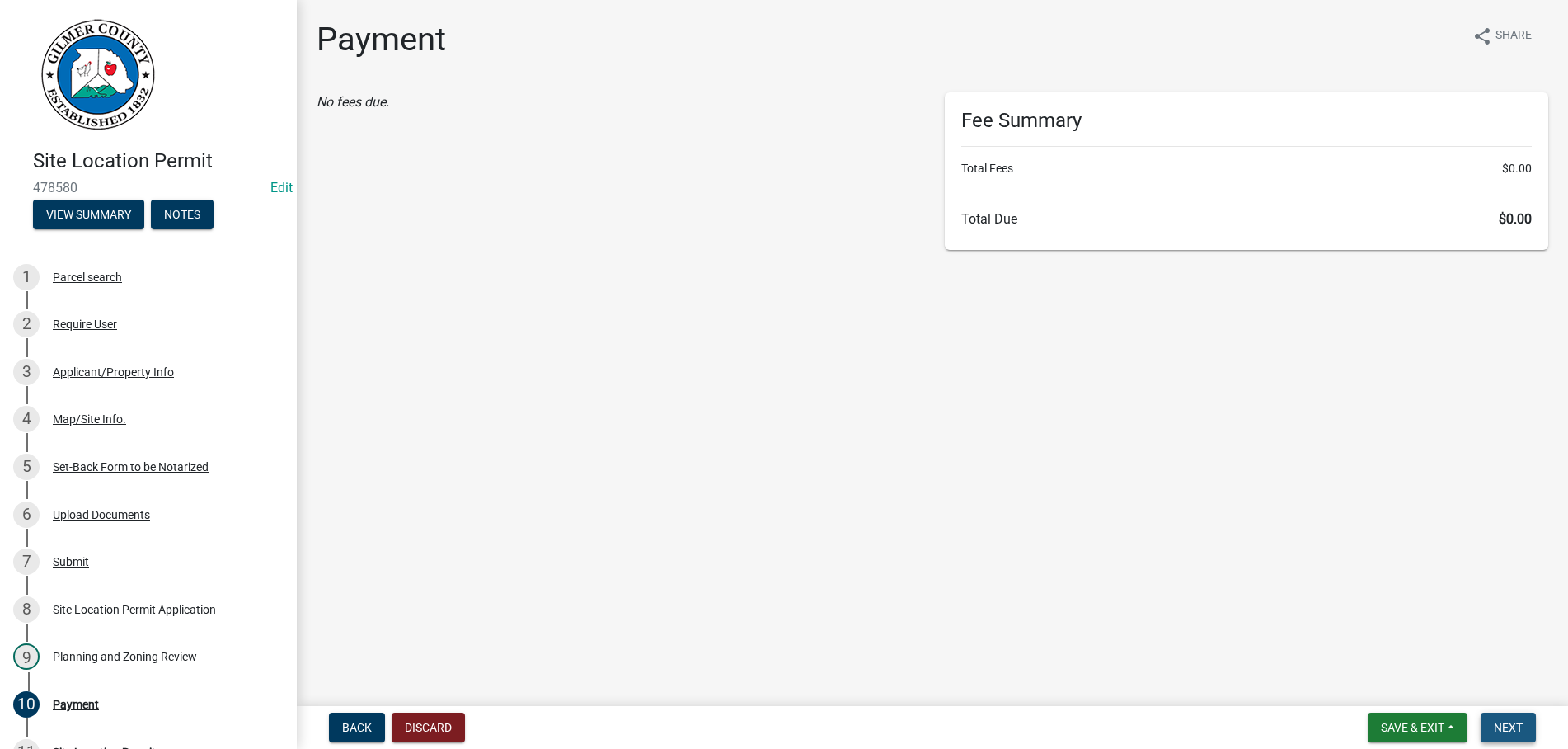
click at [1510, 725] on span "Next" at bounding box center [1508, 728] width 29 height 13
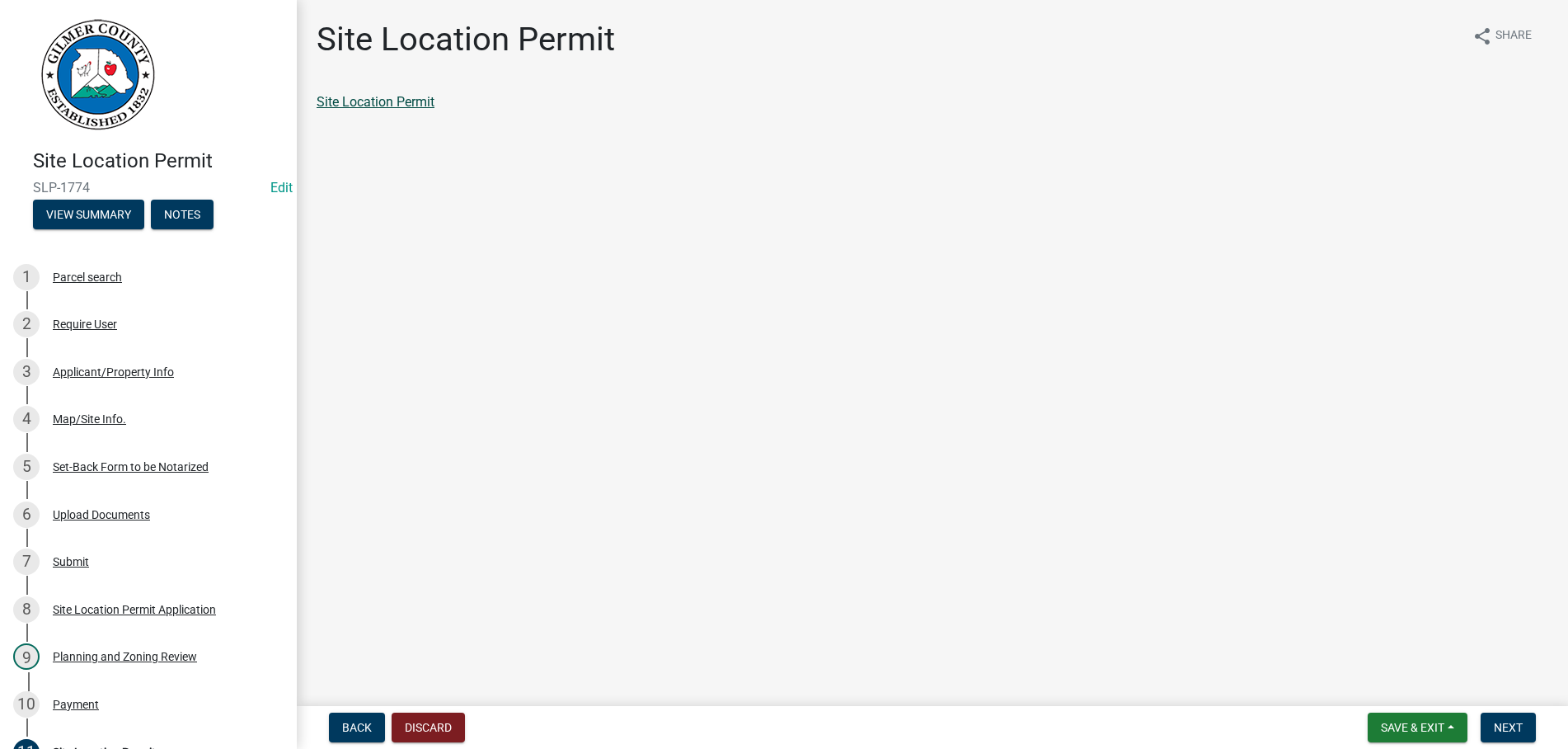
click at [389, 108] on link "Site Location Permit" at bounding box center [375, 102] width 118 height 16
click at [1511, 737] on button "Next" at bounding box center [1509, 728] width 56 height 30
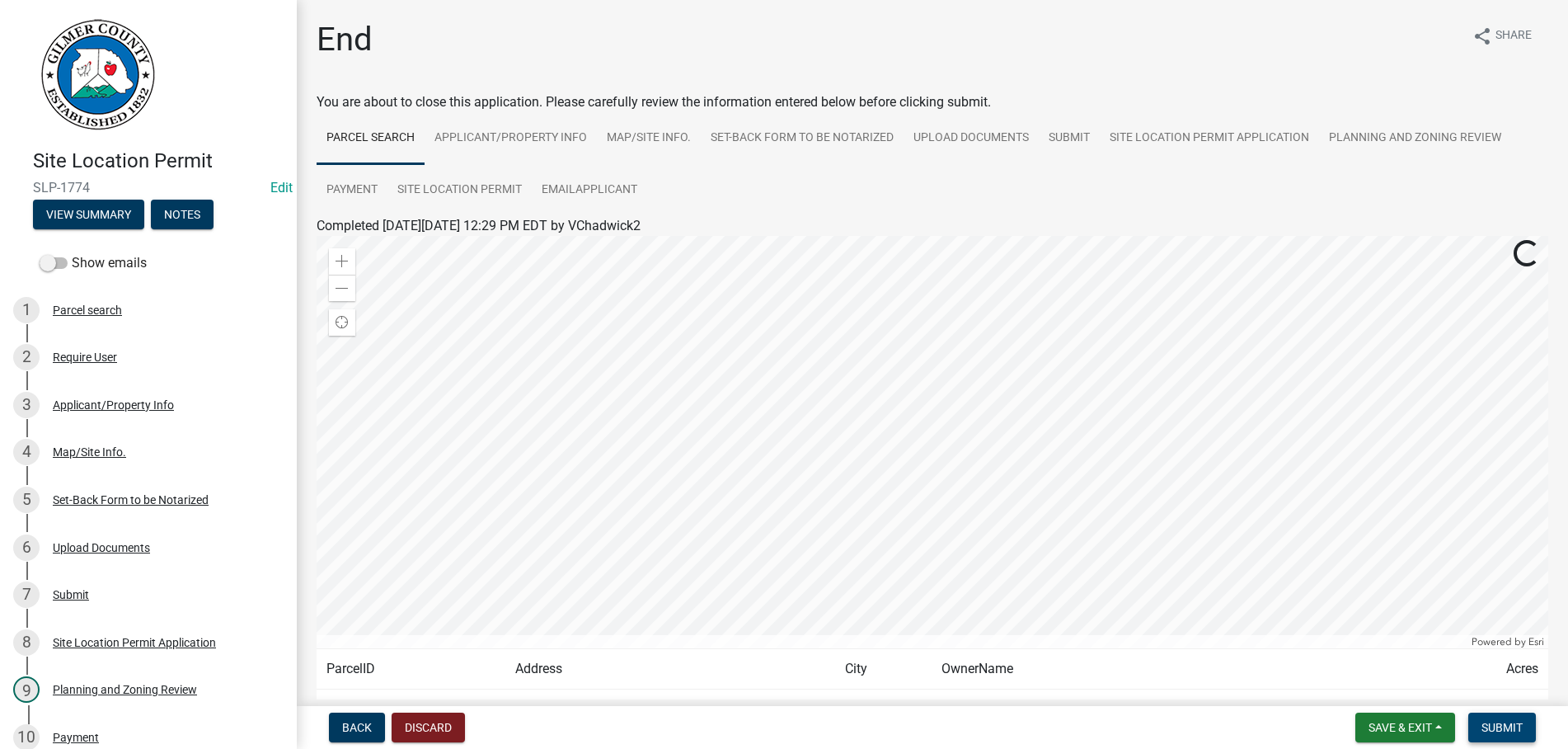
click at [1513, 733] on span "Submit" at bounding box center [1502, 728] width 42 height 13
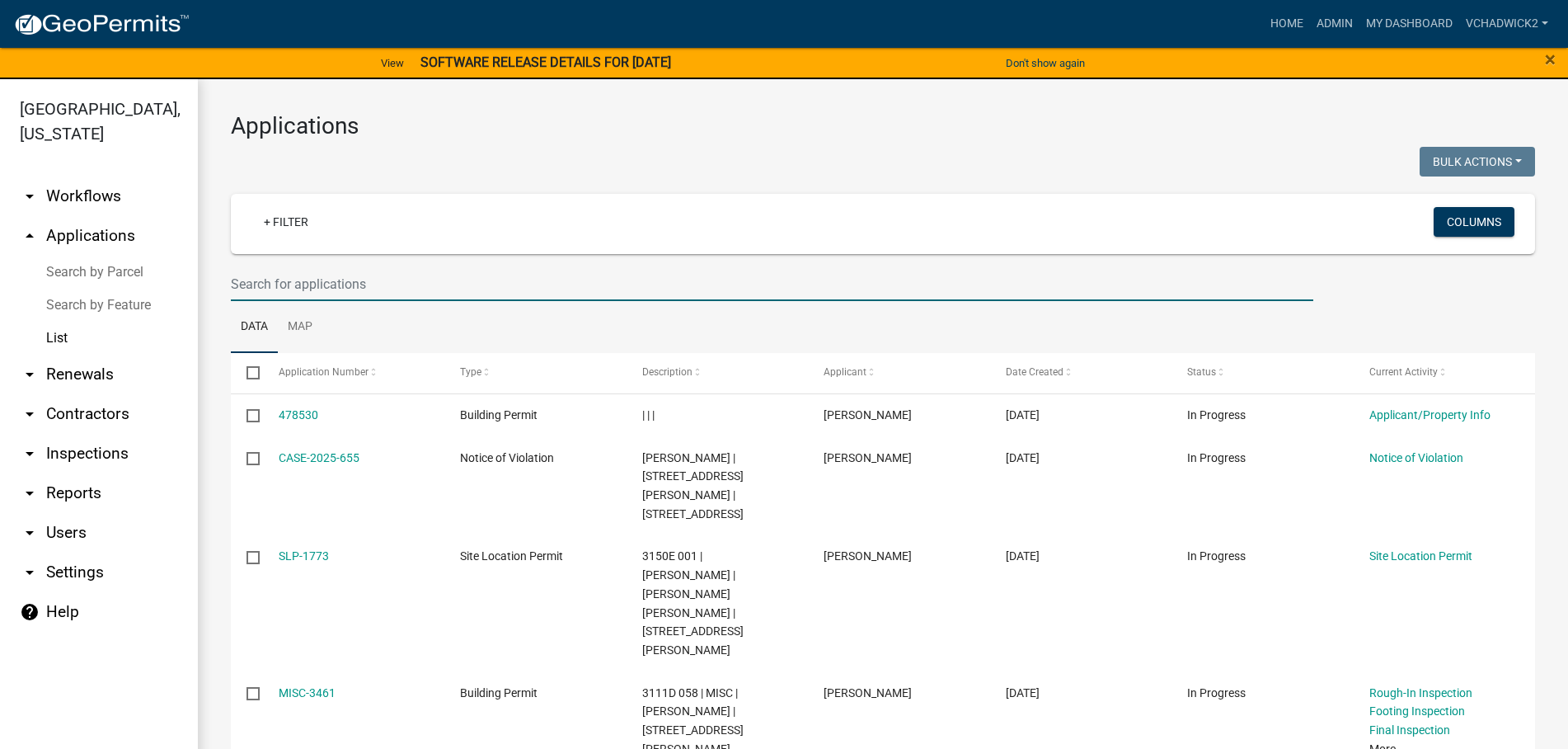
click at [296, 287] on input "text" at bounding box center [772, 284] width 1083 height 34
type input "N"
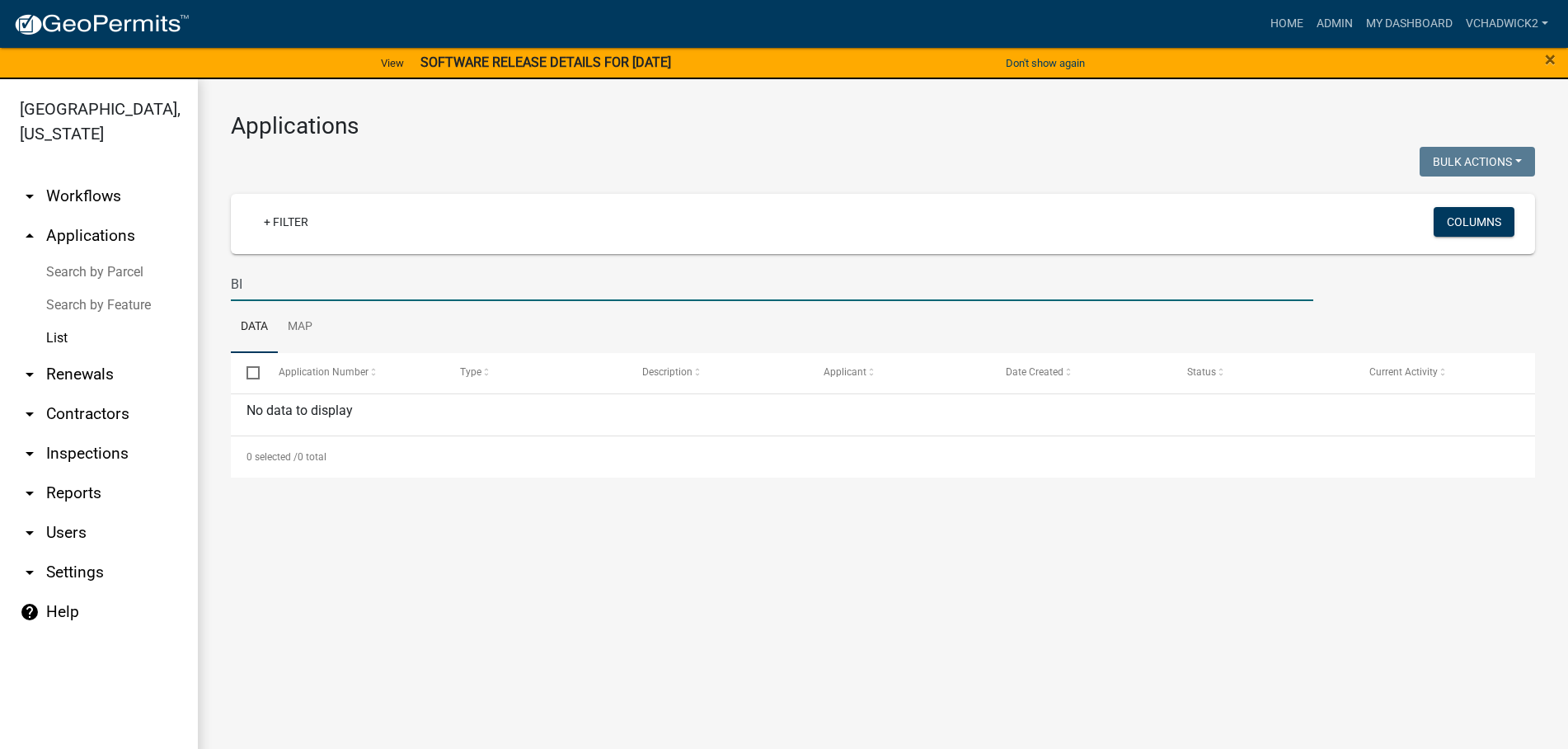
type input "B"
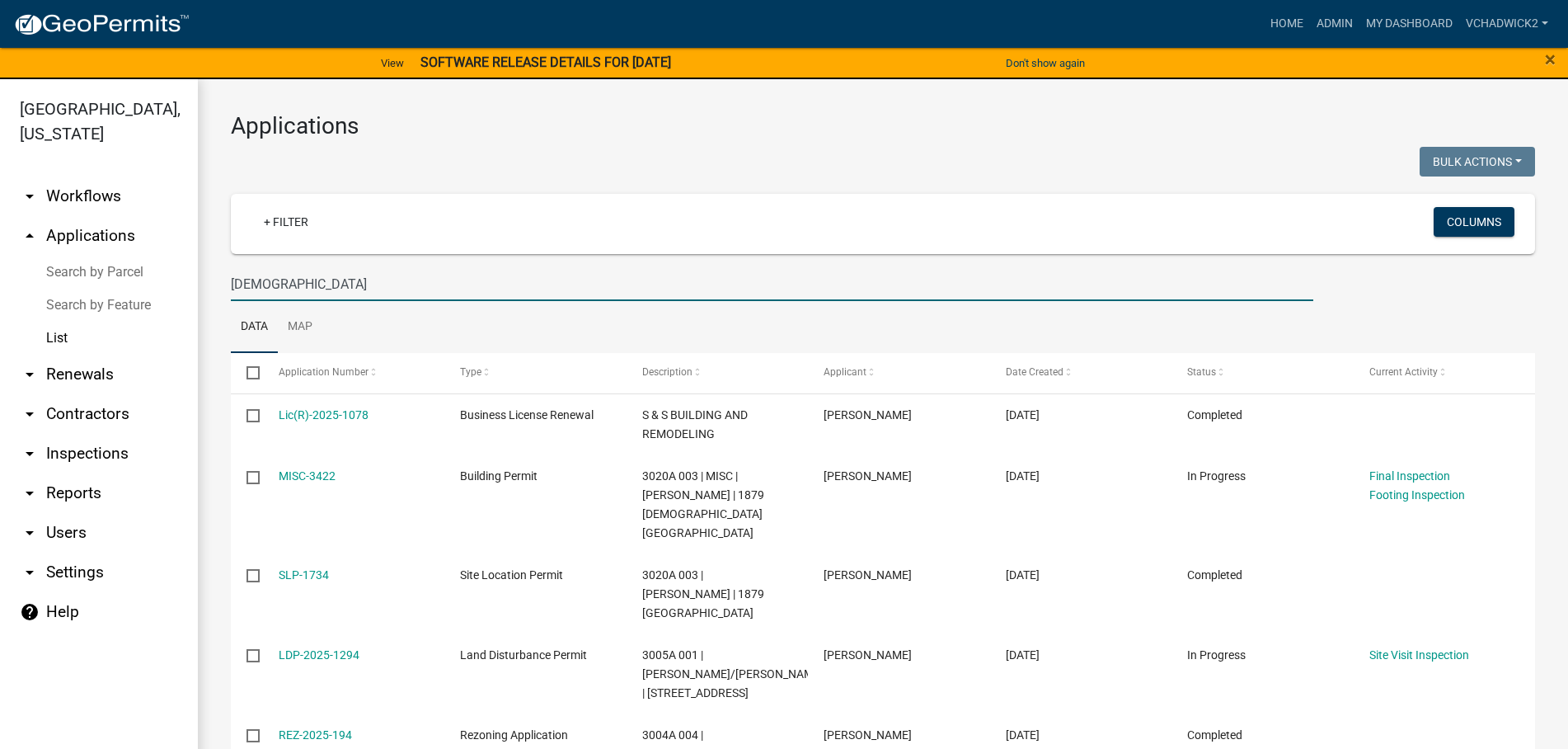
drag, startPoint x: 380, startPoint y: 282, endPoint x: -7, endPoint y: 275, distance: 387.1
click at [230, 275] on input "[DEMOGRAPHIC_DATA]" at bounding box center [772, 284] width 1083 height 34
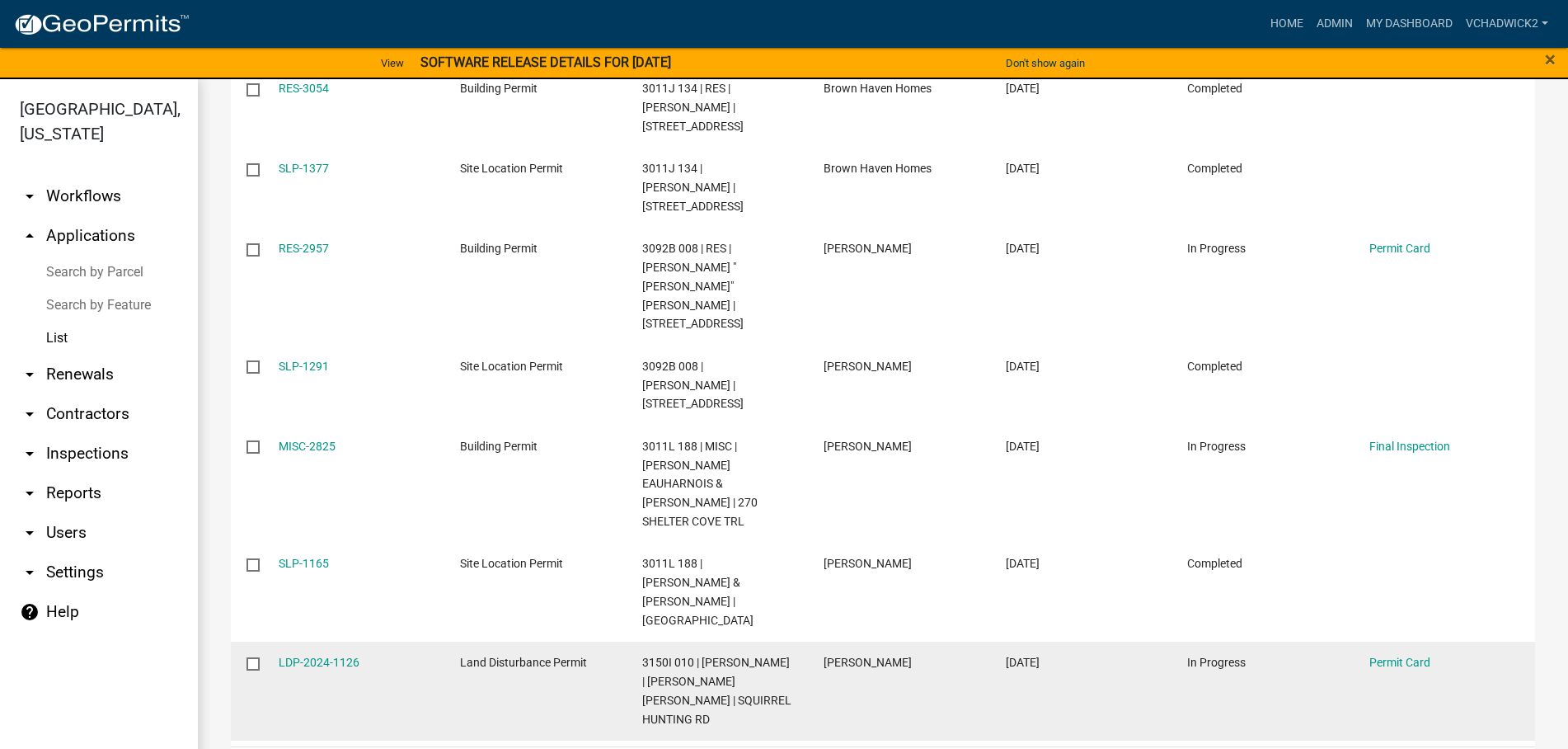
scroll to position [669, 0]
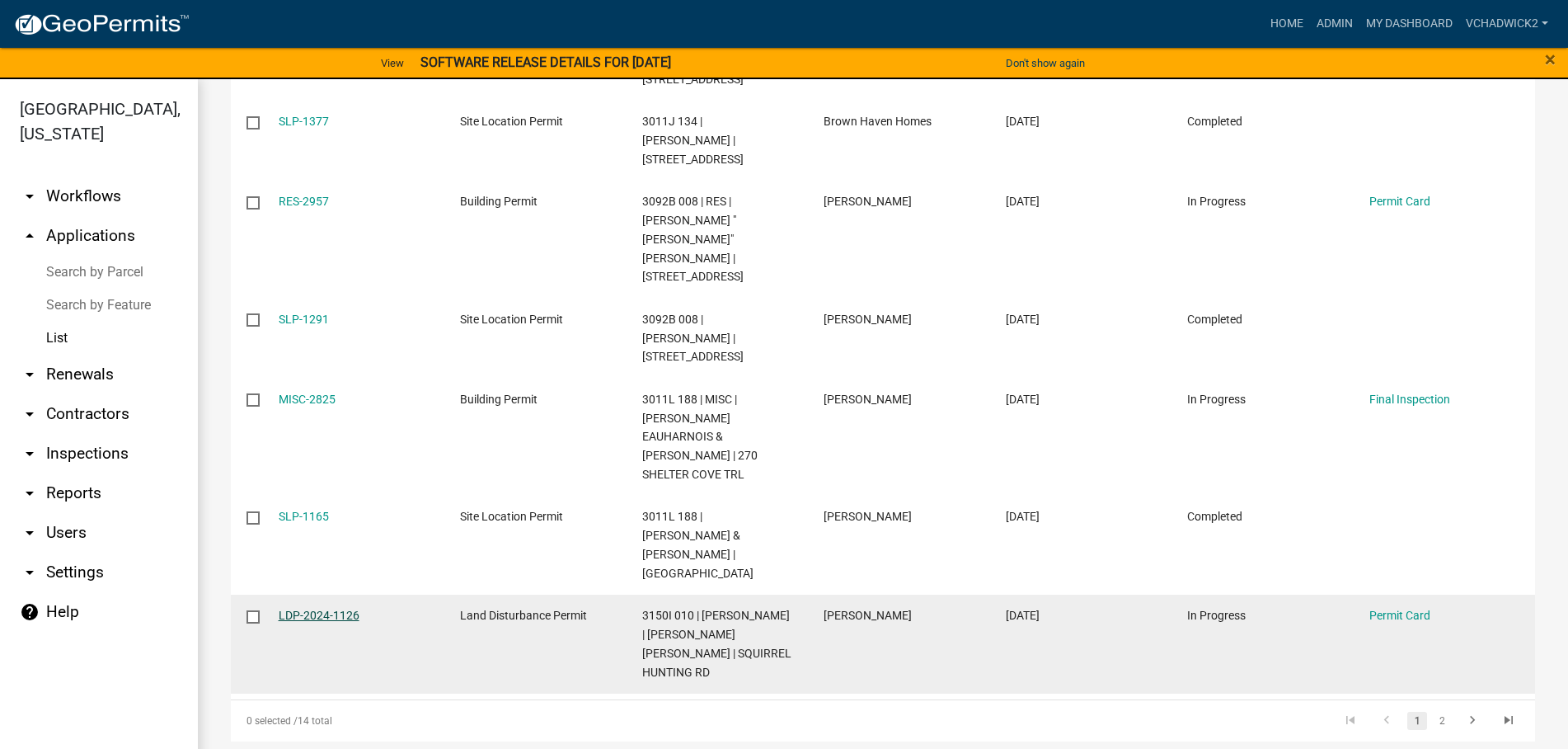
type input "[PERSON_NAME]"
click at [305, 608] on link "LDP-2024-1126" at bounding box center [318, 615] width 81 height 13
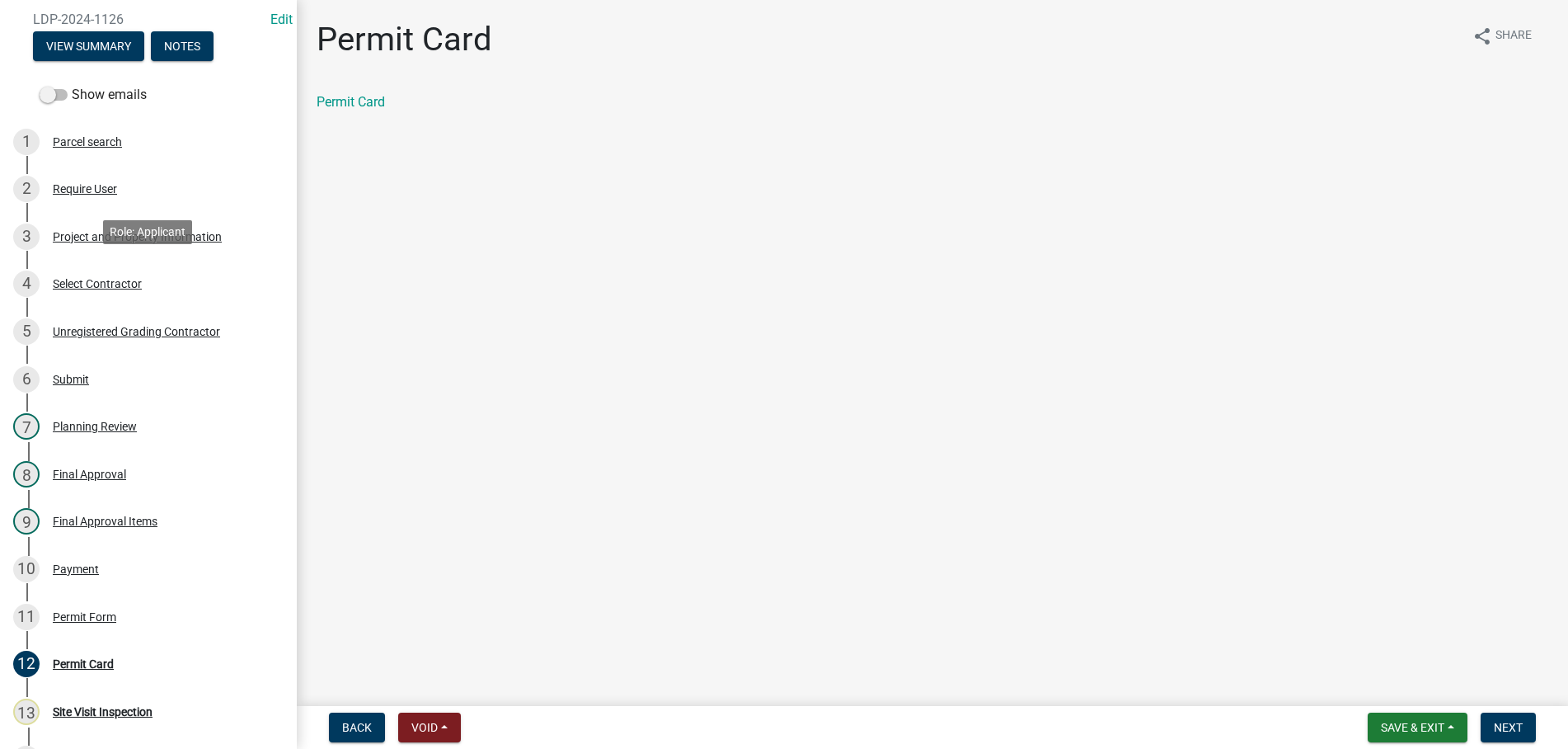
scroll to position [336, 0]
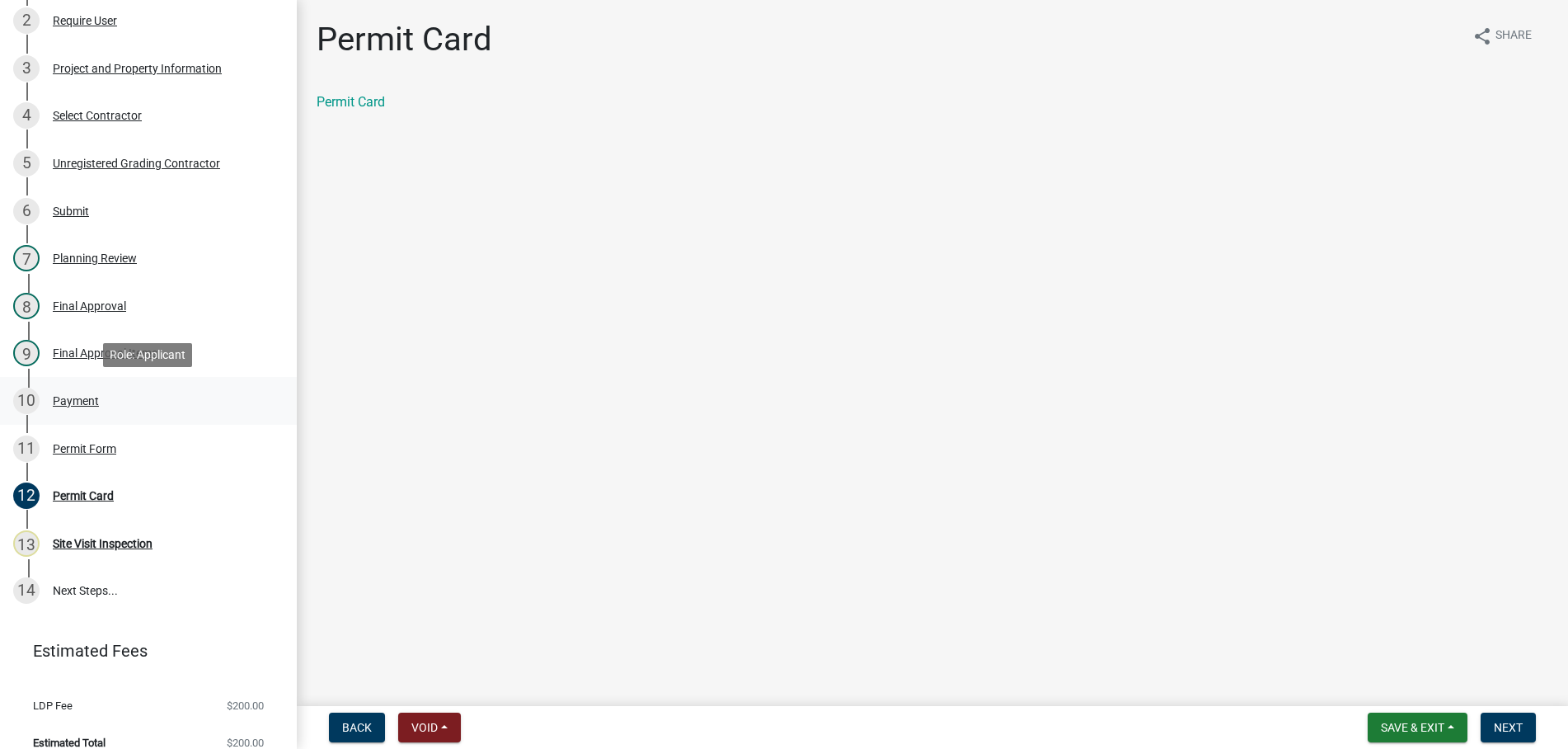
click at [74, 399] on div "Payment" at bounding box center [76, 401] width 46 height 11
